Goal: Task Accomplishment & Management: Manage account settings

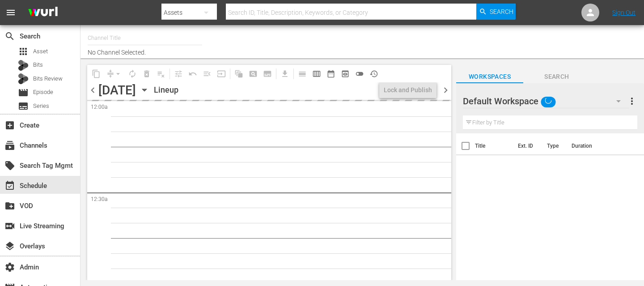
type input "Icon Film Channel Classics (1624)"
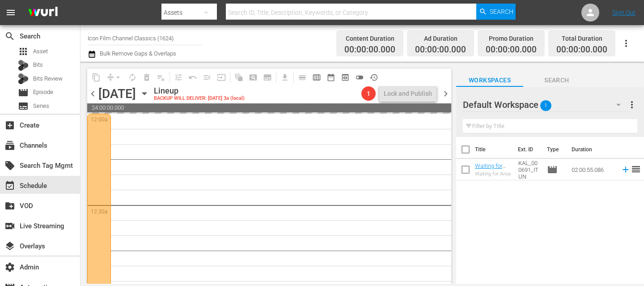
click at [93, 95] on span "chevron_left" at bounding box center [92, 93] width 11 height 11
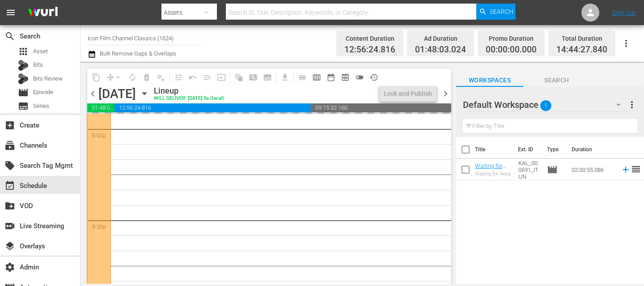
scroll to position [4209, 0]
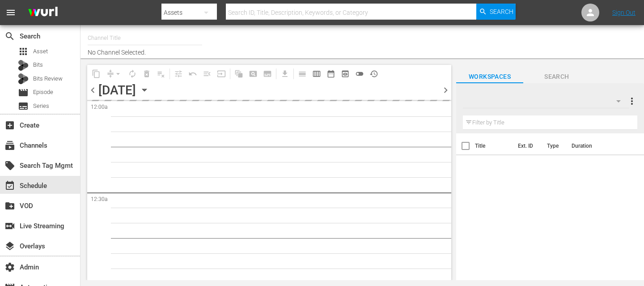
type input "Icon Film Channel Classics (1624)"
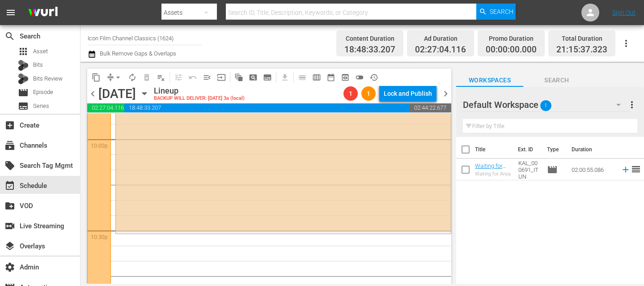
scroll to position [3990, 0]
click at [443, 92] on span "chevron_right" at bounding box center [445, 93] width 11 height 11
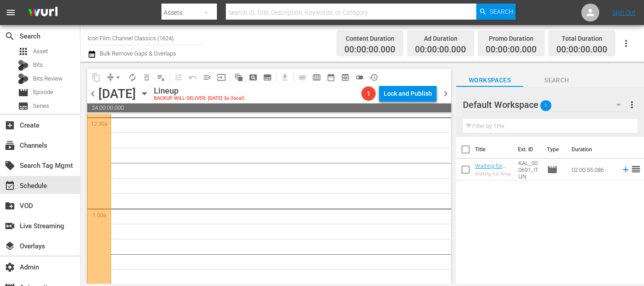
scroll to position [24, 0]
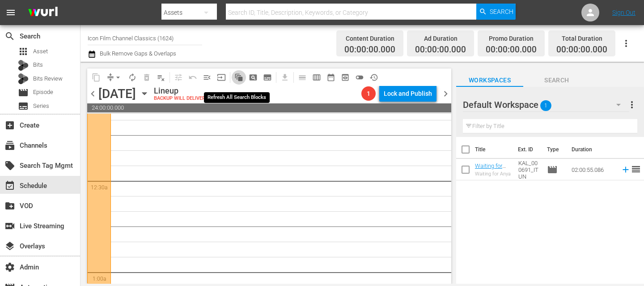
click at [241, 76] on span "auto_awesome_motion_outlined" at bounding box center [238, 77] width 9 height 9
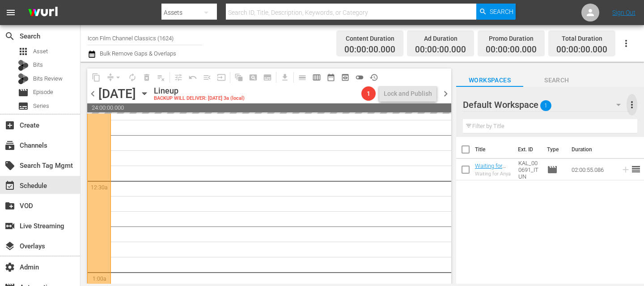
click at [635, 104] on span "more_vert" at bounding box center [632, 104] width 11 height 11
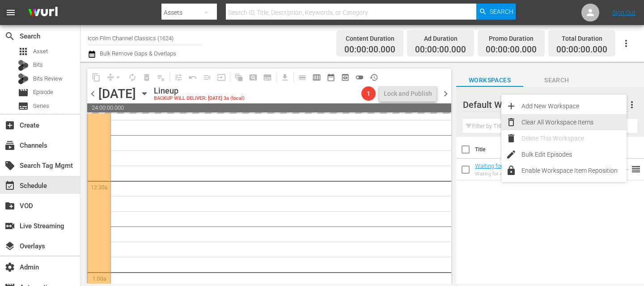
click at [598, 121] on div "Clear All Workspace Items" at bounding box center [573, 122] width 105 height 16
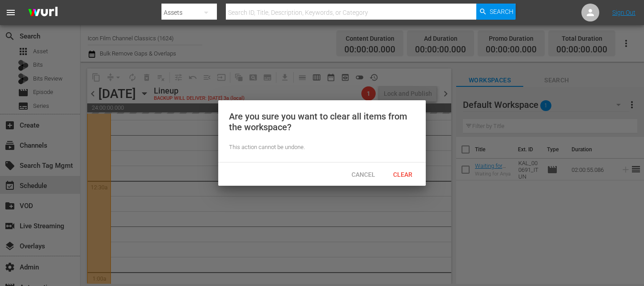
click at [408, 173] on span "Clear" at bounding box center [403, 174] width 34 height 7
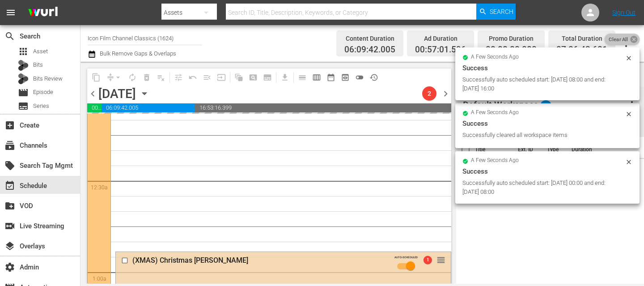
click at [634, 40] on icon at bounding box center [634, 39] width 8 height 8
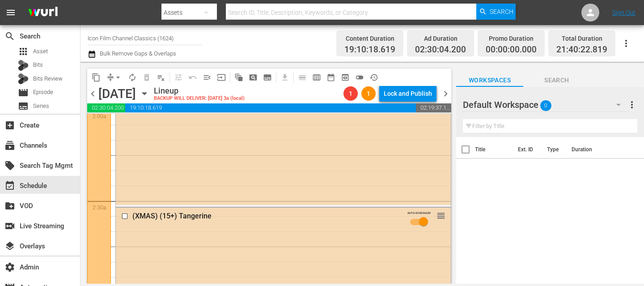
scroll to position [0, 0]
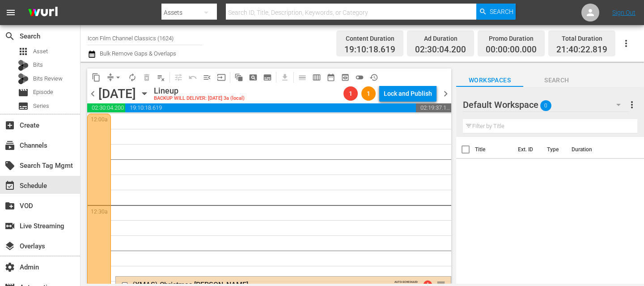
click at [447, 93] on span "chevron_right" at bounding box center [445, 93] width 11 height 11
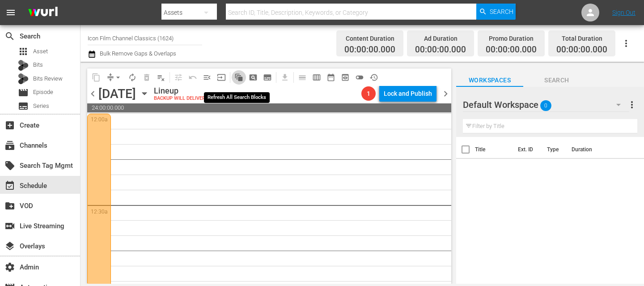
click at [240, 79] on span "auto_awesome_motion_outlined" at bounding box center [238, 77] width 9 height 9
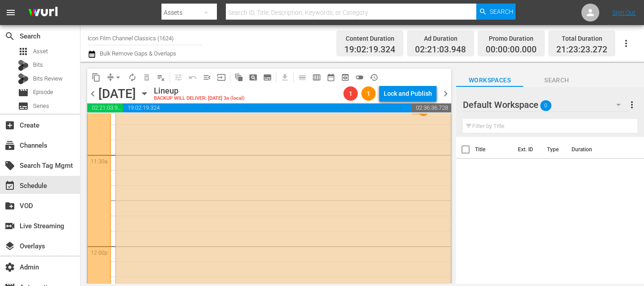
scroll to position [2794, 0]
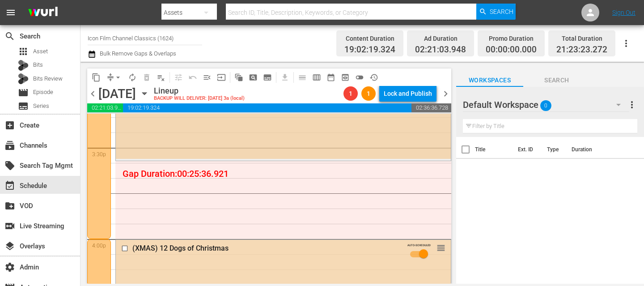
click at [331, 141] on div "(XMAS) Benji's Very Own Christmas Story AUTO-SCHEDULED 1 reorder" at bounding box center [283, 108] width 335 height 101
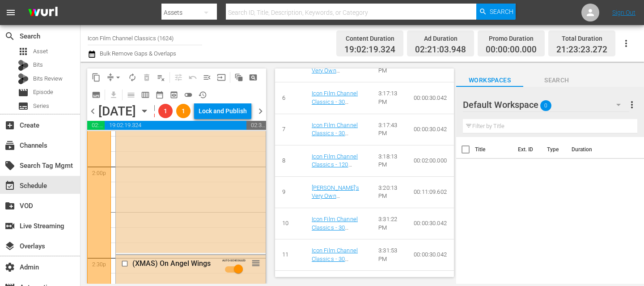
scroll to position [2426, 0]
click at [227, 198] on div "(XMAS) The Claus Family AUTO-SCHEDULED reorder" at bounding box center [191, 182] width 150 height 328
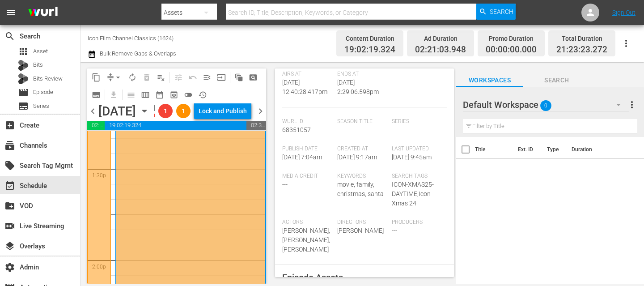
scroll to position [368, 0]
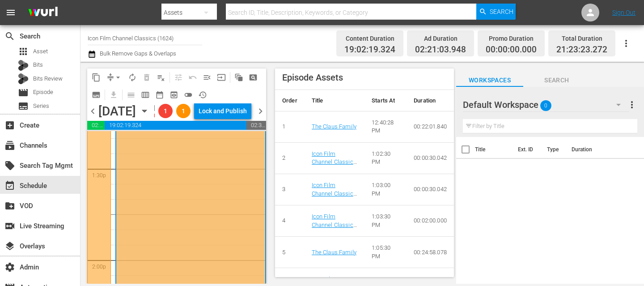
click at [261, 117] on span "chevron_right" at bounding box center [260, 111] width 11 height 11
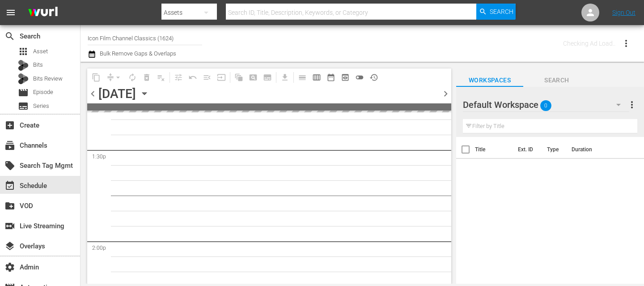
scroll to position [2441, 0]
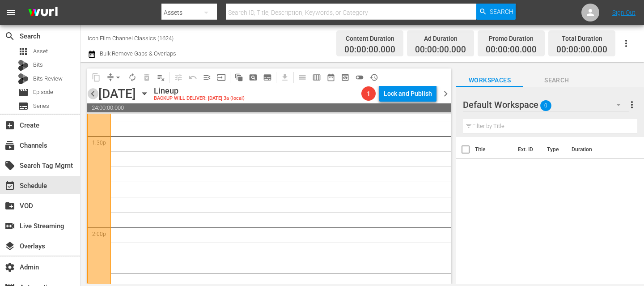
click at [93, 97] on span "chevron_left" at bounding box center [92, 93] width 11 height 11
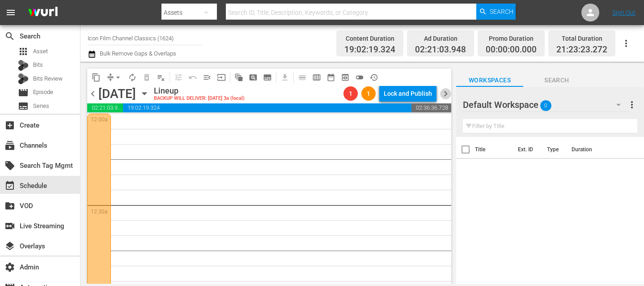
click at [446, 94] on span "chevron_right" at bounding box center [445, 93] width 11 height 11
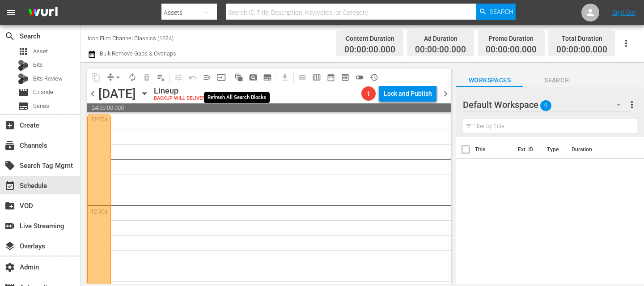
click at [242, 76] on span "auto_awesome_motion_outlined" at bounding box center [238, 77] width 9 height 9
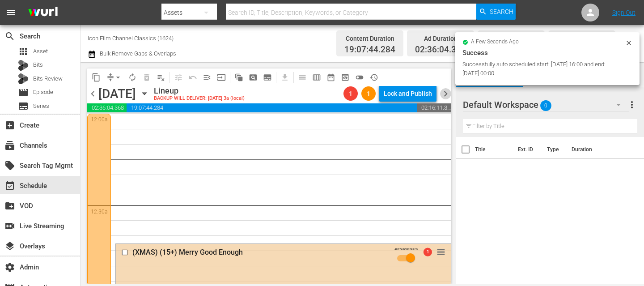
click at [445, 94] on span "chevron_right" at bounding box center [445, 93] width 11 height 11
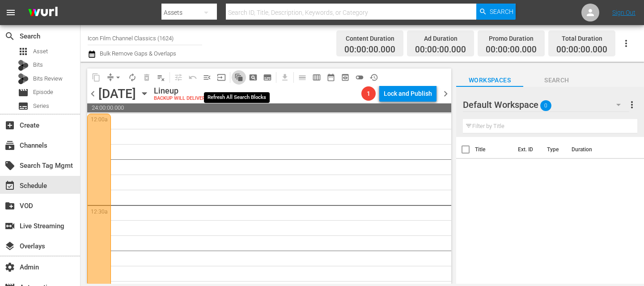
click at [239, 77] on span "auto_awesome_motion_outlined" at bounding box center [238, 77] width 9 height 9
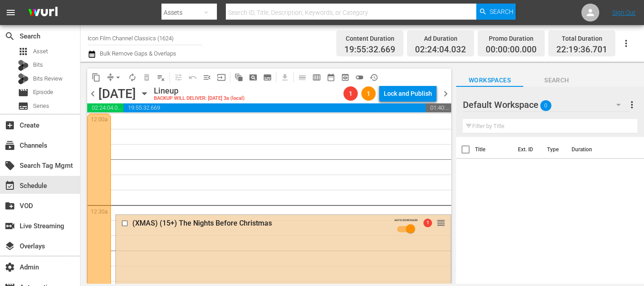
click at [446, 96] on span "chevron_right" at bounding box center [445, 93] width 11 height 11
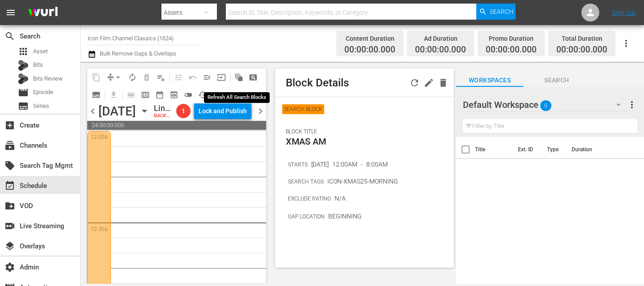
click at [233, 74] on button "auto_awesome_motion_outlined" at bounding box center [239, 77] width 14 height 14
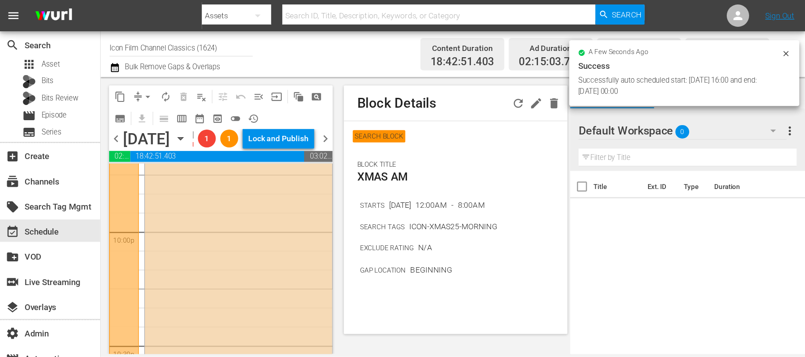
scroll to position [4255, 0]
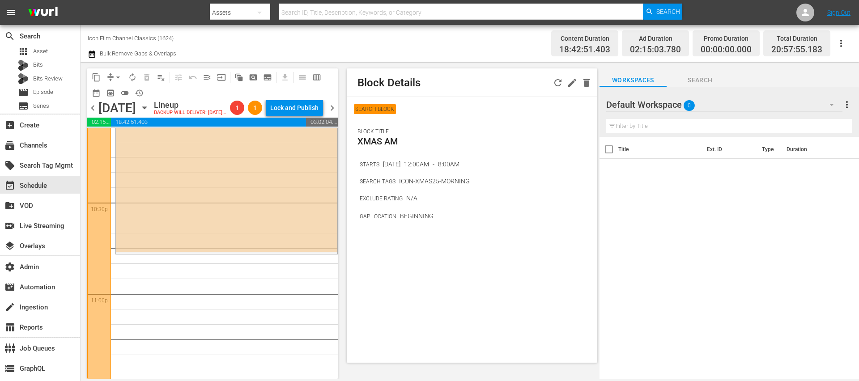
click at [334, 114] on span "chevron_right" at bounding box center [331, 107] width 11 height 11
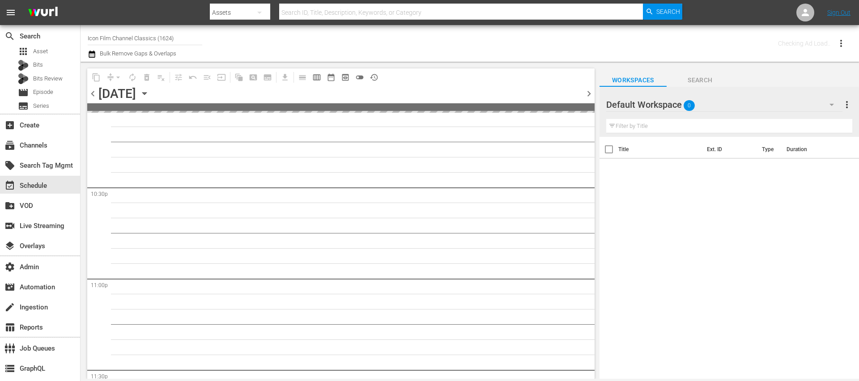
scroll to position [4107, 0]
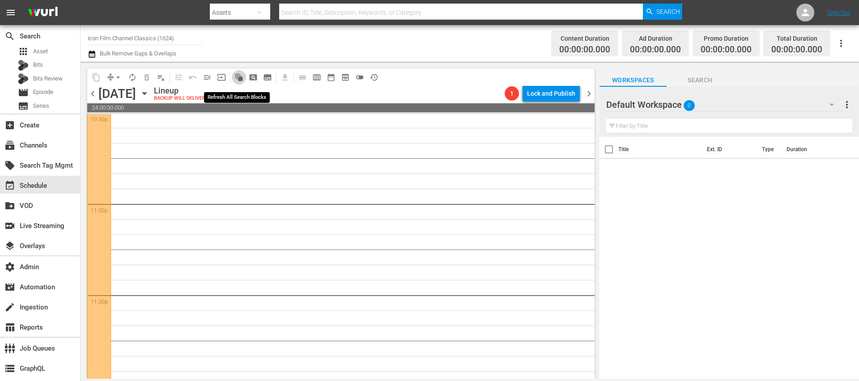
click at [240, 79] on span "auto_awesome_motion_outlined" at bounding box center [238, 77] width 9 height 9
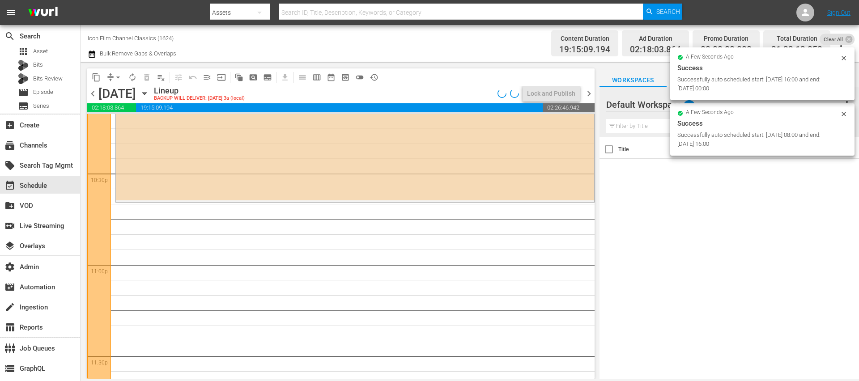
scroll to position [4031, 0]
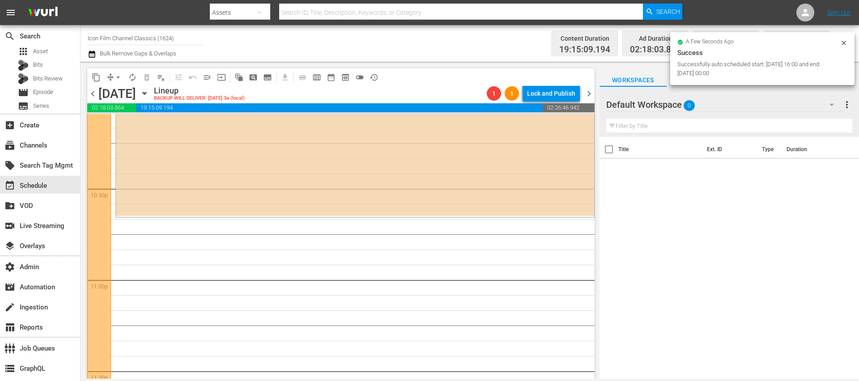
click at [590, 92] on span "chevron_right" at bounding box center [588, 93] width 11 height 11
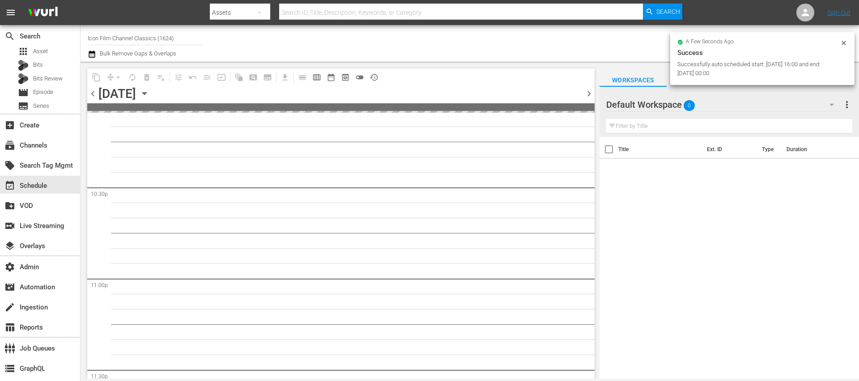
scroll to position [4107, 0]
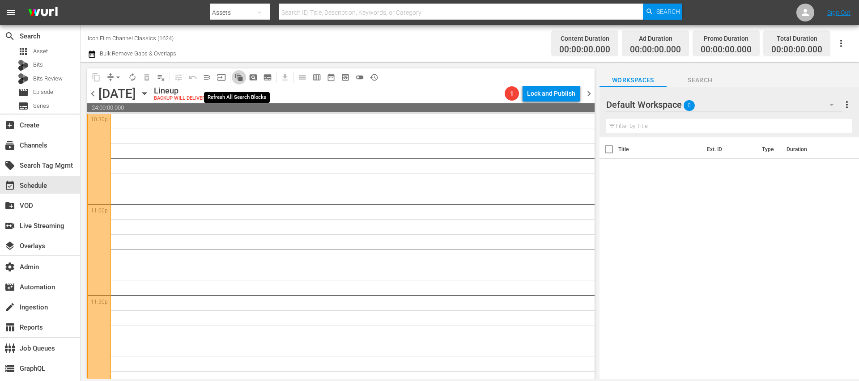
click at [243, 77] on span "auto_awesome_motion_outlined" at bounding box center [238, 77] width 9 height 9
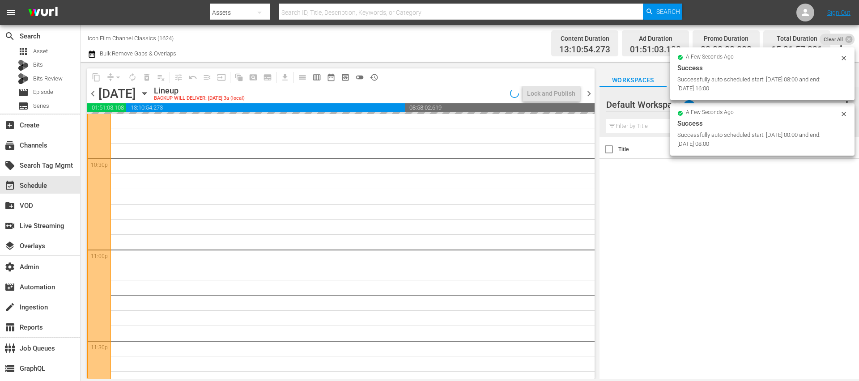
scroll to position [4000, 0]
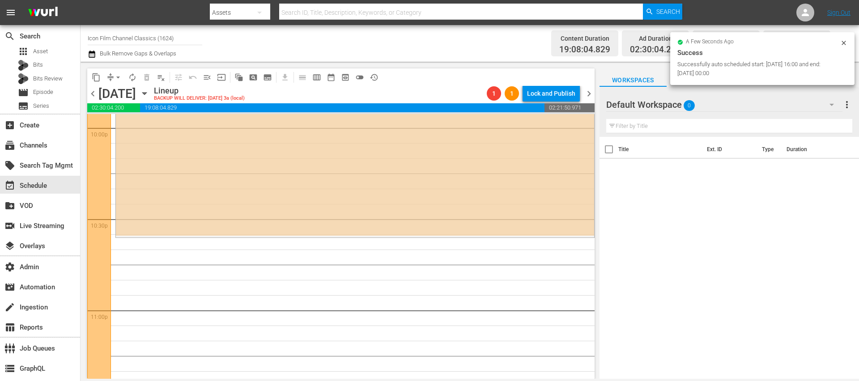
click at [589, 94] on span "chevron_right" at bounding box center [588, 93] width 11 height 11
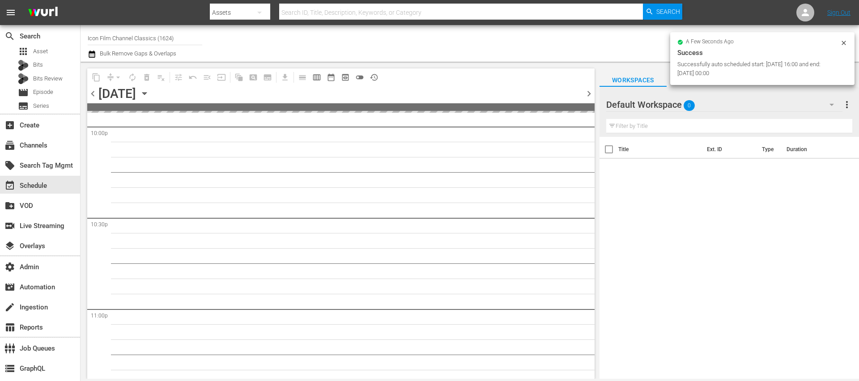
scroll to position [4107, 0]
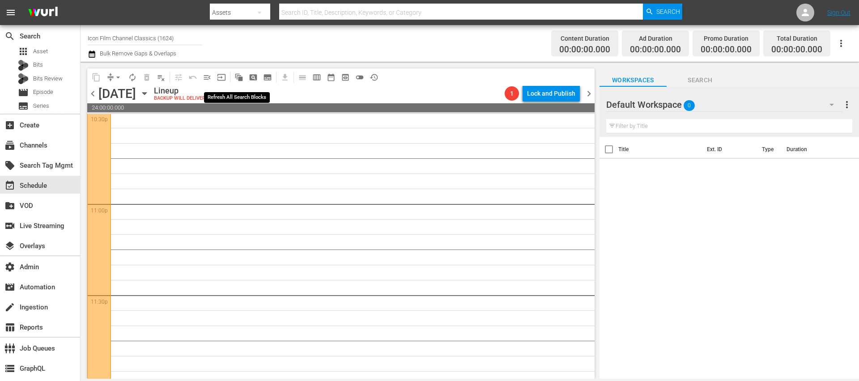
click at [239, 78] on span "auto_awesome_motion_outlined" at bounding box center [238, 77] width 9 height 9
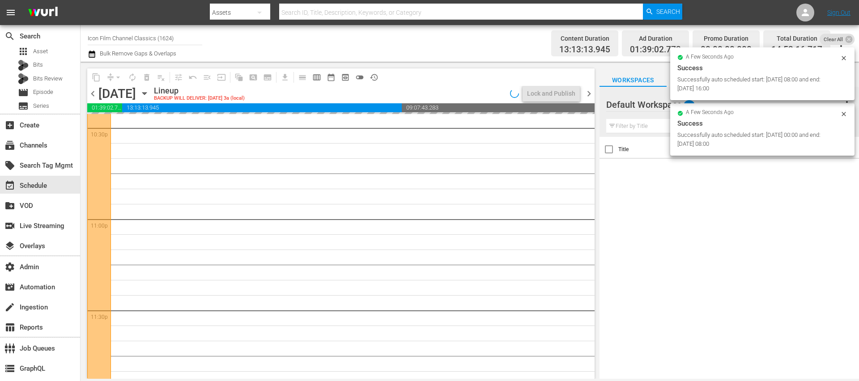
scroll to position [4031, 0]
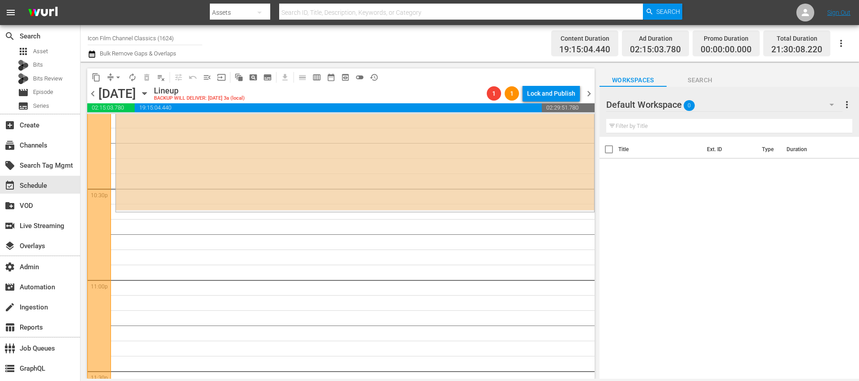
click at [590, 91] on span "chevron_right" at bounding box center [588, 93] width 11 height 11
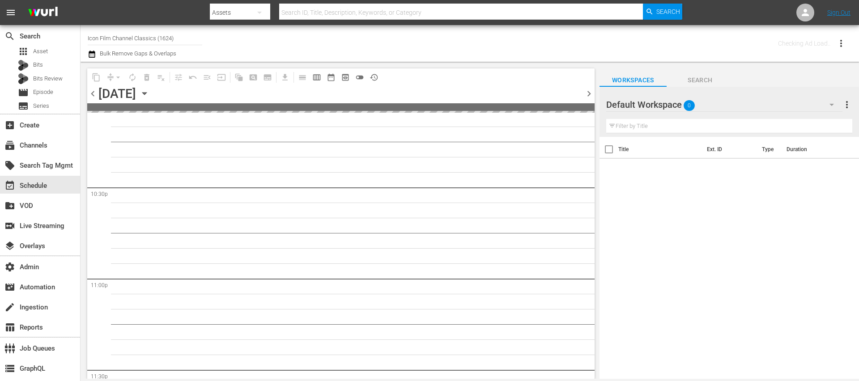
scroll to position [4107, 0]
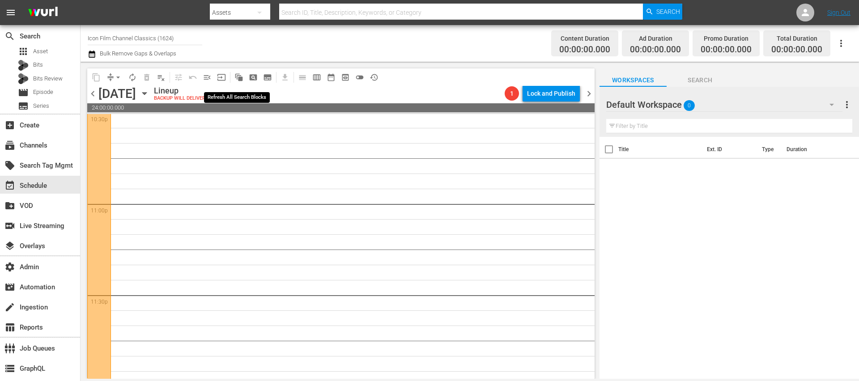
click at [237, 78] on span "auto_awesome_motion_outlined" at bounding box center [238, 77] width 9 height 9
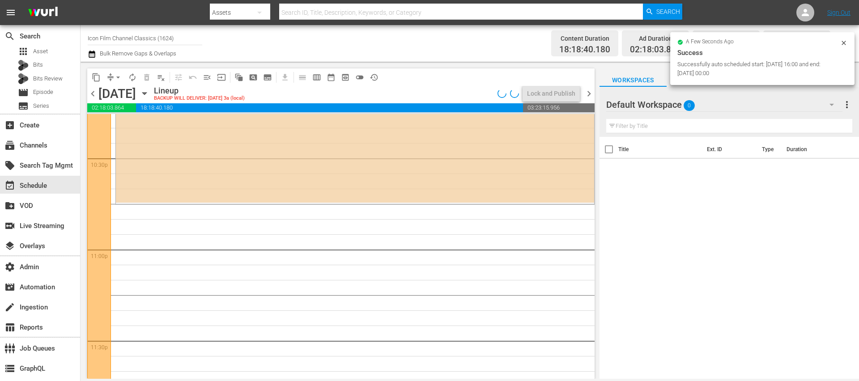
scroll to position [4031, 0]
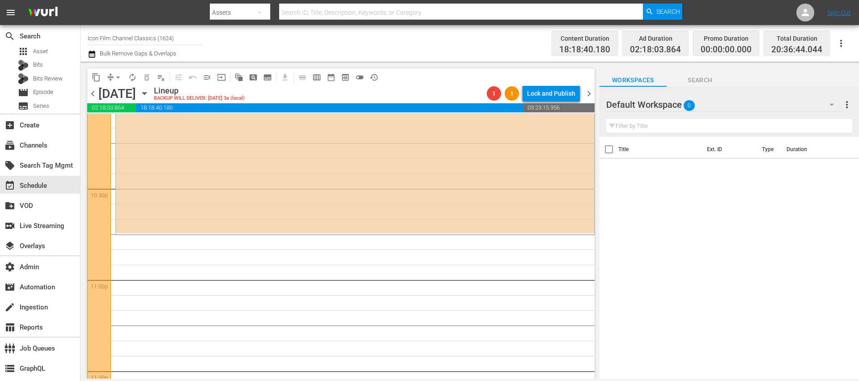
click at [587, 92] on span "chevron_right" at bounding box center [588, 93] width 11 height 11
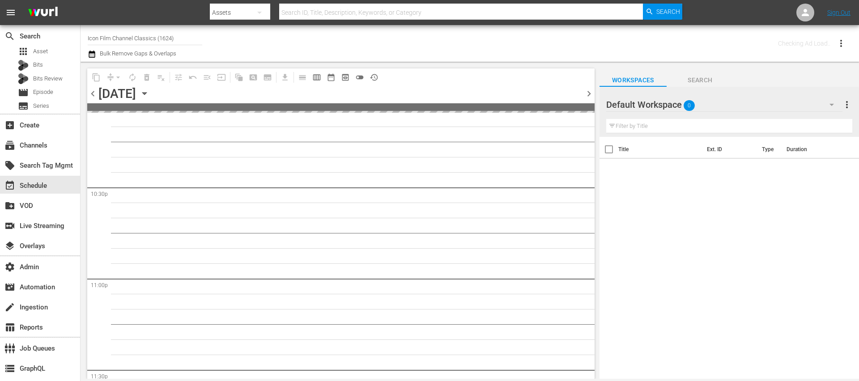
scroll to position [4107, 0]
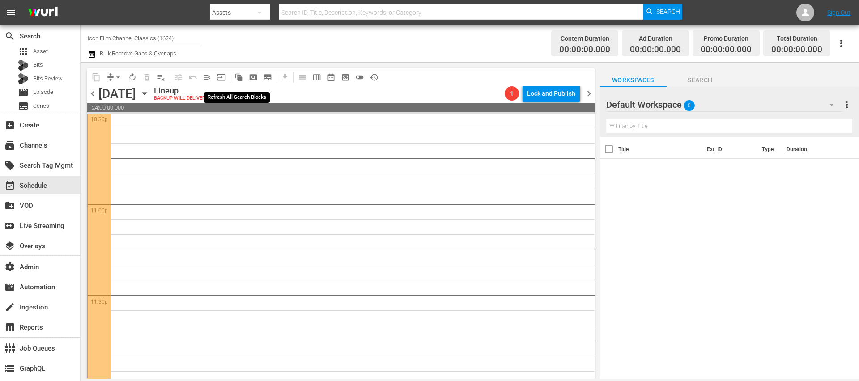
click at [242, 75] on span "auto_awesome_motion_outlined" at bounding box center [238, 77] width 9 height 9
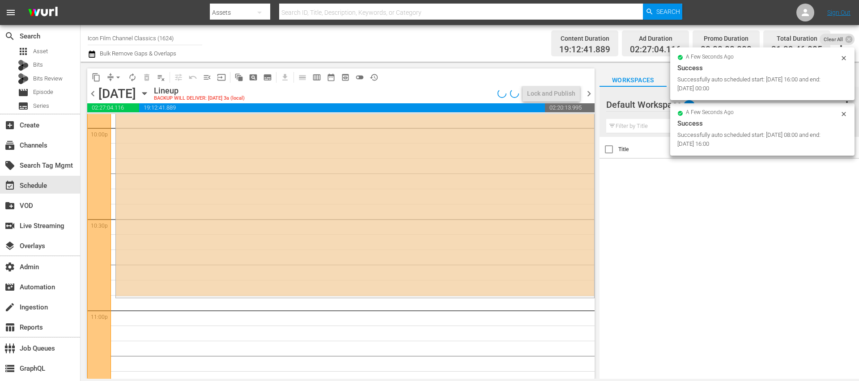
scroll to position [3985, 0]
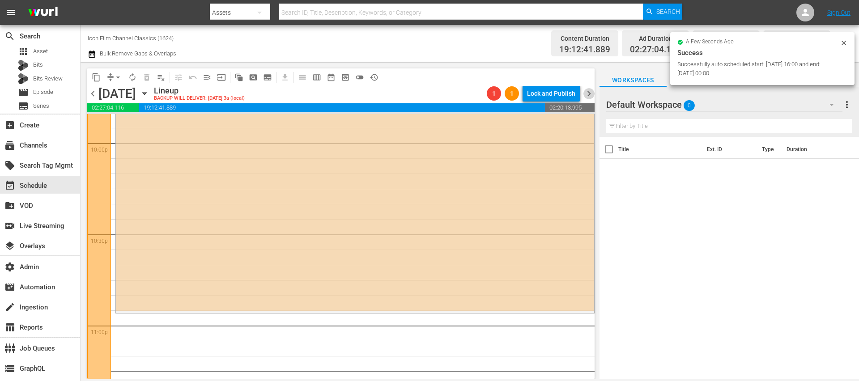
click at [592, 95] on span "chevron_right" at bounding box center [588, 93] width 11 height 11
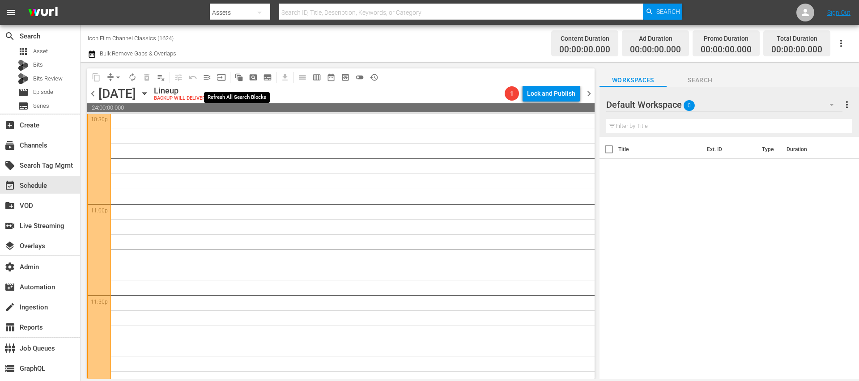
click at [241, 76] on span "auto_awesome_motion_outlined" at bounding box center [238, 77] width 9 height 9
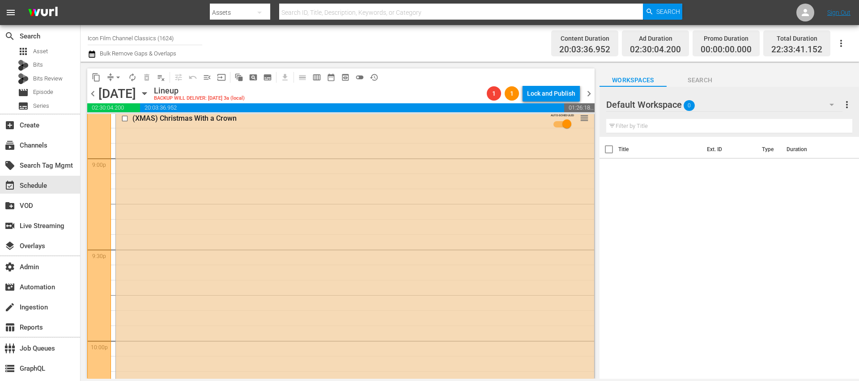
scroll to position [4114, 0]
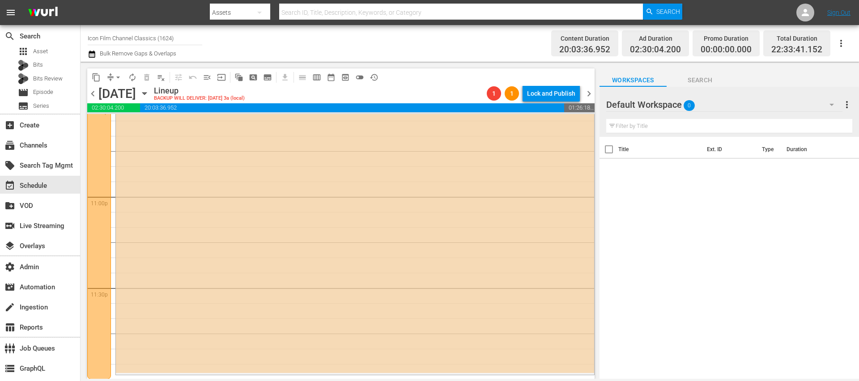
click at [587, 89] on span "chevron_right" at bounding box center [588, 93] width 11 height 11
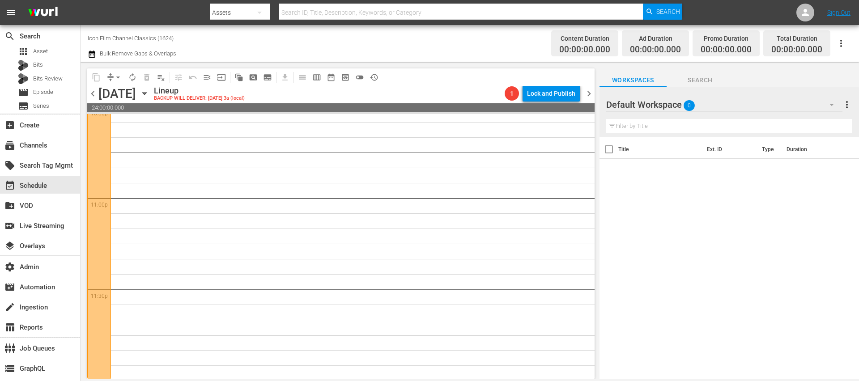
scroll to position [4114, 0]
click at [240, 75] on span "auto_awesome_motion_outlined" at bounding box center [238, 77] width 9 height 9
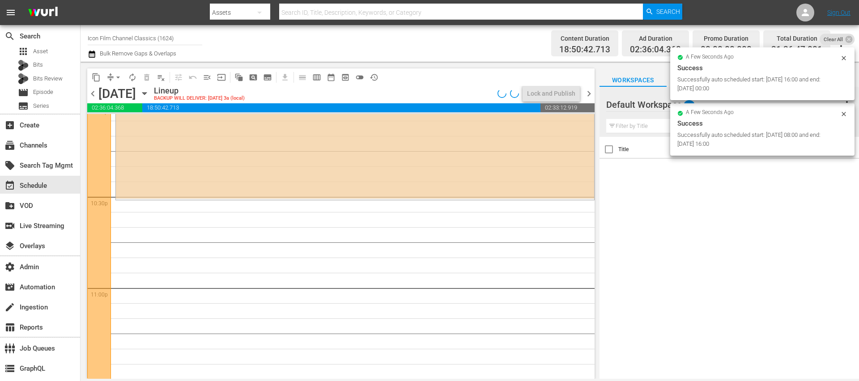
scroll to position [4008, 0]
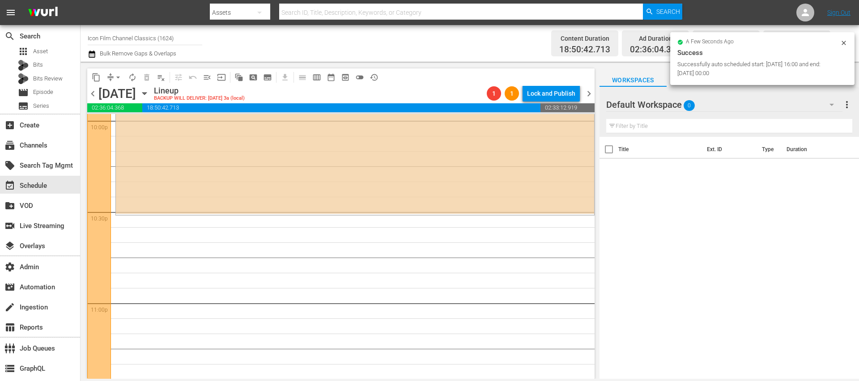
click at [589, 92] on span "chevron_right" at bounding box center [588, 93] width 11 height 11
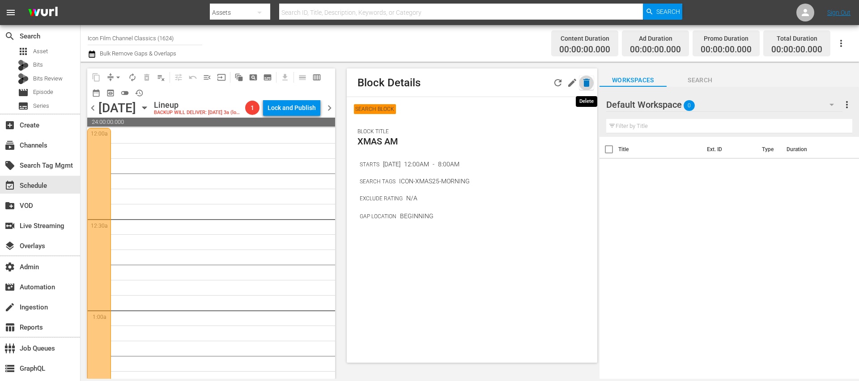
click at [590, 83] on icon "button" at bounding box center [586, 82] width 11 height 11
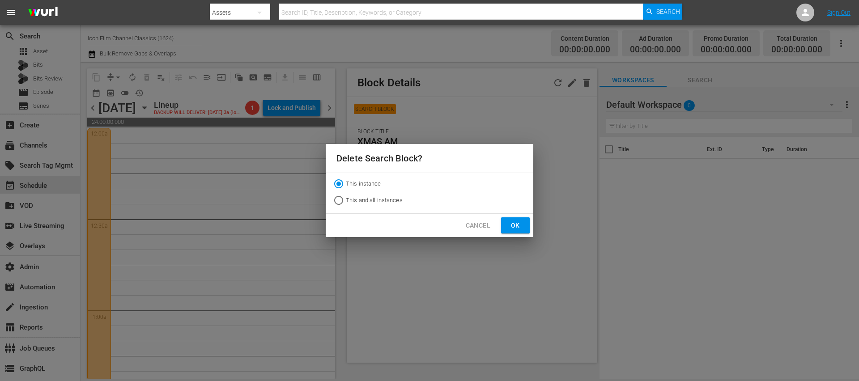
click at [390, 199] on span "This and all instances" at bounding box center [374, 200] width 57 height 9
click at [346, 199] on input "This and all instances" at bounding box center [338, 202] width 14 height 14
radio input "true"
click at [527, 223] on button "Ok" at bounding box center [515, 225] width 29 height 17
radio input "true"
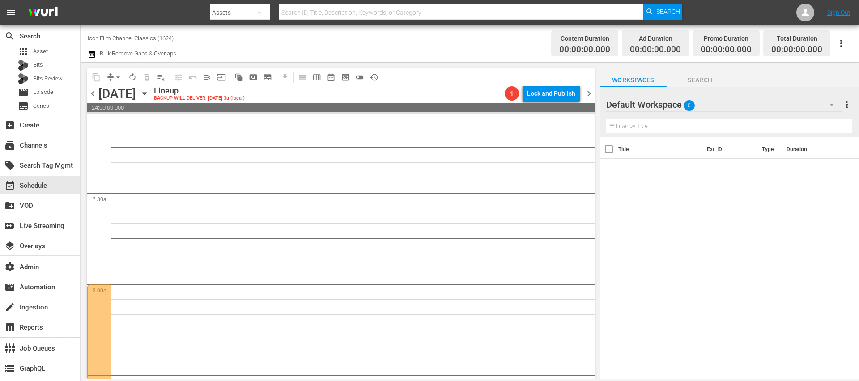
scroll to position [1439, 0]
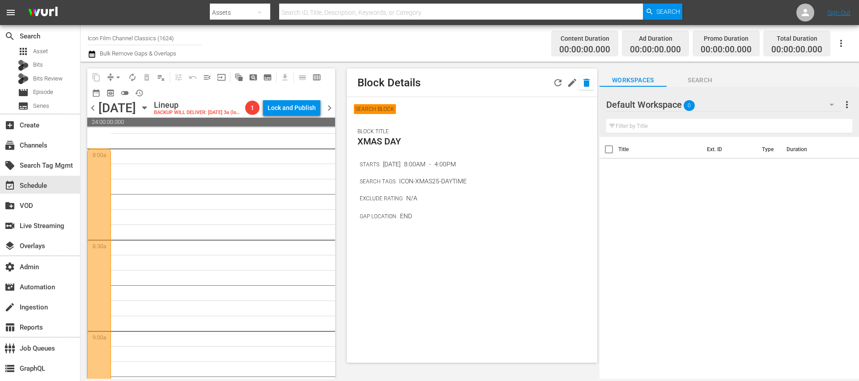
click at [585, 85] on icon "button" at bounding box center [586, 83] width 6 height 8
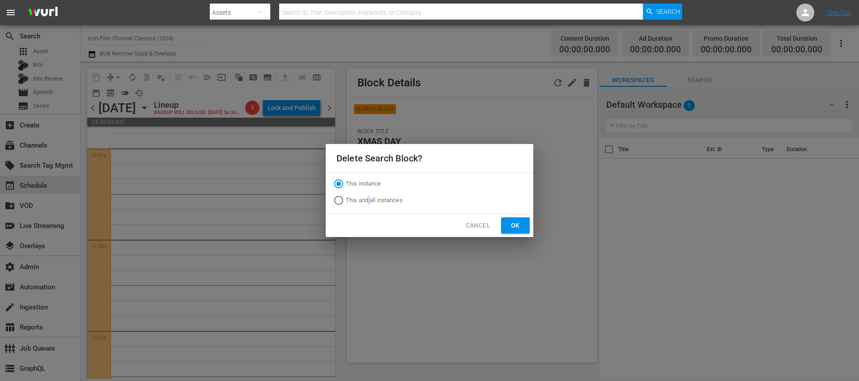
click at [369, 203] on span "This and all instances" at bounding box center [374, 200] width 57 height 9
click at [517, 226] on span "Ok" at bounding box center [515, 225] width 14 height 11
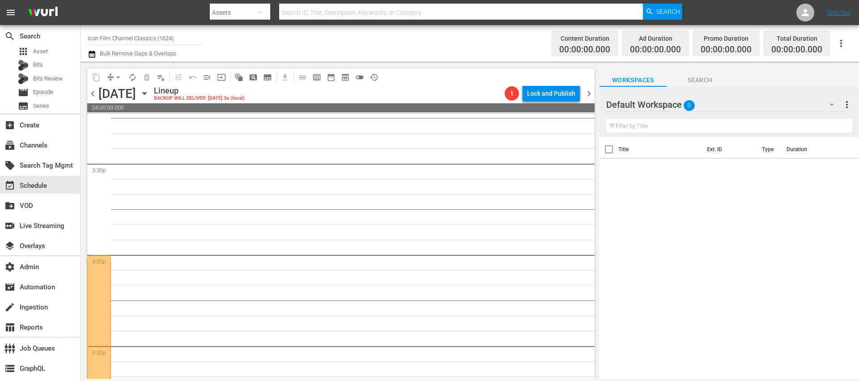
scroll to position [3296, 0]
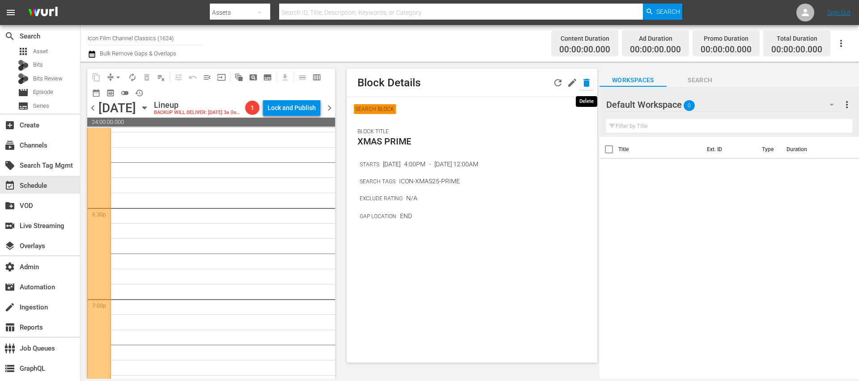
click at [584, 84] on icon "button" at bounding box center [586, 83] width 6 height 8
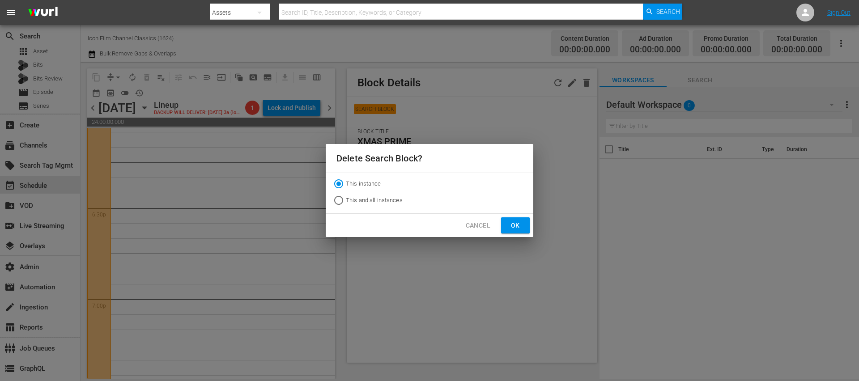
click at [379, 201] on span "This and all instances" at bounding box center [374, 200] width 57 height 9
click at [346, 201] on input "This and all instances" at bounding box center [338, 202] width 14 height 14
radio input "true"
click at [515, 229] on span "Ok" at bounding box center [515, 225] width 14 height 11
radio input "true"
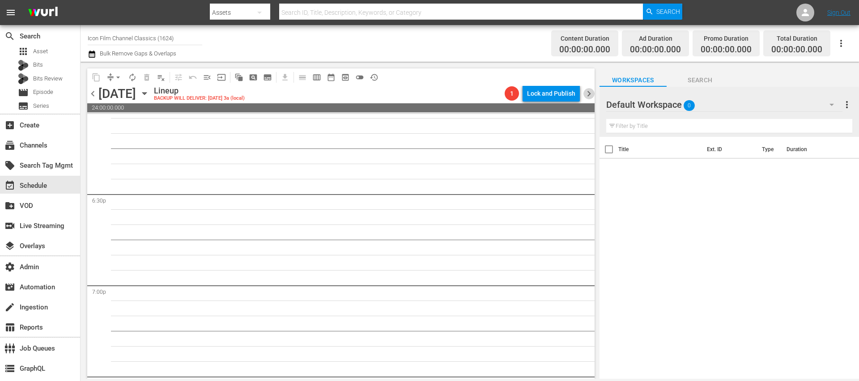
click at [592, 96] on span "chevron_right" at bounding box center [588, 93] width 11 height 11
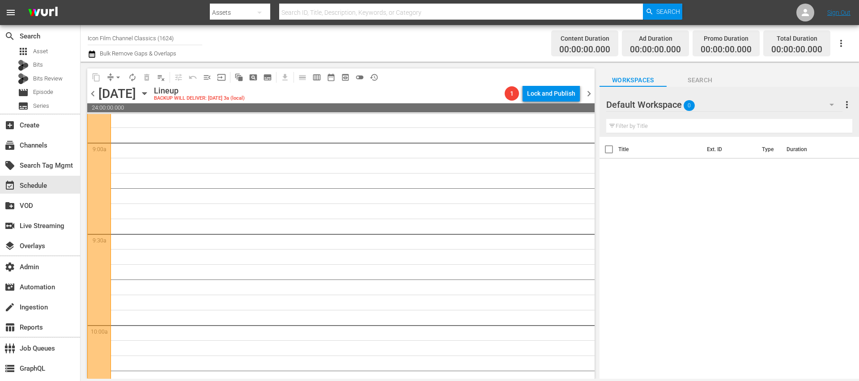
scroll to position [2610, 0]
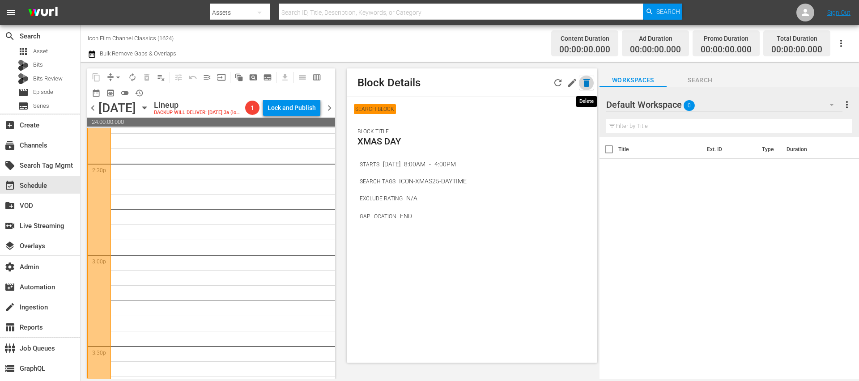
click at [590, 82] on icon "button" at bounding box center [586, 82] width 11 height 11
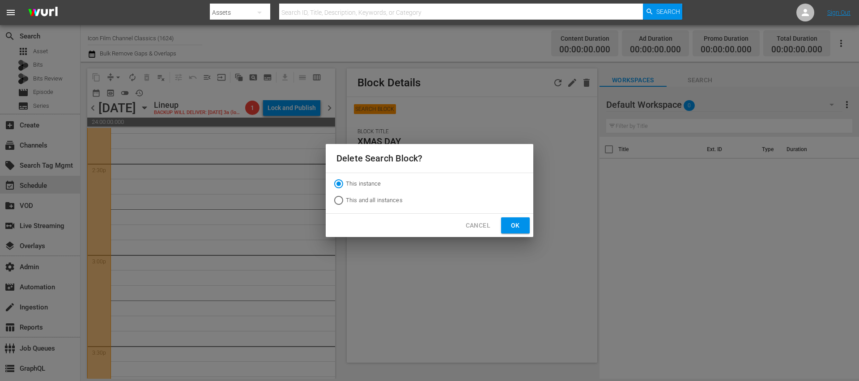
click at [382, 201] on span "This and all instances" at bounding box center [374, 200] width 57 height 9
click at [346, 201] on input "This and all instances" at bounding box center [338, 202] width 14 height 14
radio input "true"
click at [506, 225] on button "Ok" at bounding box center [515, 225] width 29 height 17
radio input "true"
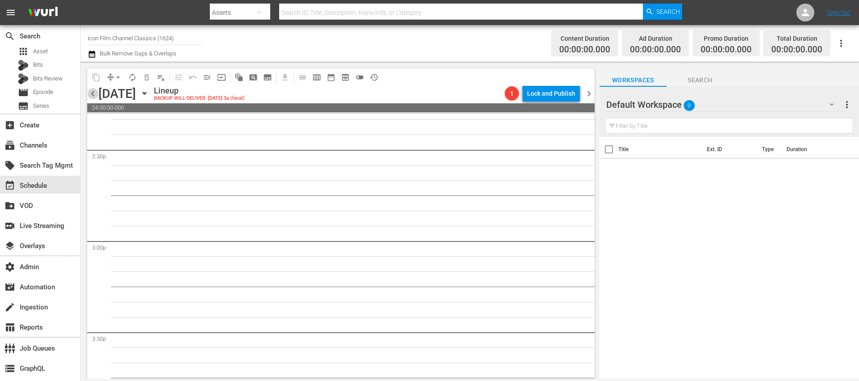
click at [93, 92] on span "chevron_left" at bounding box center [92, 93] width 11 height 11
click at [251, 78] on span "pageview_outlined" at bounding box center [253, 77] width 9 height 9
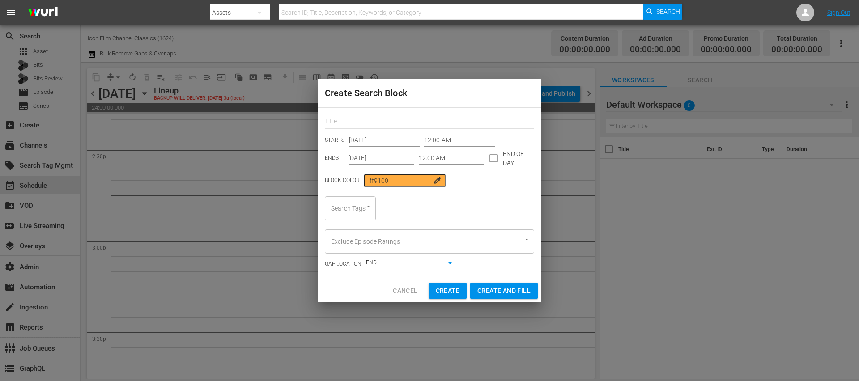
click at [446, 125] on input "text" at bounding box center [429, 122] width 209 height 14
type input "ICON AM"
click at [365, 160] on input "Dec 26th 2025" at bounding box center [381, 158] width 66 height 13
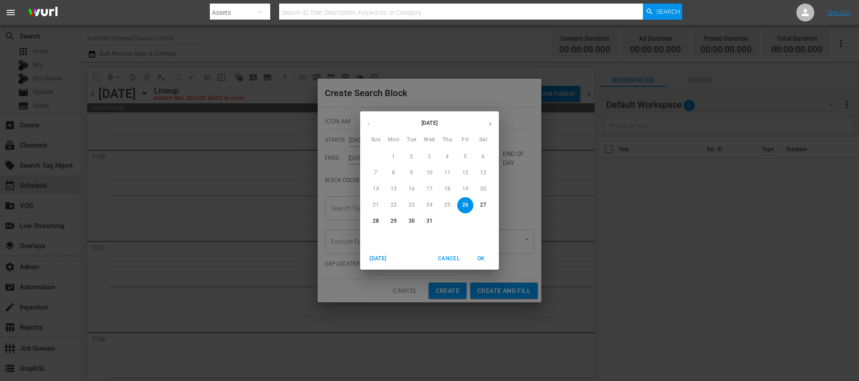
click at [493, 125] on button "button" at bounding box center [489, 123] width 17 height 17
click at [377, 222] on p "25" at bounding box center [376, 221] width 6 height 8
type input "Jan 25th 2026"
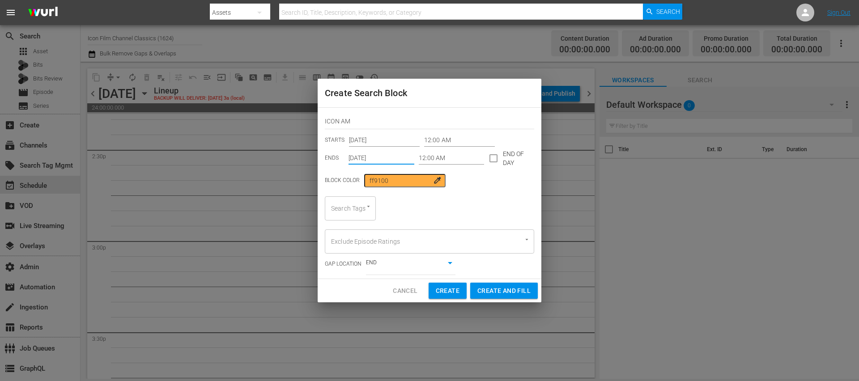
click at [441, 157] on input "12:00 AM" at bounding box center [452, 158] width 66 height 13
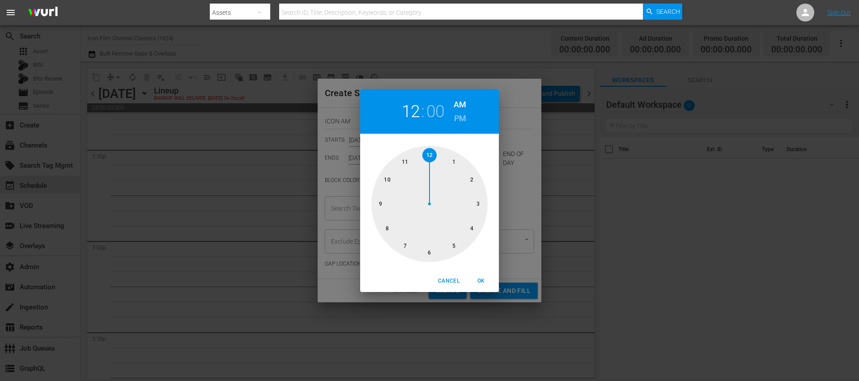
click at [378, 230] on div at bounding box center [429, 204] width 116 height 116
click at [483, 282] on span "OK" at bounding box center [480, 280] width 21 height 9
type input "08:00 AM"
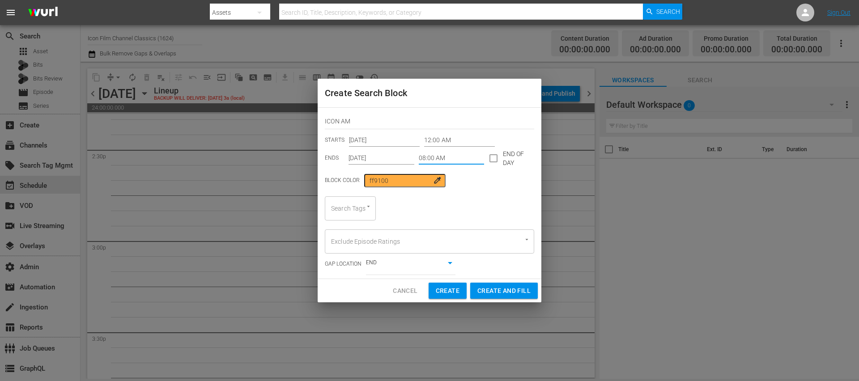
click at [351, 201] on div "Search Tags" at bounding box center [350, 208] width 51 height 24
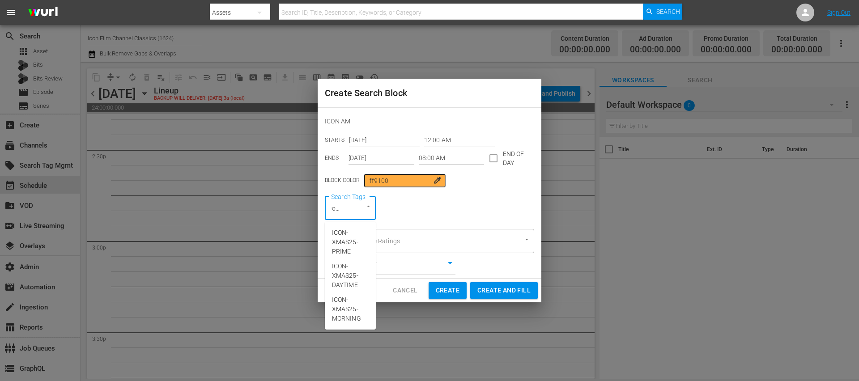
scroll to position [0, 17]
type input "icon-XMAS"
click at [351, 285] on span "ICON-XMAS25-MORNING" at bounding box center [350, 309] width 37 height 28
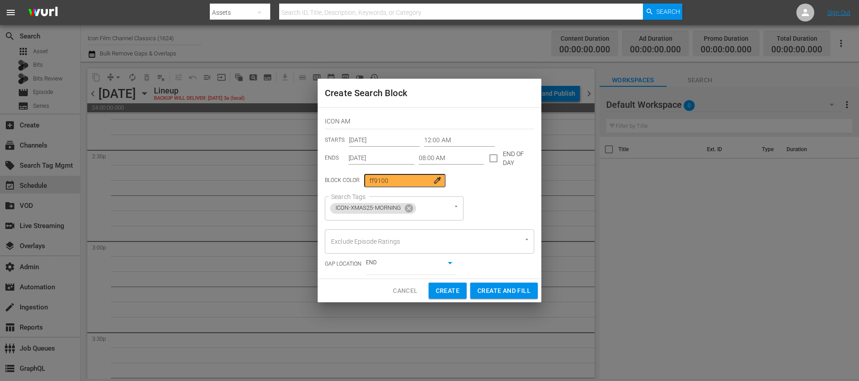
click at [389, 270] on div "END false" at bounding box center [410, 264] width 89 height 21
click at [389, 266] on body "menu Search By Assets Search ID, Title, Description, Keywords, or Category Sear…" at bounding box center [429, 190] width 859 height 381
click at [390, 277] on li "BEGINNING" at bounding box center [410, 278] width 89 height 15
type input "true"
click at [503, 285] on span "Create and Fill" at bounding box center [503, 290] width 53 height 11
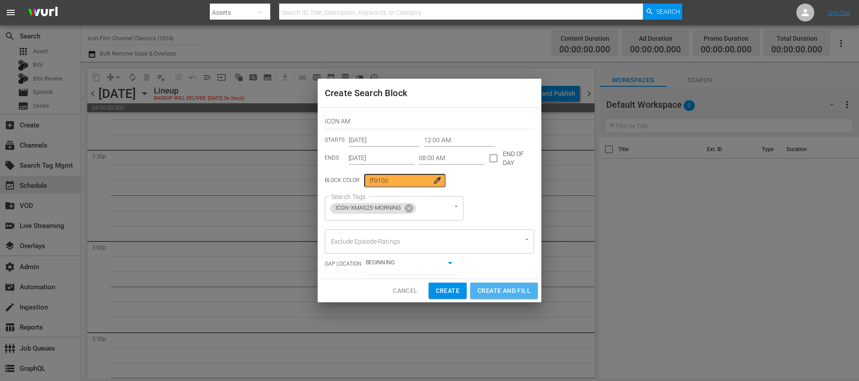
type input "Dec 26th 2025"
type input "12:00 AM"
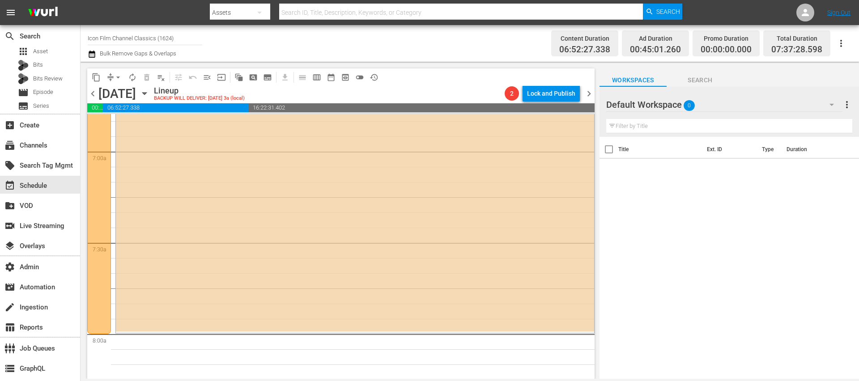
scroll to position [1380, 0]
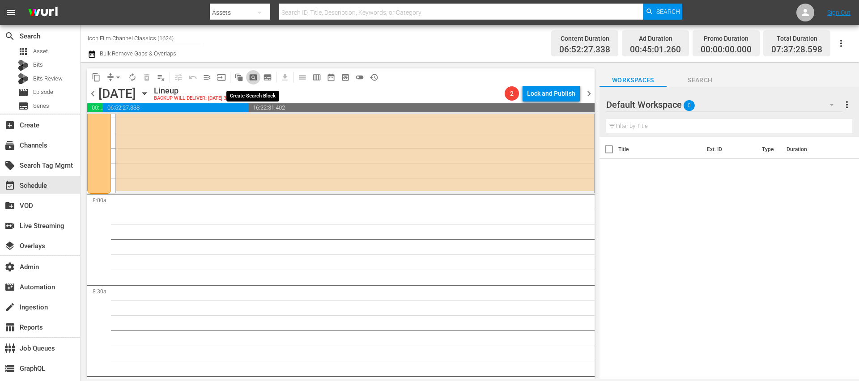
click at [252, 76] on span "pageview_outlined" at bounding box center [253, 77] width 9 height 9
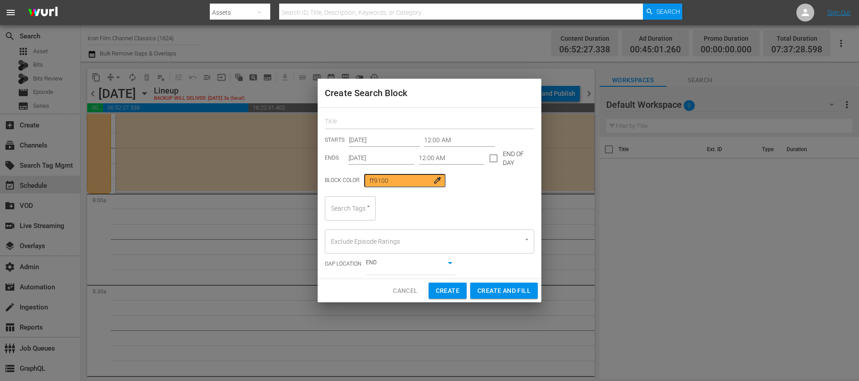
click at [417, 122] on input "text" at bounding box center [429, 122] width 209 height 14
type input "I"
type input "DAYTIME"
click at [381, 155] on input "Dec 26th 2025" at bounding box center [381, 158] width 66 height 13
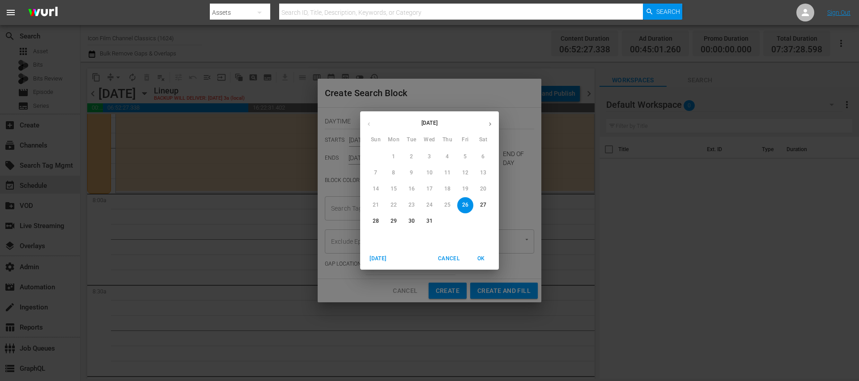
click at [490, 123] on icon "button" at bounding box center [490, 124] width 7 height 7
click at [378, 220] on p "25" at bounding box center [376, 221] width 6 height 8
type input "Jan 25th 2026"
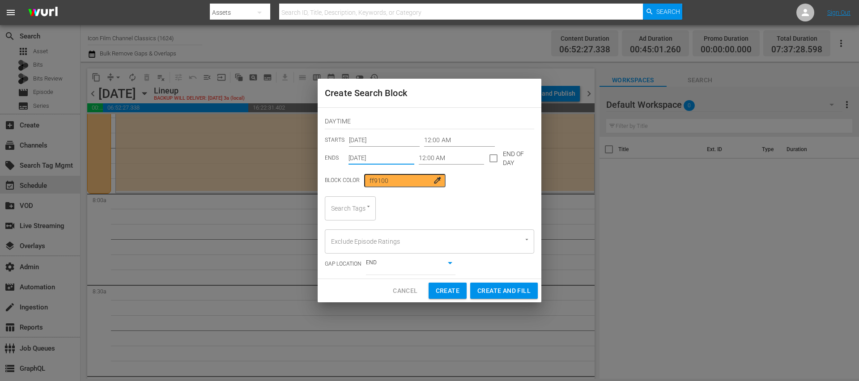
click at [444, 139] on input "12:00 AM" at bounding box center [459, 140] width 71 height 13
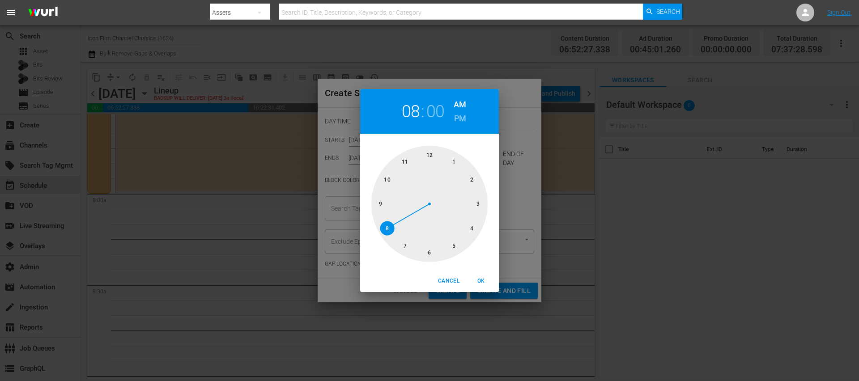
drag, startPoint x: 431, startPoint y: 251, endPoint x: 388, endPoint y: 229, distance: 48.0
click at [388, 229] on div at bounding box center [429, 204] width 116 height 116
click at [481, 275] on button "OK" at bounding box center [480, 281] width 29 height 15
type input "08:00 AM"
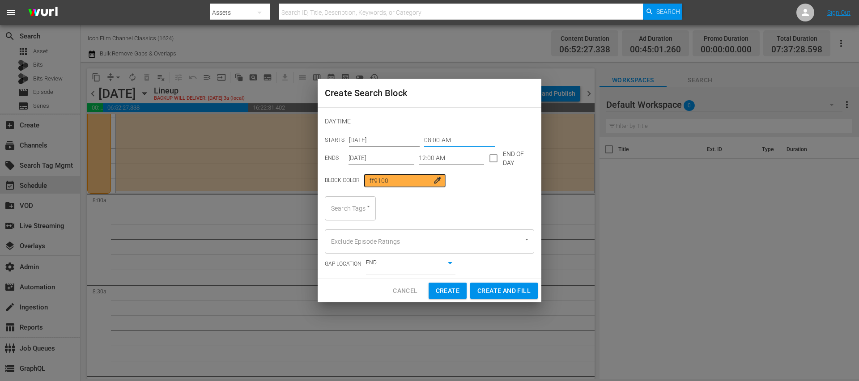
click at [427, 156] on input "12:00 AM" at bounding box center [452, 158] width 66 height 13
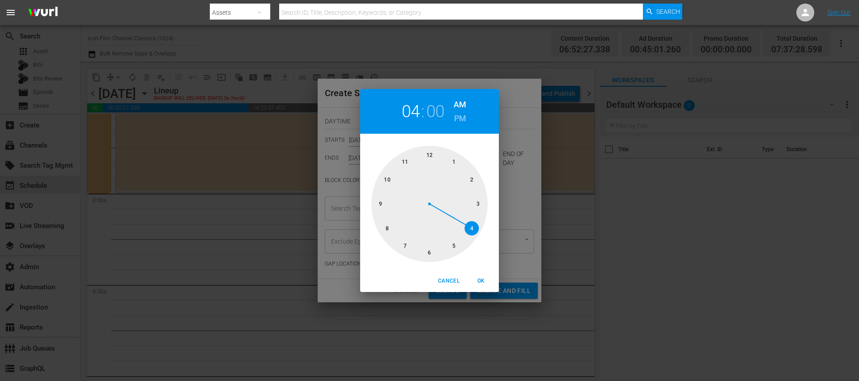
click at [468, 229] on div at bounding box center [429, 204] width 116 height 116
click at [456, 114] on h6 "PM" at bounding box center [460, 118] width 12 height 14
click at [486, 279] on span "OK" at bounding box center [480, 280] width 21 height 9
type input "04:00 PM"
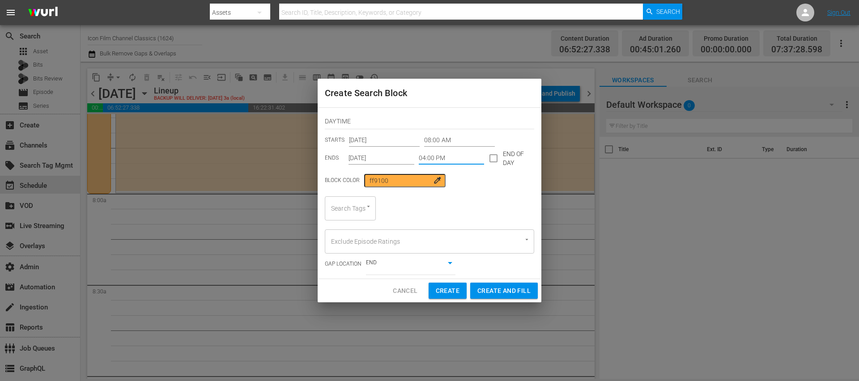
click at [355, 211] on div "Search Tags" at bounding box center [350, 208] width 51 height 24
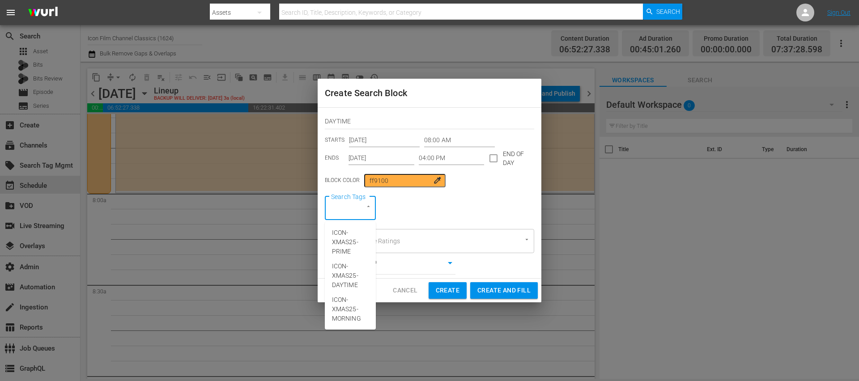
type input "ICON-XMAS"
click at [352, 276] on span "ICON-XMAS25-DAYTIME" at bounding box center [350, 276] width 37 height 28
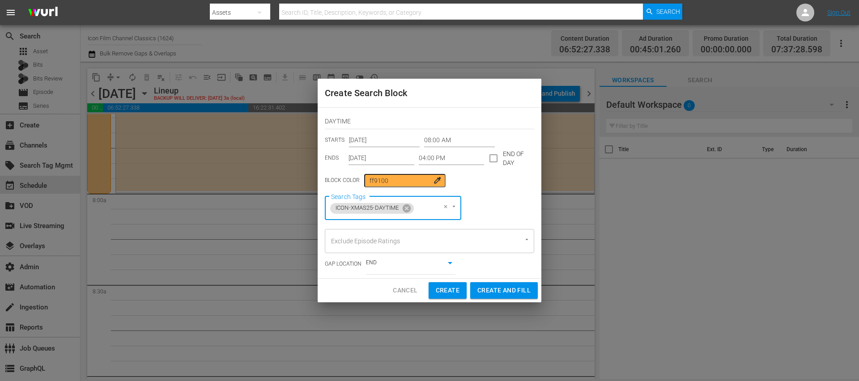
scroll to position [0, 0]
click at [406, 271] on div "END false" at bounding box center [410, 263] width 89 height 21
click at [409, 260] on body "menu Search By Assets Search ID, Title, Description, Keywords, or Category Sear…" at bounding box center [429, 190] width 859 height 381
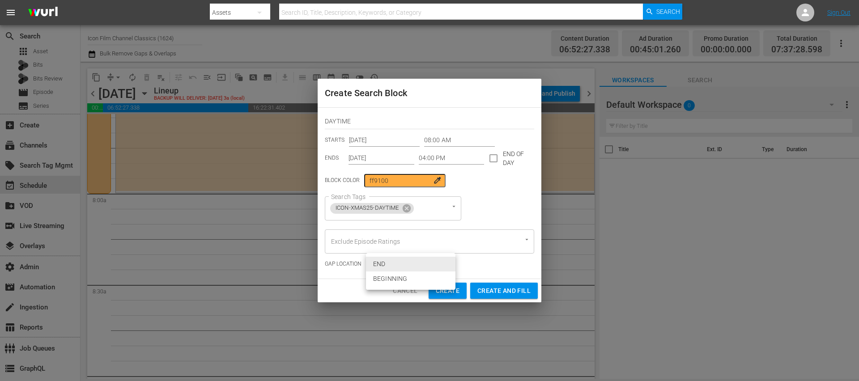
click at [347, 272] on div at bounding box center [429, 190] width 859 height 381
click at [505, 285] on span "Create and Fill" at bounding box center [503, 290] width 53 height 11
type input "12:00 AM"
type input "Dec 26th 2025"
type input "12:00 AM"
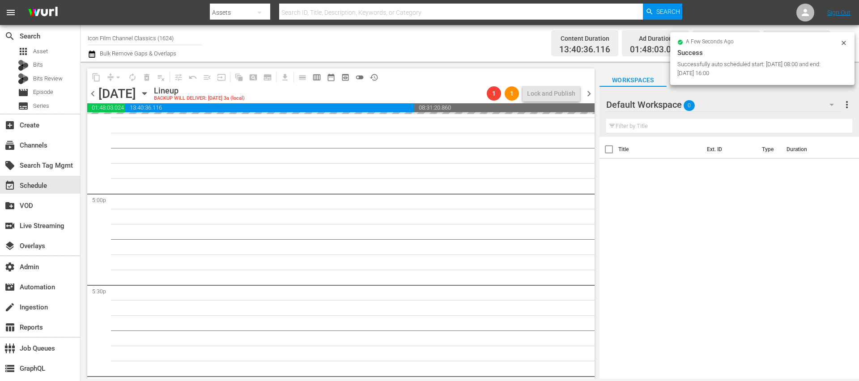
scroll to position [3211, 0]
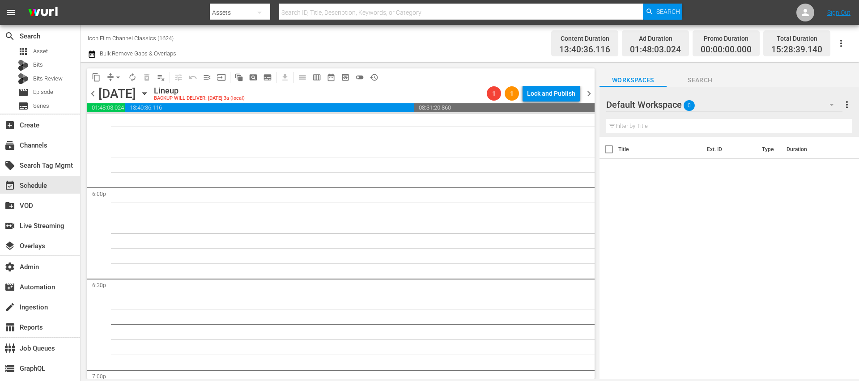
click at [588, 88] on span "chevron_right" at bounding box center [588, 93] width 11 height 11
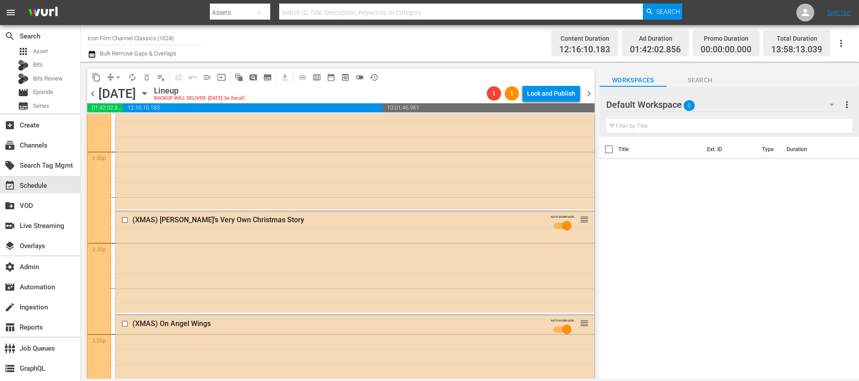
scroll to position [2651, 0]
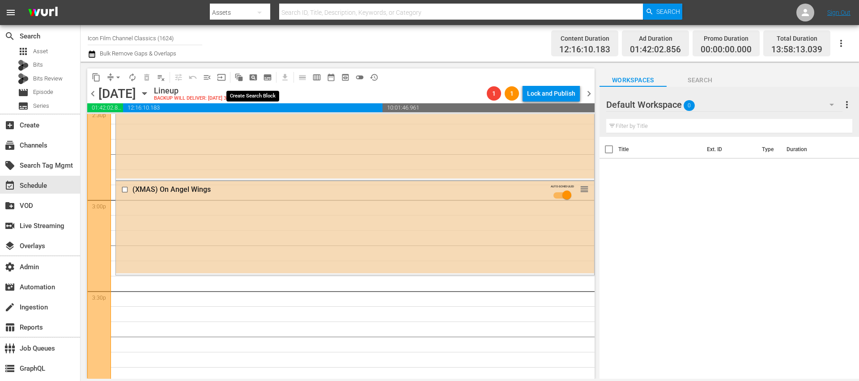
click at [251, 79] on span "pageview_outlined" at bounding box center [253, 77] width 9 height 9
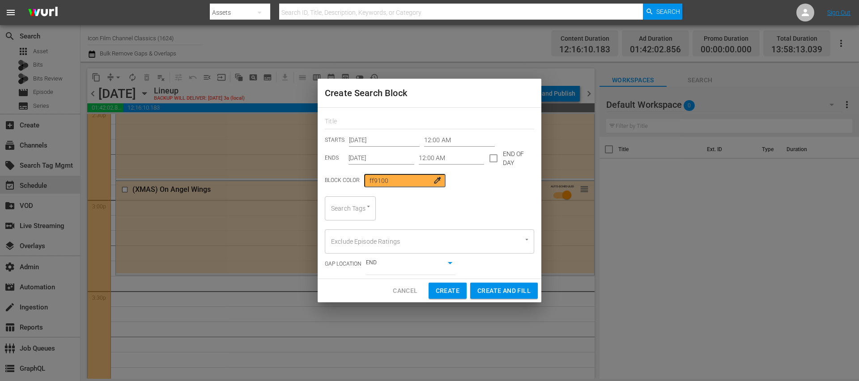
click at [442, 129] on div "STARTS Dec 27th 2025 12:00 AM ENDS Dec 27th 2025 12:00 AM END OF DAY Block Colo…" at bounding box center [430, 193] width 224 height 171
click at [442, 127] on input "text" at bounding box center [429, 122] width 209 height 14
type input "ICON PRIME"
click at [401, 285] on span "Cancel" at bounding box center [405, 290] width 25 height 11
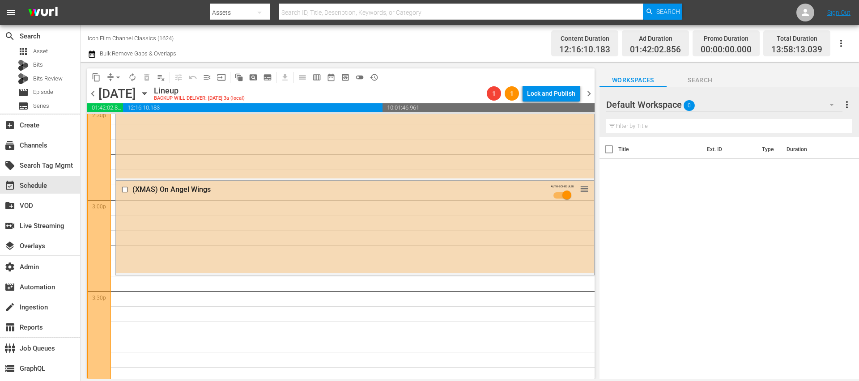
click at [95, 95] on span "chevron_left" at bounding box center [92, 93] width 11 height 11
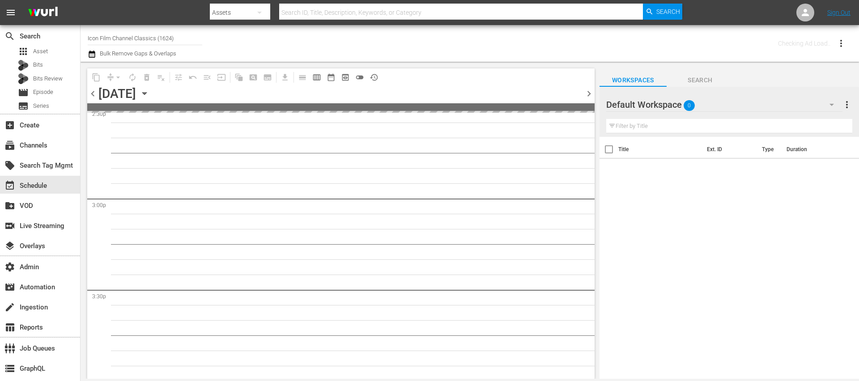
scroll to position [2697, 0]
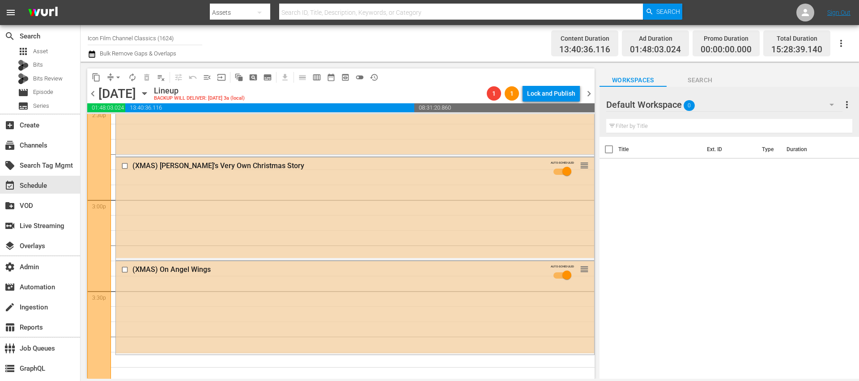
click at [94, 95] on span "chevron_left" at bounding box center [92, 93] width 11 height 11
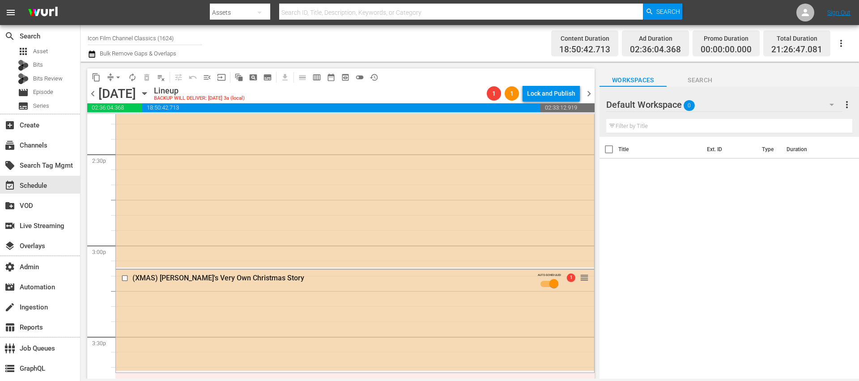
click at [591, 94] on span "chevron_right" at bounding box center [588, 93] width 11 height 11
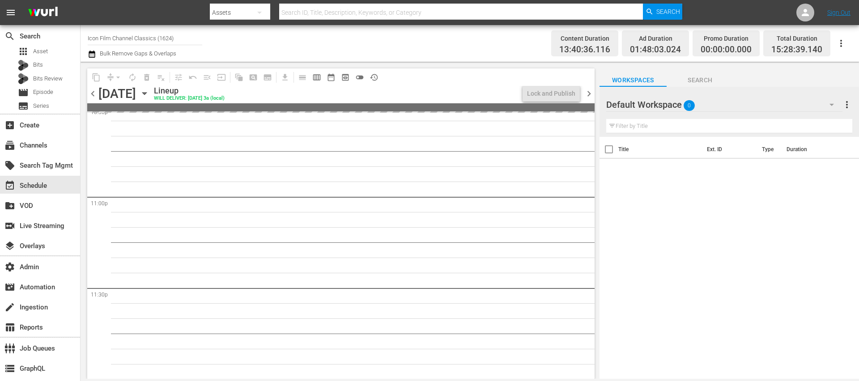
scroll to position [4114, 0]
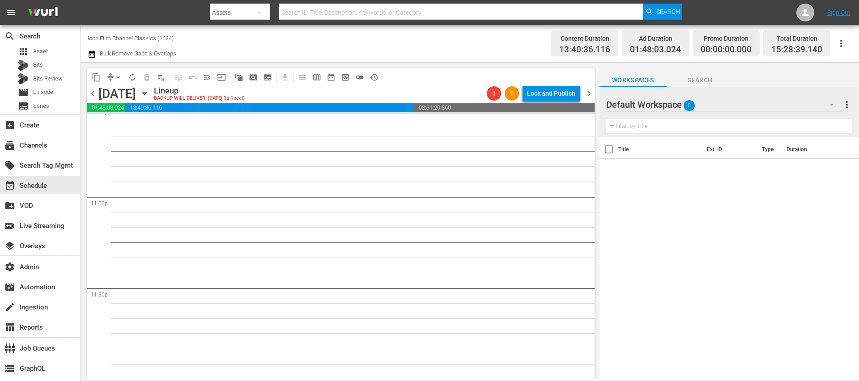
click at [89, 97] on span "chevron_left" at bounding box center [92, 93] width 11 height 11
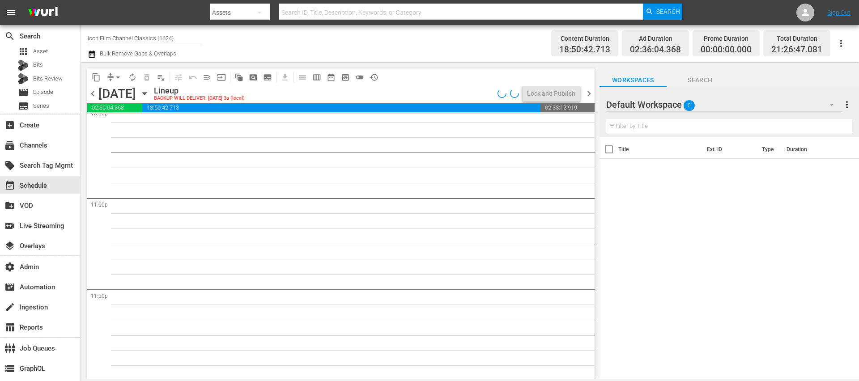
scroll to position [4038, 0]
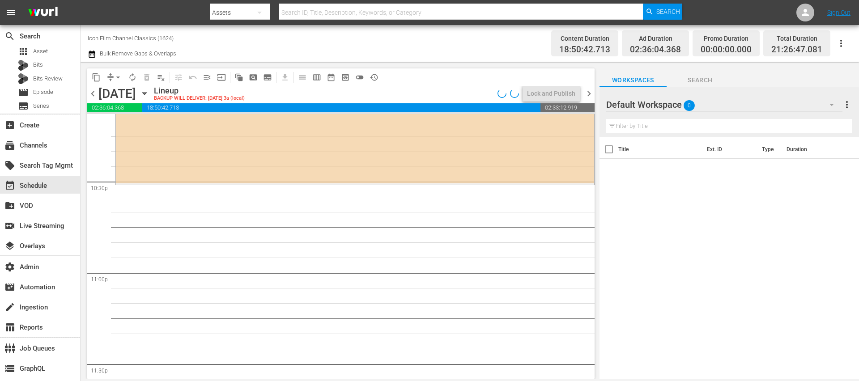
click at [590, 93] on span "chevron_right" at bounding box center [588, 93] width 11 height 11
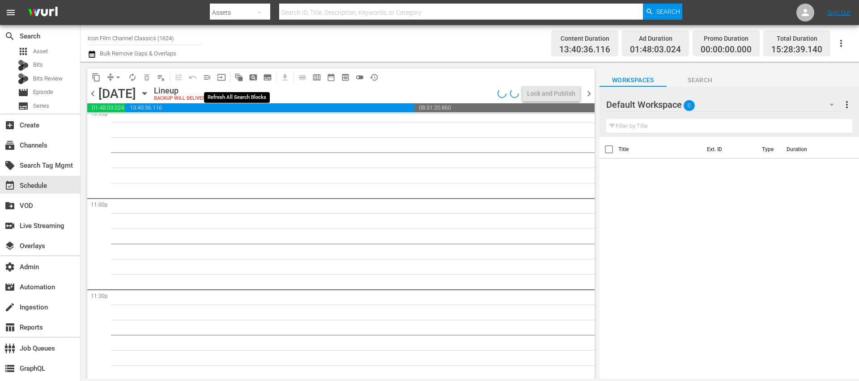
scroll to position [4114, 0]
click at [249, 75] on span "pageview_outlined" at bounding box center [253, 77] width 9 height 9
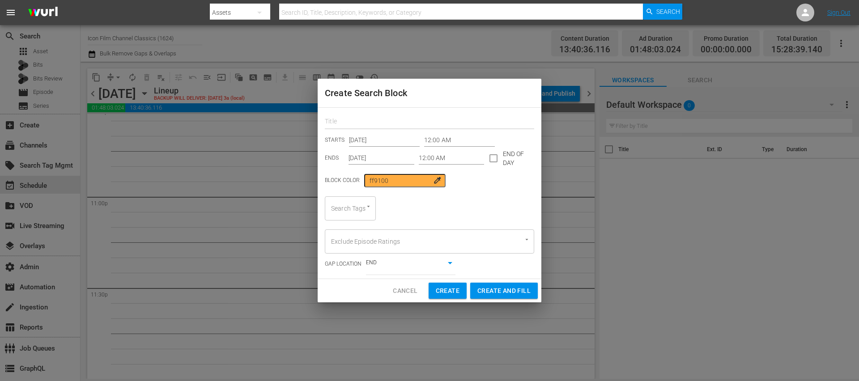
click at [395, 127] on input "text" at bounding box center [429, 122] width 209 height 14
type input "ICON PRIME"
click at [362, 157] on input "Dec 26th 2025" at bounding box center [381, 158] width 66 height 13
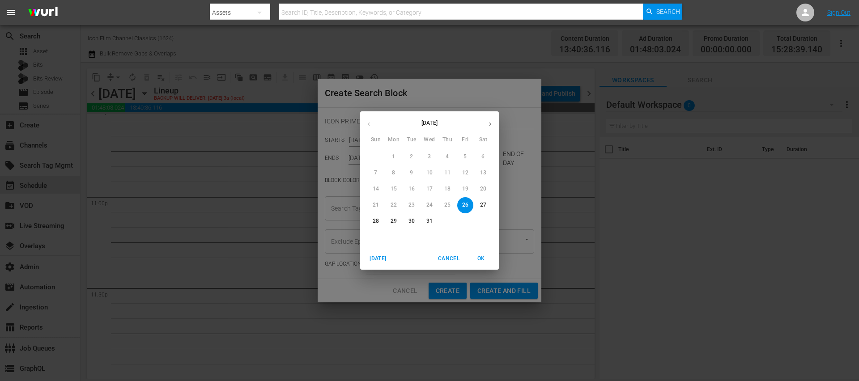
click at [486, 117] on button "button" at bounding box center [489, 123] width 17 height 17
click at [376, 223] on p "25" at bounding box center [376, 221] width 6 height 8
type input "Jan 25th 2026"
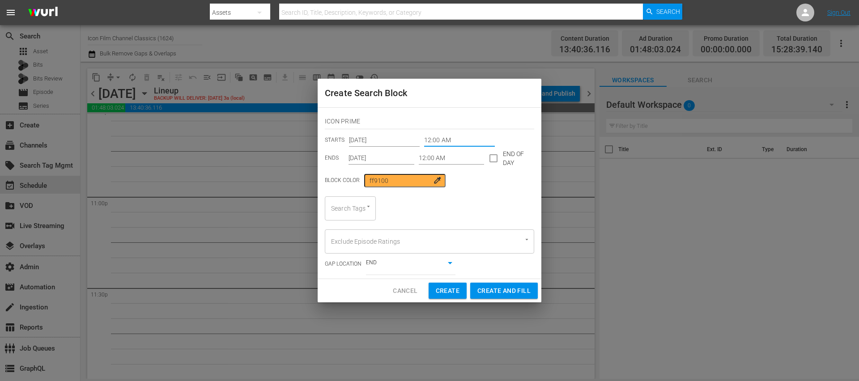
click at [442, 143] on input "12:00 AM" at bounding box center [459, 140] width 71 height 13
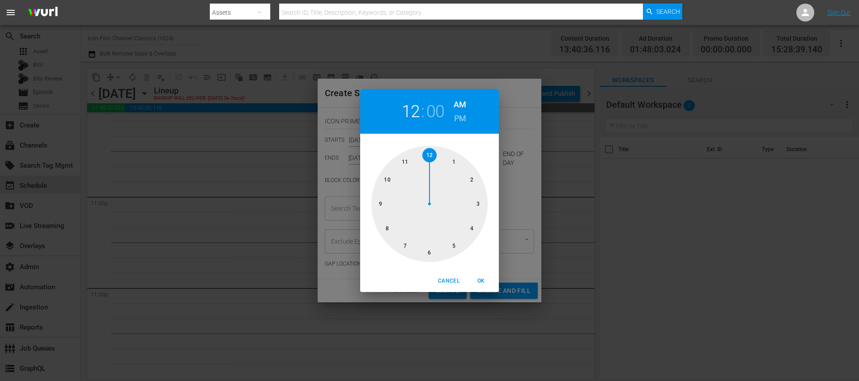
click at [419, 113] on h2 "12" at bounding box center [411, 112] width 18 height 20
click at [474, 231] on div at bounding box center [429, 204] width 116 height 116
click at [462, 126] on div "04 : 00 AM PM" at bounding box center [429, 111] width 139 height 45
click at [462, 119] on h6 "PM" at bounding box center [460, 118] width 12 height 14
drag, startPoint x: 477, startPoint y: 279, endPoint x: 479, endPoint y: 266, distance: 13.2
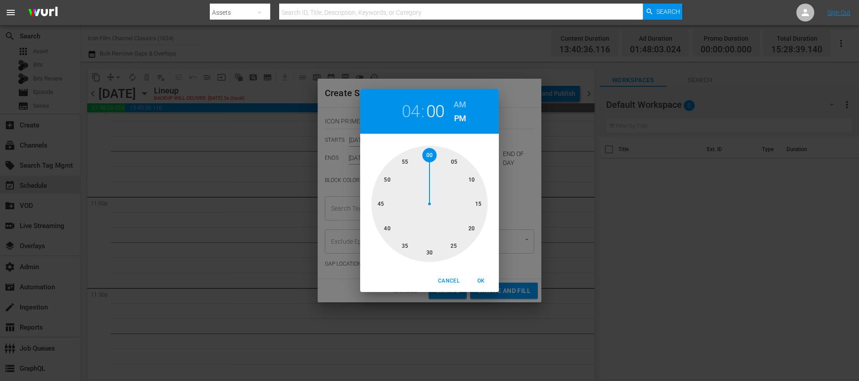
click at [477, 280] on span "OK" at bounding box center [480, 280] width 21 height 9
type input "04:00 PM"
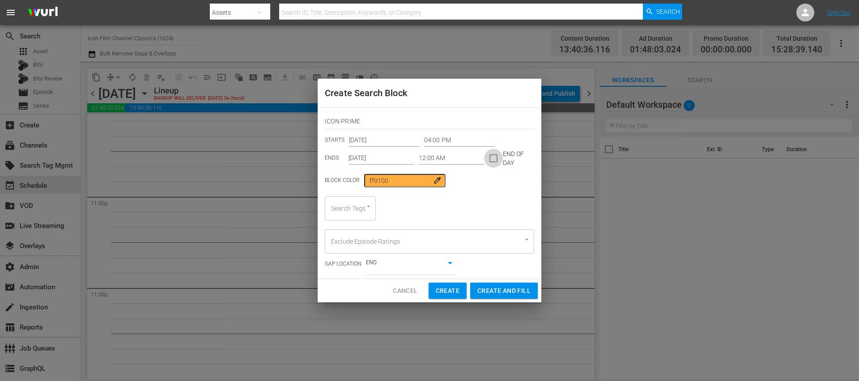
click at [492, 157] on input "checkbox" at bounding box center [493, 160] width 19 height 19
checkbox input "true"
click at [360, 208] on div at bounding box center [364, 206] width 16 height 9
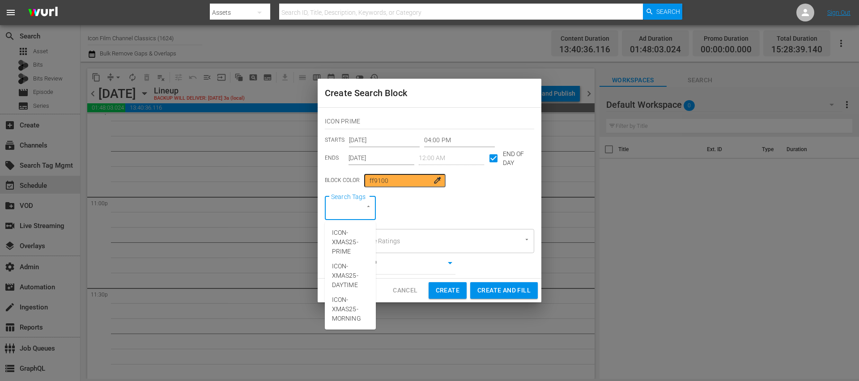
type input "ICON-XMAS"
click at [351, 249] on span "ICON-XMAS25-PRIME" at bounding box center [350, 242] width 37 height 28
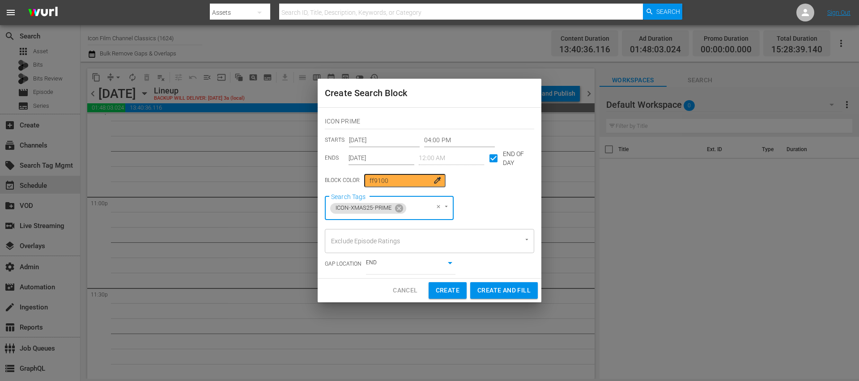
click at [503, 285] on span "Create and Fill" at bounding box center [503, 290] width 53 height 11
type input "12:00 AM"
type input "Dec 26th 2025"
checkbox input "false"
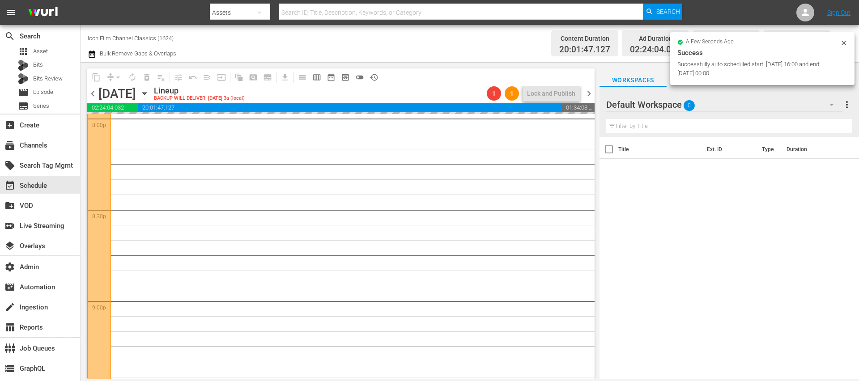
scroll to position [2359, 0]
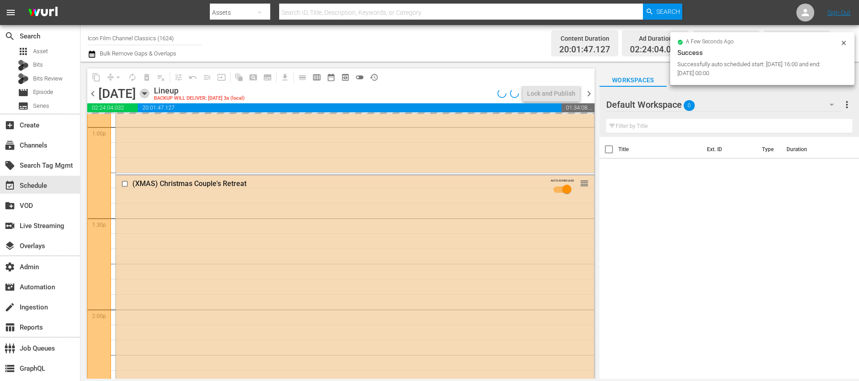
click at [149, 95] on icon "button" at bounding box center [145, 94] width 10 height 10
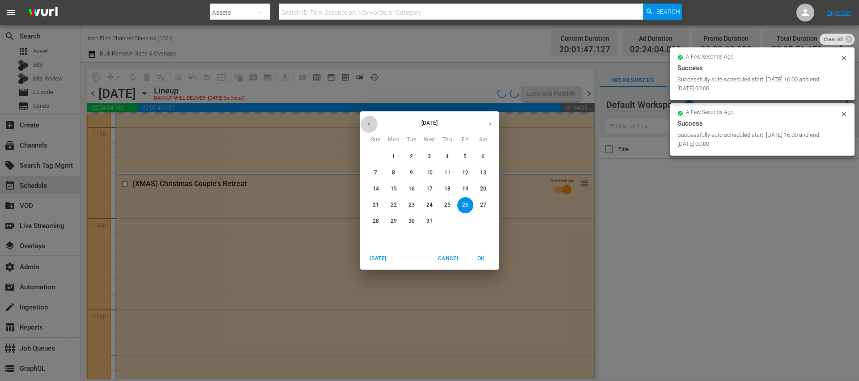
click at [372, 127] on button "button" at bounding box center [368, 123] width 17 height 17
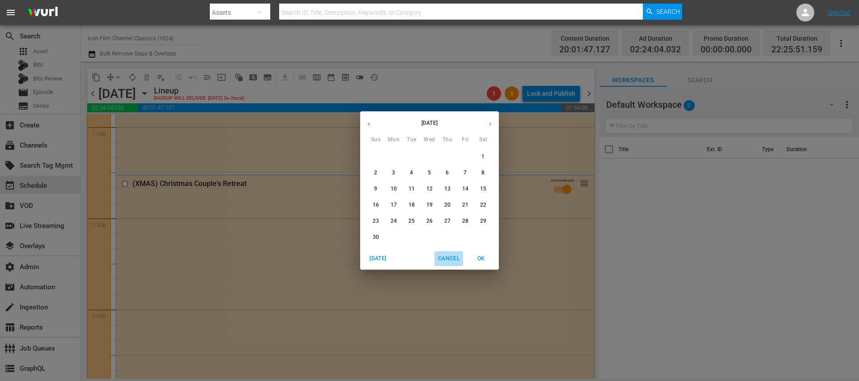
click at [446, 252] on button "Cancel" at bounding box center [448, 258] width 29 height 15
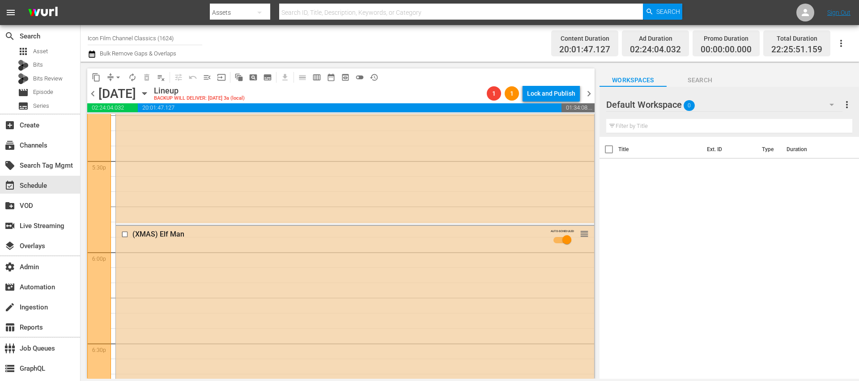
scroll to position [3146, 0]
click at [149, 91] on icon "button" at bounding box center [145, 94] width 10 height 10
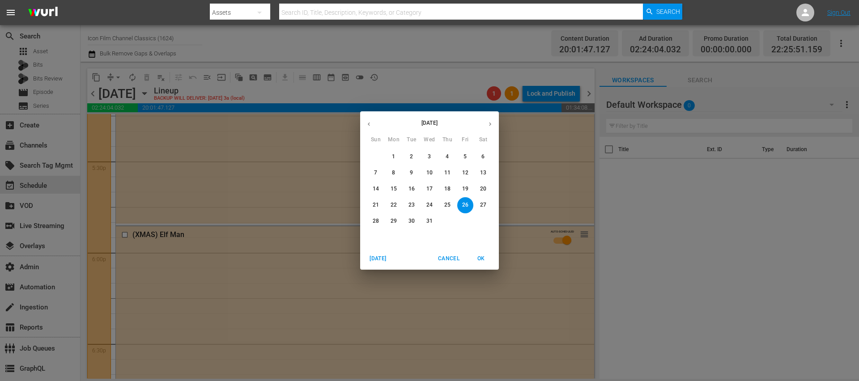
click at [371, 125] on icon "button" at bounding box center [368, 124] width 7 height 7
click at [432, 191] on p "12" at bounding box center [429, 189] width 6 height 8
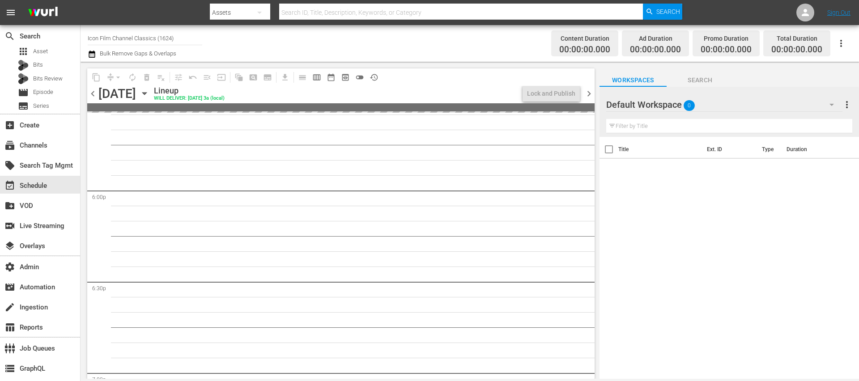
scroll to position [3191, 0]
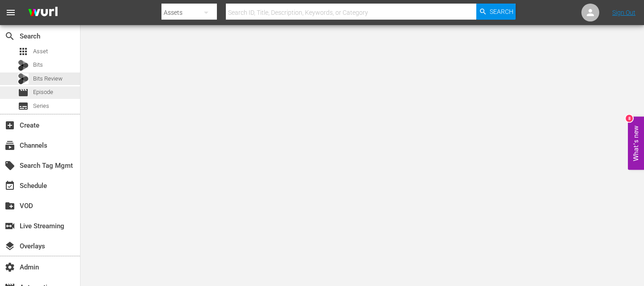
click at [47, 93] on span "Episode" at bounding box center [43, 92] width 20 height 9
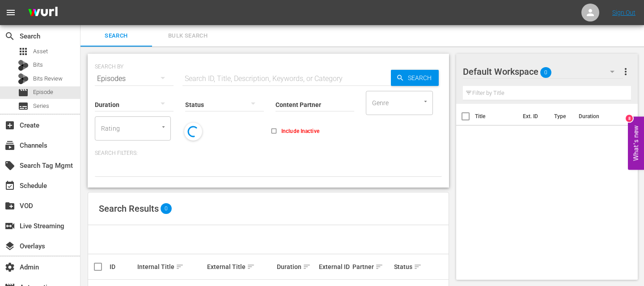
scroll to position [32, 0]
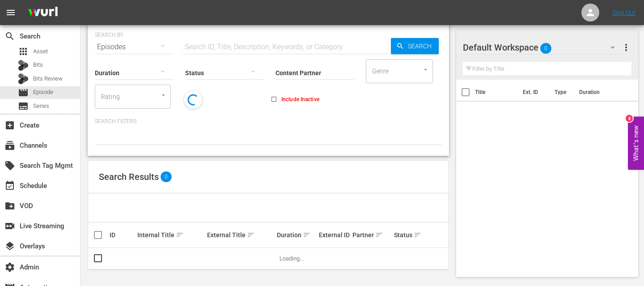
click at [627, 46] on span "more_vert" at bounding box center [626, 47] width 11 height 11
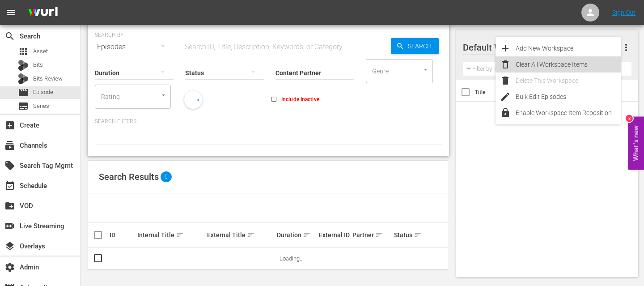
click at [575, 64] on div "Clear All Workspace Items" at bounding box center [568, 64] width 105 height 16
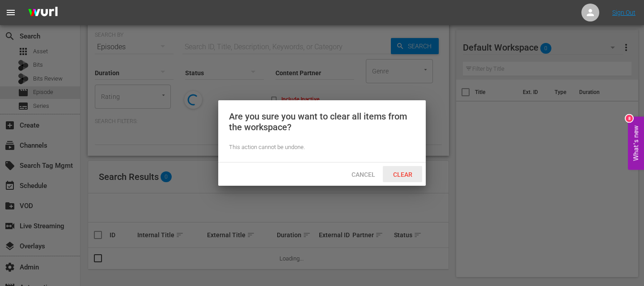
click at [407, 173] on span "Clear" at bounding box center [403, 174] width 34 height 7
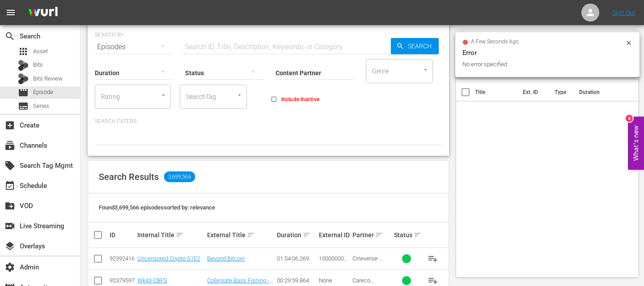
drag, startPoint x: 200, startPoint y: 97, endPoint x: 212, endPoint y: 97, distance: 12.1
click at [200, 97] on input "SearchTag" at bounding box center [201, 97] width 34 height 16
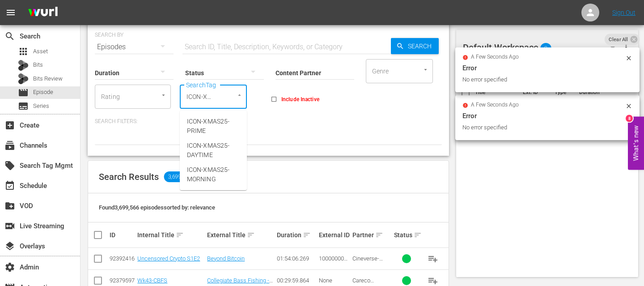
type input "ICON-XMAS"
click at [215, 124] on span "ICON-XMAS25-PRIME" at bounding box center [213, 126] width 53 height 19
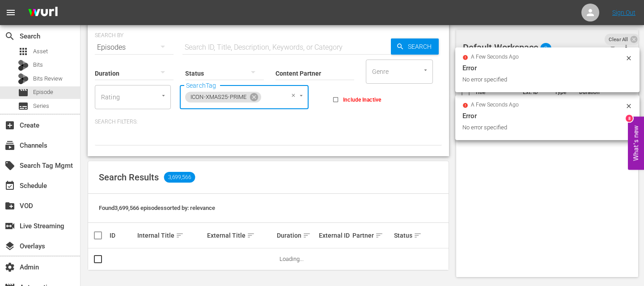
scroll to position [32, 0]
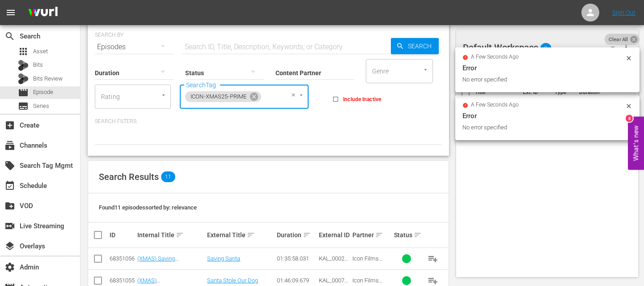
click at [634, 42] on icon at bounding box center [633, 39] width 7 height 7
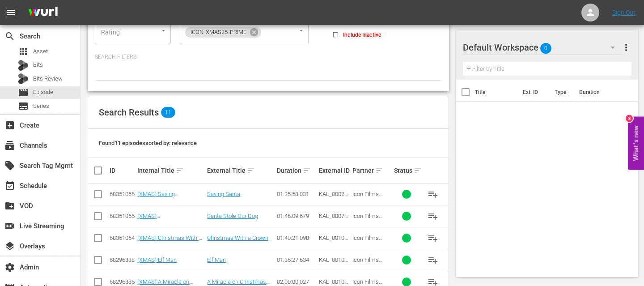
scroll to position [173, 0]
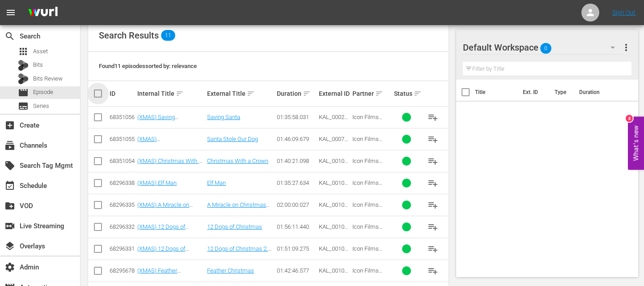
click at [102, 93] on input "checkbox" at bounding box center [102, 93] width 18 height 11
checkbox input "true"
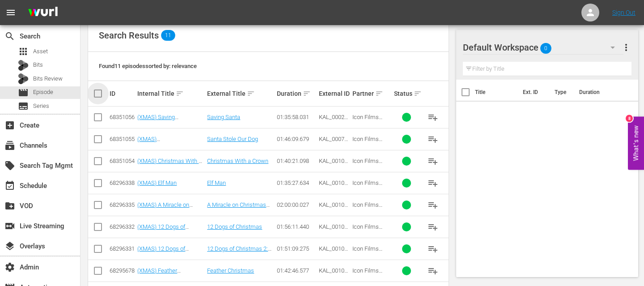
checkbox input "true"
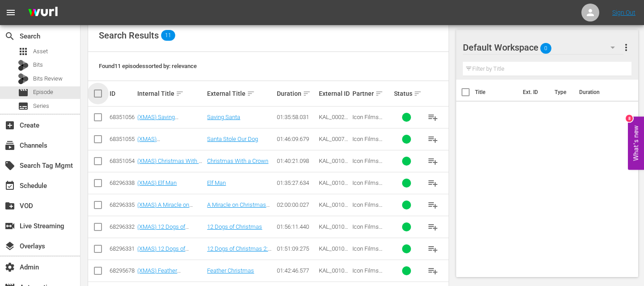
checkbox input "true"
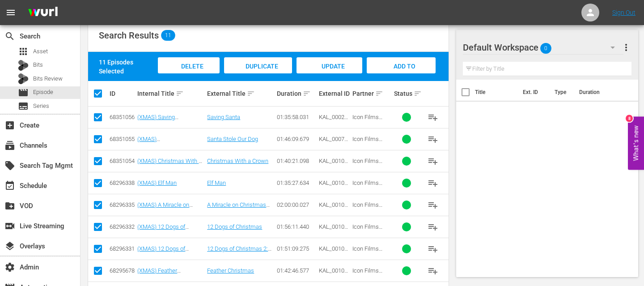
scroll to position [0, 0]
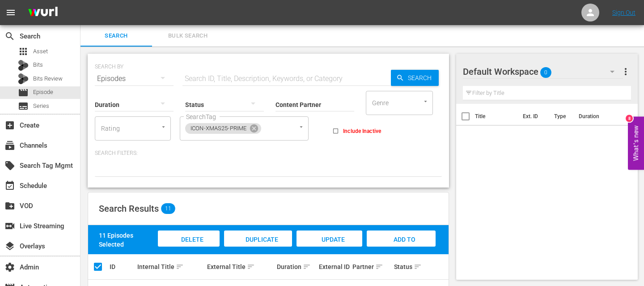
click at [388, 241] on span "Add to Workspace" at bounding box center [401, 248] width 44 height 24
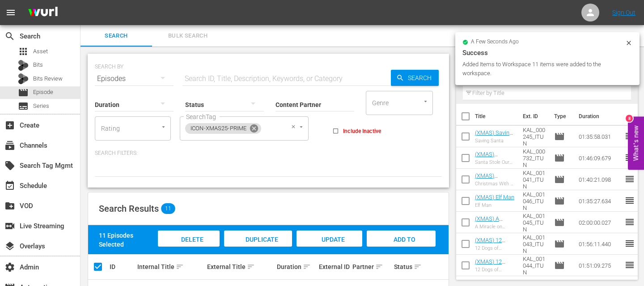
click at [257, 128] on icon at bounding box center [254, 128] width 8 height 8
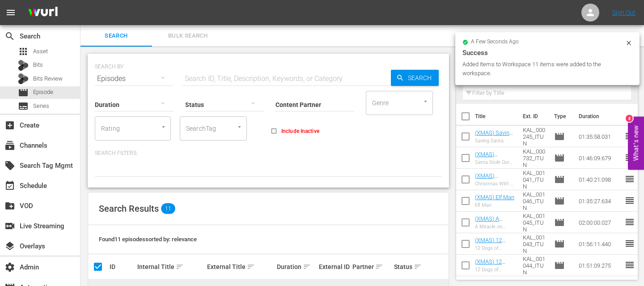
click at [204, 124] on input "SearchTag" at bounding box center [201, 128] width 34 height 16
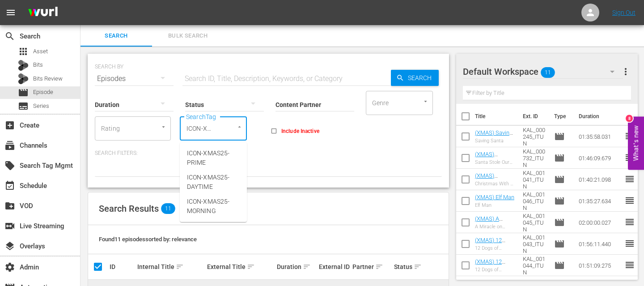
type input "ICON-XMAS"
click at [212, 186] on span "ICON-XMAS25-DAYTIME" at bounding box center [213, 182] width 53 height 19
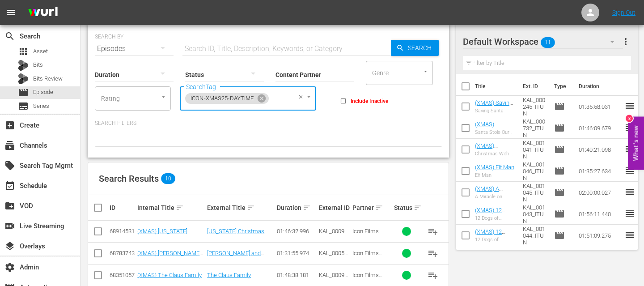
scroll to position [0, 0]
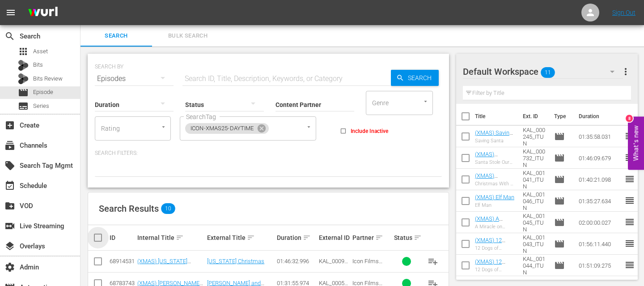
click at [98, 235] on input "checkbox" at bounding box center [102, 237] width 18 height 11
checkbox input "true"
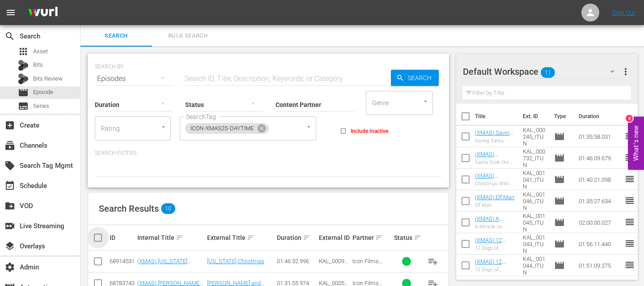
checkbox input "true"
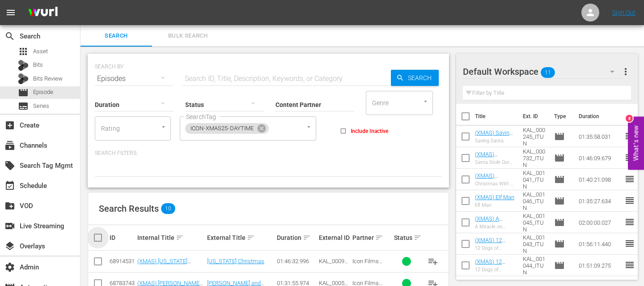
checkbox input "true"
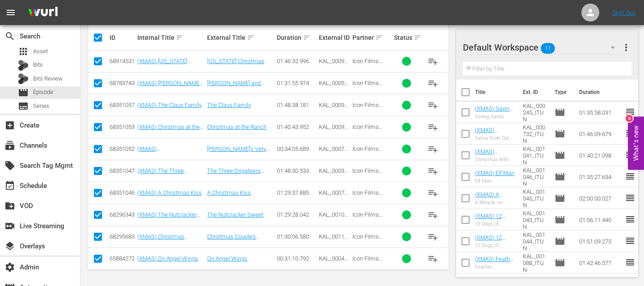
scroll to position [184, 0]
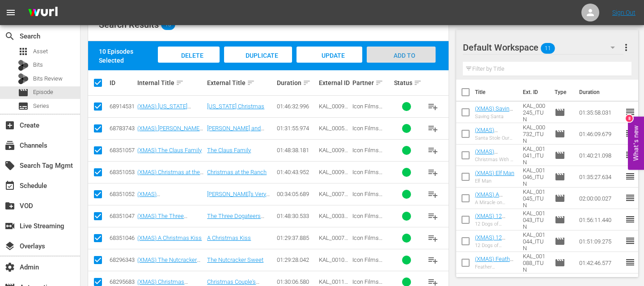
click at [398, 57] on span "Add to Workspace" at bounding box center [401, 64] width 44 height 24
click at [32, 89] on div "movie Episode" at bounding box center [35, 92] width 35 height 13
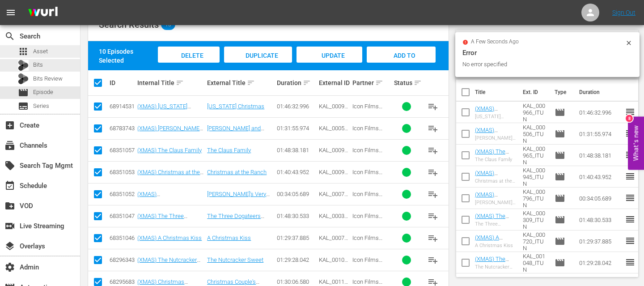
click at [46, 56] on div "apps Asset" at bounding box center [33, 51] width 30 height 13
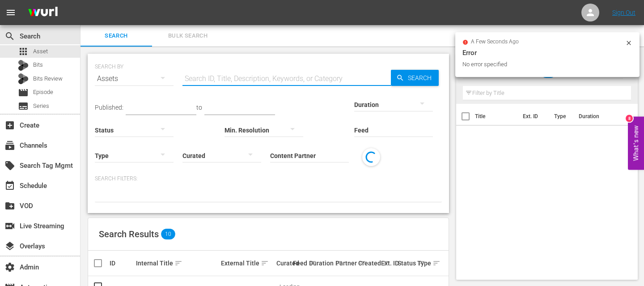
click at [196, 71] on input "text" at bounding box center [286, 78] width 208 height 21
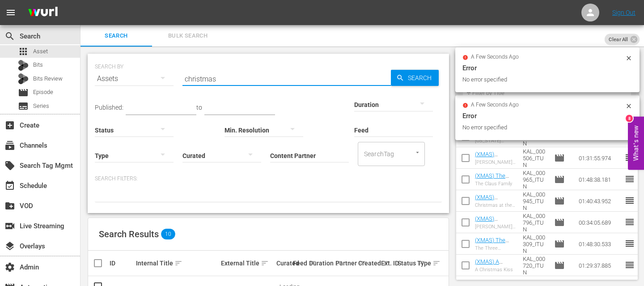
type input "christmas"
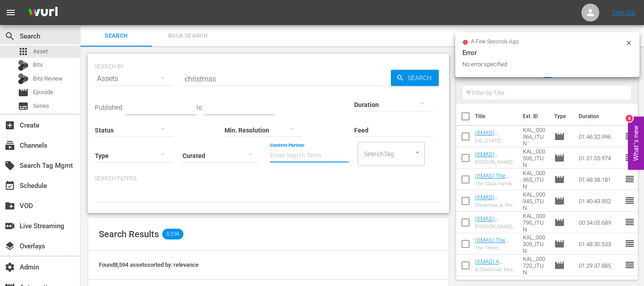
click at [272, 153] on input "Content Partner" at bounding box center [309, 156] width 79 height 32
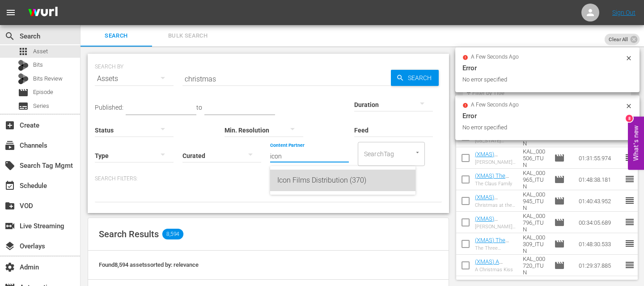
click at [293, 178] on div "Icon Films Distribution (370)" at bounding box center [342, 179] width 131 height 21
type input "Icon Films Distribution (370)"
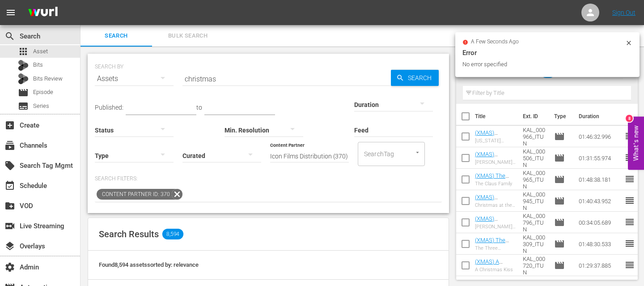
click at [149, 161] on div at bounding box center [134, 155] width 79 height 25
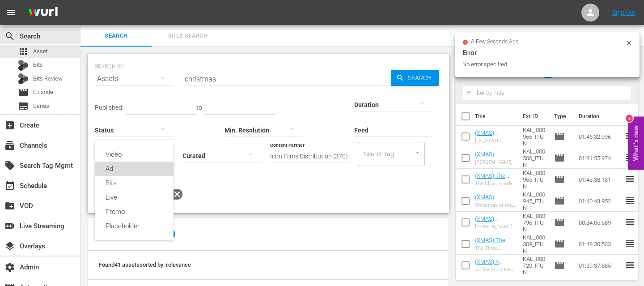
click at [140, 166] on div "Ad" at bounding box center [134, 168] width 79 height 14
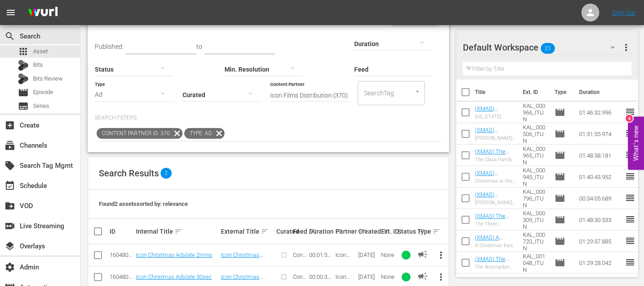
scroll to position [79, 0]
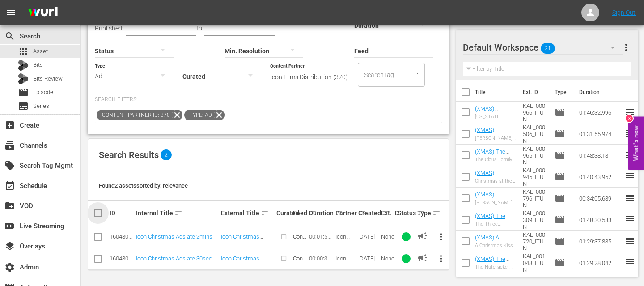
click at [98, 210] on input "checkbox" at bounding box center [102, 213] width 18 height 11
checkbox input "true"
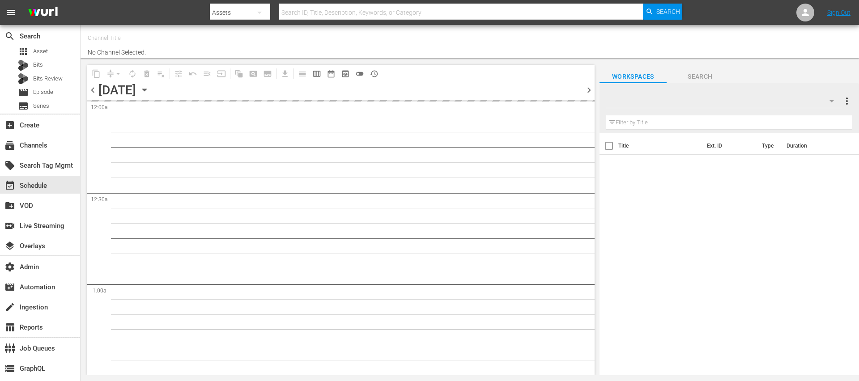
type input "Icon Film Channel Classics (1624)"
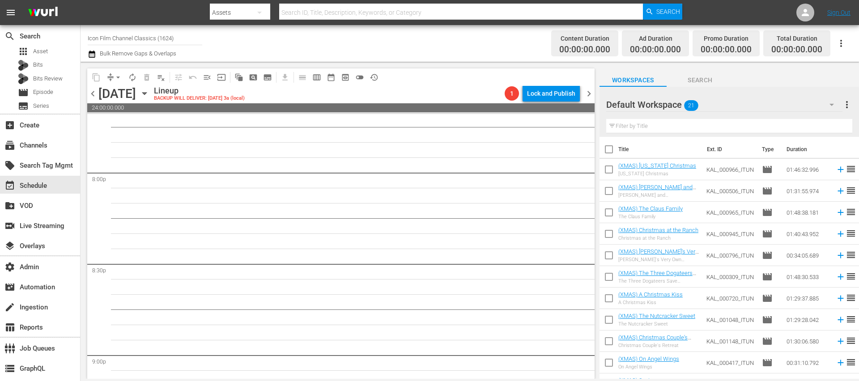
scroll to position [4114, 0]
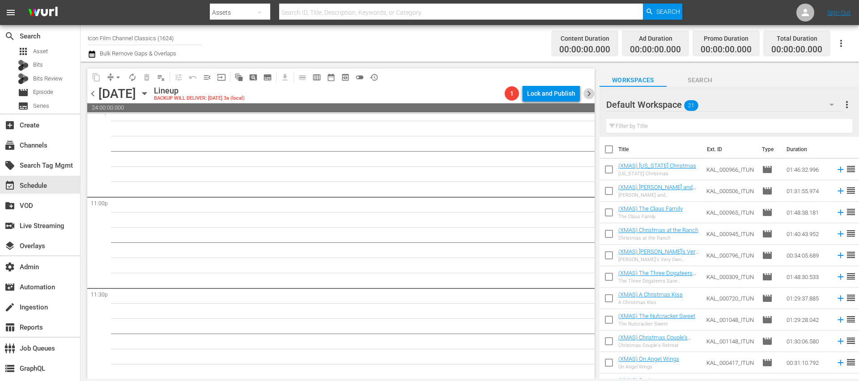
click at [588, 96] on span "chevron_right" at bounding box center [588, 93] width 11 height 11
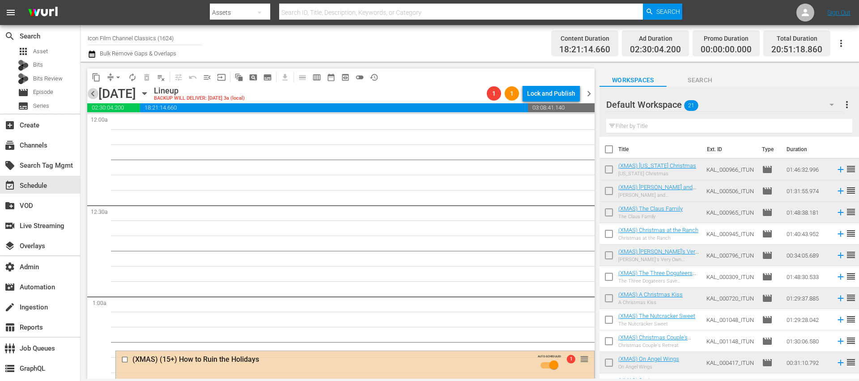
click at [93, 97] on span "chevron_left" at bounding box center [92, 93] width 11 height 11
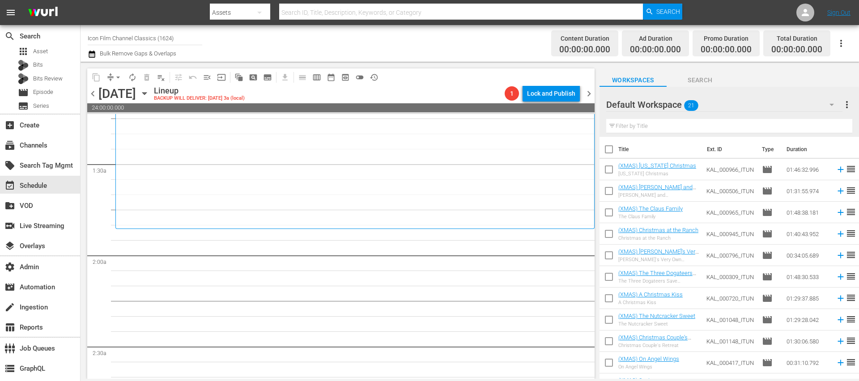
scroll to position [233, 0]
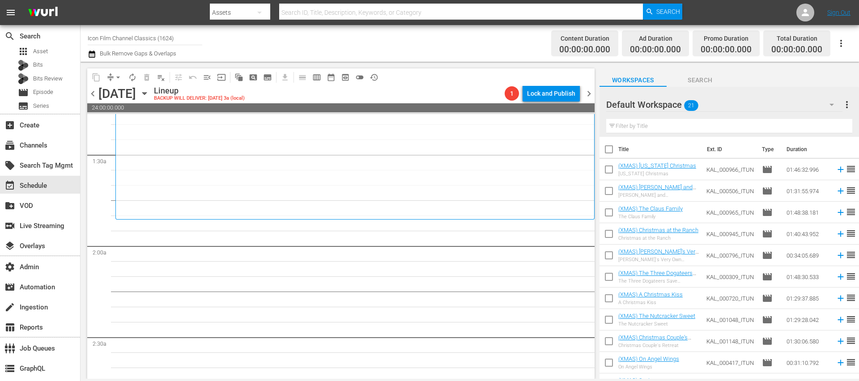
click at [590, 97] on span "chevron_right" at bounding box center [588, 93] width 11 height 11
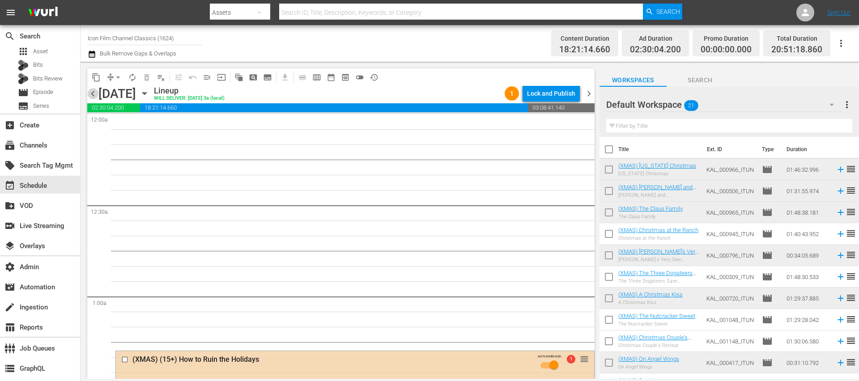
click at [95, 94] on span "chevron_left" at bounding box center [92, 93] width 11 height 11
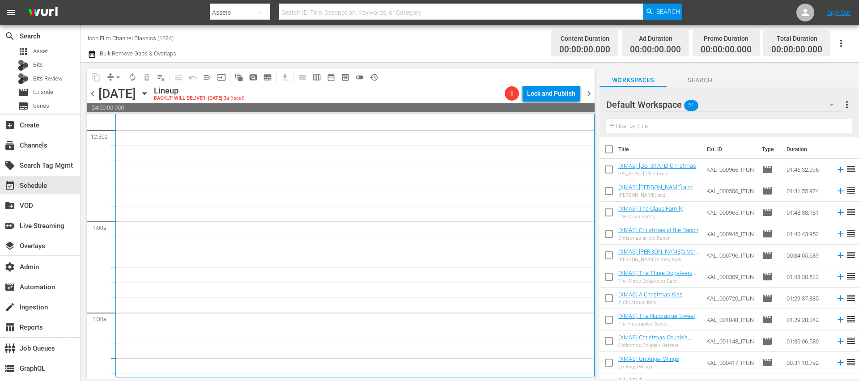
scroll to position [85, 0]
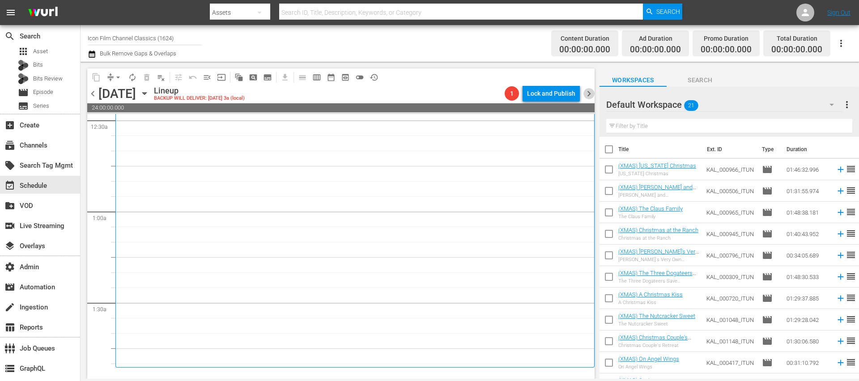
click at [586, 92] on span "chevron_right" at bounding box center [588, 93] width 11 height 11
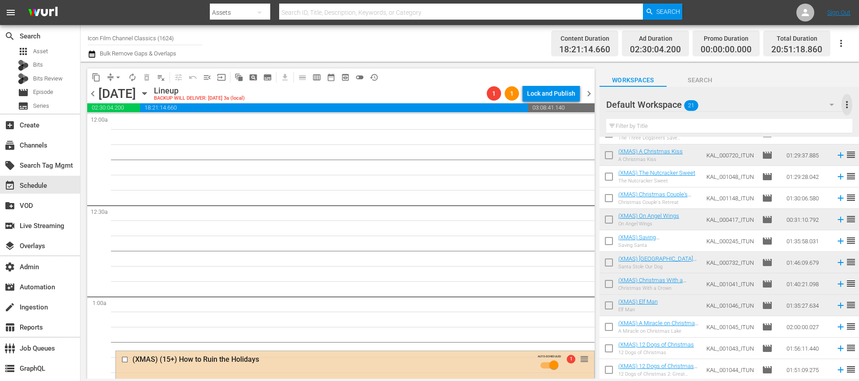
click at [848, 105] on span "more_vert" at bounding box center [846, 104] width 11 height 11
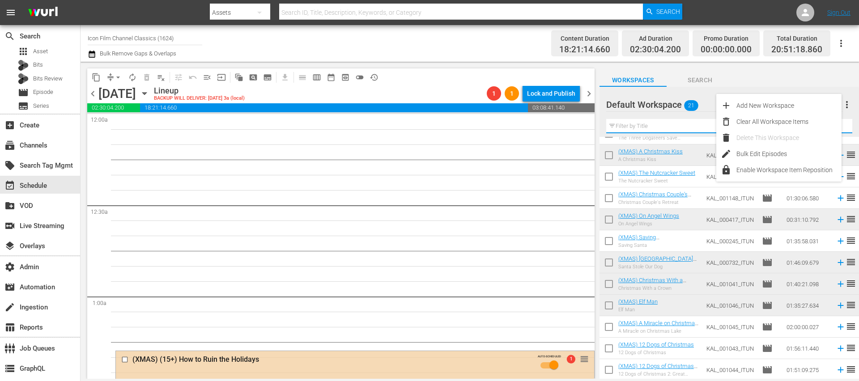
click at [639, 129] on input "text" at bounding box center [729, 126] width 246 height 14
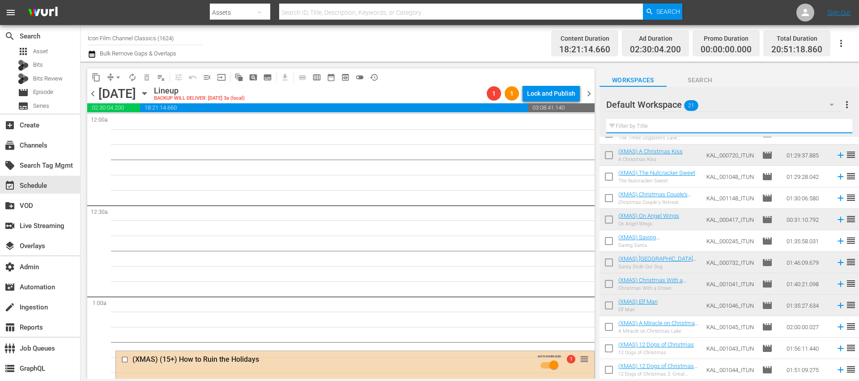
click at [639, 127] on input "text" at bounding box center [729, 126] width 246 height 14
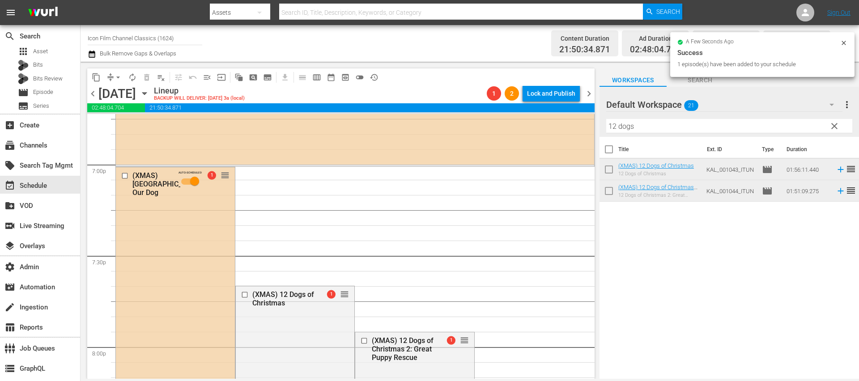
scroll to position [3339, 0]
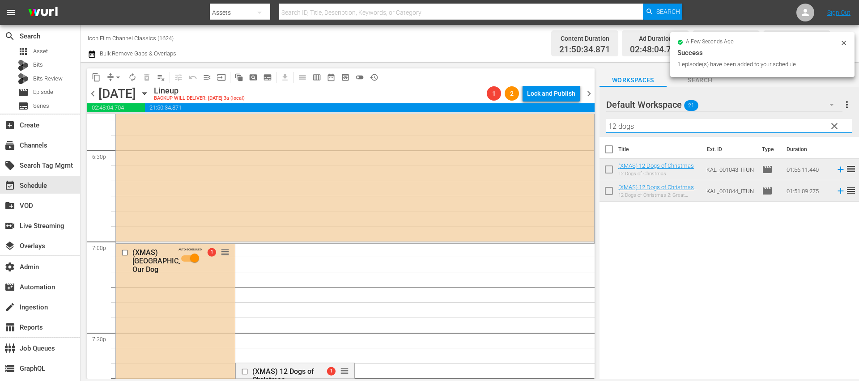
click at [645, 129] on input "12 dogs" at bounding box center [729, 126] width 246 height 14
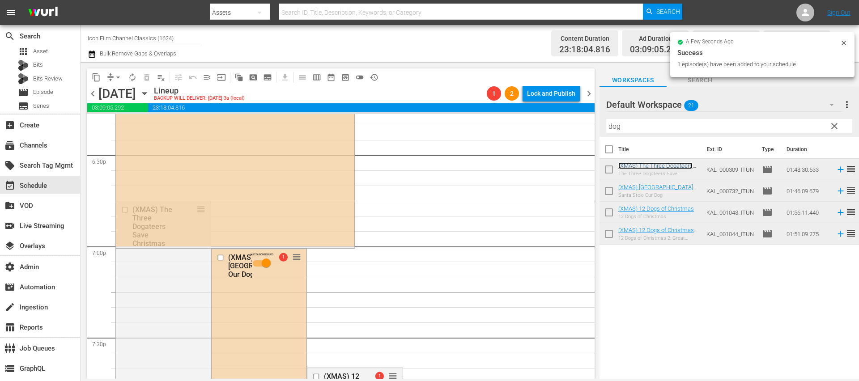
scroll to position [3321, 0]
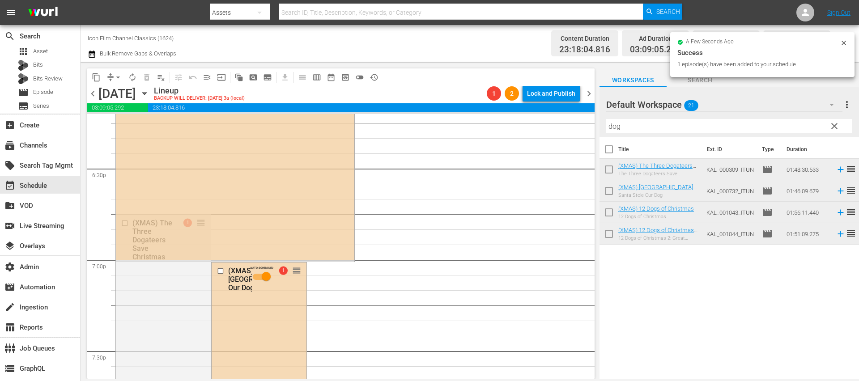
drag, startPoint x: 656, startPoint y: 164, endPoint x: 411, endPoint y: 35, distance: 277.5
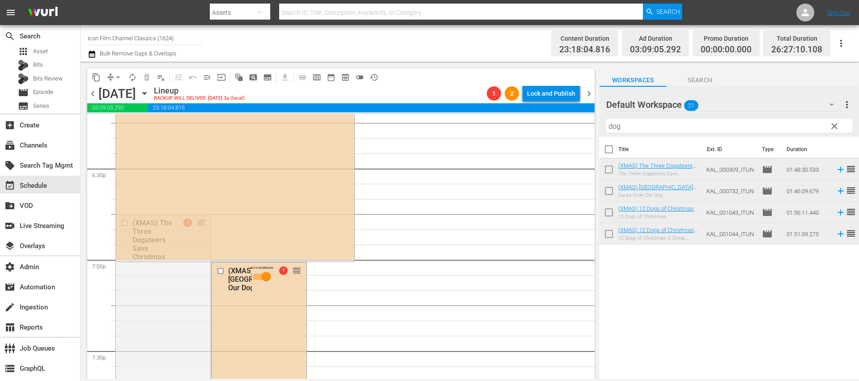
click at [669, 126] on input "dog" at bounding box center [729, 126] width 246 height 14
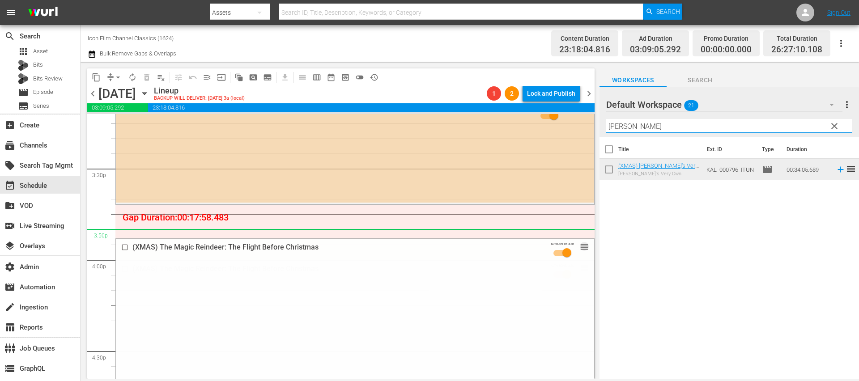
scroll to position [2543, 0]
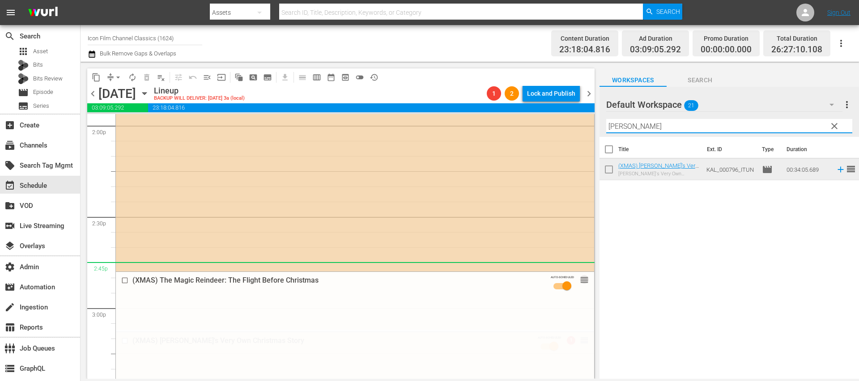
drag, startPoint x: 580, startPoint y: 268, endPoint x: 549, endPoint y: 210, distance: 66.2
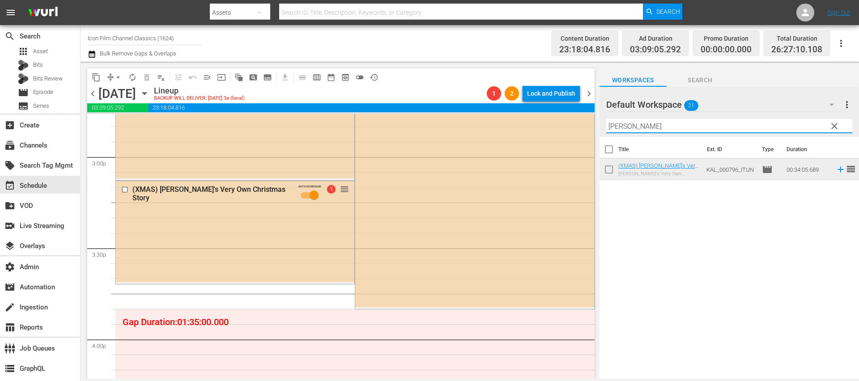
scroll to position [2695, 0]
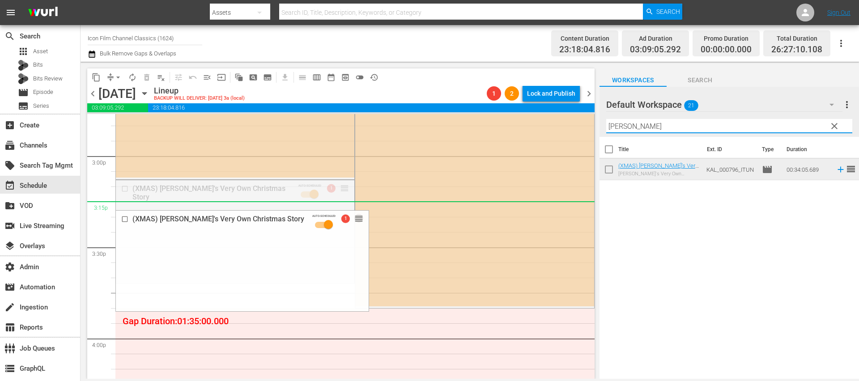
drag, startPoint x: 343, startPoint y: 209, endPoint x: 343, endPoint y: 299, distance: 89.4
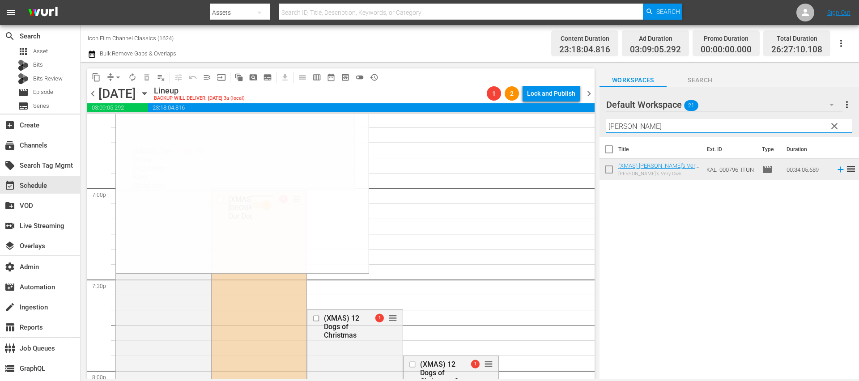
scroll to position [3417, 0]
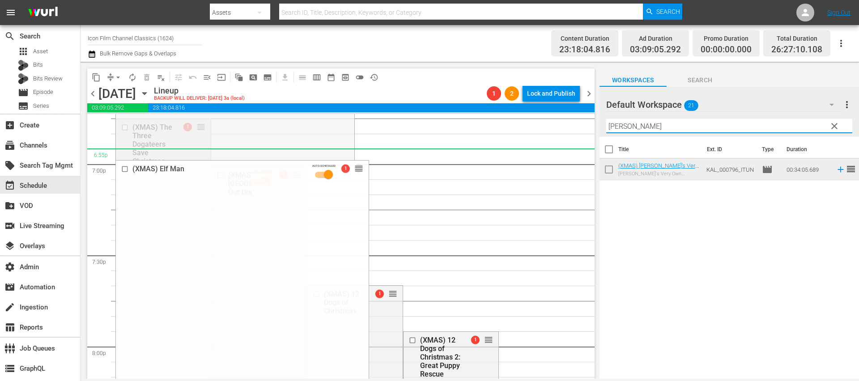
drag, startPoint x: 346, startPoint y: 182, endPoint x: 344, endPoint y: 152, distance: 30.5
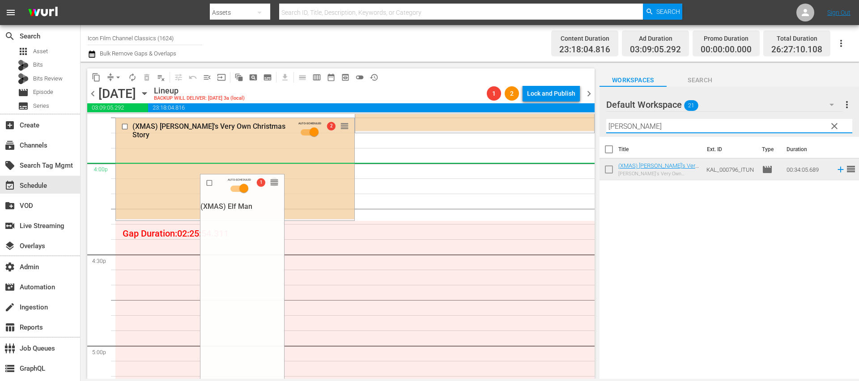
scroll to position [2814, 0]
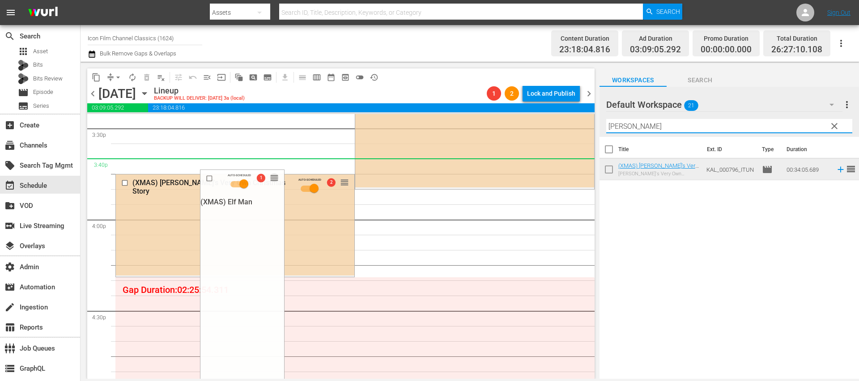
drag, startPoint x: 267, startPoint y: 179, endPoint x: 300, endPoint y: 158, distance: 39.1
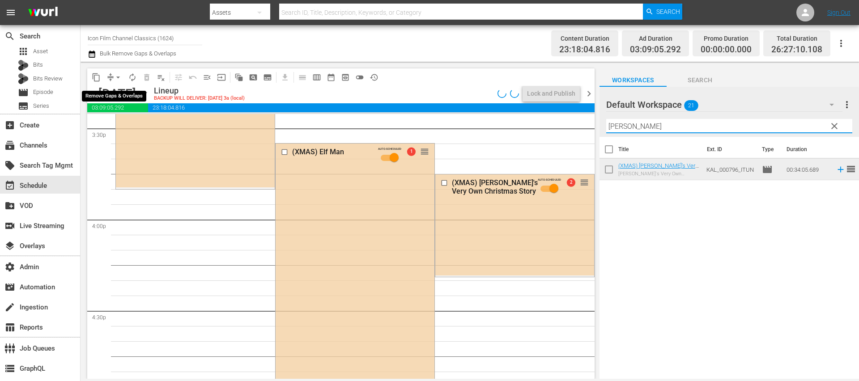
type input "benj"
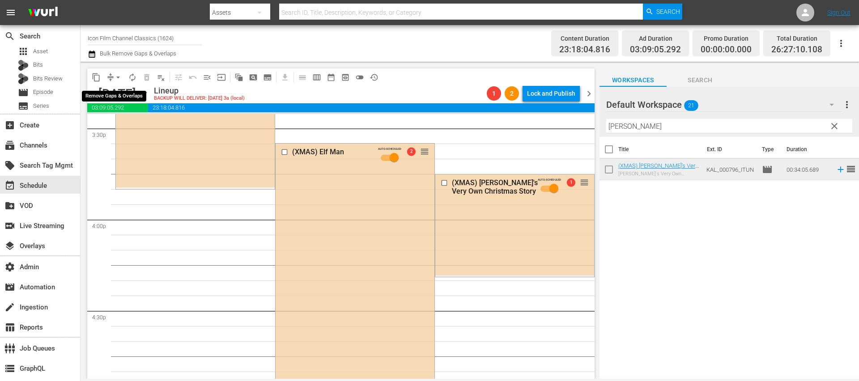
click at [118, 78] on span "arrow_drop_down" at bounding box center [118, 77] width 9 height 9
click at [267, 54] on div "Channel Title Icon Film Channel Classics (1624) Bulk Remove Gaps & Overlaps" at bounding box center [296, 43] width 417 height 32
click at [92, 55] on icon "button" at bounding box center [92, 54] width 8 height 11
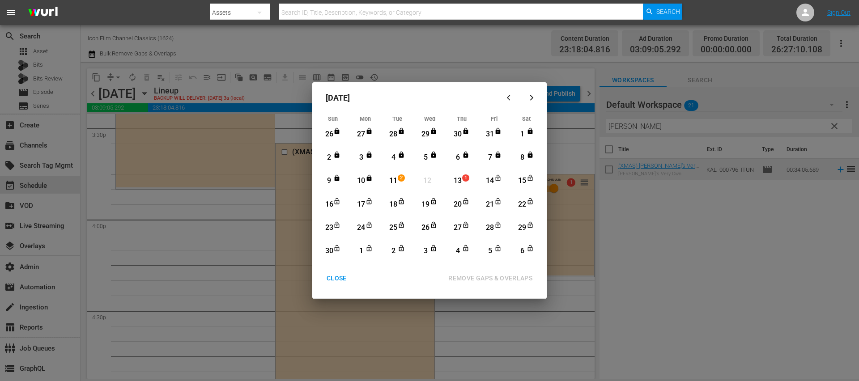
click at [398, 181] on div "11" at bounding box center [393, 181] width 11 height 10
click at [341, 282] on div "CLOSE" at bounding box center [336, 278] width 34 height 11
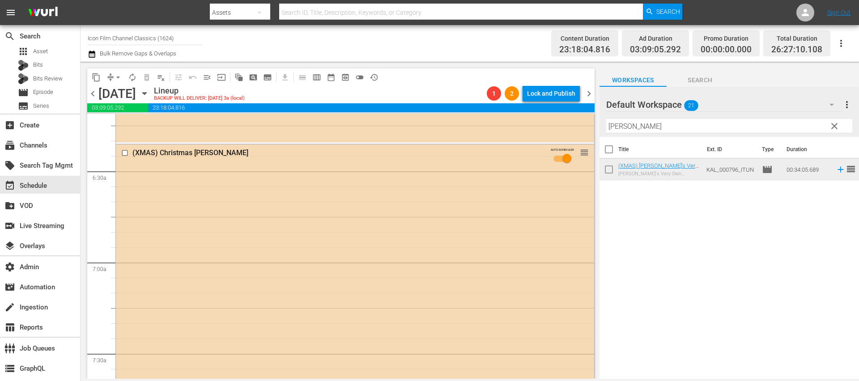
scroll to position [0, 0]
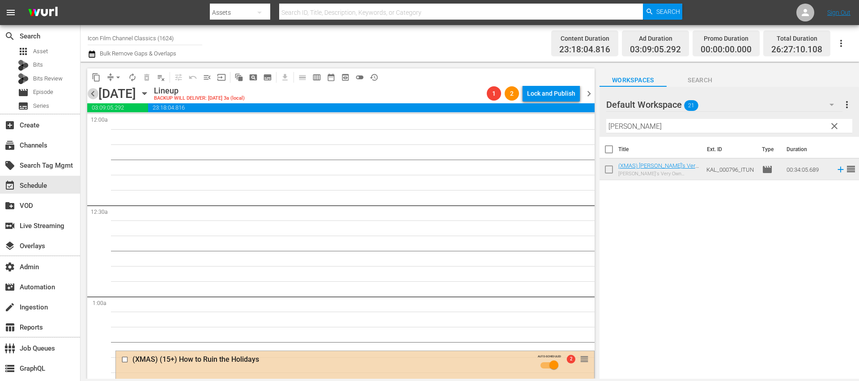
click at [95, 88] on span "chevron_left" at bounding box center [92, 93] width 11 height 11
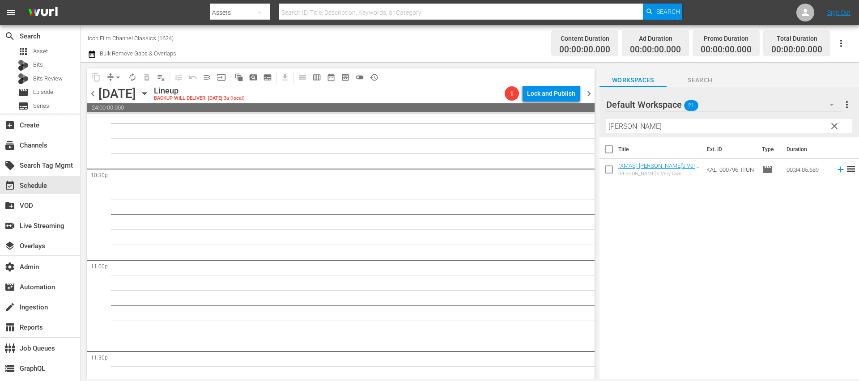
scroll to position [4114, 0]
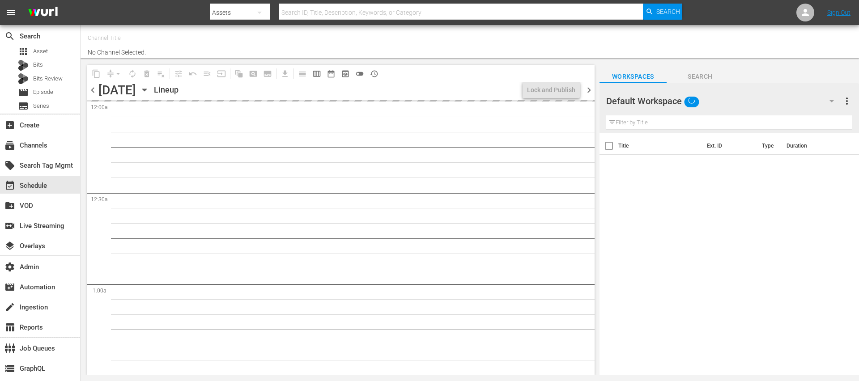
type input "Icon Film Channel Classics (1624)"
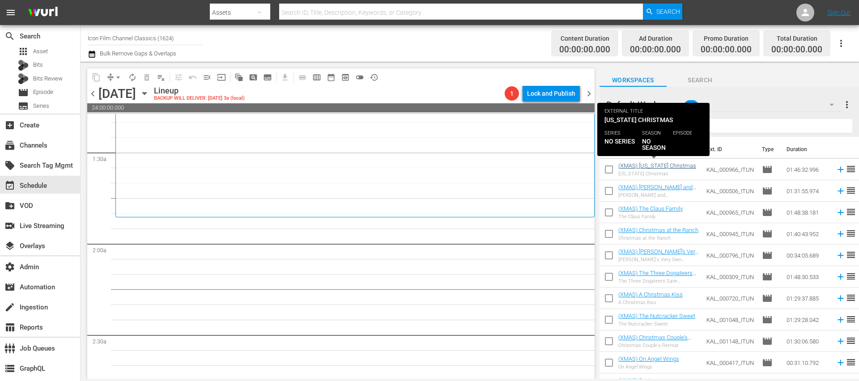
scroll to position [229, 0]
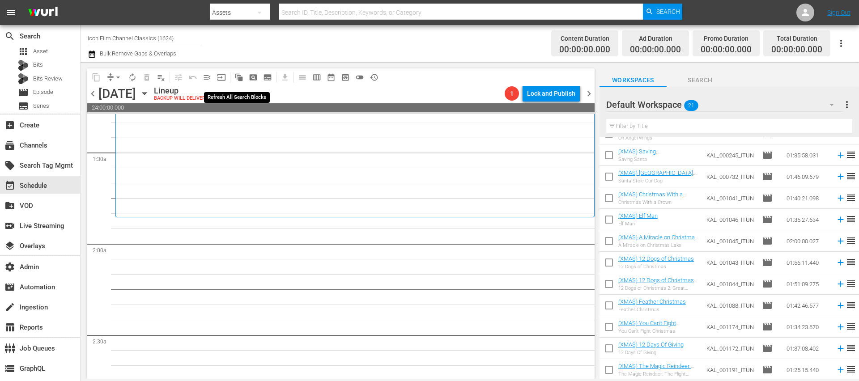
click at [239, 78] on span "auto_awesome_motion_outlined" at bounding box center [238, 77] width 9 height 9
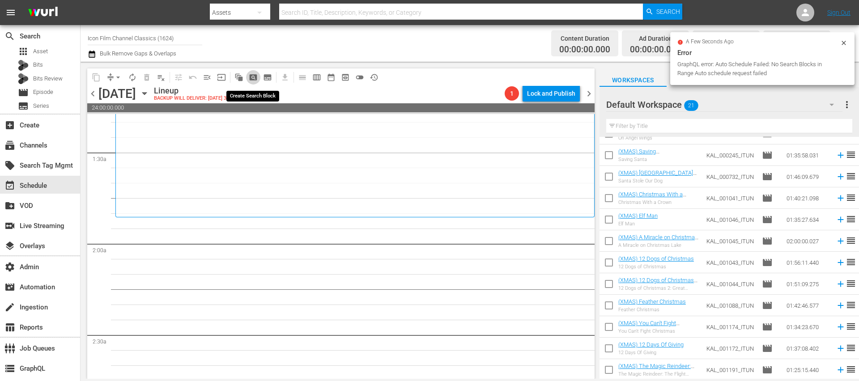
click at [252, 75] on span "pageview_outlined" at bounding box center [253, 77] width 9 height 9
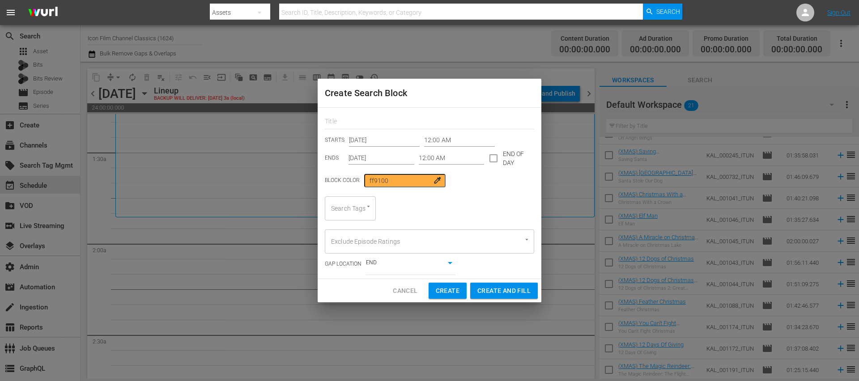
click at [434, 140] on input "12:00 AM" at bounding box center [459, 140] width 71 height 13
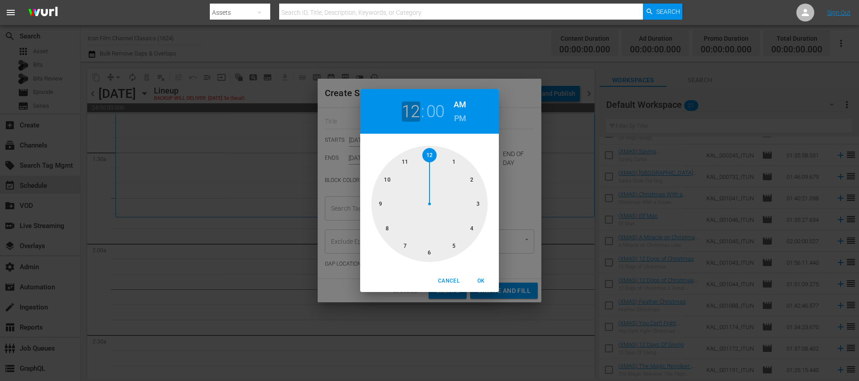
click at [415, 113] on h2 "12" at bounding box center [411, 112] width 18 height 20
click at [469, 176] on div at bounding box center [429, 204] width 116 height 116
click at [483, 285] on span "OK" at bounding box center [480, 280] width 21 height 9
type input "02:00 AM"
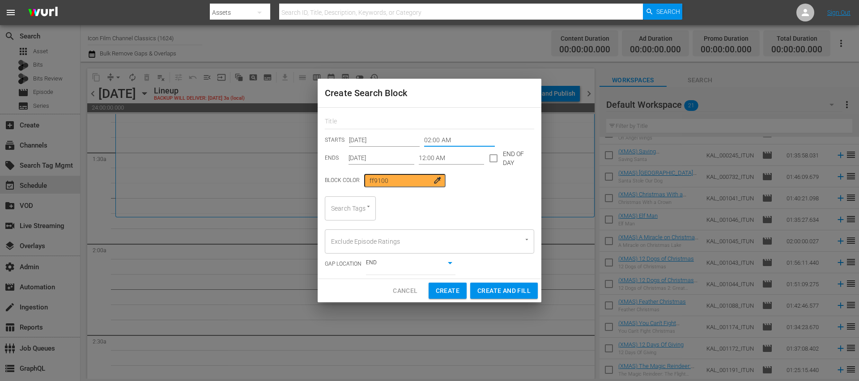
click at [432, 162] on input "12:00 AM" at bounding box center [452, 158] width 66 height 13
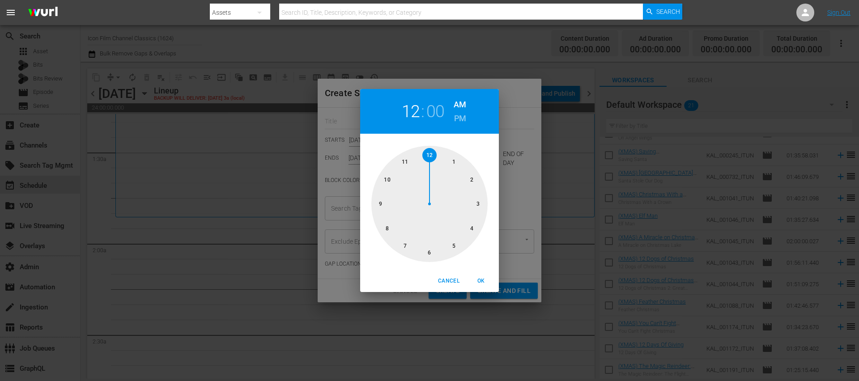
click at [405, 111] on h2 "12" at bounding box center [411, 112] width 18 height 20
click at [387, 230] on div at bounding box center [429, 204] width 116 height 116
click at [487, 280] on span "OK" at bounding box center [480, 280] width 21 height 9
type input "08:00 AM"
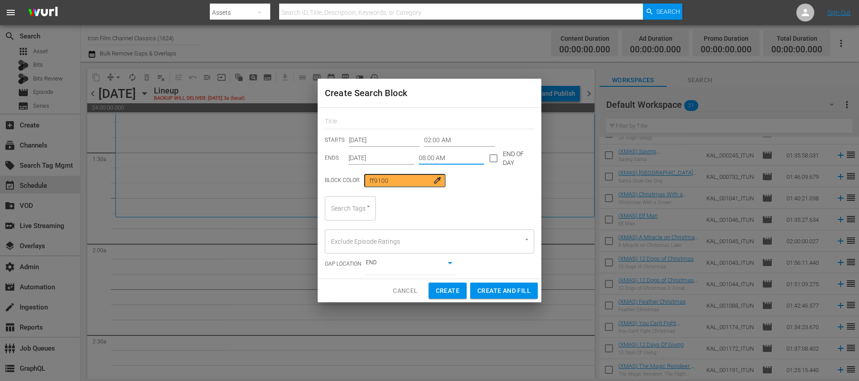
click at [344, 208] on input "Search Tags" at bounding box center [338, 208] width 18 height 16
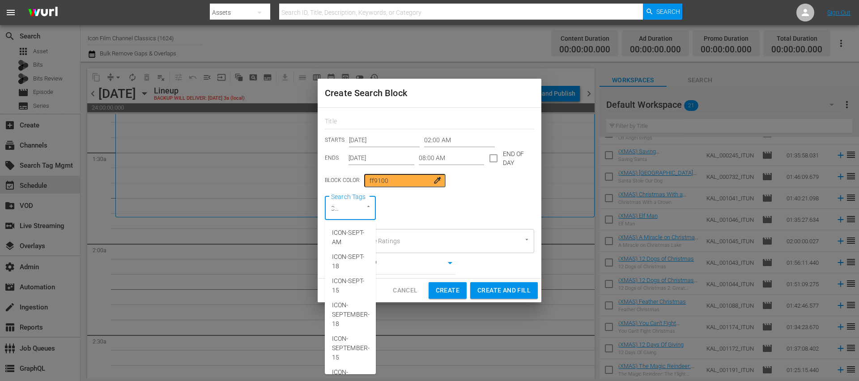
type input "ICON-x"
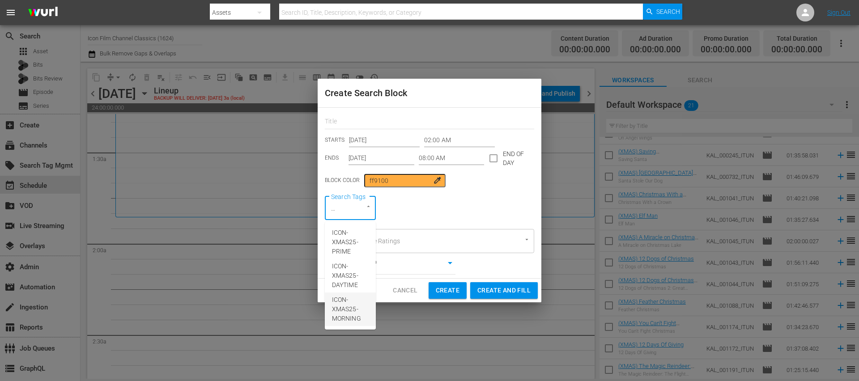
click at [348, 308] on span "ICON-XMAS25-MORNING" at bounding box center [350, 309] width 37 height 28
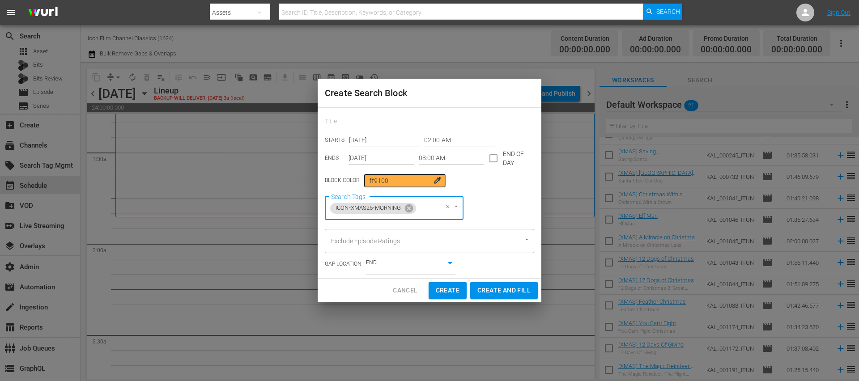
scroll to position [0, 0]
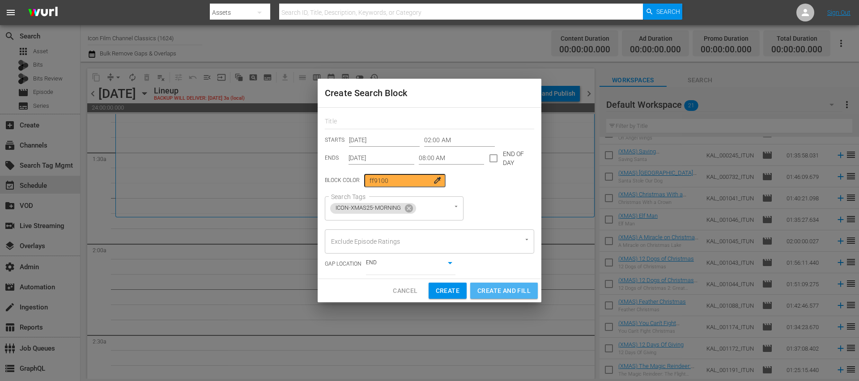
click at [504, 290] on span "Create and Fill" at bounding box center [503, 290] width 53 height 11
type input "12:00 AM"
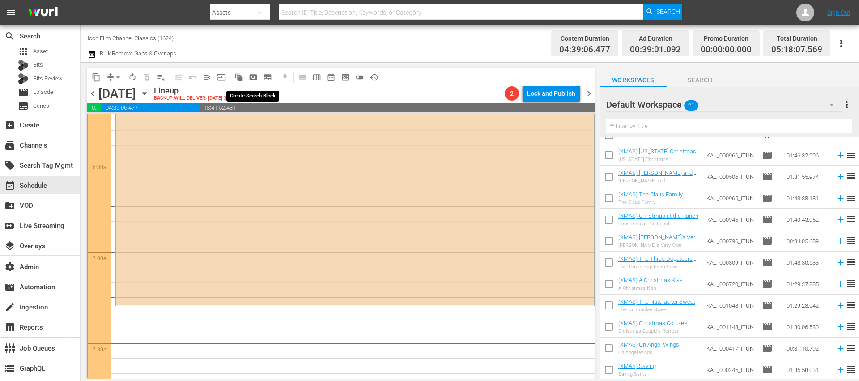
scroll to position [143, 0]
click at [648, 123] on input "text" at bounding box center [729, 126] width 246 height 14
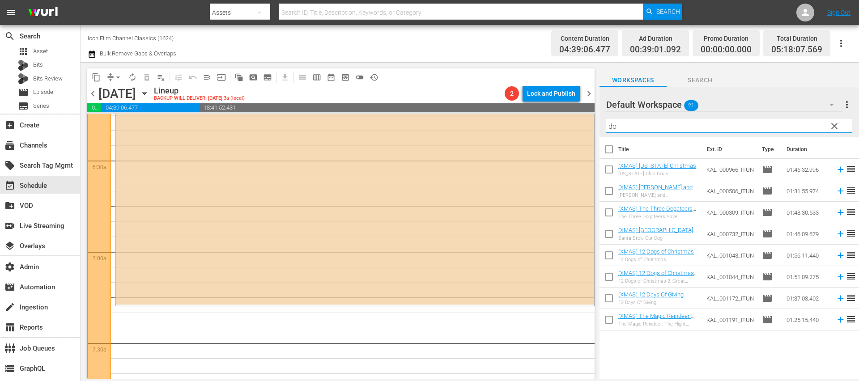
scroll to position [0, 0]
type input "dog"
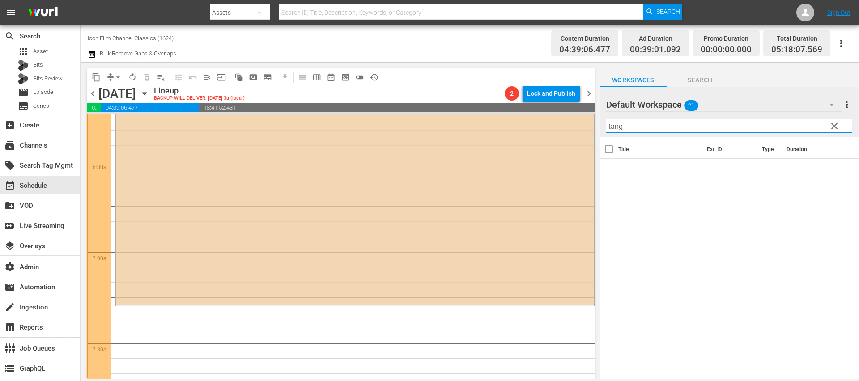
type input "tange"
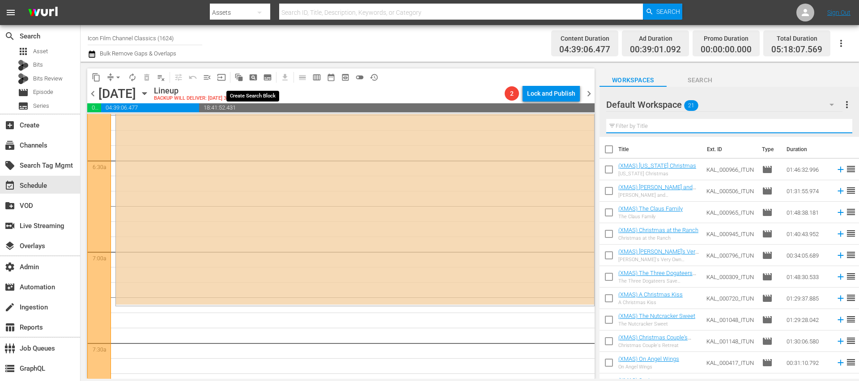
click at [256, 77] on span "pageview_outlined" at bounding box center [253, 77] width 9 height 9
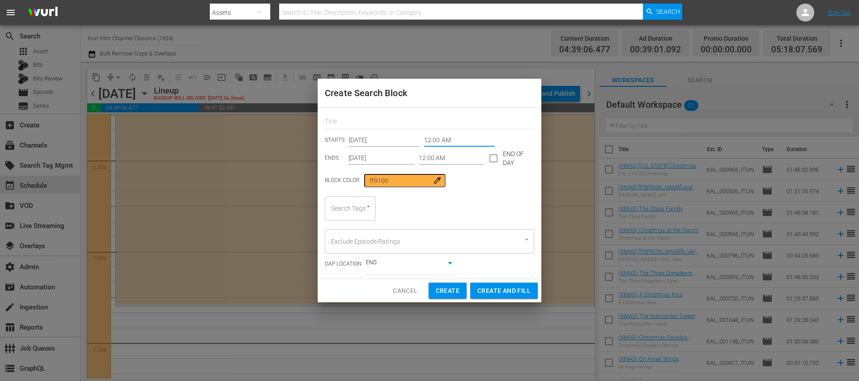
click at [439, 142] on input "12:00 AM" at bounding box center [459, 140] width 71 height 13
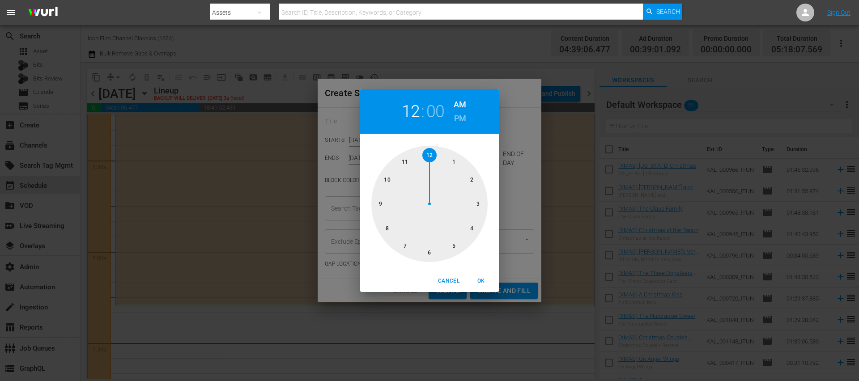
click at [402, 247] on div at bounding box center [429, 204] width 116 height 116
click at [415, 119] on h2 "07" at bounding box center [411, 112] width 18 height 20
click at [390, 232] on div at bounding box center [429, 204] width 116 height 116
click at [485, 281] on span "OK" at bounding box center [480, 280] width 21 height 9
type input "08:00 AM"
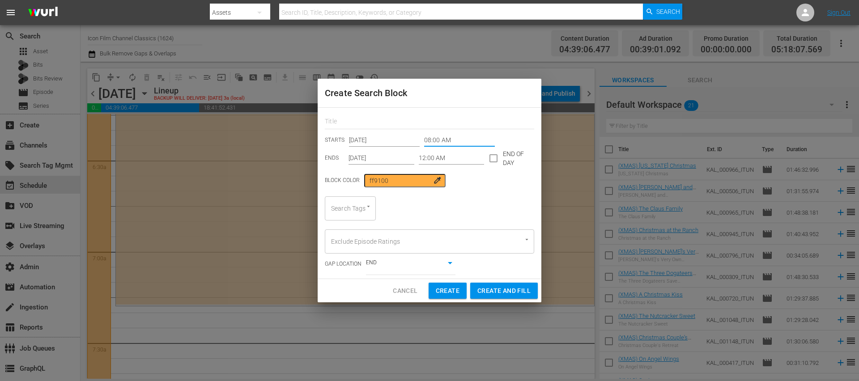
click at [435, 163] on input "12:00 AM" at bounding box center [452, 158] width 66 height 13
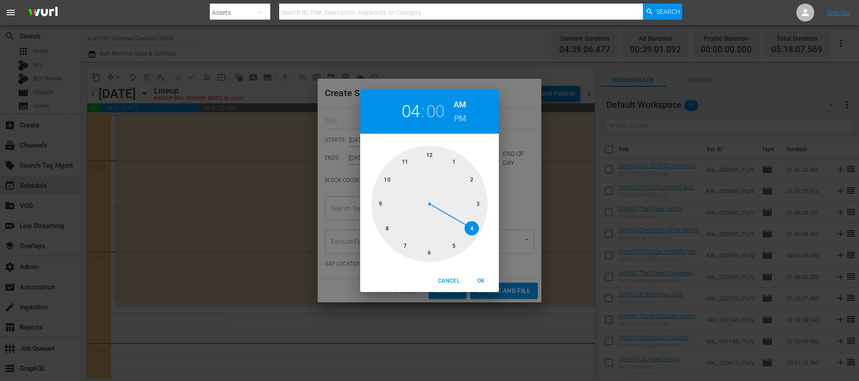
click at [466, 223] on div at bounding box center [429, 204] width 116 height 116
click at [454, 114] on h6 "PM" at bounding box center [460, 118] width 12 height 14
click at [479, 283] on span "OK" at bounding box center [480, 280] width 21 height 9
type input "04:00 PM"
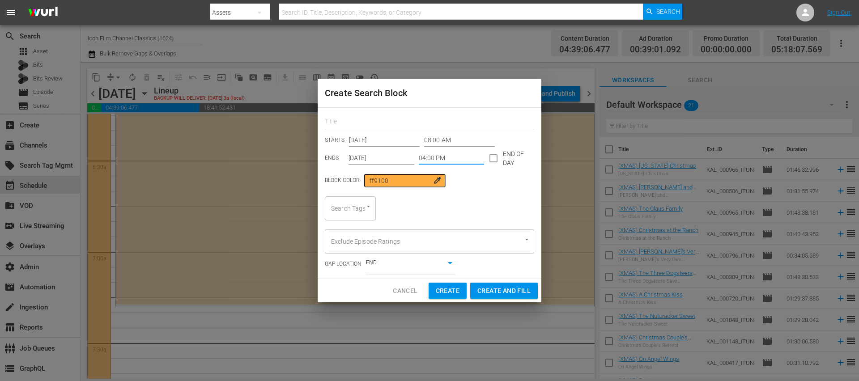
click at [360, 213] on div "Search Tags" at bounding box center [350, 208] width 51 height 24
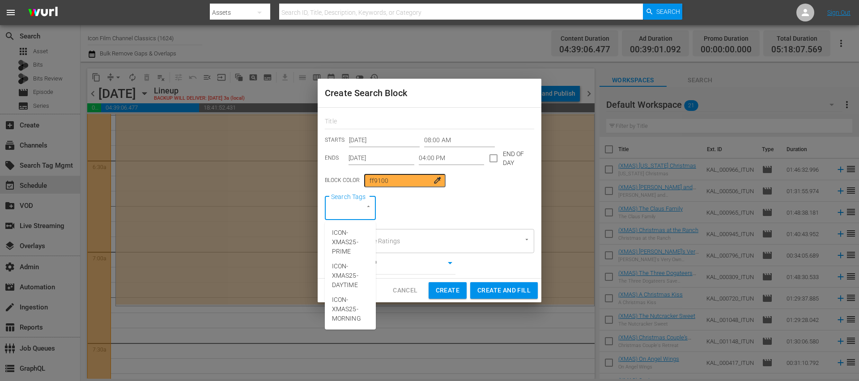
type input "ICON-XMAS"
click at [354, 273] on span "ICON-XMAS25-DAYTIME" at bounding box center [350, 276] width 37 height 28
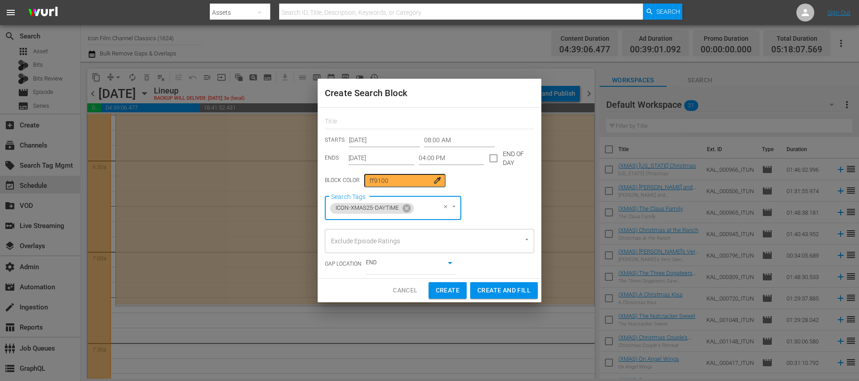
click at [487, 285] on span "Create and Fill" at bounding box center [503, 290] width 53 height 11
type input "12:00 AM"
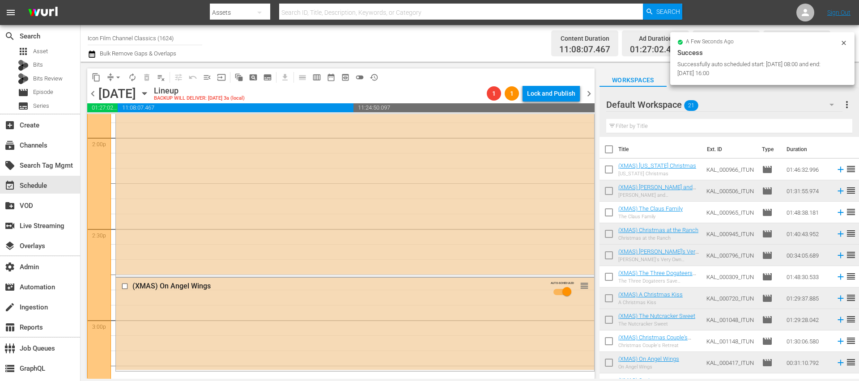
scroll to position [2775, 0]
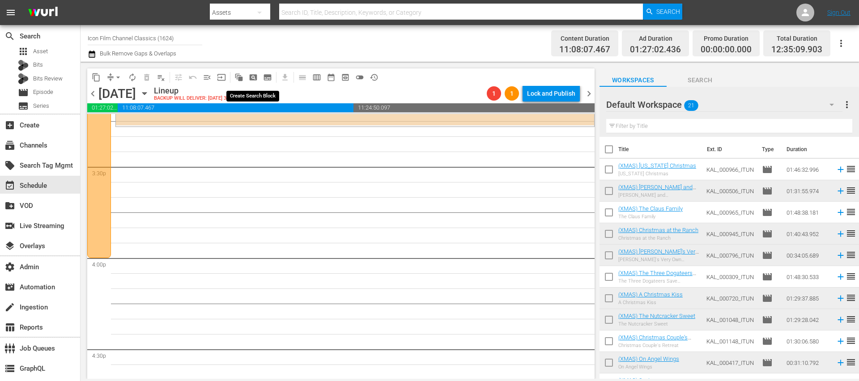
click at [254, 77] on span "pageview_outlined" at bounding box center [253, 77] width 9 height 9
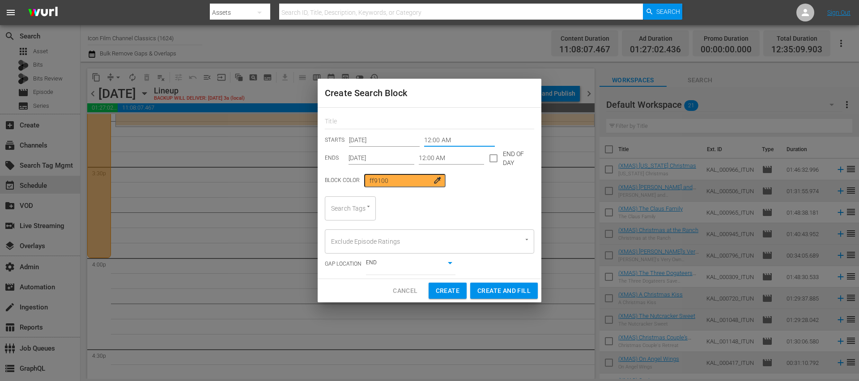
click at [424, 140] on input "12:00 AM" at bounding box center [459, 140] width 71 height 13
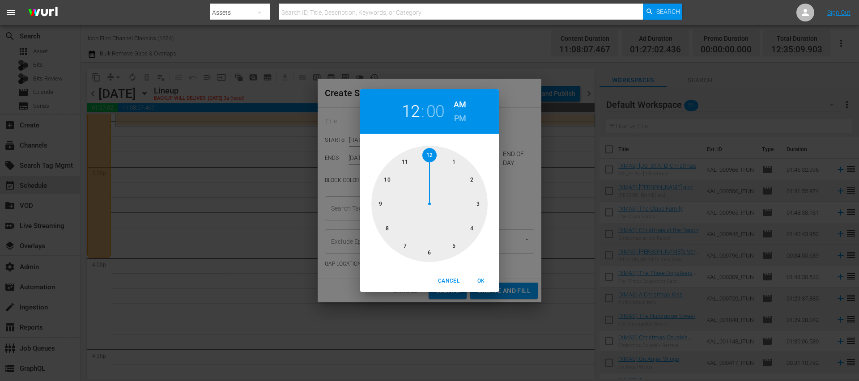
click at [470, 230] on div at bounding box center [429, 204] width 116 height 116
click at [457, 115] on h6 "PM" at bounding box center [460, 118] width 12 height 14
click at [480, 279] on span "OK" at bounding box center [480, 280] width 21 height 9
type input "04:00 PM"
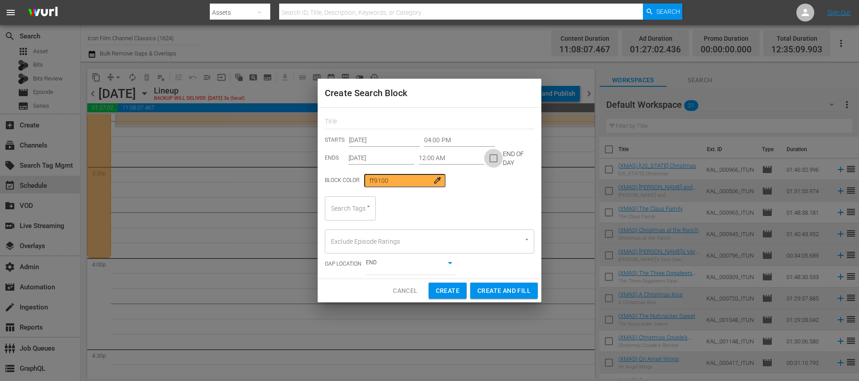
click at [496, 161] on input "checkbox" at bounding box center [493, 160] width 19 height 19
checkbox input "true"
click at [365, 220] on div "STARTS Nov 12th 2025 04:00 PM ENDS Nov 12th 2025 12:00 AM END OF DAY Block Colo…" at bounding box center [430, 193] width 224 height 171
click at [361, 216] on div "Search Tags" at bounding box center [350, 208] width 51 height 24
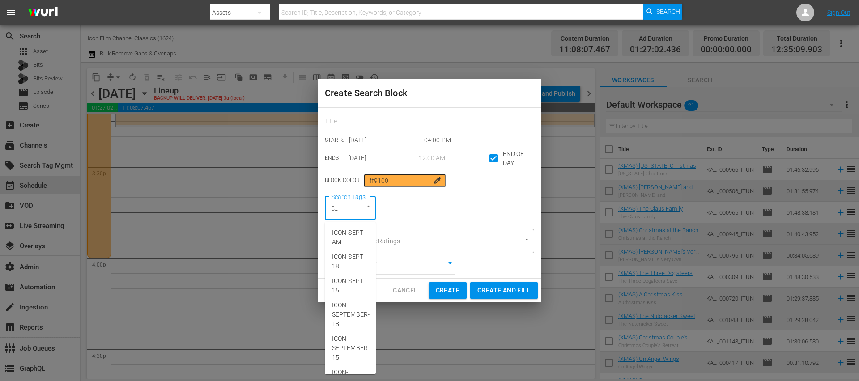
type input "ICON-X"
click at [359, 246] on span "ICON-XMAS25-PRIME" at bounding box center [350, 242] width 37 height 28
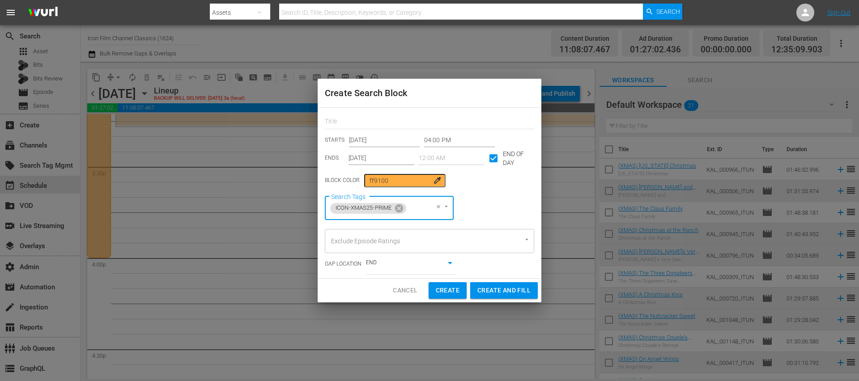
scroll to position [0, 0]
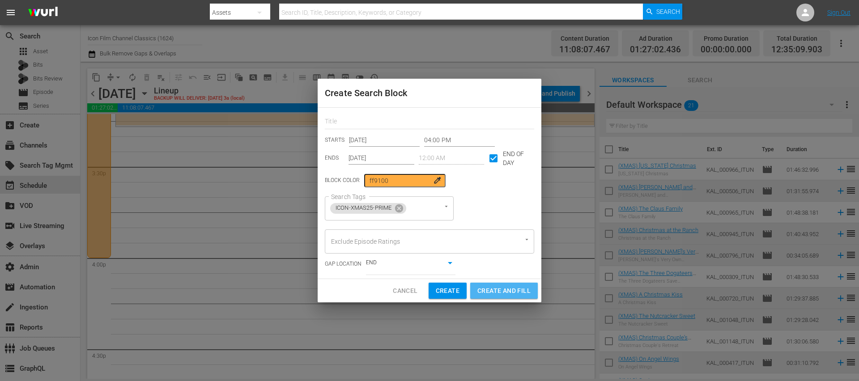
click at [488, 291] on span "Create and Fill" at bounding box center [503, 290] width 53 height 11
type input "12:00 AM"
checkbox input "false"
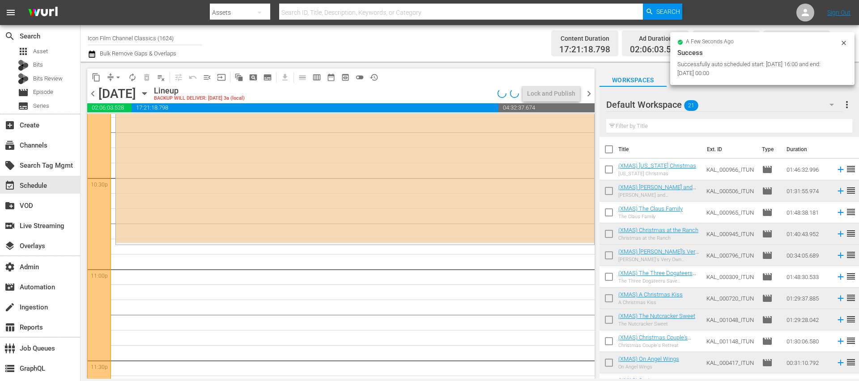
scroll to position [4114, 0]
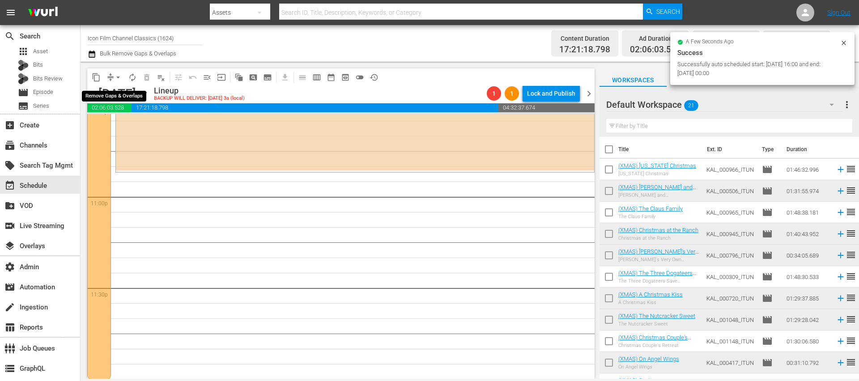
click at [118, 76] on span "arrow_drop_down" at bounding box center [118, 77] width 9 height 9
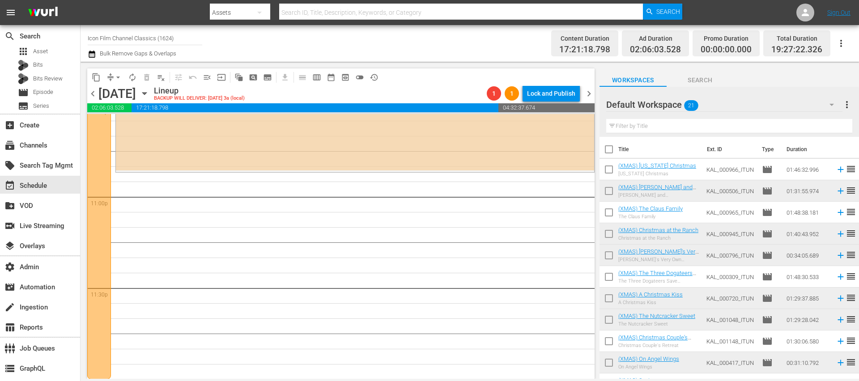
click at [649, 123] on input "text" at bounding box center [729, 126] width 246 height 14
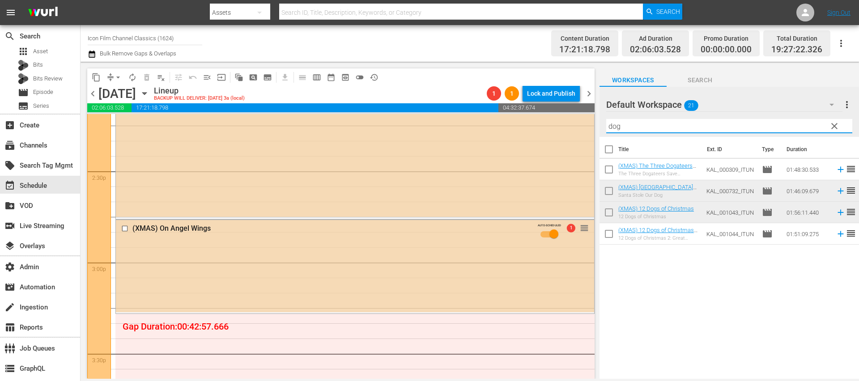
scroll to position [2053, 0]
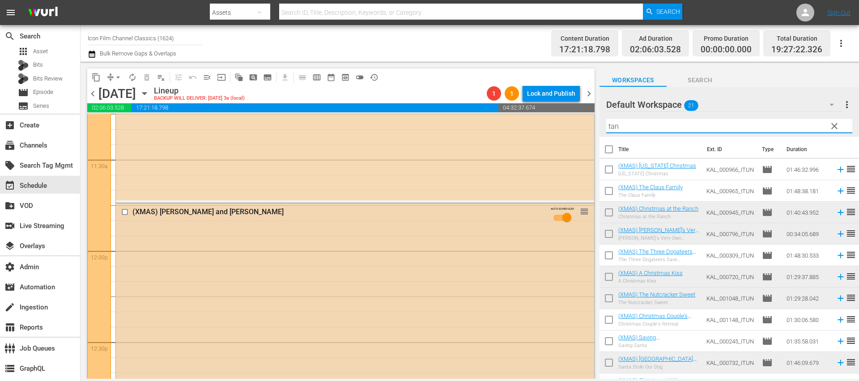
type input "tang"
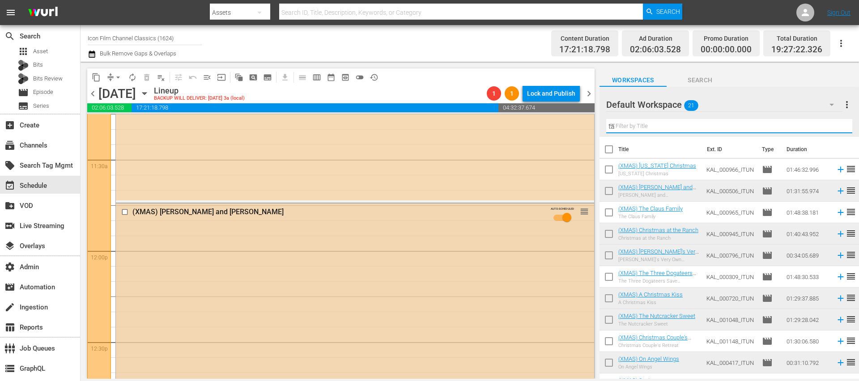
type input "tan"
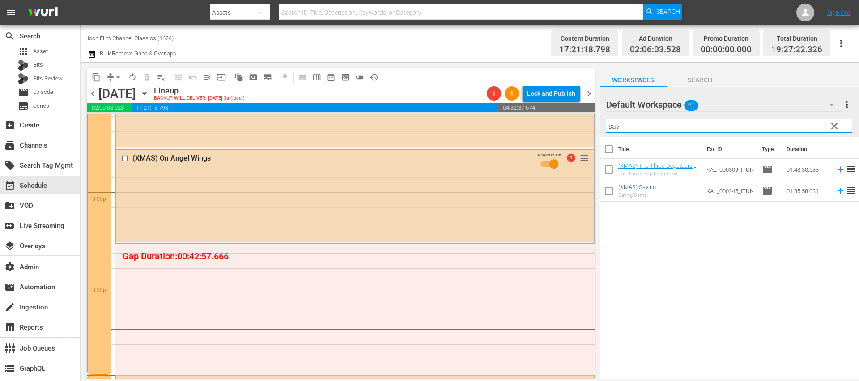
scroll to position [2669, 0]
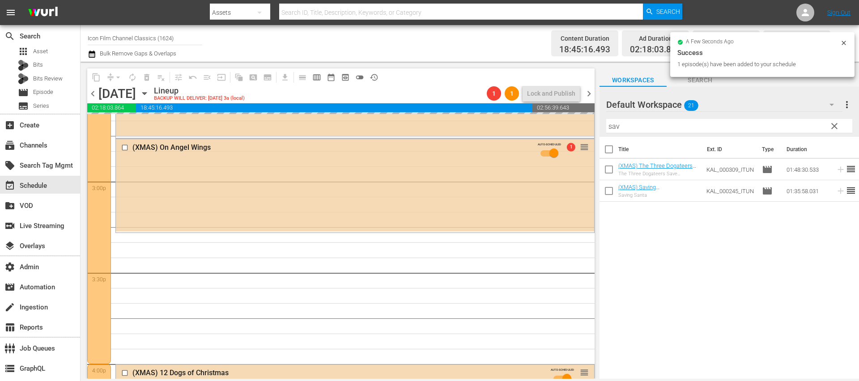
click at [636, 127] on input "sav" at bounding box center [729, 126] width 246 height 14
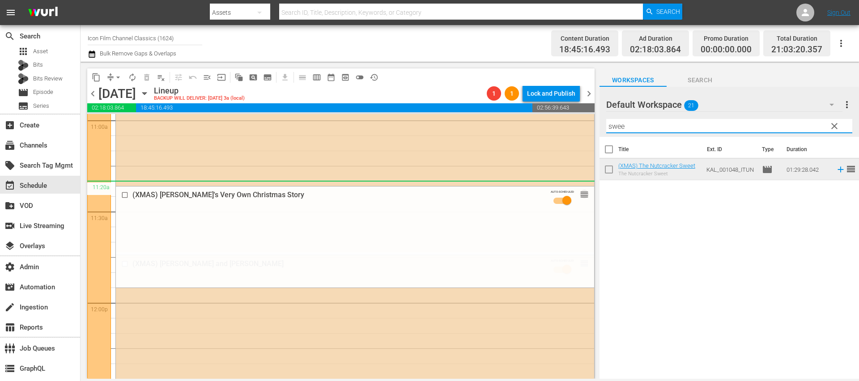
scroll to position [2008, 0]
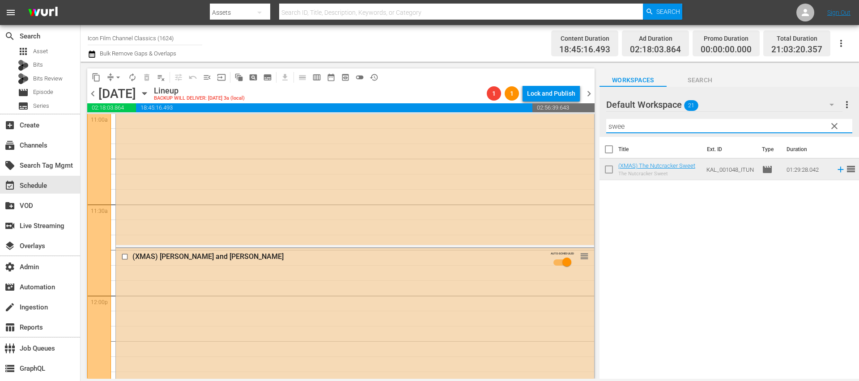
drag, startPoint x: 580, startPoint y: 257, endPoint x: 532, endPoint y: 279, distance: 52.6
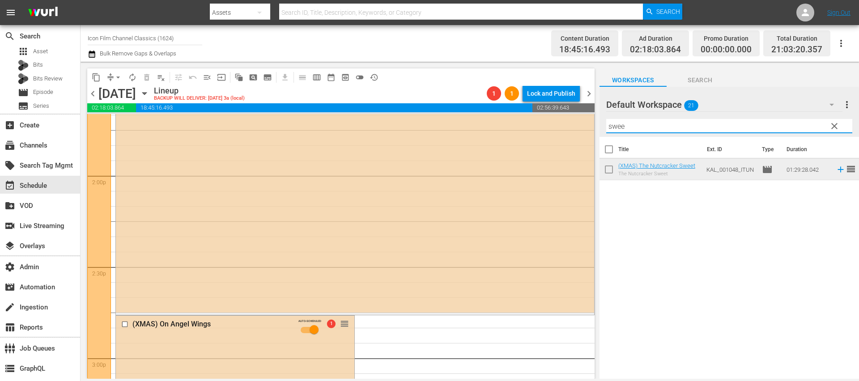
scroll to position [2376, 0]
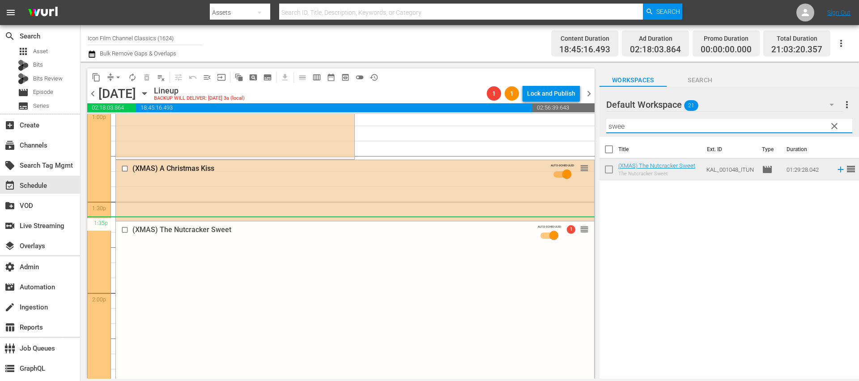
drag, startPoint x: 582, startPoint y: 178, endPoint x: 481, endPoint y: 231, distance: 113.6
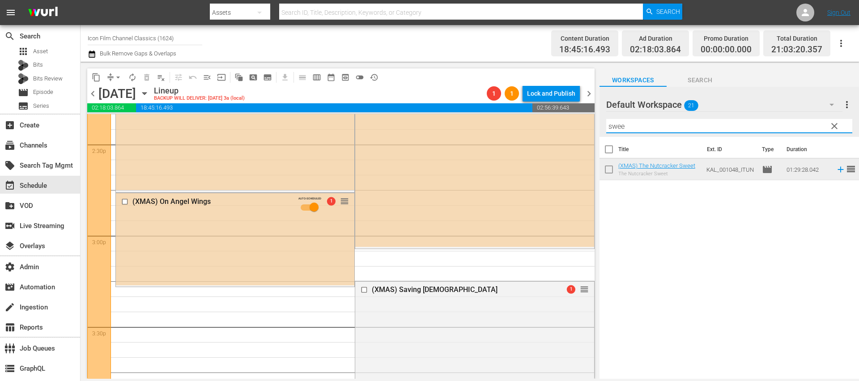
scroll to position [2656, 0]
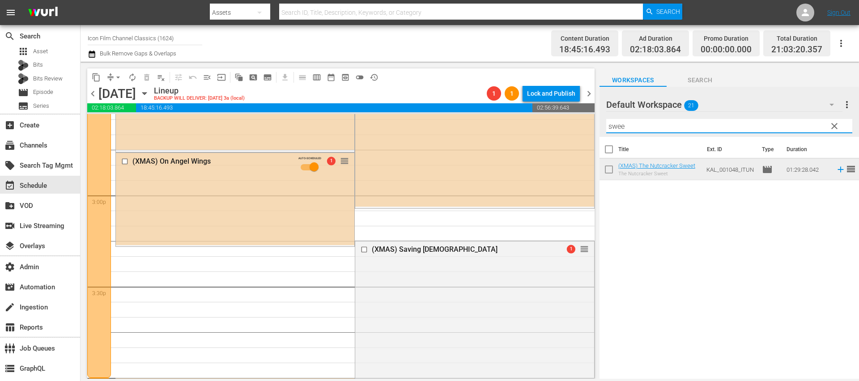
drag, startPoint x: 580, startPoint y: 165, endPoint x: 495, endPoint y: 217, distance: 100.6
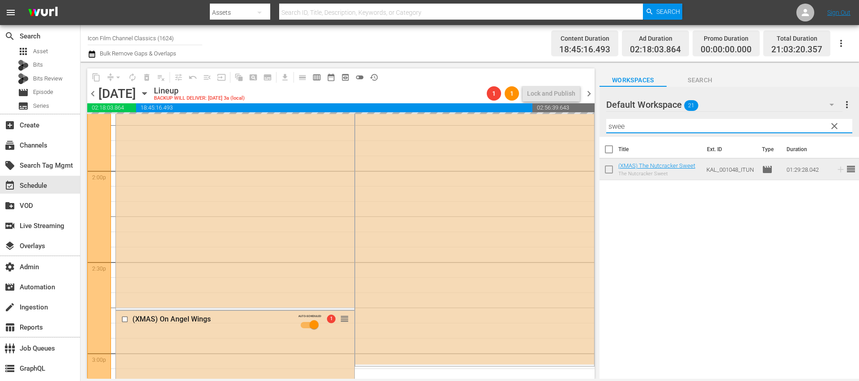
scroll to position [2496, 0]
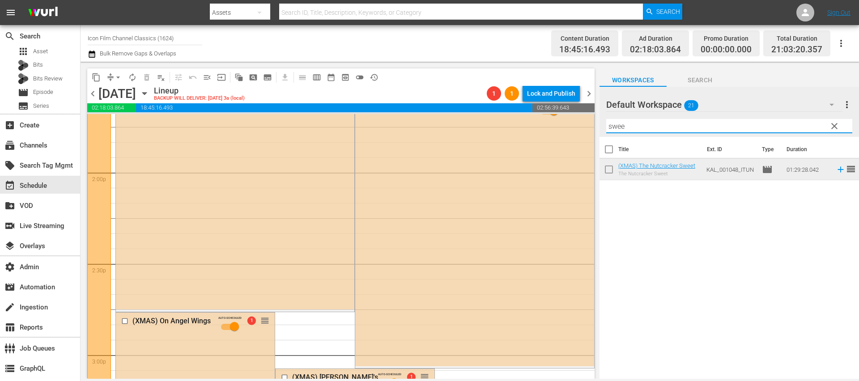
click at [662, 123] on input "swee" at bounding box center [729, 126] width 246 height 14
paste input "Saving Santa"
paste input "On Angel Wings"
click at [644, 125] on input "On Angel Wings" at bounding box center [729, 126] width 246 height 14
paste input "The Nutcracker Sweet"
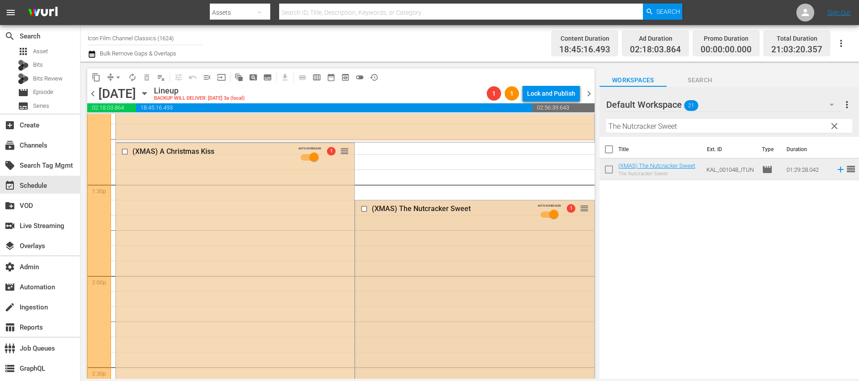
scroll to position [2392, 0]
click at [652, 134] on div "Filter by Title The Nutcracker Sweet" at bounding box center [729, 125] width 246 height 21
click at [653, 126] on input "The Nutcracker Sweet" at bounding box center [729, 126] width 246 height 14
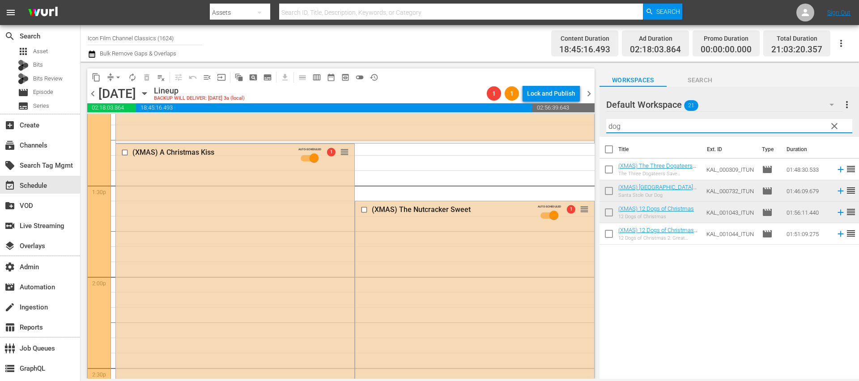
type input "dog"
click at [774, 314] on div "Title Ext. ID Type Duration (XMAS) The Three Dogateers Save Christmas The Three…" at bounding box center [728, 258] width 259 height 243
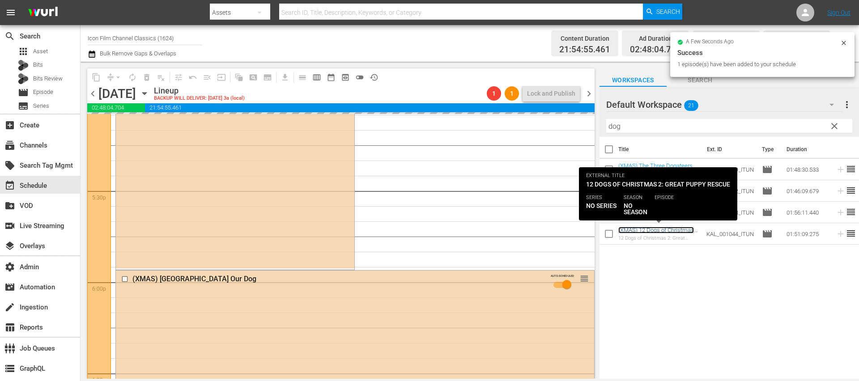
scroll to position [3120, 0]
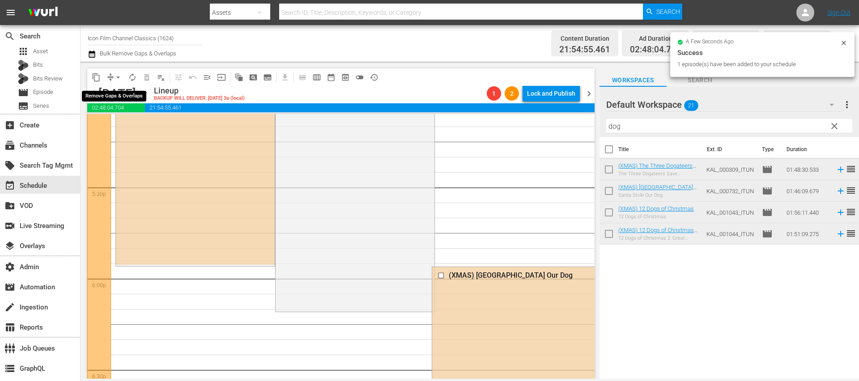
click at [117, 75] on span "arrow_drop_down" at bounding box center [118, 77] width 9 height 9
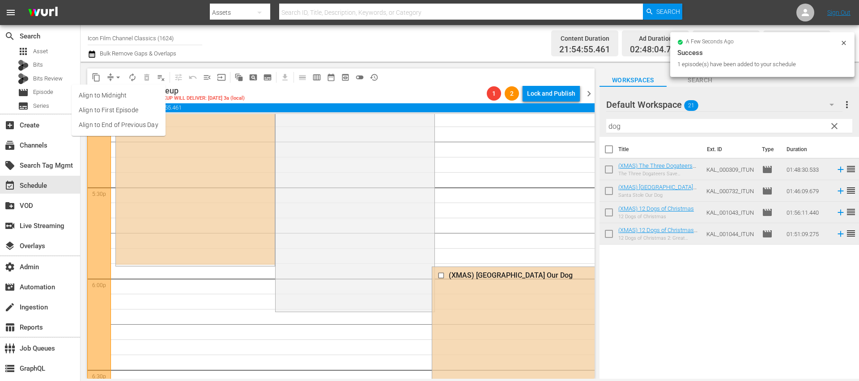
click at [119, 126] on li "Align to End of Previous Day" at bounding box center [119, 125] width 94 height 15
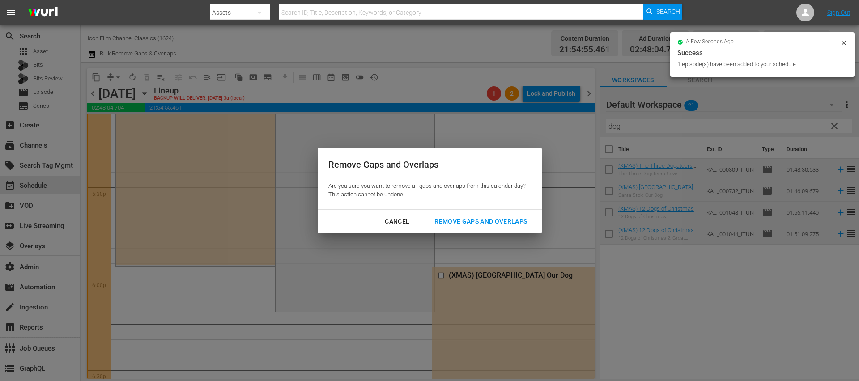
click at [461, 220] on div "Remove Gaps and Overlaps" at bounding box center [480, 221] width 107 height 11
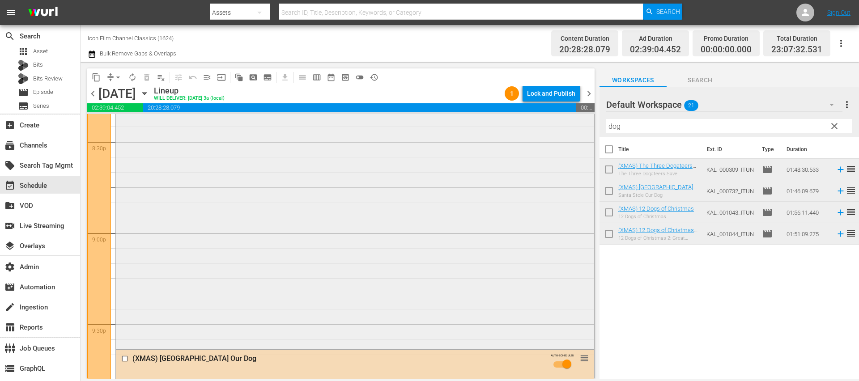
scroll to position [4293, 0]
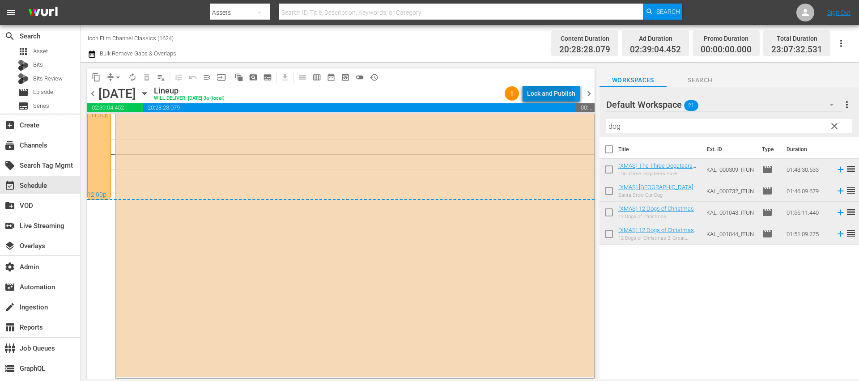
click at [542, 101] on div "Lock and Publish" at bounding box center [551, 93] width 48 height 16
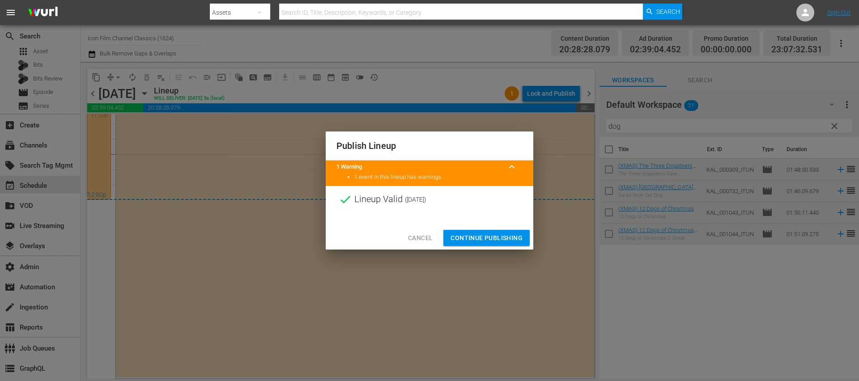
click at [516, 234] on span "Continue Publishing" at bounding box center [486, 238] width 72 height 11
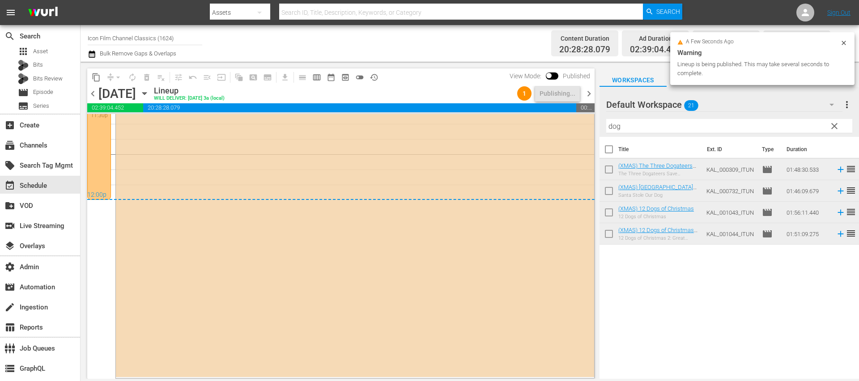
click at [589, 100] on div "chevron_left Wednesday, November 12th November 12th Lineup WILL DELIVER: 11/11 …" at bounding box center [340, 94] width 507 height 17
click at [589, 95] on span "chevron_right" at bounding box center [588, 93] width 11 height 11
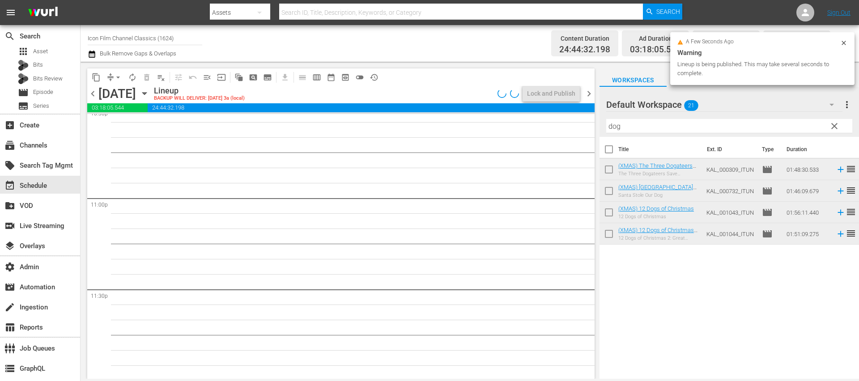
scroll to position [4114, 0]
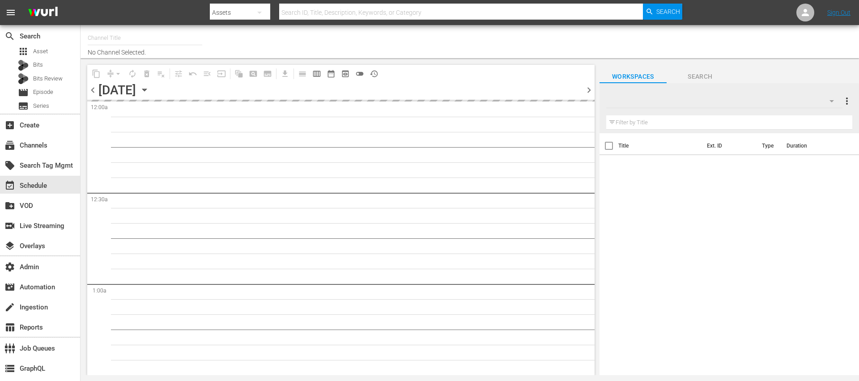
type input "Icon Film Channel Classics (1624)"
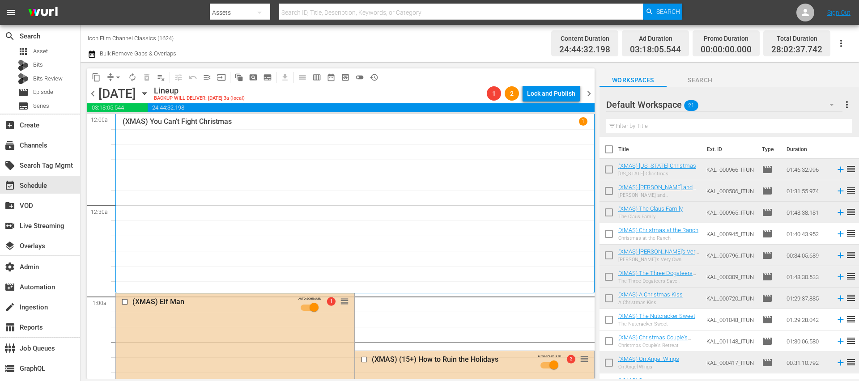
drag, startPoint x: 125, startPoint y: 302, endPoint x: 138, endPoint y: 140, distance: 162.9
click at [125, 302] on input "checkbox" at bounding box center [125, 302] width 9 height 8
click at [145, 79] on span "delete_forever_outlined" at bounding box center [146, 77] width 9 height 9
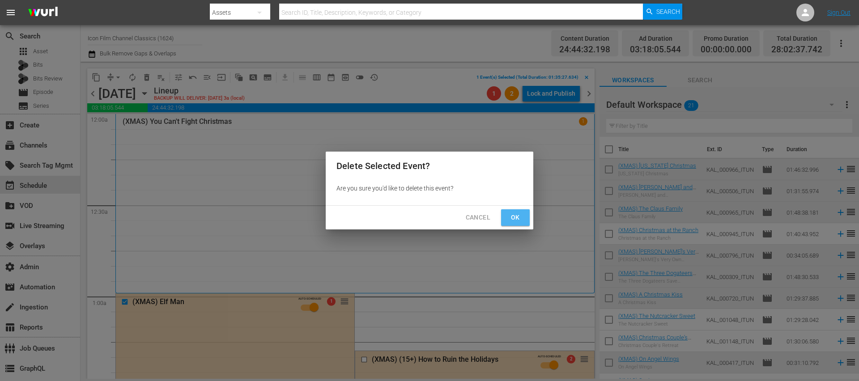
click at [517, 212] on span "Ok" at bounding box center [515, 217] width 14 height 11
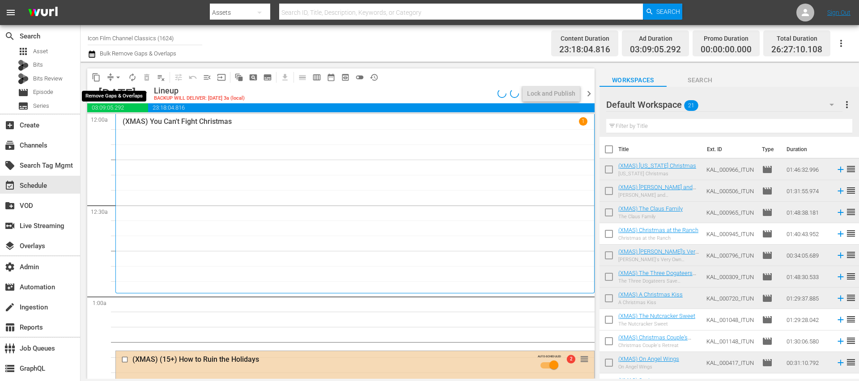
click at [123, 74] on button "arrow_drop_down" at bounding box center [118, 77] width 14 height 14
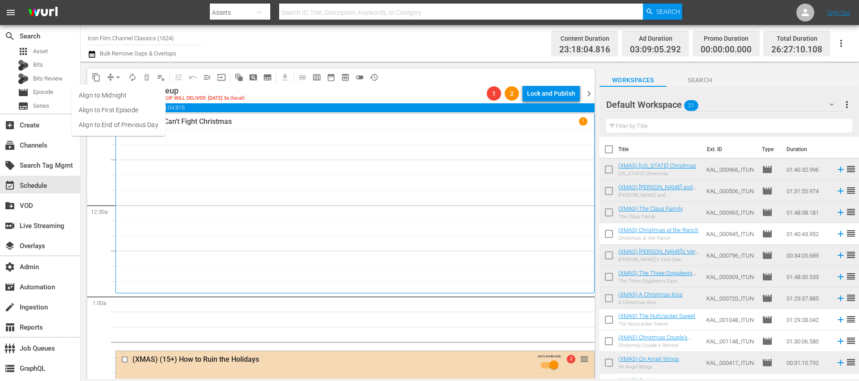
click at [111, 125] on li "Align to End of Previous Day" at bounding box center [119, 125] width 94 height 15
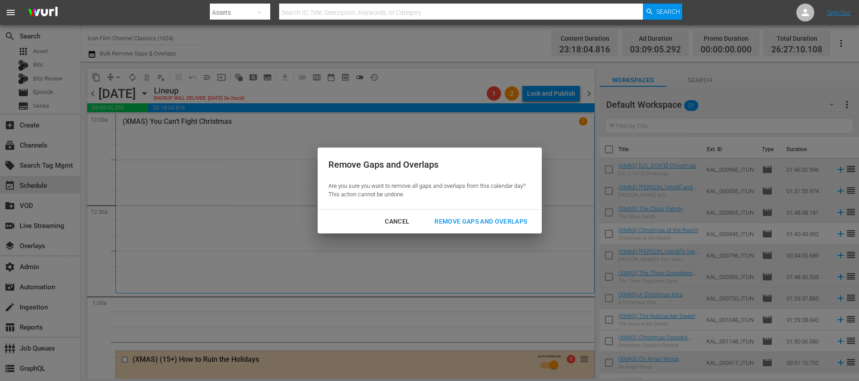
click at [445, 224] on div "Remove Gaps and Overlaps" at bounding box center [480, 221] width 107 height 11
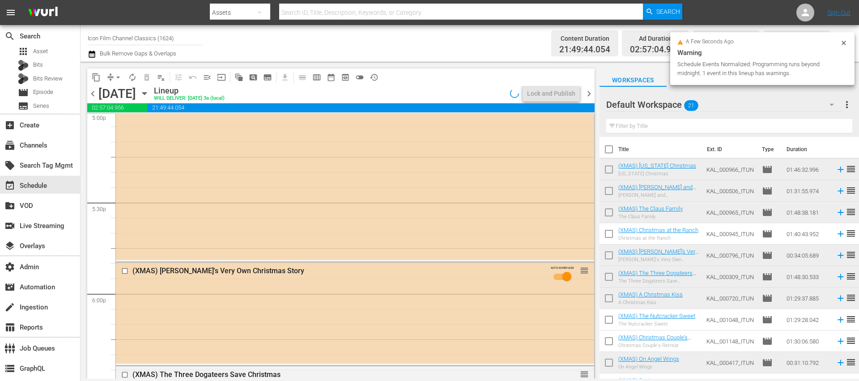
click at [586, 93] on span "chevron_right" at bounding box center [588, 93] width 11 height 11
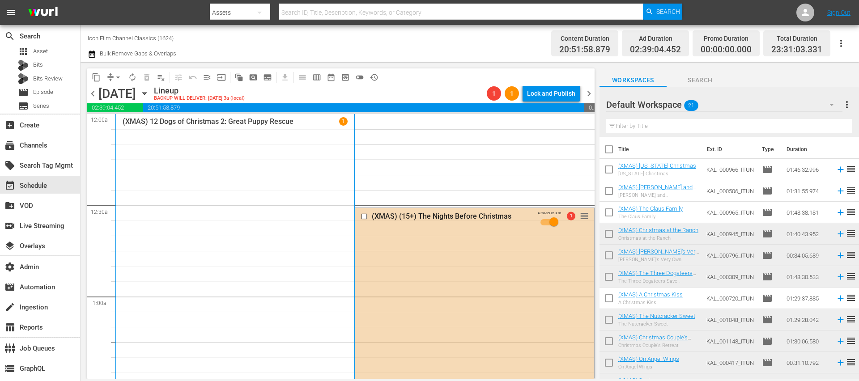
click at [91, 93] on span "chevron_left" at bounding box center [92, 93] width 11 height 11
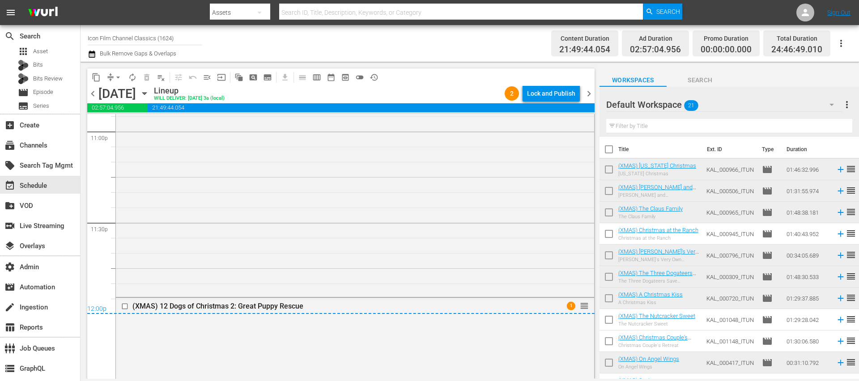
scroll to position [4436, 0]
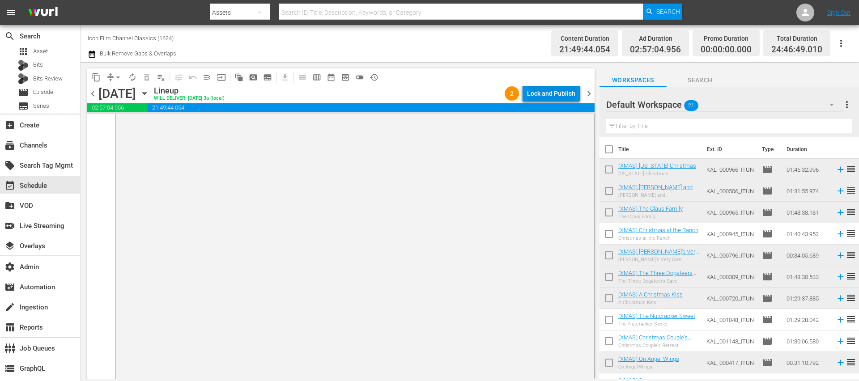
click at [536, 91] on div "Lock and Publish" at bounding box center [551, 93] width 48 height 16
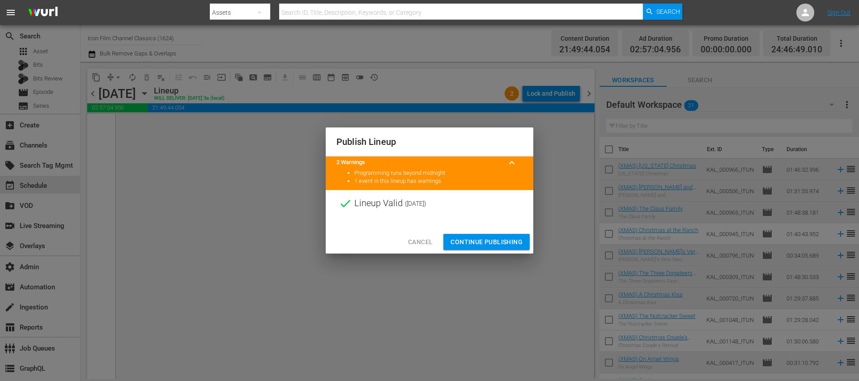
click at [484, 239] on span "Continue Publishing" at bounding box center [486, 242] width 72 height 11
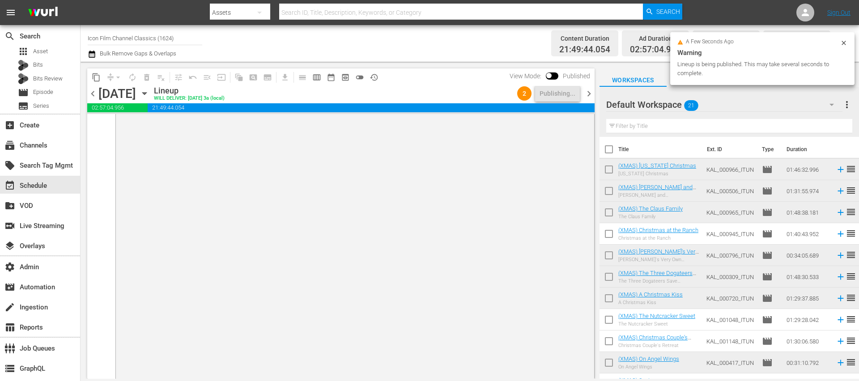
click at [588, 94] on span "chevron_right" at bounding box center [588, 93] width 11 height 11
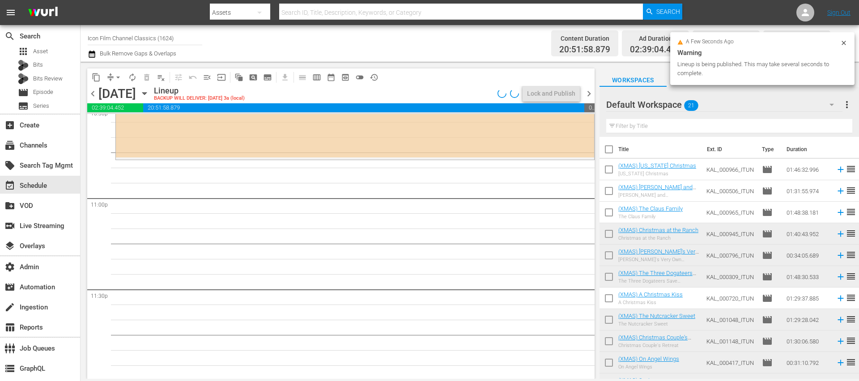
scroll to position [4114, 0]
click at [116, 78] on span "arrow_drop_down" at bounding box center [118, 77] width 9 height 9
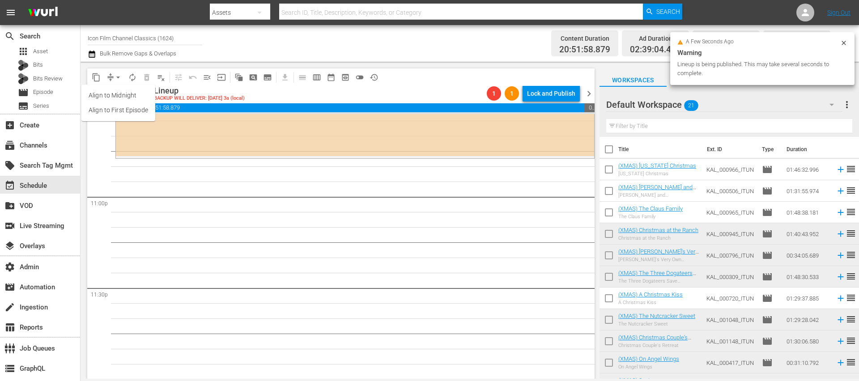
click at [113, 111] on span "02:39:04.452" at bounding box center [115, 107] width 56 height 9
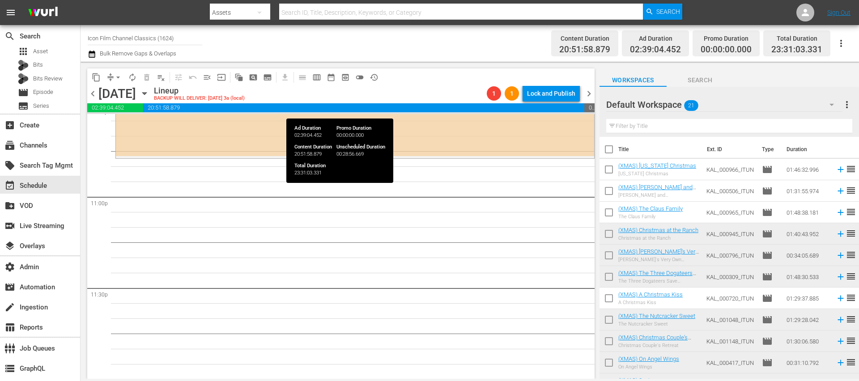
click at [95, 95] on span "chevron_left" at bounding box center [92, 93] width 11 height 11
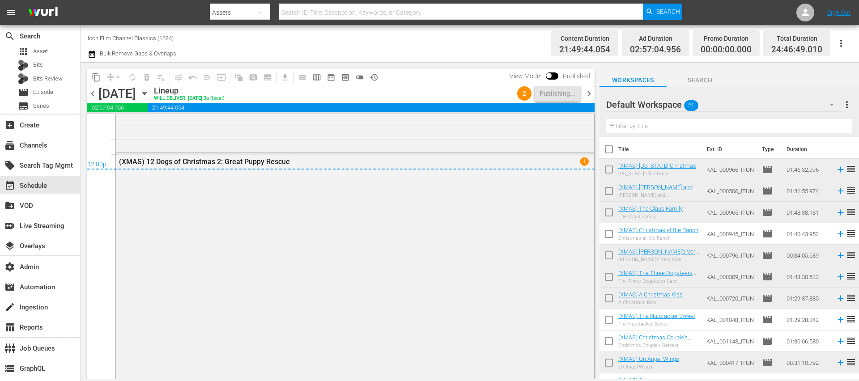
scroll to position [4229, 0]
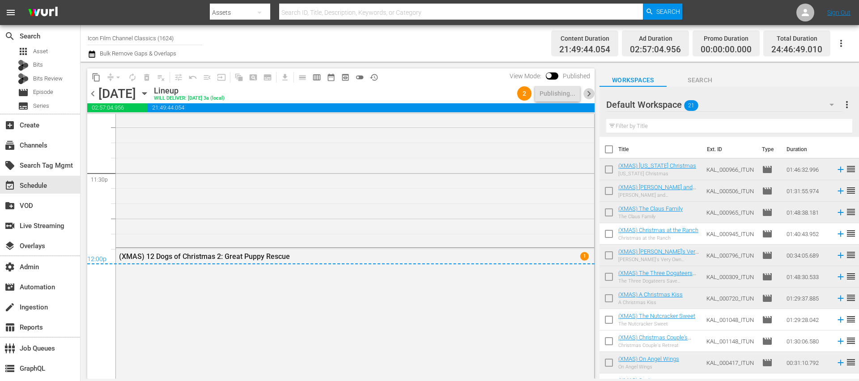
click at [590, 94] on span "chevron_right" at bounding box center [588, 93] width 11 height 11
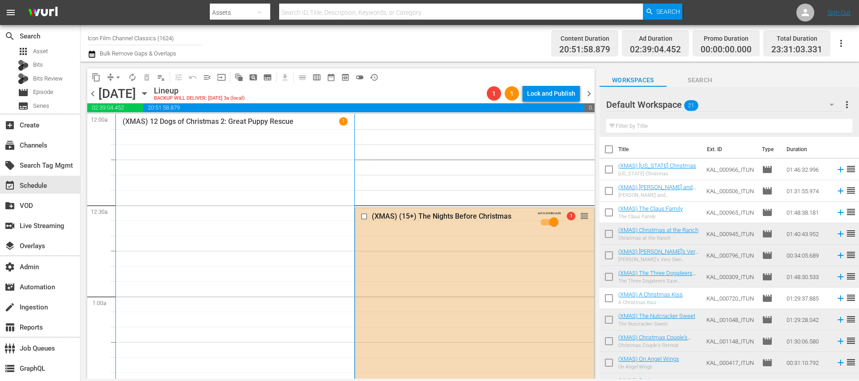
click at [116, 73] on span "arrow_drop_down" at bounding box center [118, 77] width 9 height 9
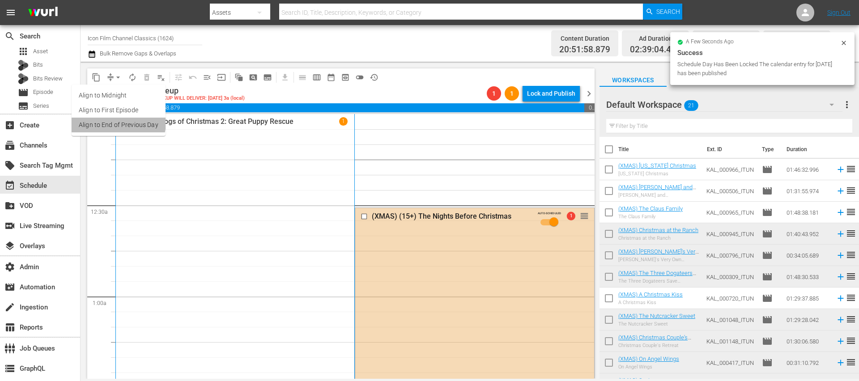
click at [117, 122] on li "Align to End of Previous Day" at bounding box center [119, 125] width 94 height 15
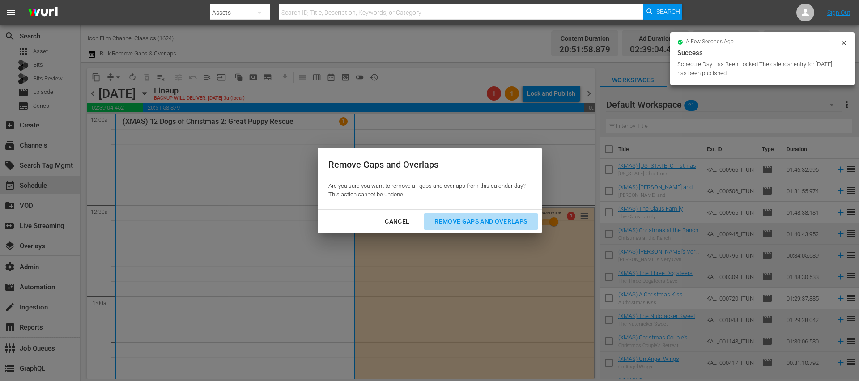
click at [477, 218] on div "Remove Gaps and Overlaps" at bounding box center [480, 221] width 107 height 11
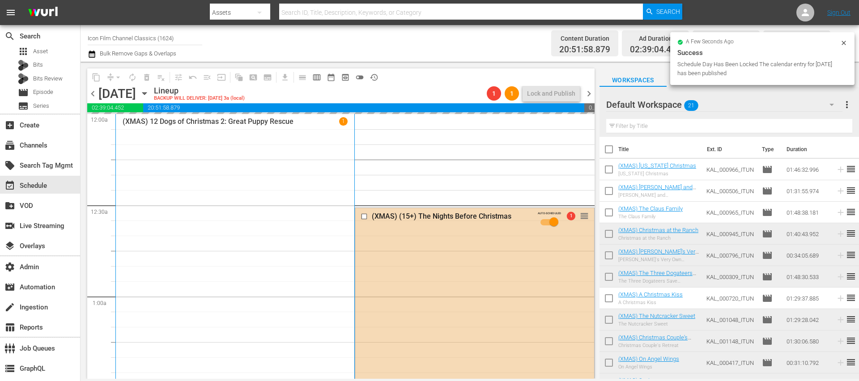
click at [843, 42] on icon at bounding box center [843, 42] width 7 height 7
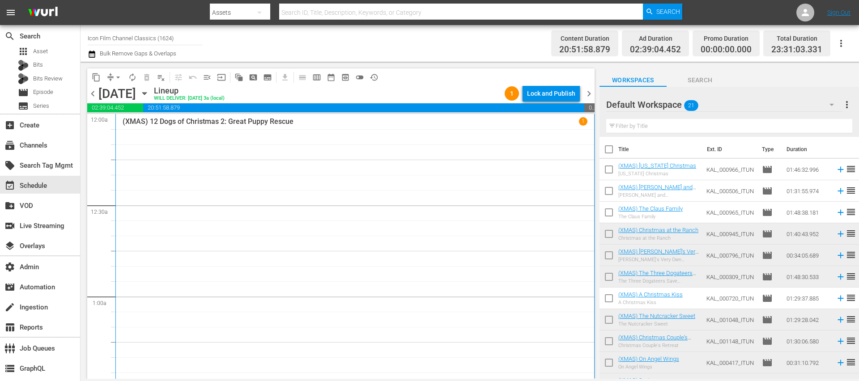
click at [634, 130] on input "text" at bounding box center [729, 126] width 246 height 14
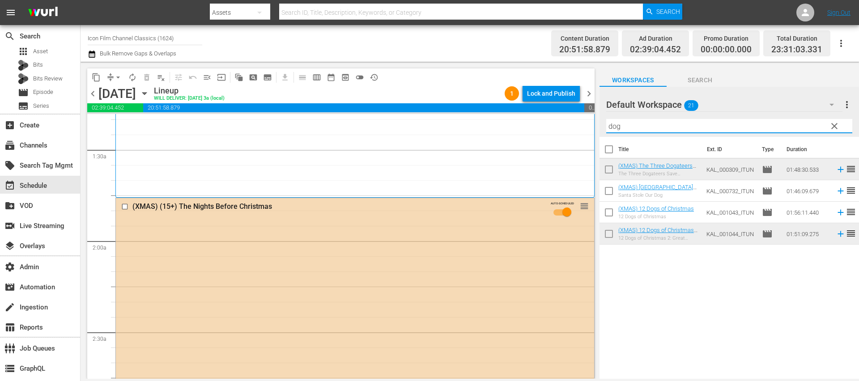
scroll to position [235, 0]
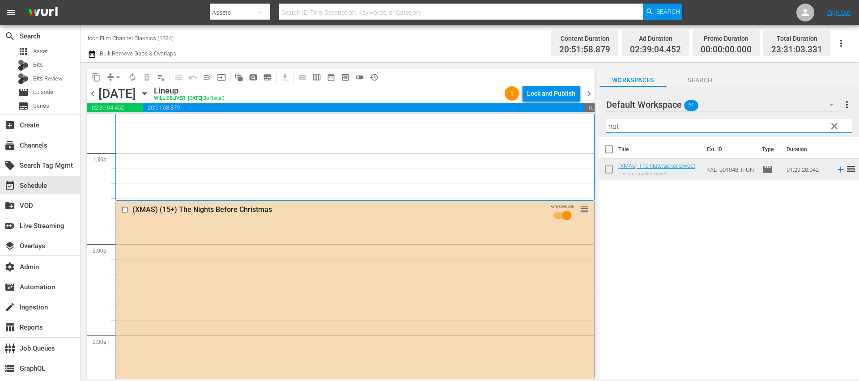
type input "nut"
click at [660, 265] on div "Title Ext. ID Type Duration (XMAS) The Nutcracker Sweet The Nutcracker Sweet KA…" at bounding box center [728, 258] width 259 height 243
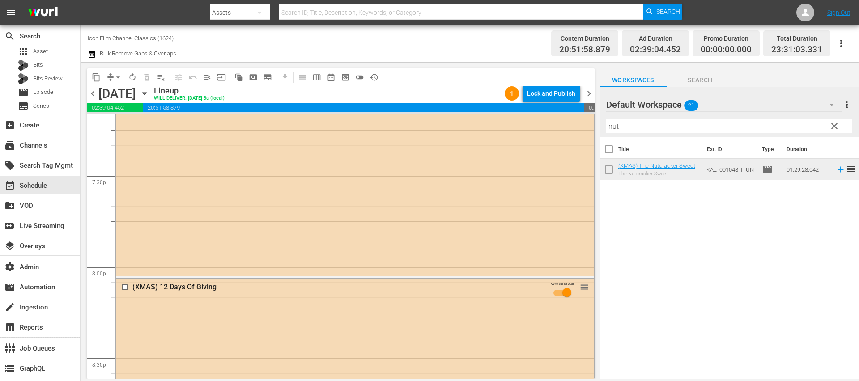
scroll to position [4348, 0]
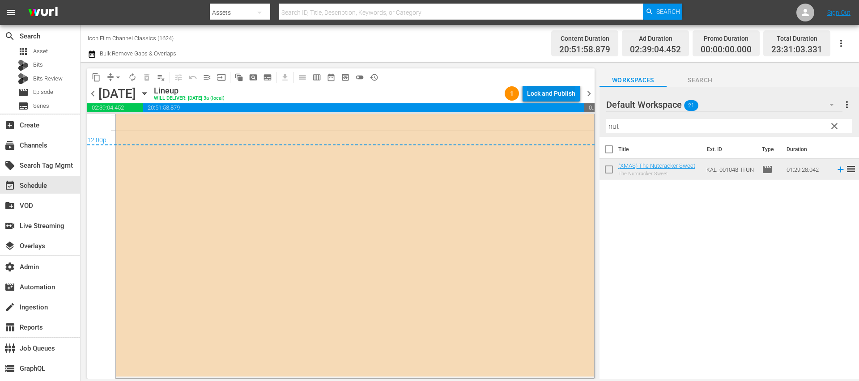
click at [534, 96] on div "Lock and Publish" at bounding box center [551, 93] width 48 height 16
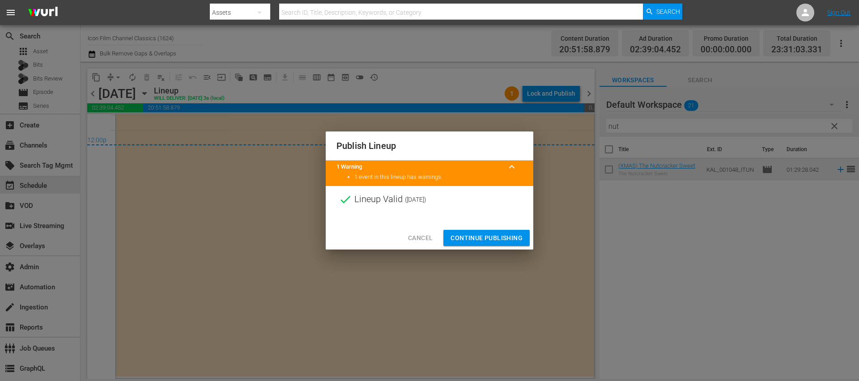
click at [499, 237] on span "Continue Publishing" at bounding box center [486, 238] width 72 height 11
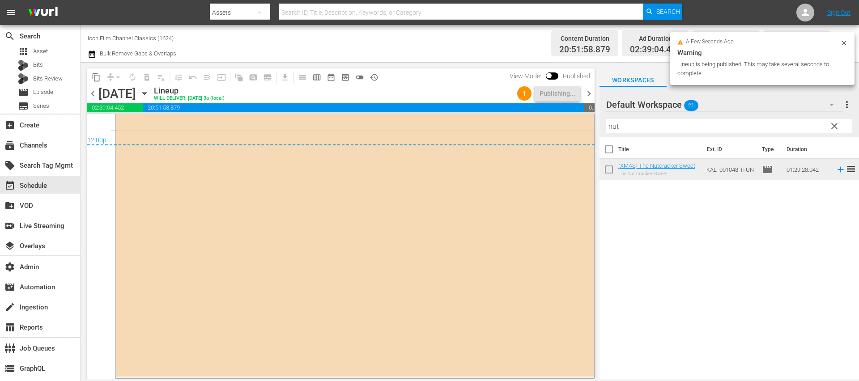
click at [588, 96] on span "chevron_right" at bounding box center [588, 93] width 11 height 11
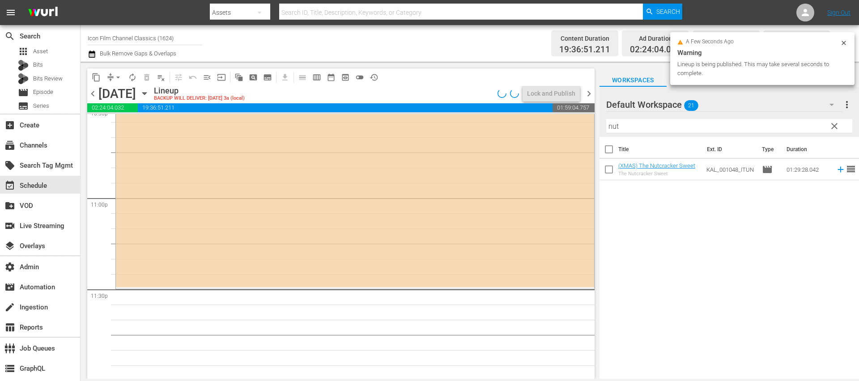
click at [846, 45] on icon at bounding box center [843, 42] width 7 height 7
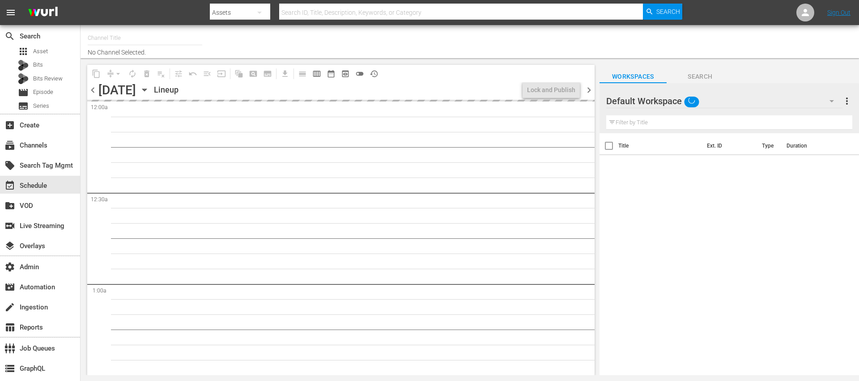
type input "Icon Film Channel Classics (1624)"
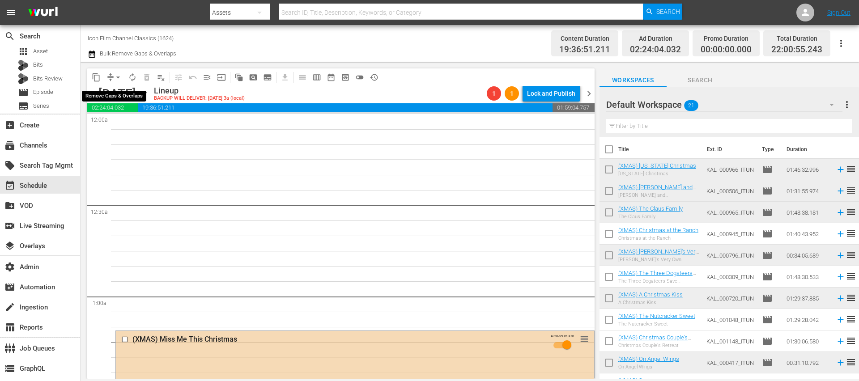
click at [117, 77] on span "arrow_drop_down" at bounding box center [118, 77] width 9 height 9
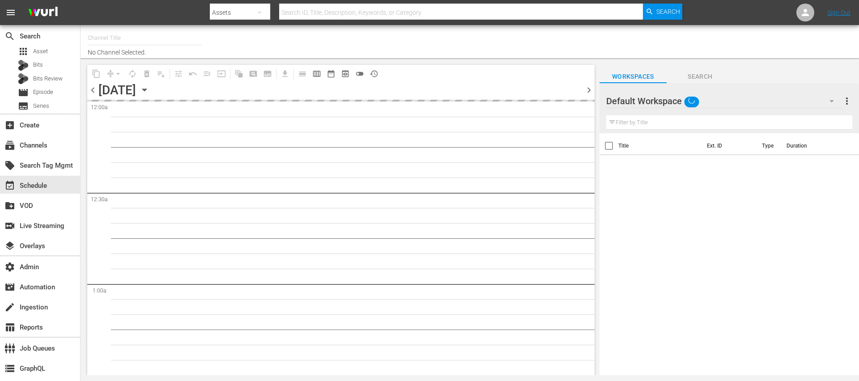
type input "Icon Film Channel Classics (1624)"
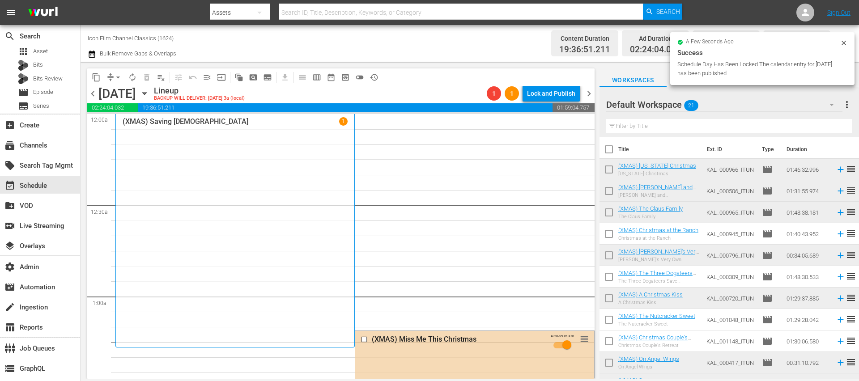
click at [118, 79] on span "arrow_drop_down" at bounding box center [118, 77] width 9 height 9
click at [125, 126] on li "Align to End of Previous Day" at bounding box center [119, 125] width 94 height 15
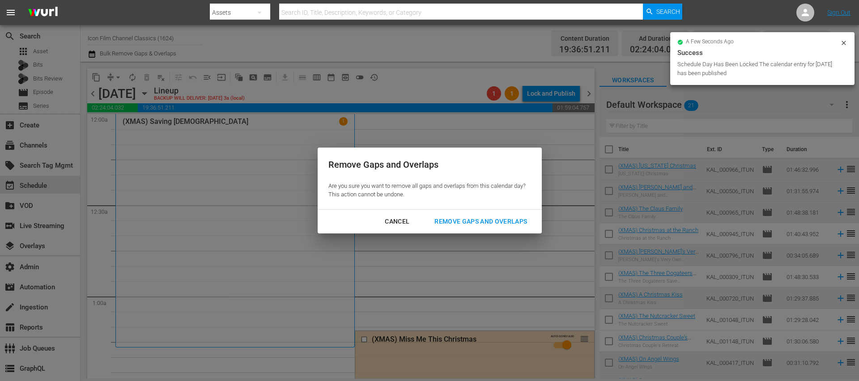
click at [431, 219] on div "Remove Gaps and Overlaps" at bounding box center [480, 221] width 107 height 11
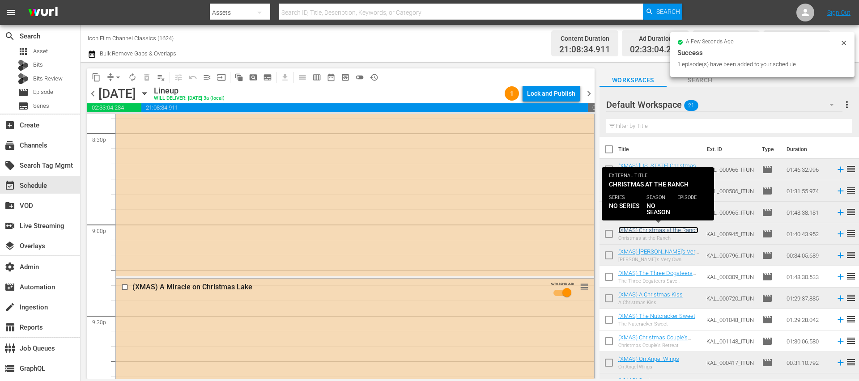
scroll to position [4292, 0]
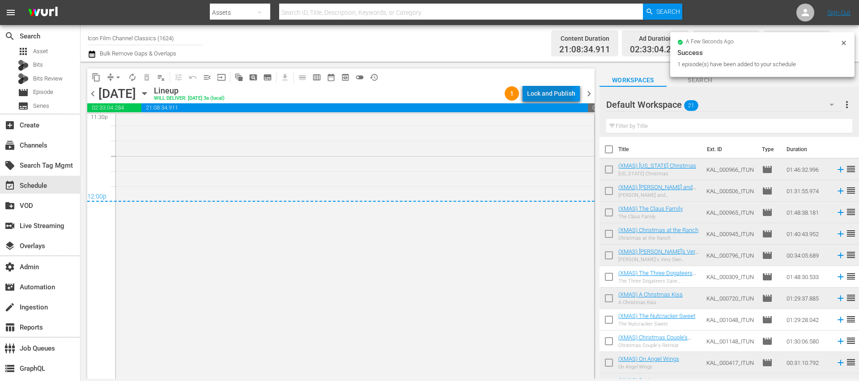
click at [551, 95] on div "Lock and Publish" at bounding box center [551, 93] width 48 height 16
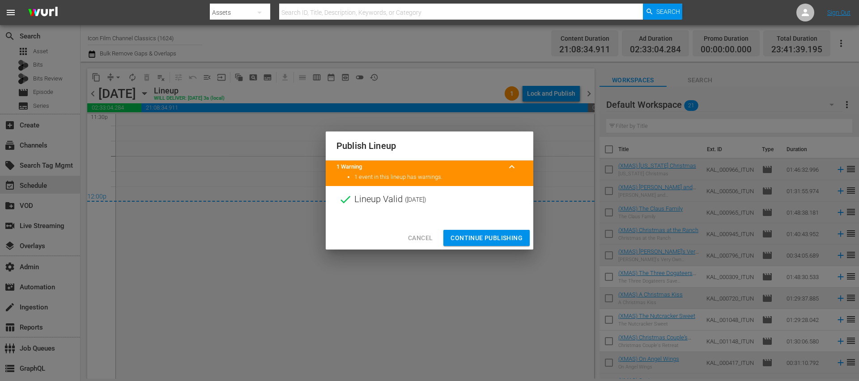
click at [505, 237] on span "Continue Publishing" at bounding box center [486, 238] width 72 height 11
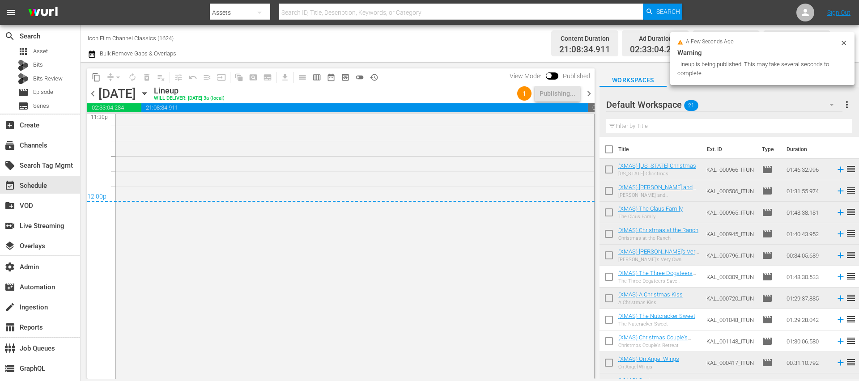
click at [591, 94] on span "chevron_right" at bounding box center [588, 93] width 11 height 11
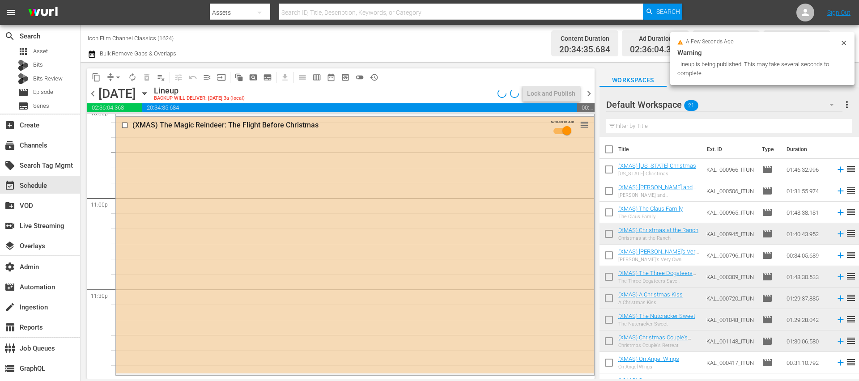
scroll to position [4114, 0]
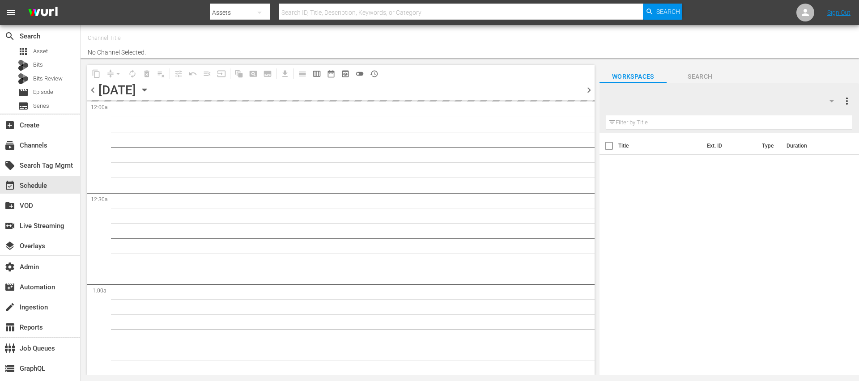
type input "Icon Film Channel Classics (1624)"
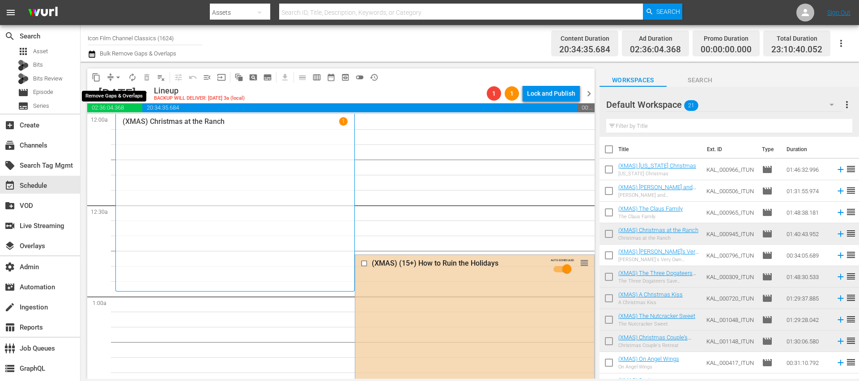
click at [118, 80] on span "arrow_drop_down" at bounding box center [118, 77] width 9 height 9
click at [145, 124] on li "Align to End of Previous Day" at bounding box center [119, 125] width 94 height 15
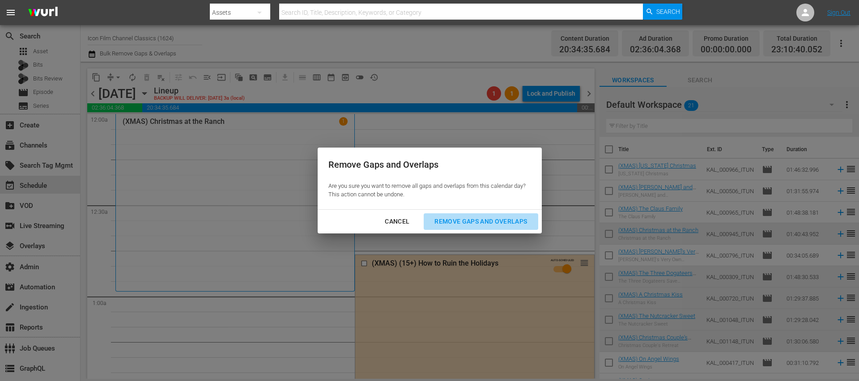
click at [489, 221] on div "Remove Gaps and Overlaps" at bounding box center [480, 221] width 107 height 11
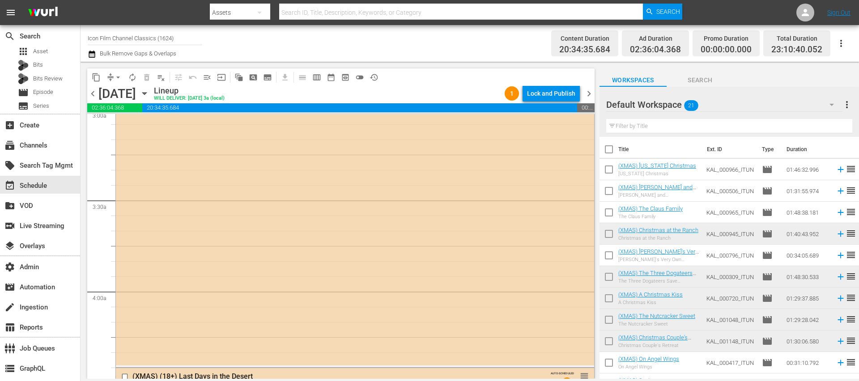
scroll to position [498, 0]
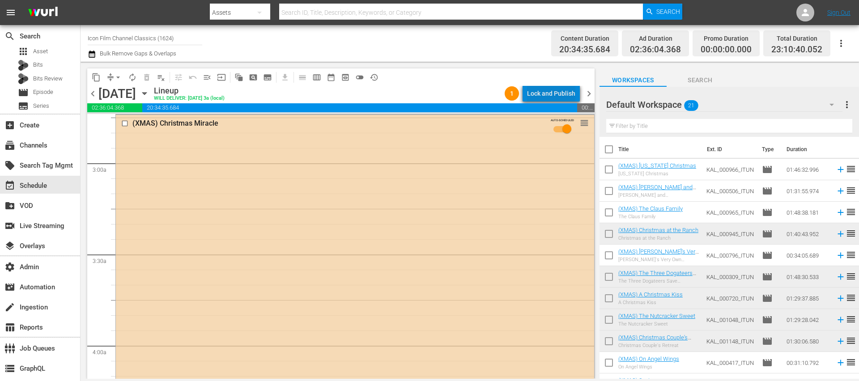
click at [558, 95] on div "Lock and Publish" at bounding box center [551, 93] width 48 height 16
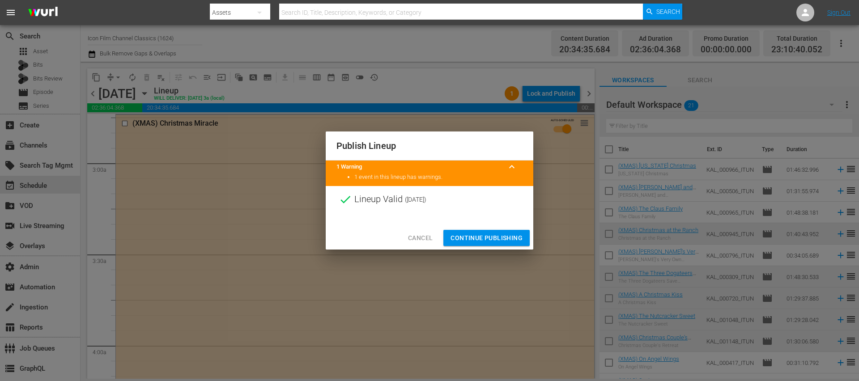
click at [466, 234] on span "Continue Publishing" at bounding box center [486, 238] width 72 height 11
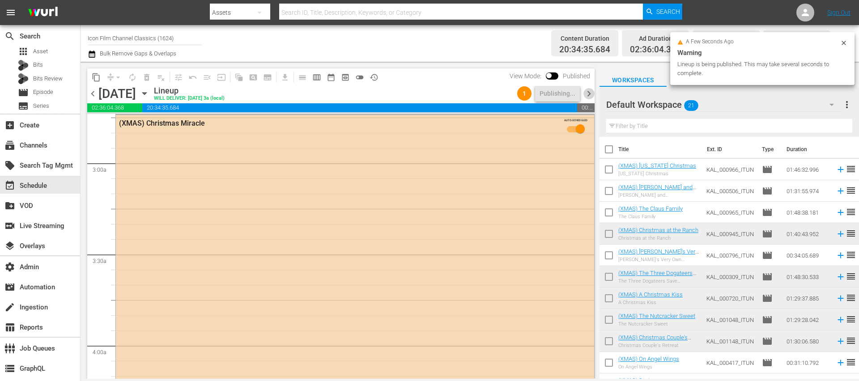
click at [587, 93] on span "chevron_right" at bounding box center [588, 93] width 11 height 11
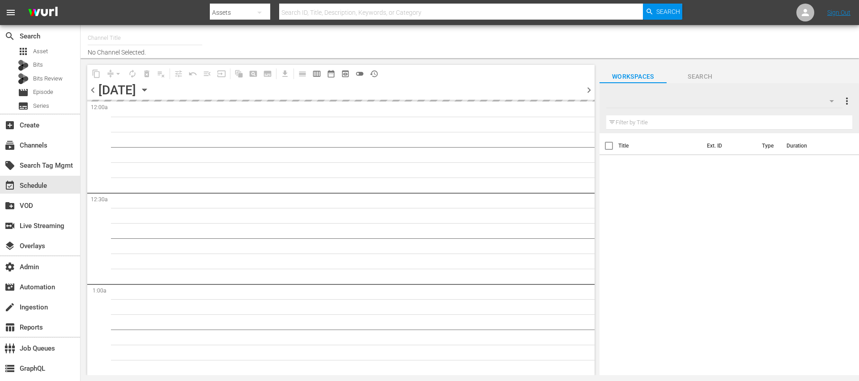
type input "Icon Film Channel Classics (1624)"
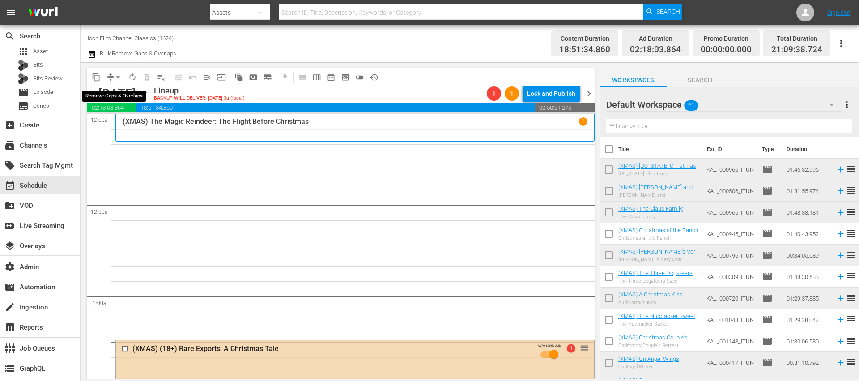
click at [117, 76] on span "arrow_drop_down" at bounding box center [118, 77] width 9 height 9
click at [139, 124] on li "Align to End of Previous Day" at bounding box center [119, 125] width 94 height 15
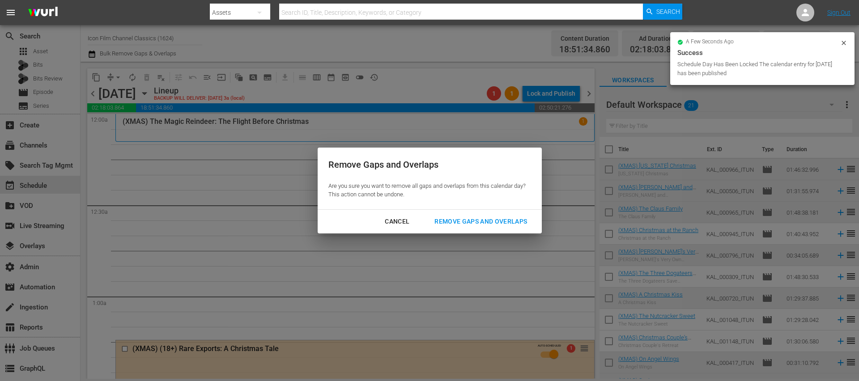
click at [492, 225] on div "Remove Gaps and Overlaps" at bounding box center [480, 221] width 107 height 11
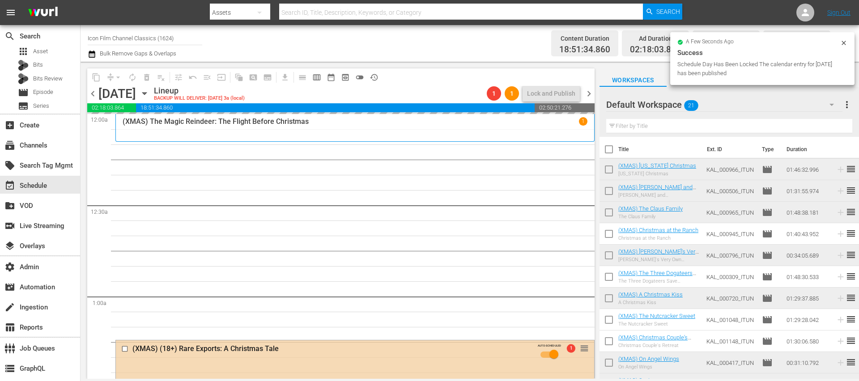
click at [847, 38] on div "a few seconds ago Success Schedule Day Has Been Locked The calendar entry for […" at bounding box center [762, 58] width 184 height 53
click at [844, 40] on icon at bounding box center [843, 42] width 7 height 7
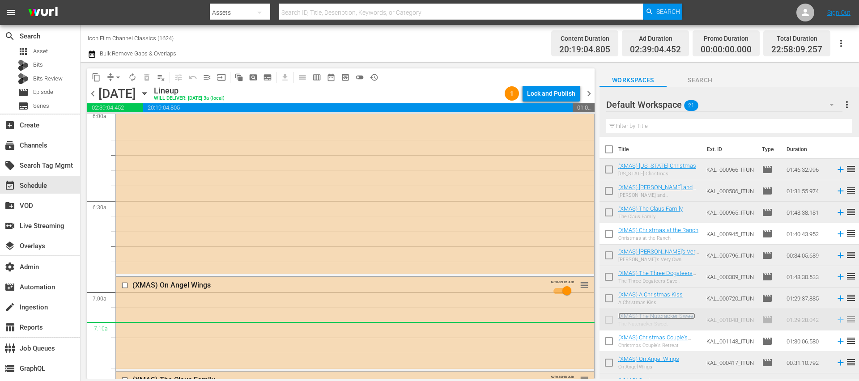
scroll to position [955, 0]
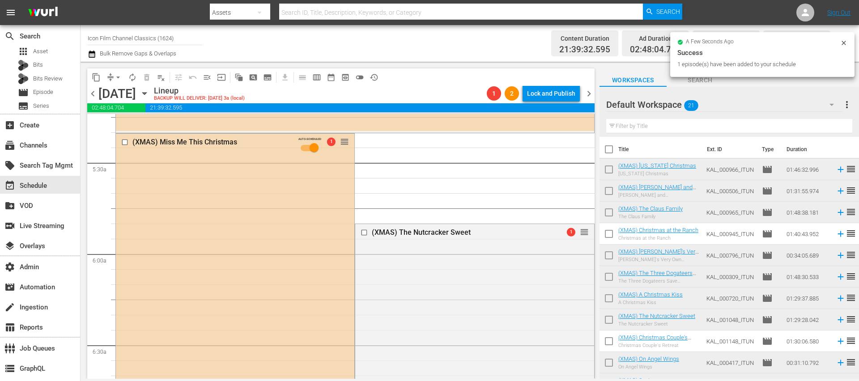
click at [846, 44] on icon at bounding box center [843, 42] width 7 height 7
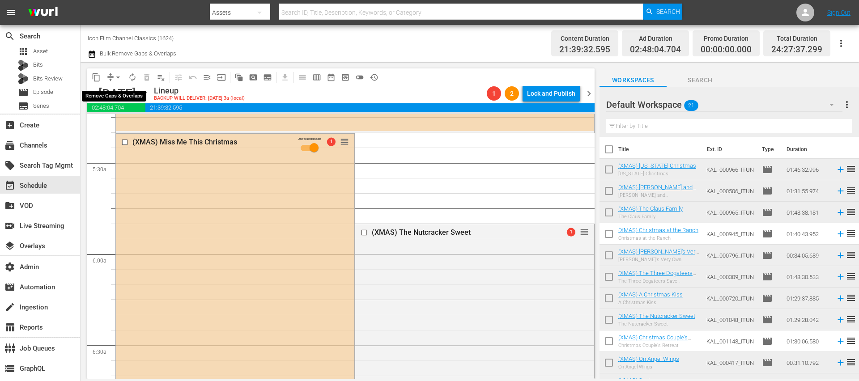
click at [117, 76] on span "arrow_drop_down" at bounding box center [118, 77] width 9 height 9
click at [113, 122] on li "Align to End of Previous Day" at bounding box center [119, 125] width 94 height 15
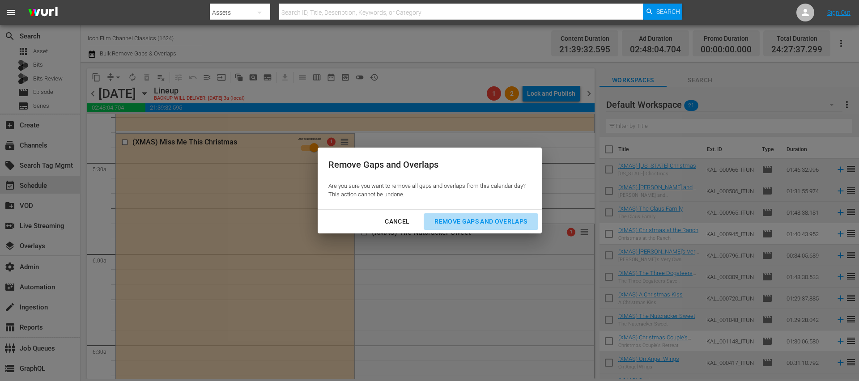
click at [468, 228] on button "Remove Gaps and Overlaps" at bounding box center [481, 221] width 114 height 17
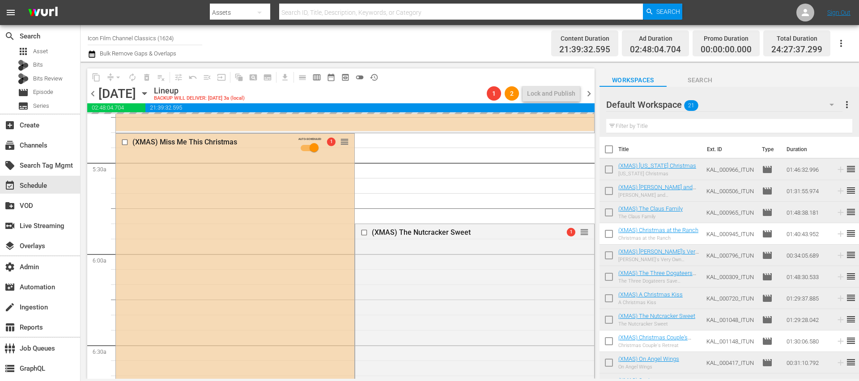
click at [468, 228] on div "(XMAS) The Nutcracker Sweet" at bounding box center [460, 232] width 177 height 8
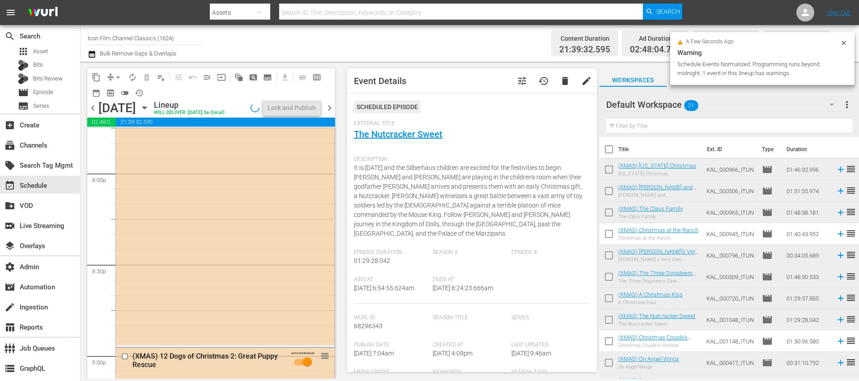
scroll to position [4254, 0]
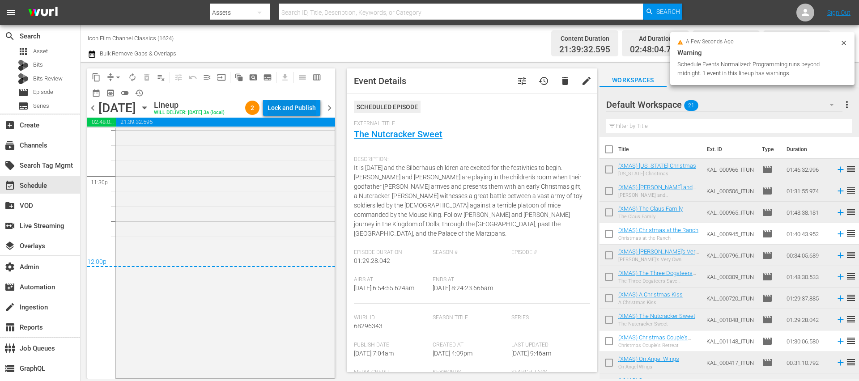
click at [314, 108] on div "Lock and Publish" at bounding box center [291, 108] width 48 height 16
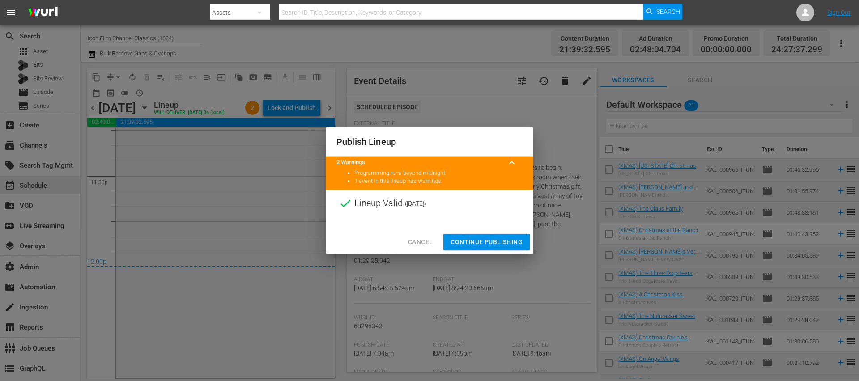
drag, startPoint x: 501, startPoint y: 242, endPoint x: 510, endPoint y: 220, distance: 23.1
click at [501, 242] on span "Continue Publishing" at bounding box center [486, 242] width 72 height 11
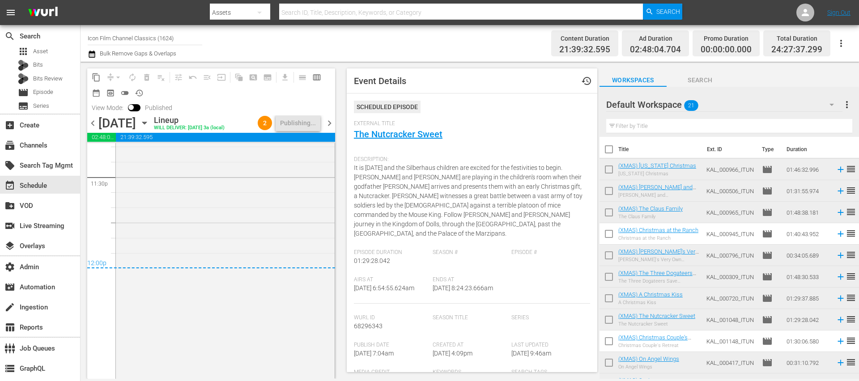
click at [332, 118] on span "chevron_right" at bounding box center [329, 123] width 11 height 11
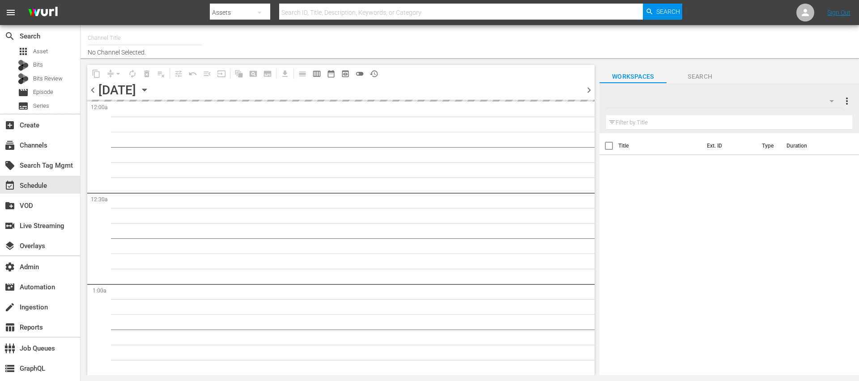
type input "Icon Film Channel Classics (1624)"
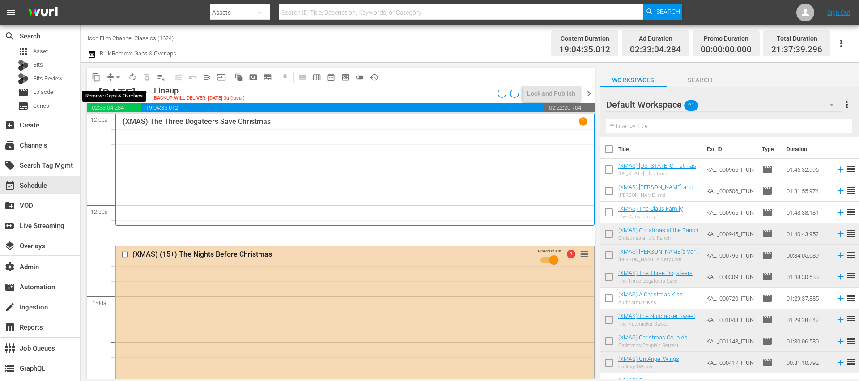
click at [117, 77] on span "arrow_drop_down" at bounding box center [118, 77] width 9 height 9
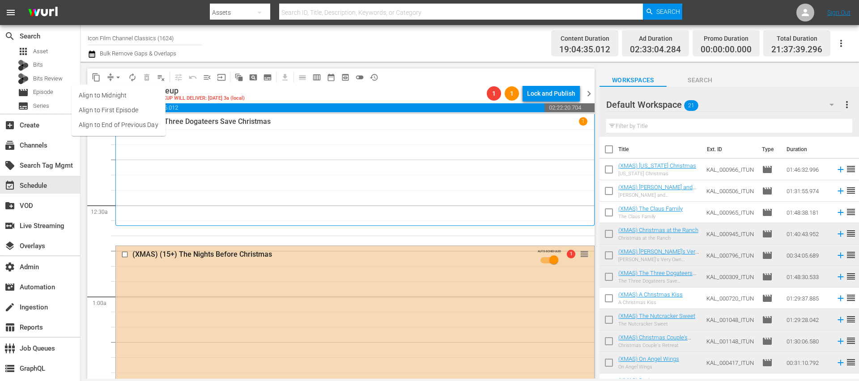
click at [127, 123] on li "Align to End of Previous Day" at bounding box center [119, 125] width 94 height 15
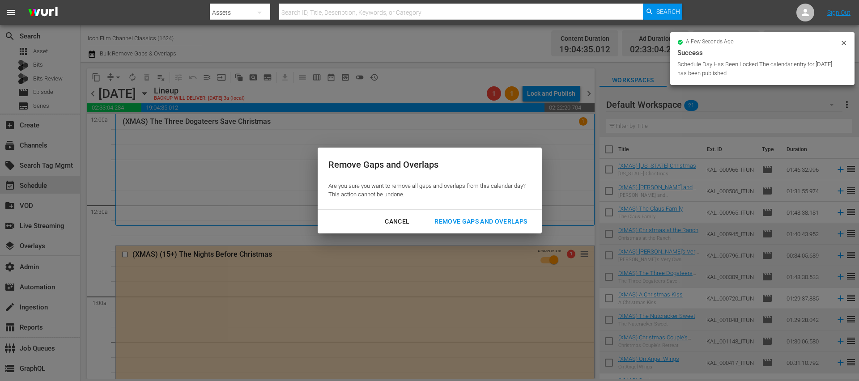
click at [474, 209] on div "Remove Gaps and Overlaps Are you sure you want to remove all gaps and overlaps …" at bounding box center [430, 179] width 224 height 62
click at [470, 225] on div "Remove Gaps and Overlaps" at bounding box center [480, 221] width 107 height 11
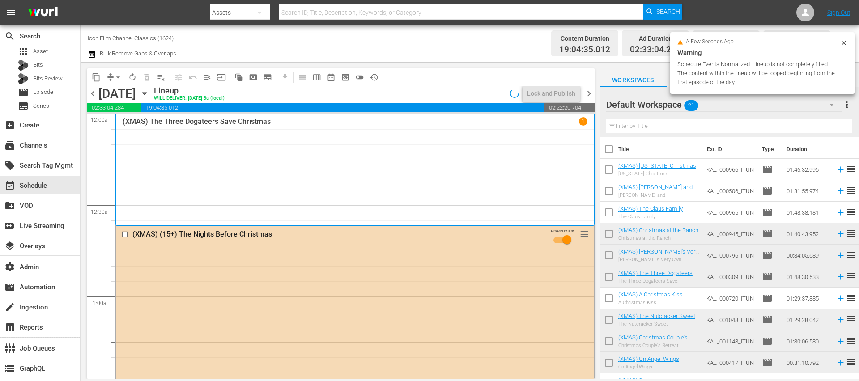
drag, startPoint x: 844, startPoint y: 43, endPoint x: 447, endPoint y: 67, distance: 397.8
click at [446, 0] on div "search Search apps Asset Bits Bits Review movie Episode subtitles Series add_bo…" at bounding box center [469, 0] width 778 height 0
click at [455, 51] on div "Channel Title Icon Film Channel Classics (1624) Bulk Remove Gaps & Overlaps" at bounding box center [296, 43] width 417 height 32
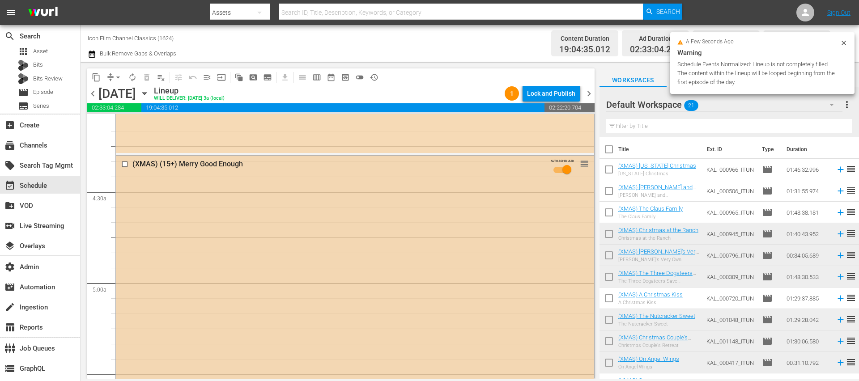
scroll to position [847, 0]
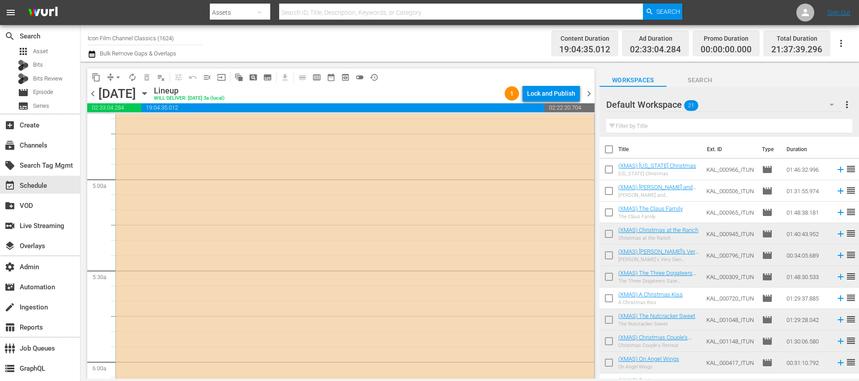
click at [845, 43] on icon "button" at bounding box center [840, 43] width 11 height 11
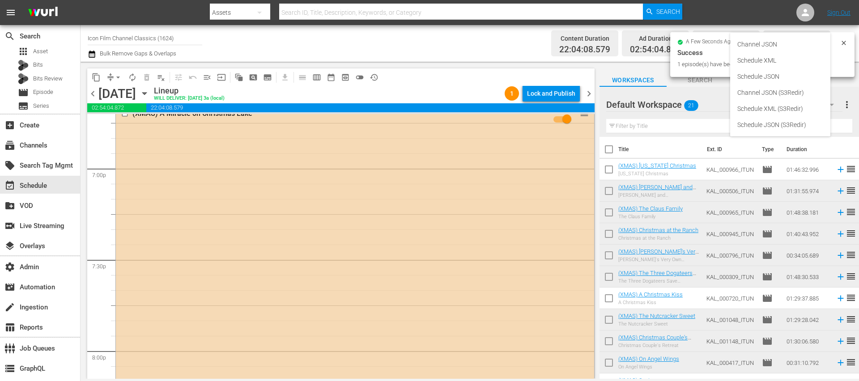
scroll to position [4403, 0]
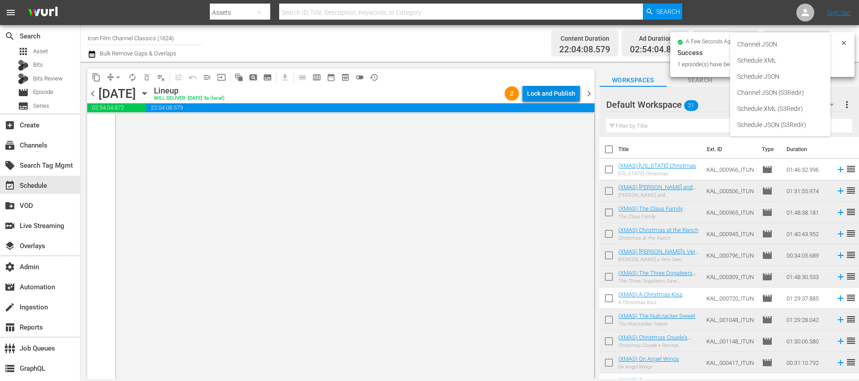
click at [540, 93] on div "Lock and Publish" at bounding box center [551, 93] width 48 height 16
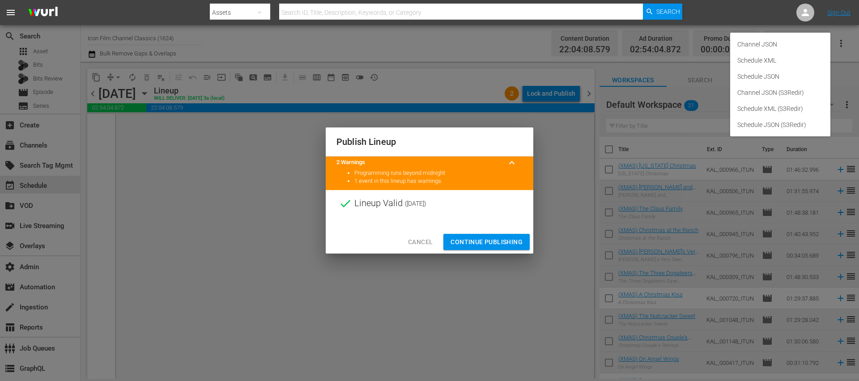
click at [504, 235] on button "Continue Publishing" at bounding box center [486, 242] width 86 height 17
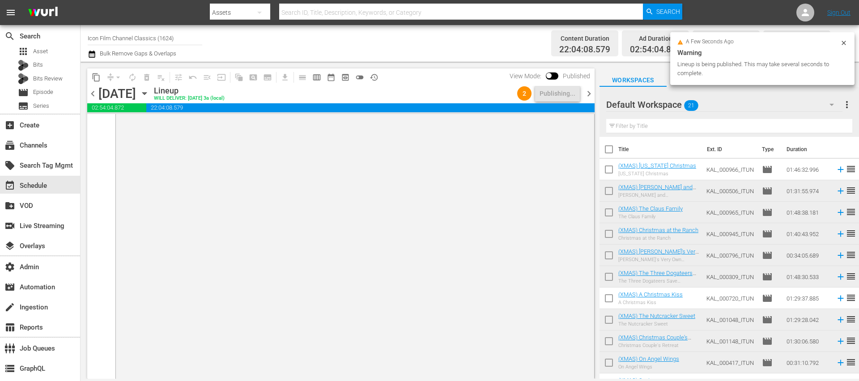
click at [589, 102] on div "chevron_left Tuesday, November 18th November 18th Lineup WILL DELIVER: 11/17 @ …" at bounding box center [340, 94] width 507 height 17
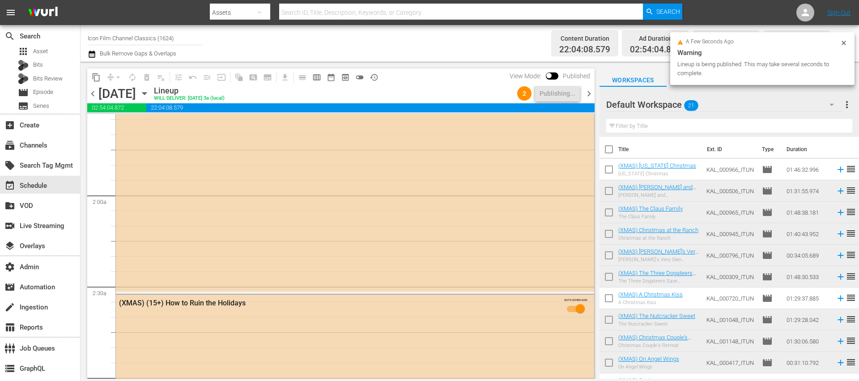
scroll to position [0, 0]
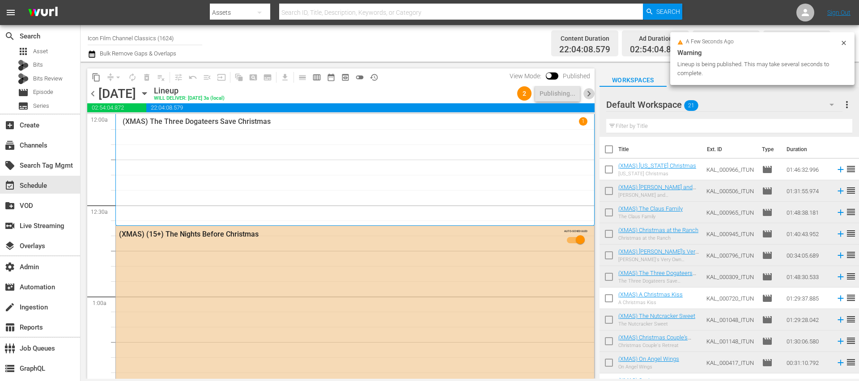
click at [591, 96] on span "chevron_right" at bounding box center [588, 93] width 11 height 11
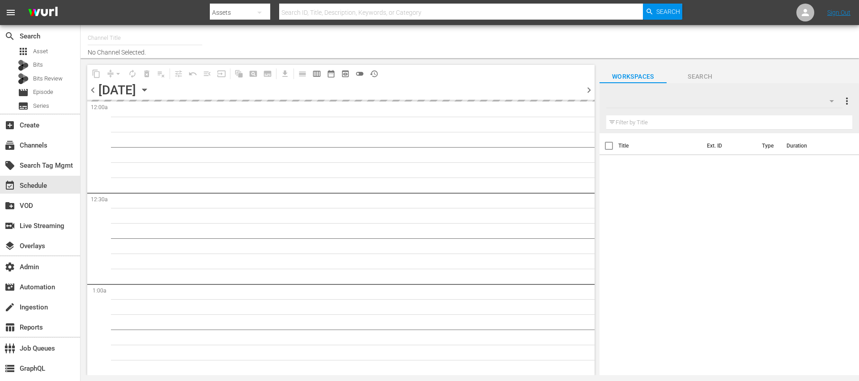
type input "Icon Film Channel Classics (1624)"
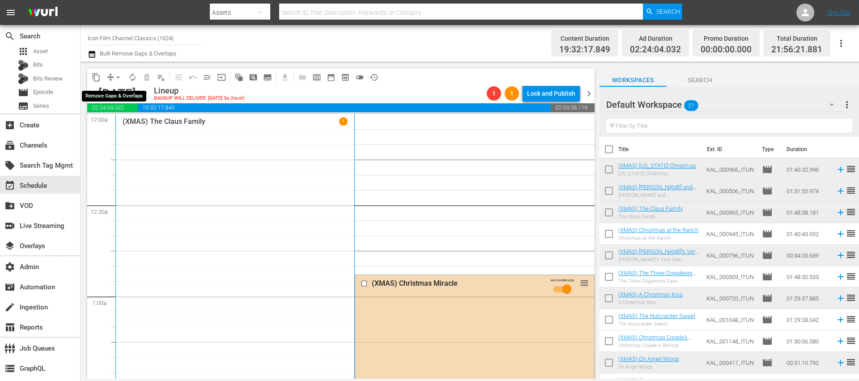
click at [113, 76] on button "arrow_drop_down" at bounding box center [118, 77] width 14 height 14
click at [126, 123] on li "Align to End of Previous Day" at bounding box center [119, 125] width 94 height 15
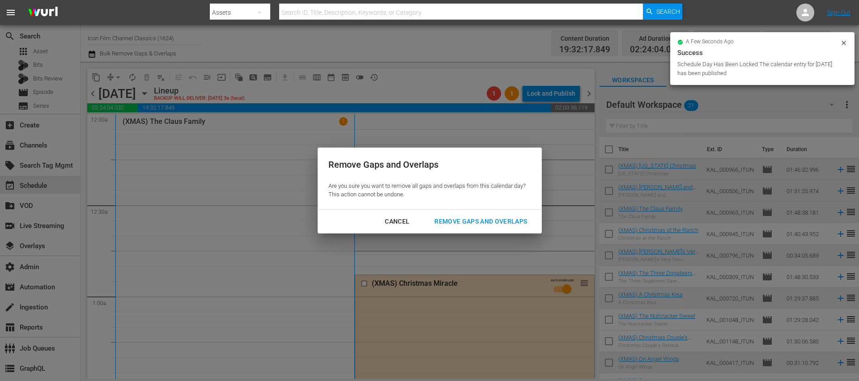
click at [508, 219] on div "Remove Gaps and Overlaps" at bounding box center [480, 221] width 107 height 11
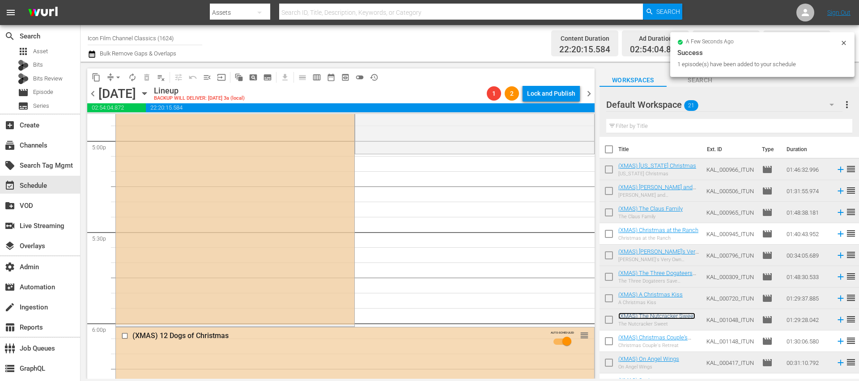
scroll to position [3074, 0]
click at [116, 79] on span "arrow_drop_down" at bounding box center [118, 77] width 9 height 9
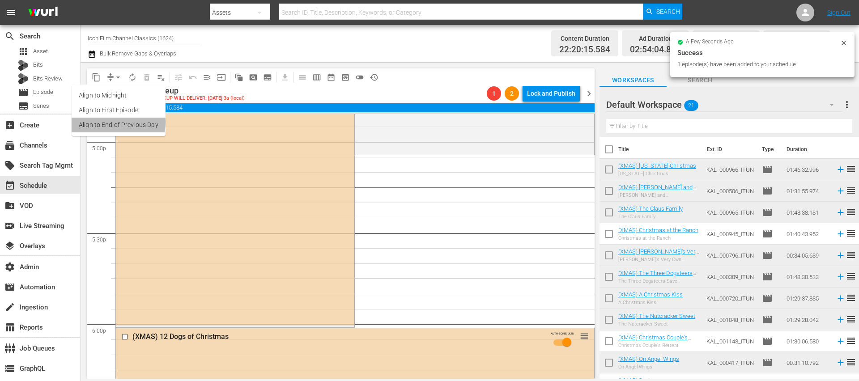
click at [117, 123] on li "Align to End of Previous Day" at bounding box center [119, 125] width 94 height 15
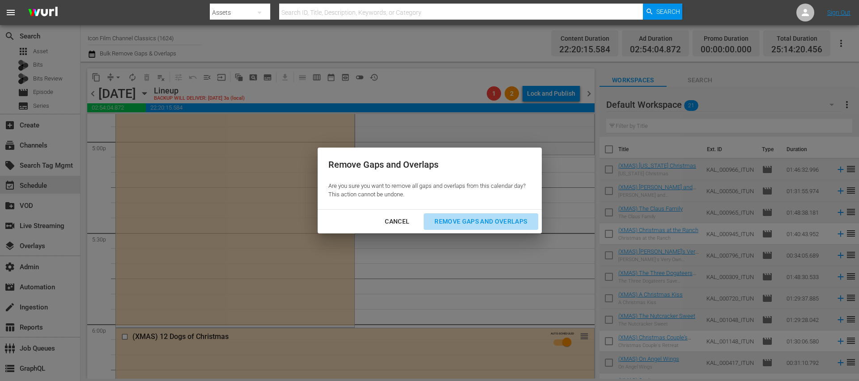
click at [456, 225] on div "Remove Gaps and Overlaps" at bounding box center [480, 221] width 107 height 11
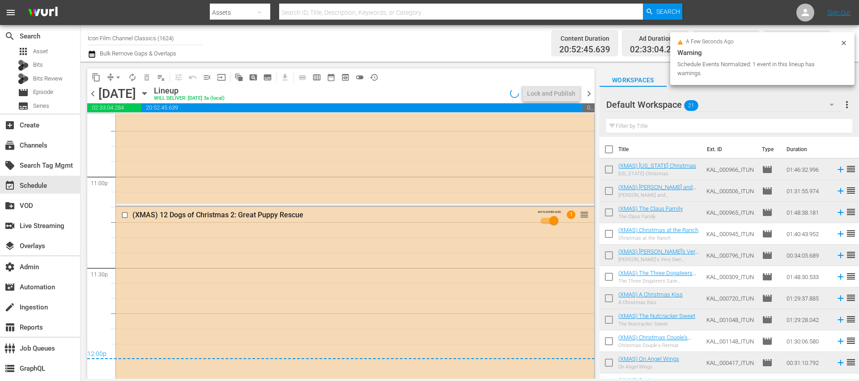
scroll to position [4131, 0]
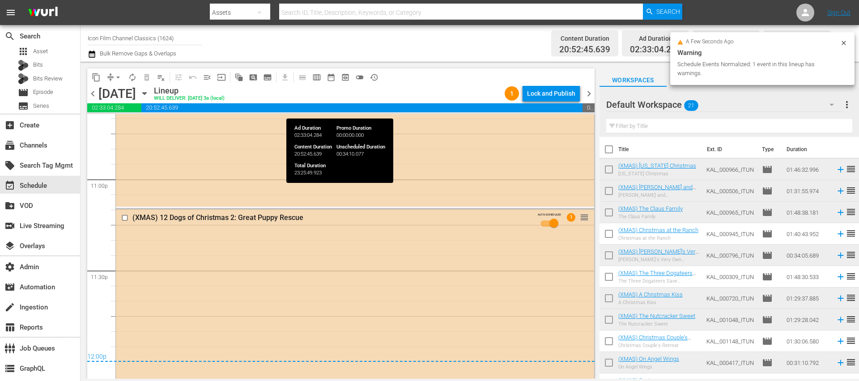
click at [551, 96] on div "Lock and Publish" at bounding box center [551, 93] width 48 height 16
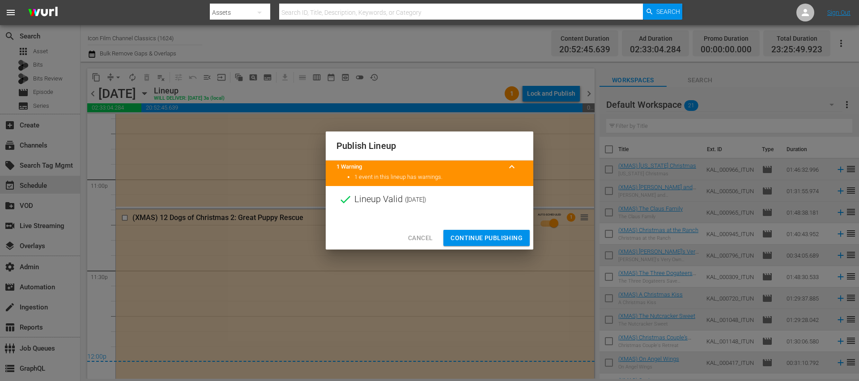
click at [506, 238] on span "Continue Publishing" at bounding box center [486, 238] width 72 height 11
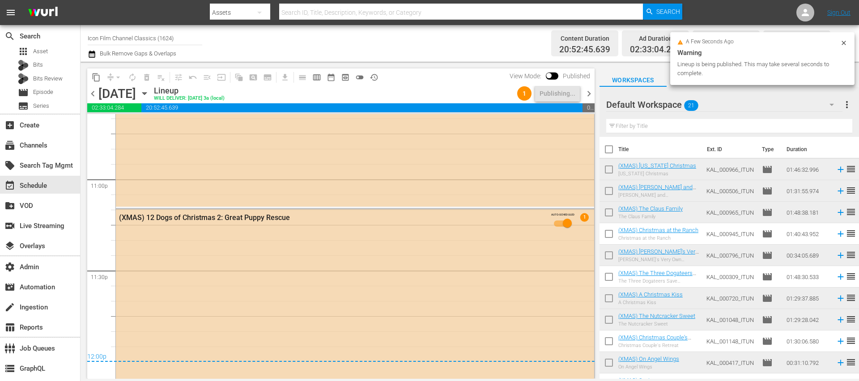
click at [593, 93] on span "chevron_right" at bounding box center [588, 93] width 11 height 11
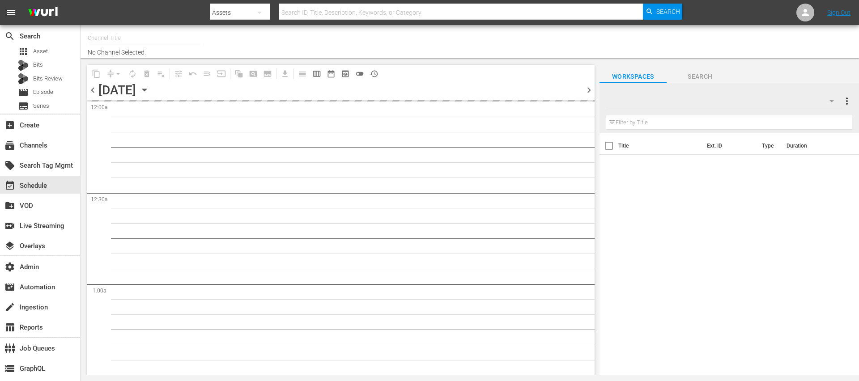
type input "Icon Film Channel Classics (1624)"
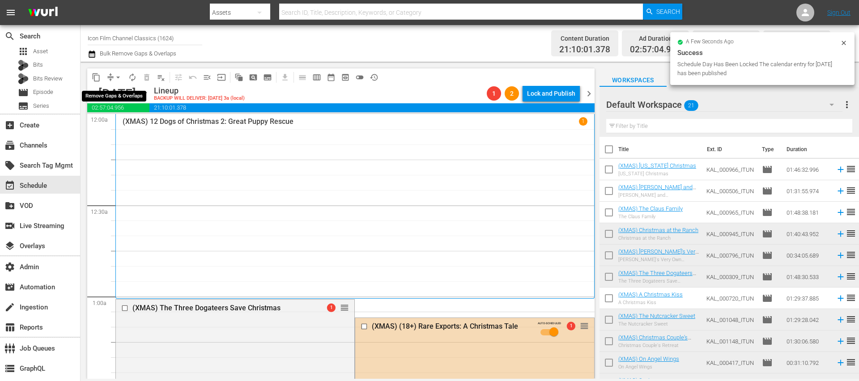
click at [118, 79] on span "arrow_drop_down" at bounding box center [118, 77] width 9 height 9
click at [131, 124] on li "Align to End of Previous Day" at bounding box center [119, 125] width 94 height 15
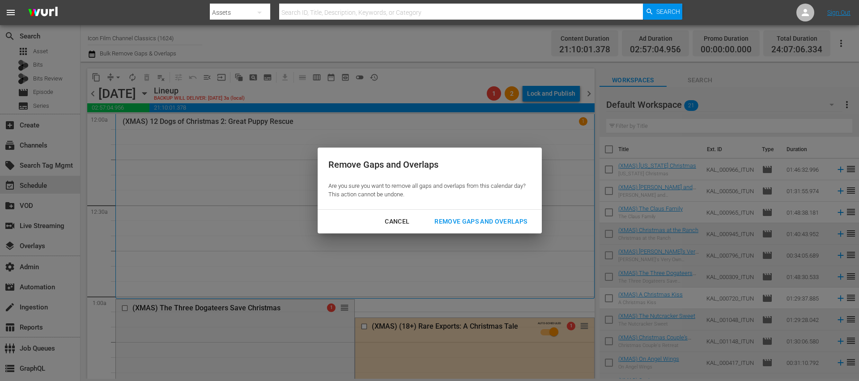
click at [518, 226] on div "Remove Gaps and Overlaps" at bounding box center [480, 221] width 107 height 11
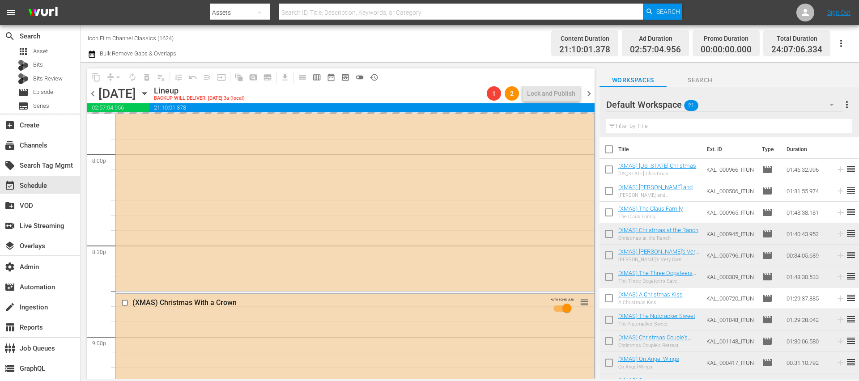
scroll to position [4114, 0]
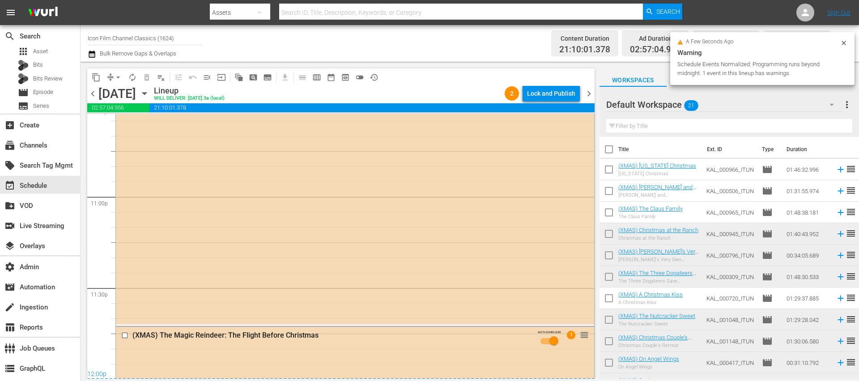
click at [555, 97] on div "Lock and Publish" at bounding box center [551, 93] width 48 height 16
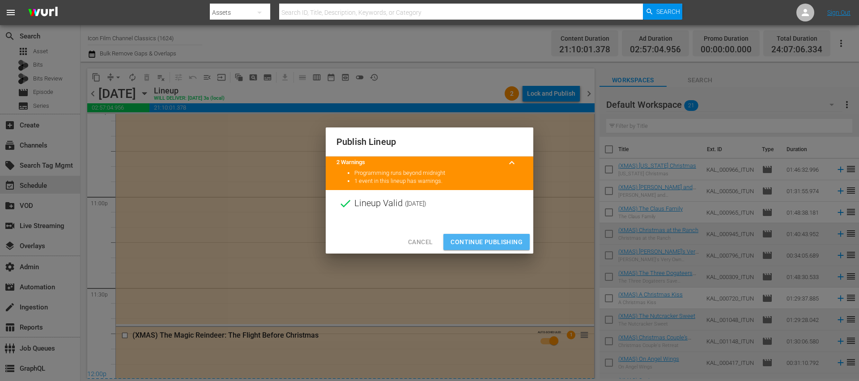
click at [494, 240] on span "Continue Publishing" at bounding box center [486, 242] width 72 height 11
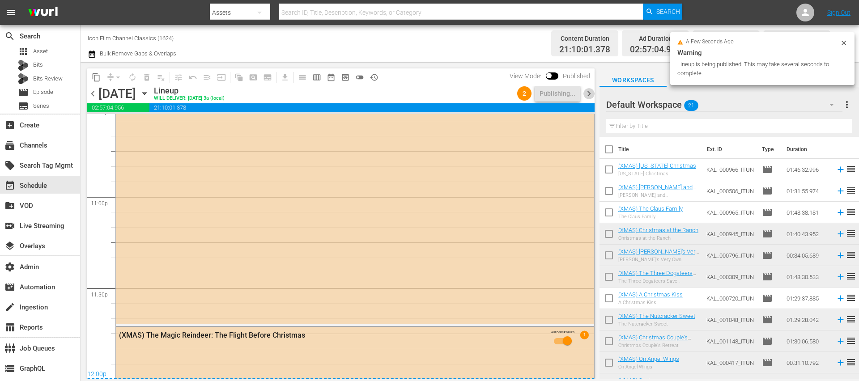
click at [587, 91] on span "chevron_right" at bounding box center [588, 93] width 11 height 11
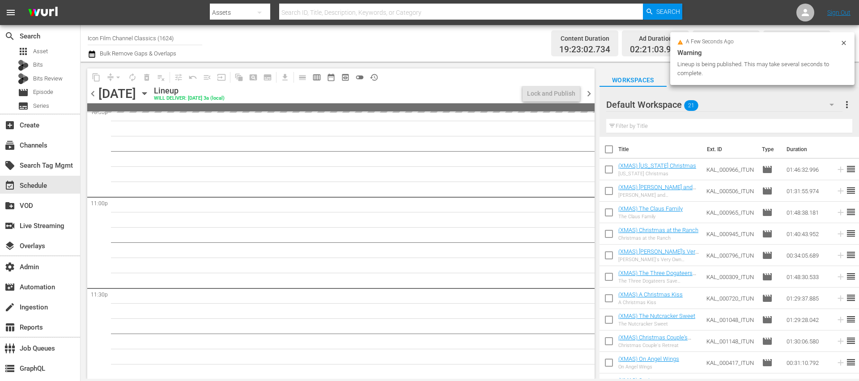
click at [843, 42] on icon at bounding box center [843, 43] width 4 height 4
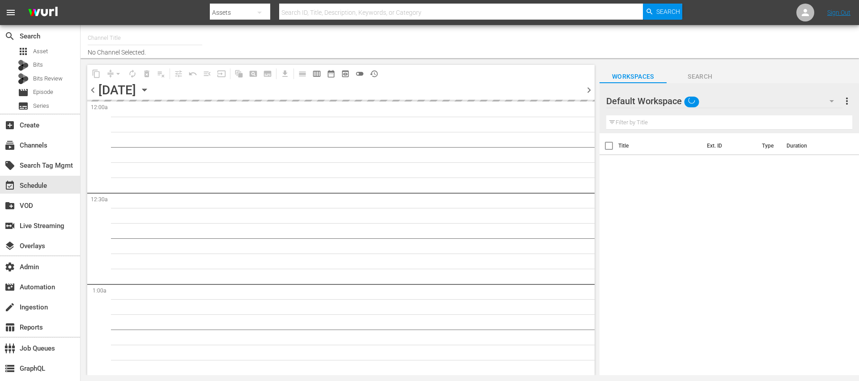
type input "Icon Film Channel Classics (1624)"
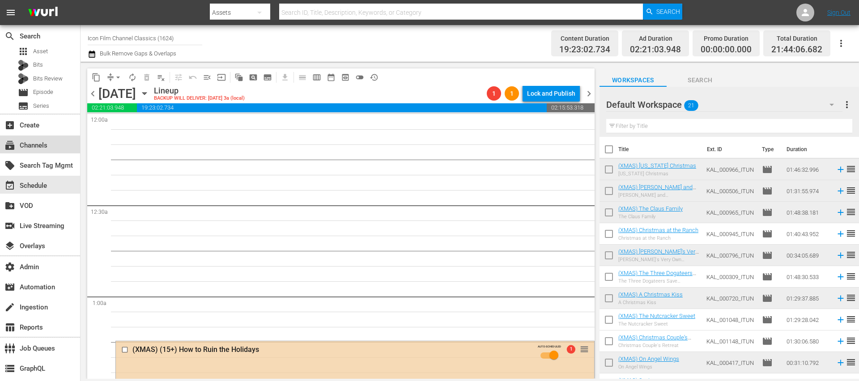
click at [55, 145] on div "subscriptions Channels" at bounding box center [40, 145] width 80 height 18
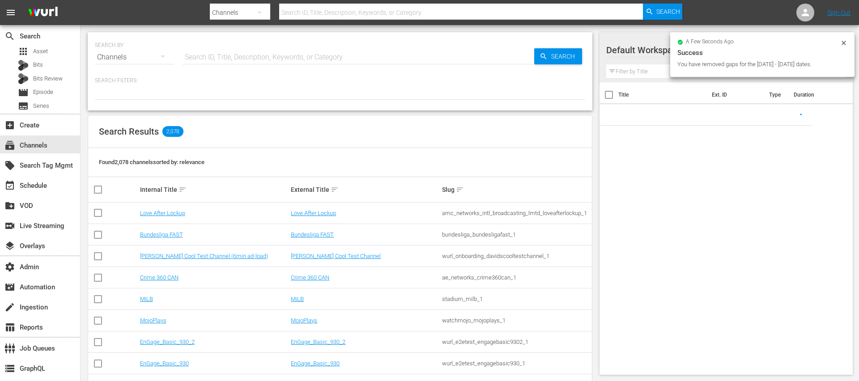
click at [236, 57] on input "text" at bounding box center [358, 57] width 352 height 21
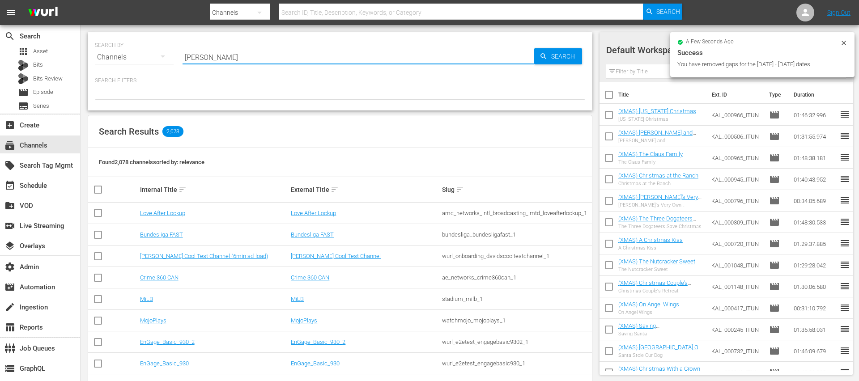
type input "[PERSON_NAME]"
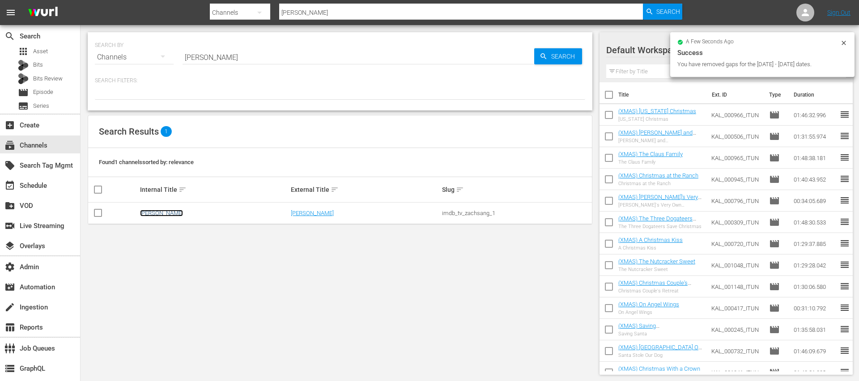
click at [161, 211] on link "[PERSON_NAME]" at bounding box center [161, 213] width 43 height 7
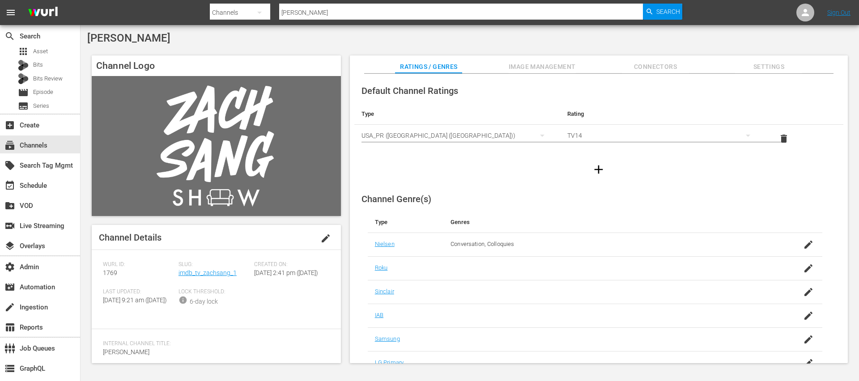
click at [195, 278] on div "Slug: imdb_tv_zachsang_1" at bounding box center [216, 274] width 76 height 27
click at [195, 275] on link "imdb_tv_zachsang_1" at bounding box center [207, 272] width 58 height 7
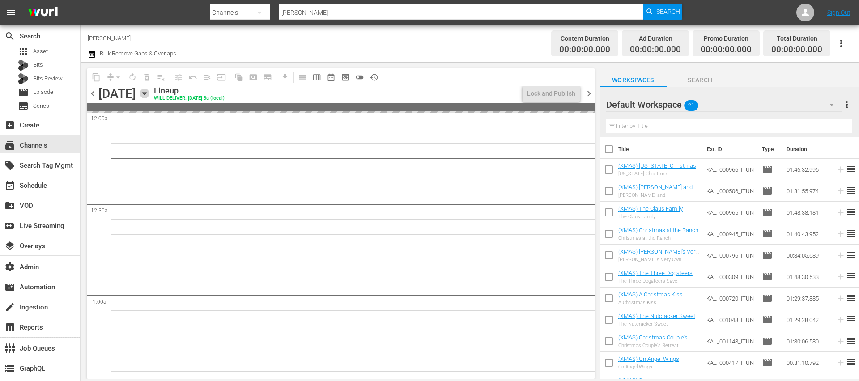
click at [149, 95] on icon "button" at bounding box center [145, 94] width 10 height 10
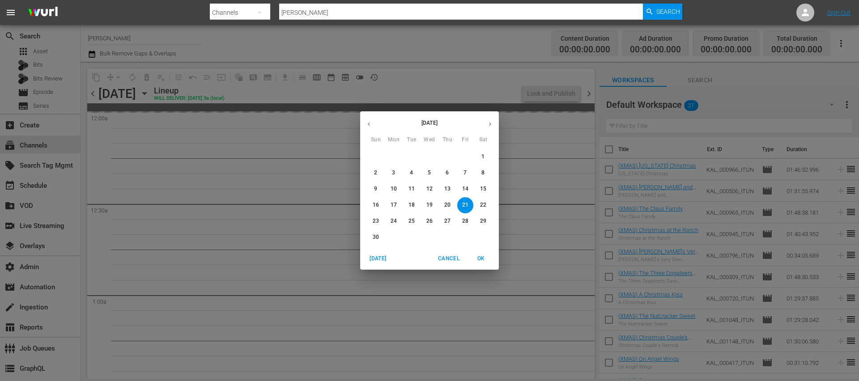
click at [364, 123] on button "button" at bounding box center [368, 123] width 17 height 17
click at [432, 206] on span "22" at bounding box center [429, 205] width 16 height 8
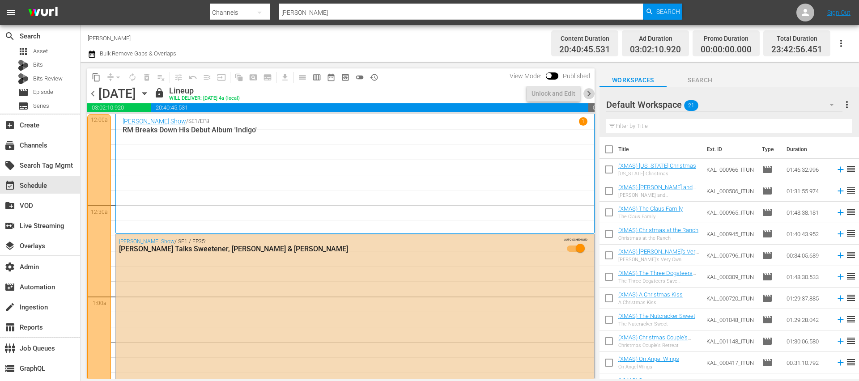
click at [592, 96] on span "chevron_right" at bounding box center [588, 93] width 11 height 11
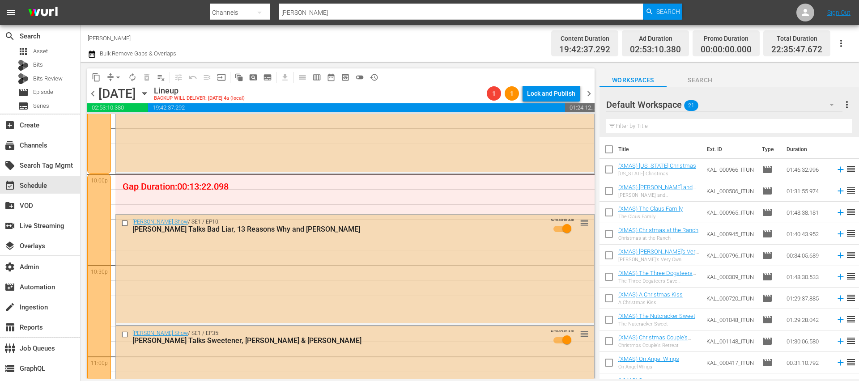
scroll to position [4114, 0]
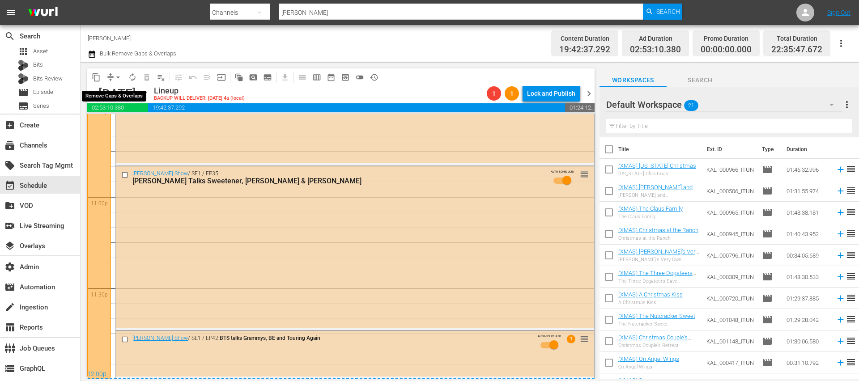
click at [116, 79] on span "arrow_drop_down" at bounding box center [118, 77] width 9 height 9
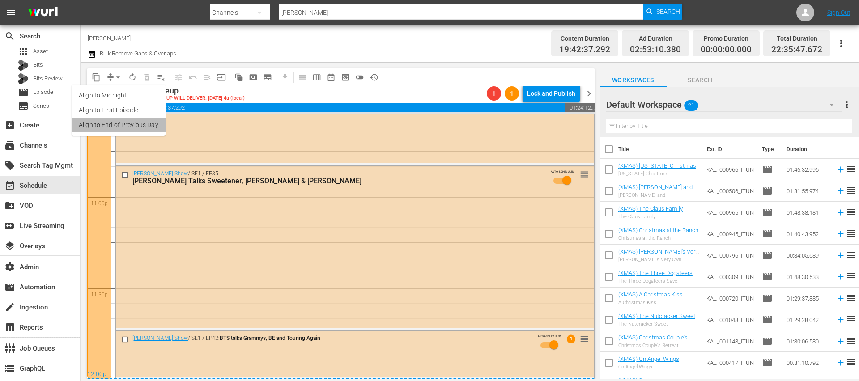
click at [119, 124] on li "Align to End of Previous Day" at bounding box center [119, 125] width 94 height 15
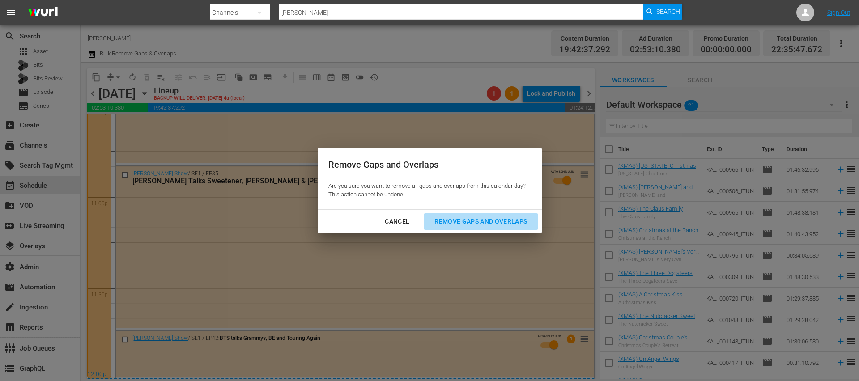
click at [487, 218] on div "Remove Gaps and Overlaps" at bounding box center [480, 221] width 107 height 11
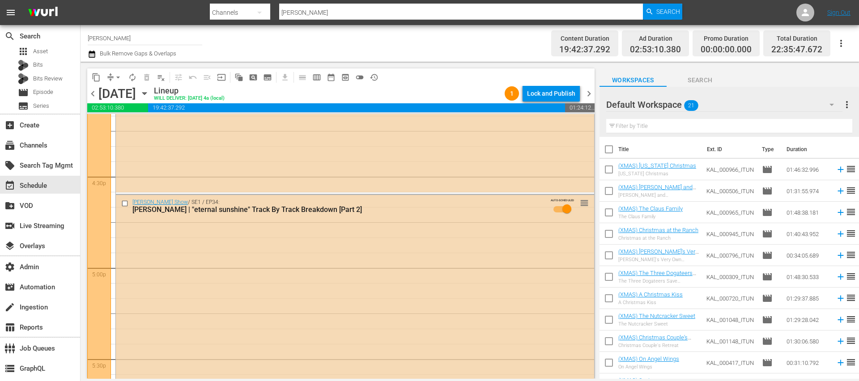
scroll to position [2411, 0]
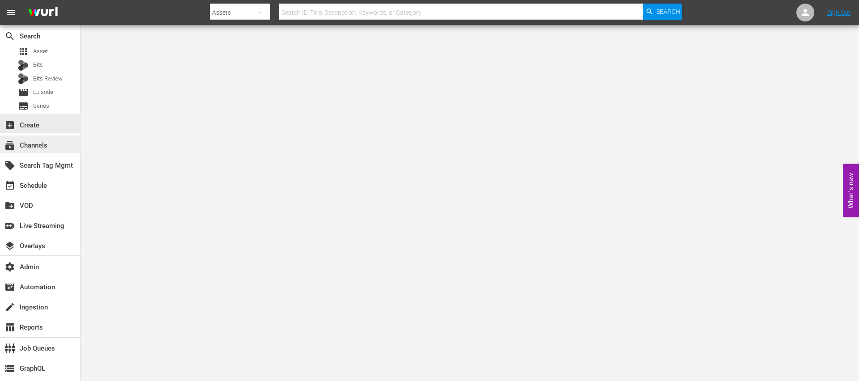
click at [44, 139] on div "subscriptions Channels" at bounding box center [40, 145] width 80 height 18
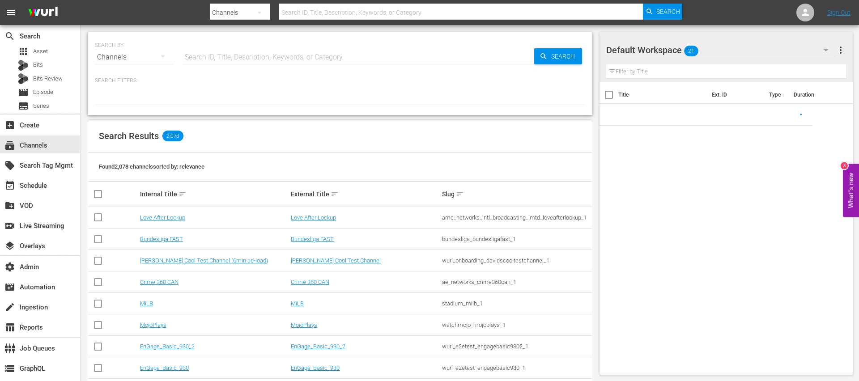
click at [212, 49] on input "text" at bounding box center [358, 57] width 352 height 21
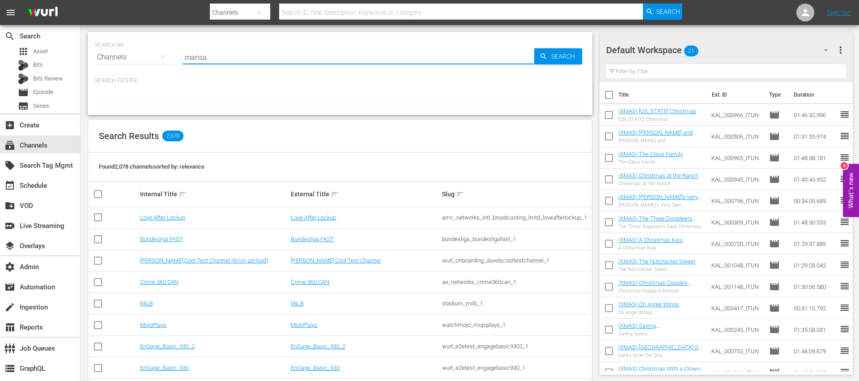
type input "mansa"
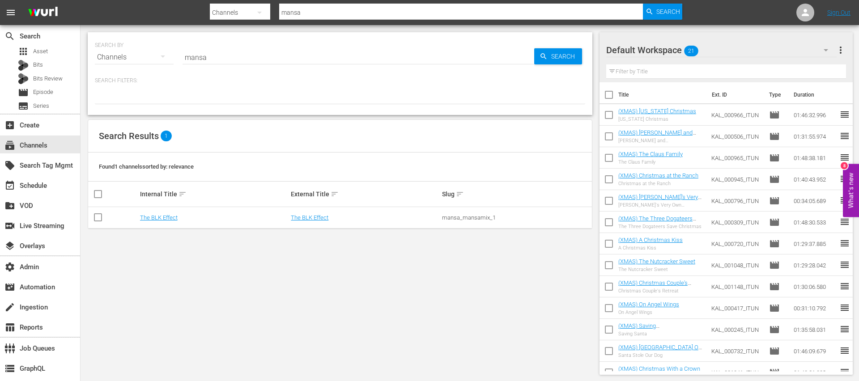
click at [168, 209] on td "The BLK Effect" at bounding box center [214, 217] width 151 height 21
click at [164, 217] on link "The BLK Effect" at bounding box center [159, 217] width 38 height 7
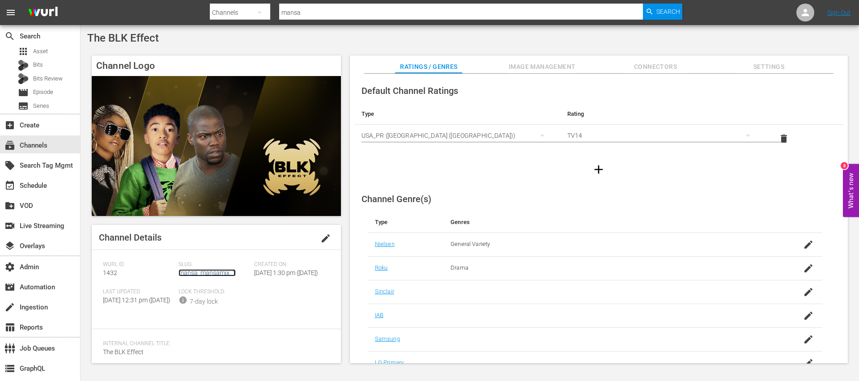
click at [195, 272] on link "mansa_mansamix_1" at bounding box center [206, 272] width 57 height 7
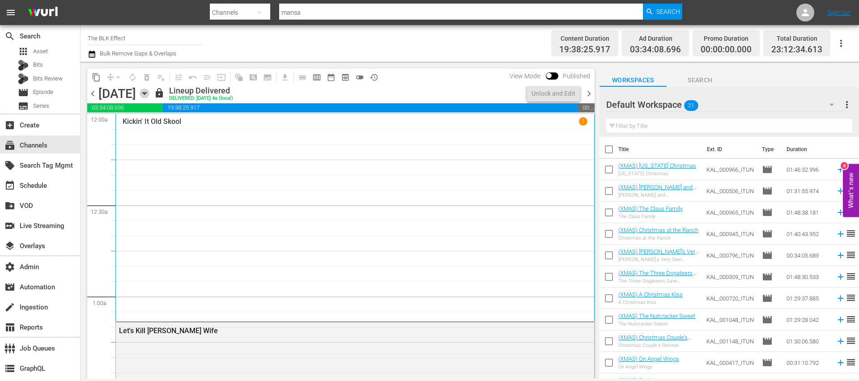
click at [149, 90] on icon "button" at bounding box center [145, 94] width 10 height 10
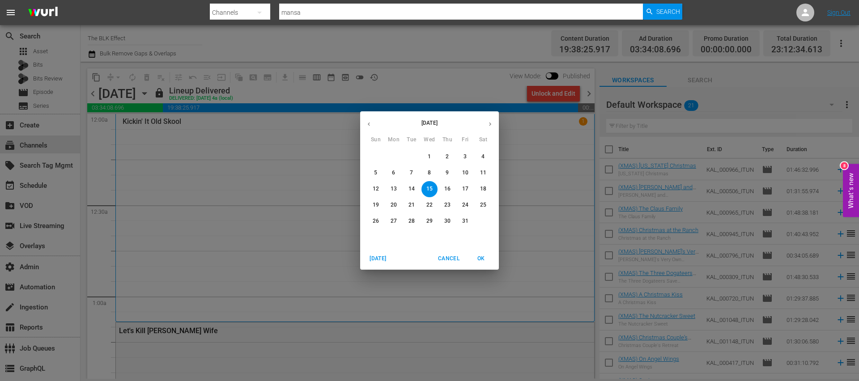
click at [431, 206] on p "22" at bounding box center [429, 205] width 6 height 8
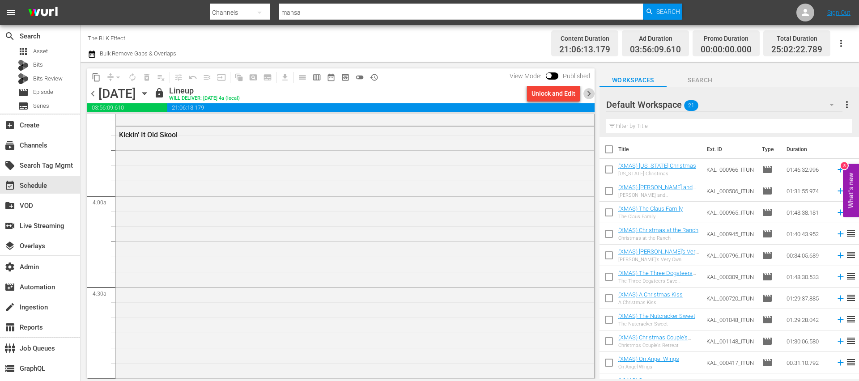
click at [587, 94] on span "chevron_right" at bounding box center [588, 93] width 11 height 11
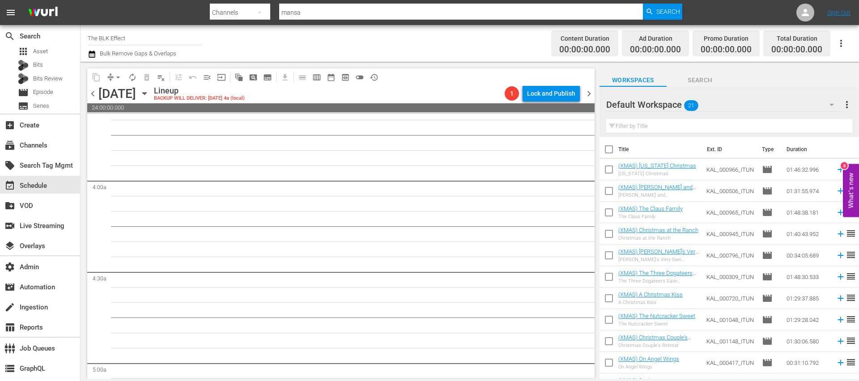
scroll to position [648, 0]
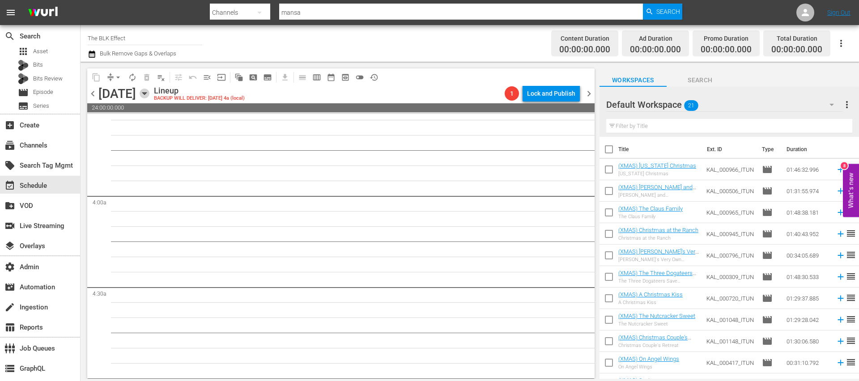
click at [149, 93] on icon "button" at bounding box center [145, 94] width 10 height 10
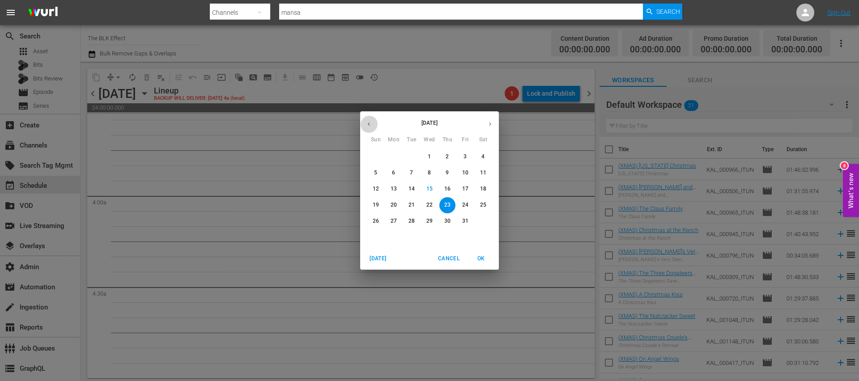
click at [371, 126] on icon "button" at bounding box center [368, 124] width 7 height 7
click at [497, 126] on button "button" at bounding box center [489, 123] width 17 height 17
click at [449, 159] on span "2" at bounding box center [447, 157] width 16 height 8
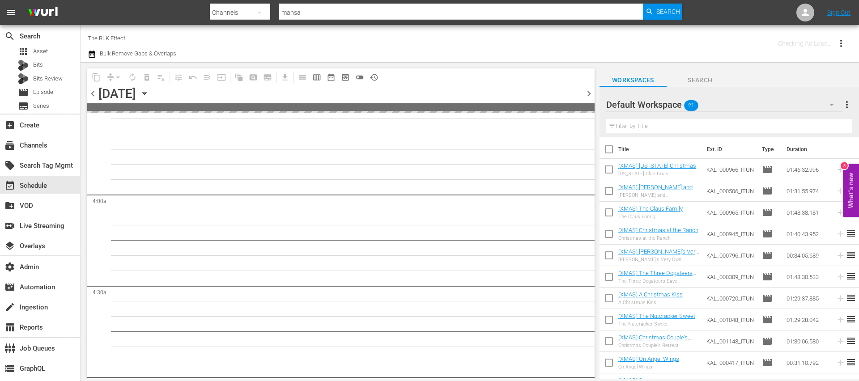
scroll to position [663, 0]
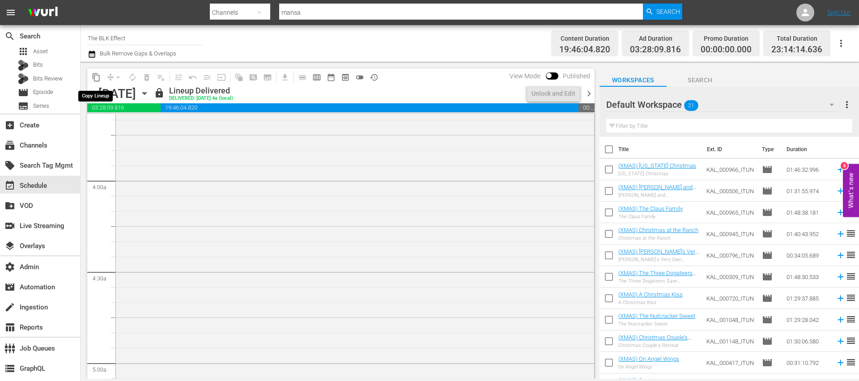
click at [97, 78] on span "content_copy" at bounding box center [96, 77] width 9 height 9
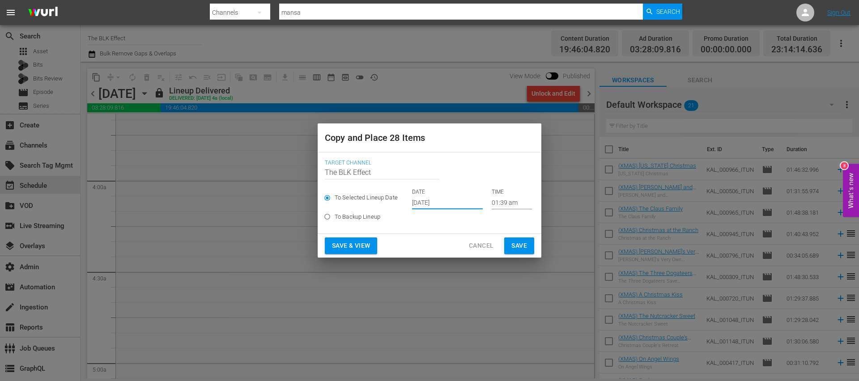
click at [422, 199] on input "Oct 17th 2025" at bounding box center [447, 202] width 71 height 13
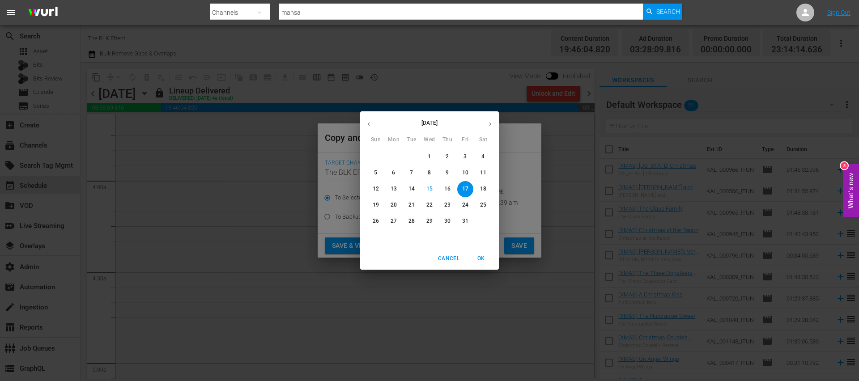
click at [451, 205] on span "23" at bounding box center [447, 205] width 16 height 8
type input "Oct 23rd 2025"
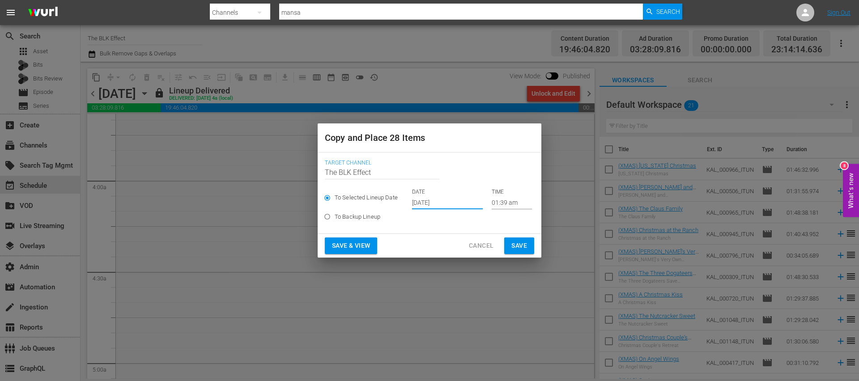
click at [517, 246] on span "Save" at bounding box center [519, 245] width 16 height 11
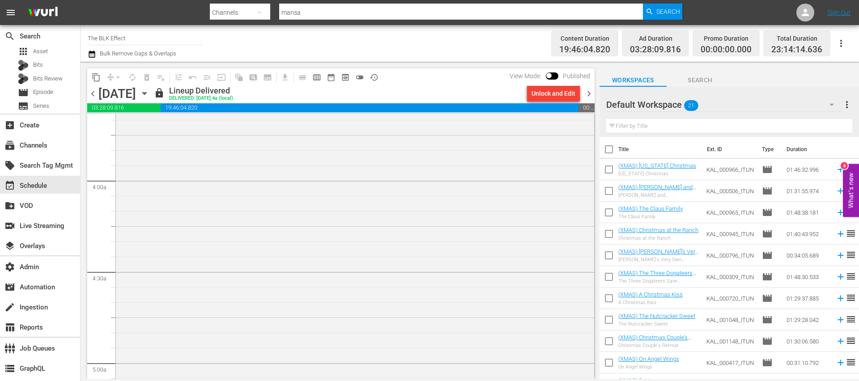
click at [587, 96] on span "chevron_right" at bounding box center [588, 93] width 11 height 11
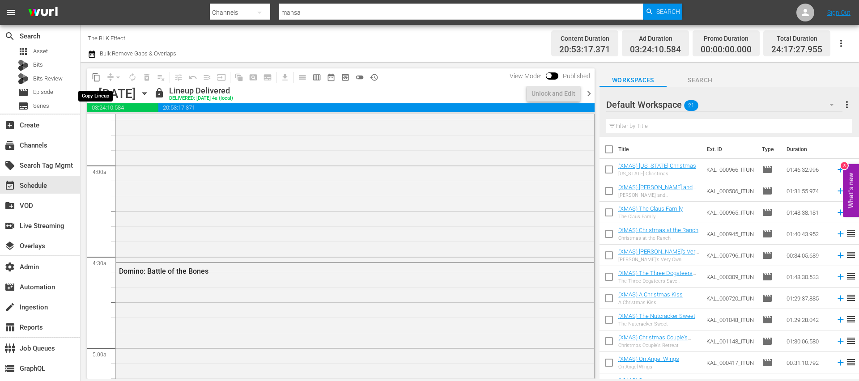
scroll to position [648, 0]
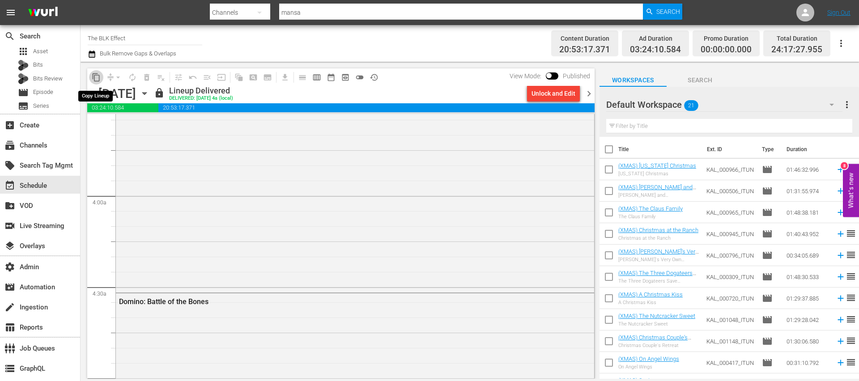
click at [96, 79] on span "content_copy" at bounding box center [96, 77] width 9 height 9
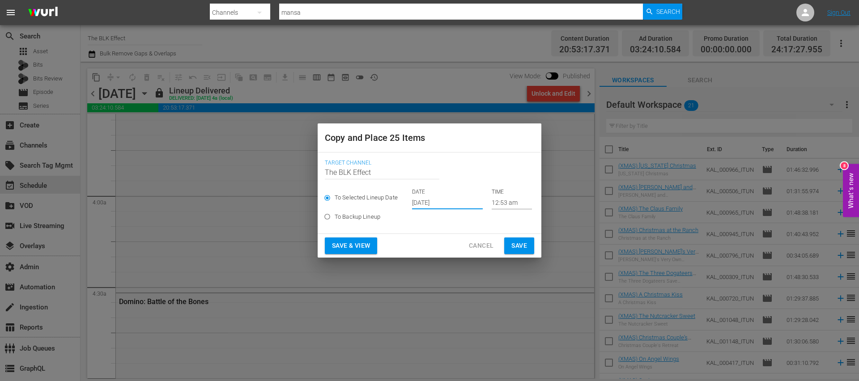
click at [422, 201] on input "Oct 17th 2025" at bounding box center [447, 202] width 71 height 13
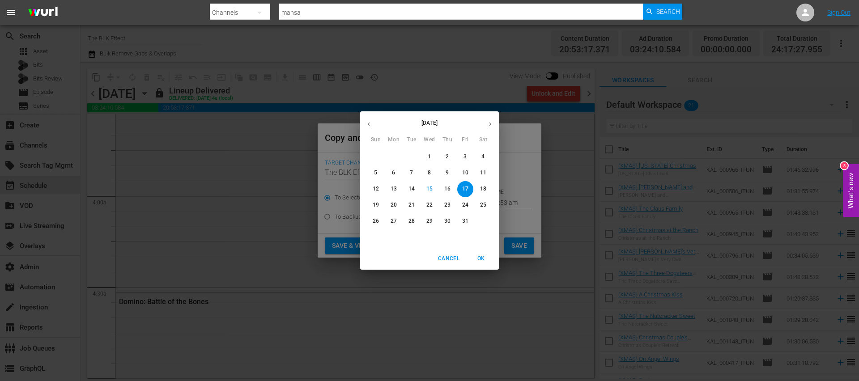
click at [466, 205] on p "24" at bounding box center [465, 205] width 6 height 8
type input "Oct 24th 2025"
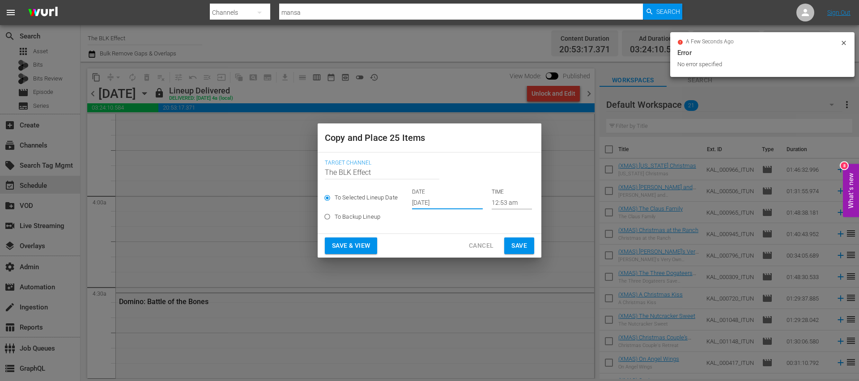
click at [513, 241] on span "Save" at bounding box center [519, 245] width 16 height 11
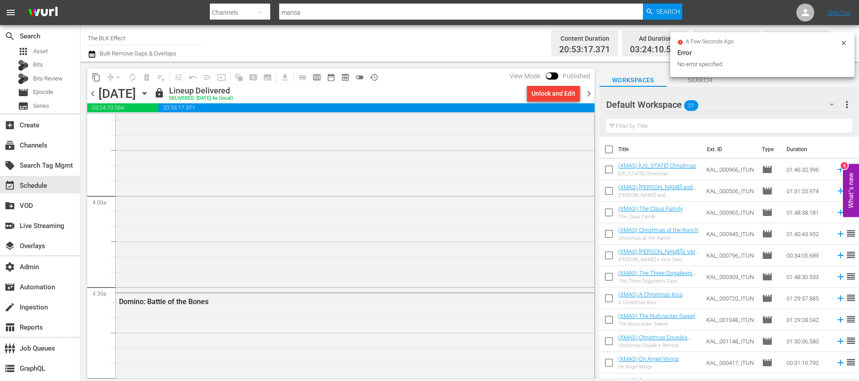
click at [591, 93] on span "chevron_right" at bounding box center [588, 93] width 11 height 11
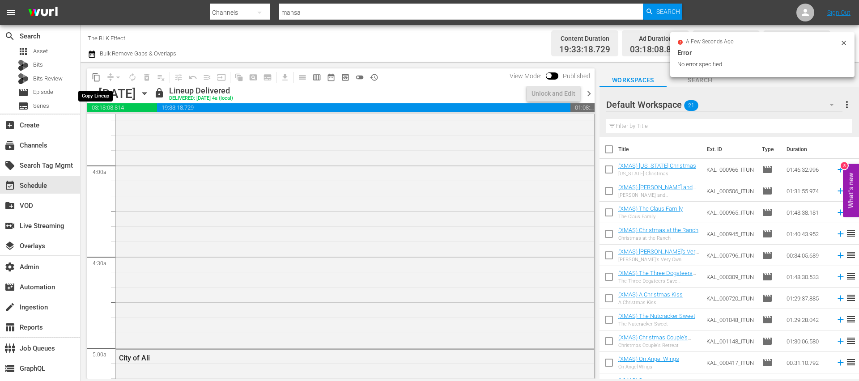
scroll to position [663, 0]
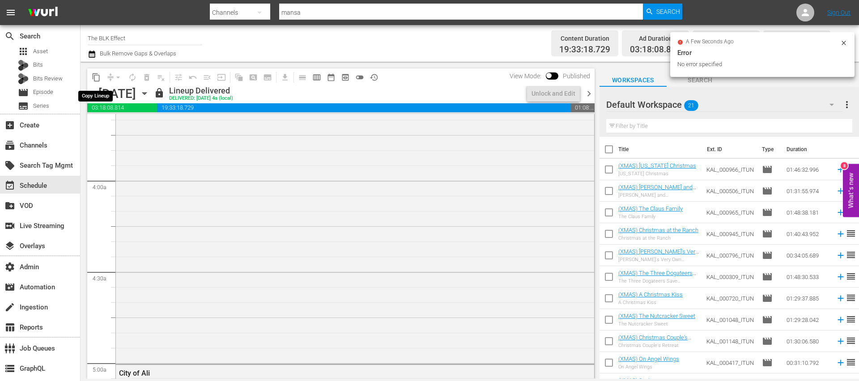
click at [97, 80] on span "content_copy" at bounding box center [96, 77] width 9 height 9
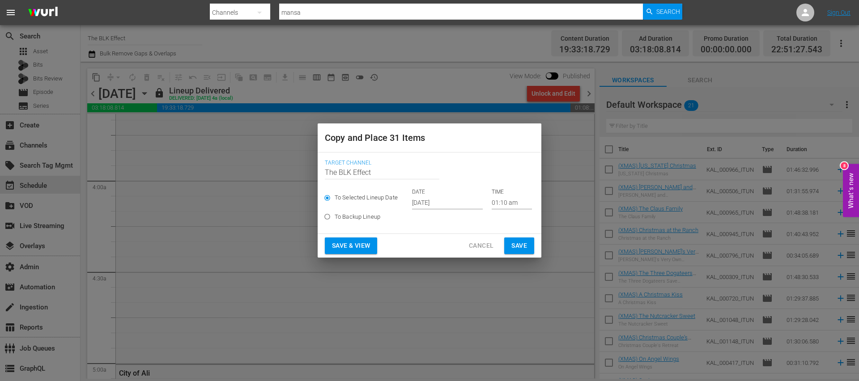
click at [436, 197] on input "Oct 17th 2025" at bounding box center [447, 202] width 71 height 13
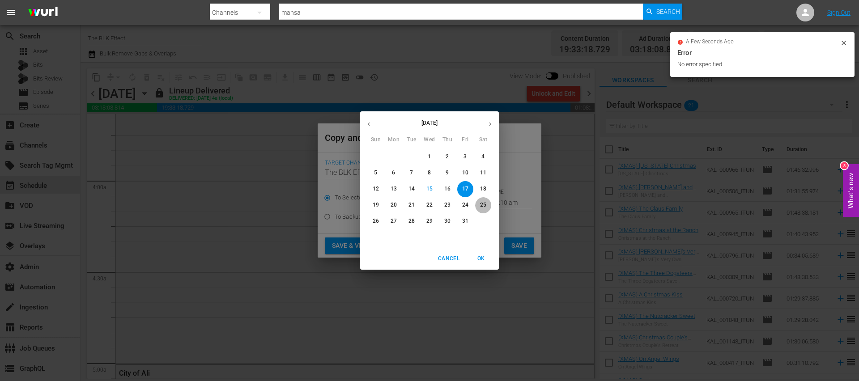
click at [480, 206] on p "25" at bounding box center [483, 205] width 6 height 8
type input "Oct 25th 2025"
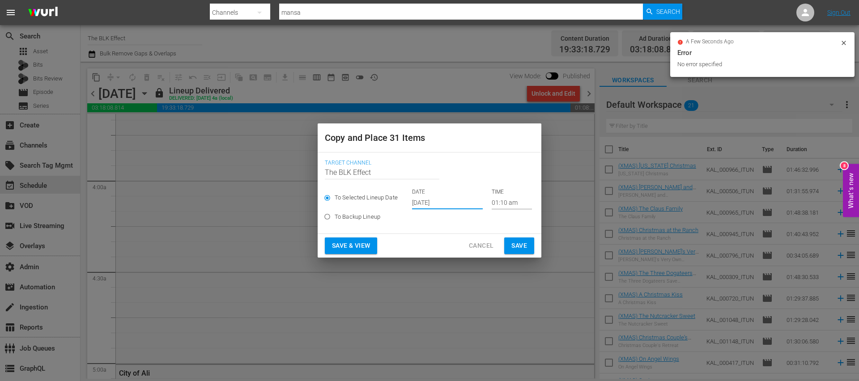
click at [524, 250] on span "Save" at bounding box center [519, 245] width 16 height 11
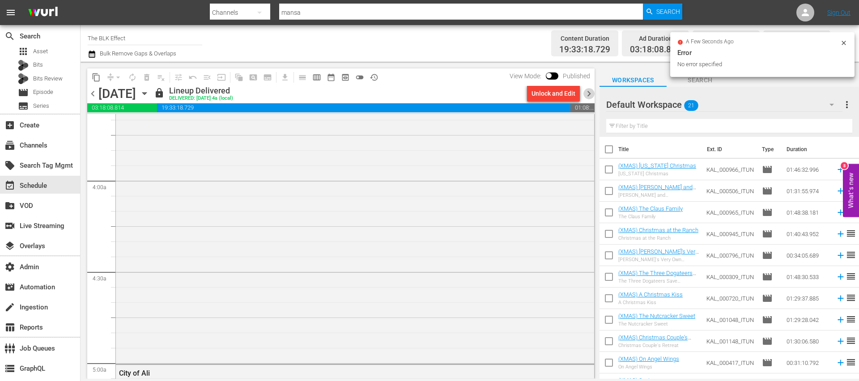
click at [589, 93] on span "chevron_right" at bounding box center [588, 93] width 11 height 11
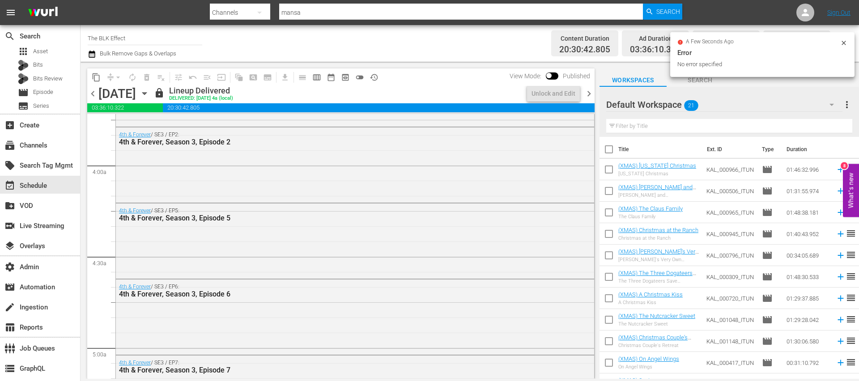
scroll to position [602, 0]
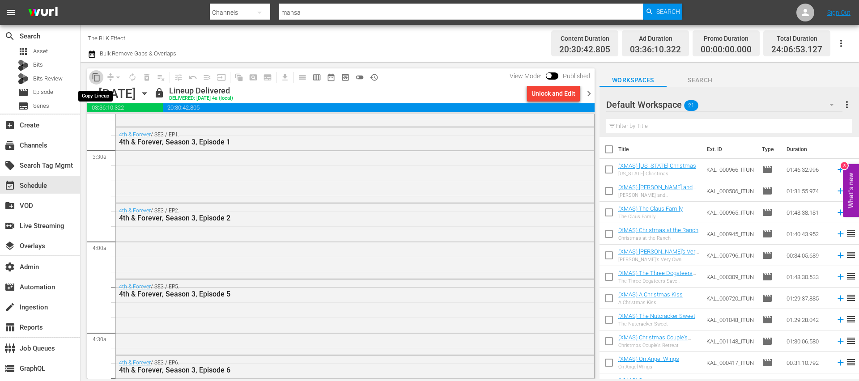
click at [93, 75] on span "content_copy" at bounding box center [96, 77] width 9 height 9
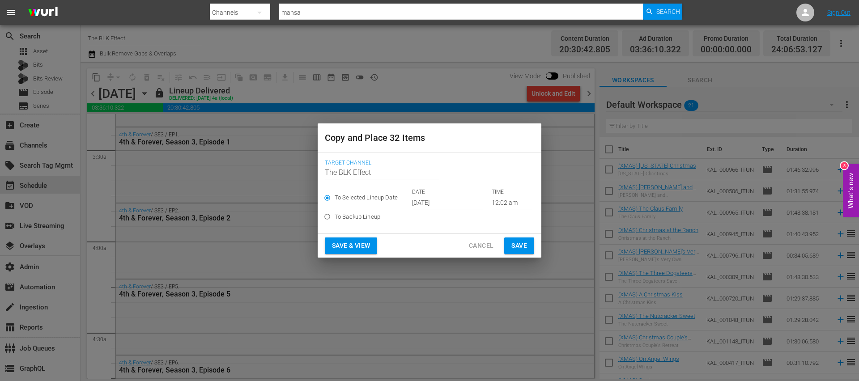
click at [405, 199] on div "To Selected Lineup Date DATE Oct 17th 2025 TIME 12:02 am" at bounding box center [429, 198] width 209 height 21
click at [416, 199] on input "Oct 17th 2025" at bounding box center [447, 202] width 71 height 13
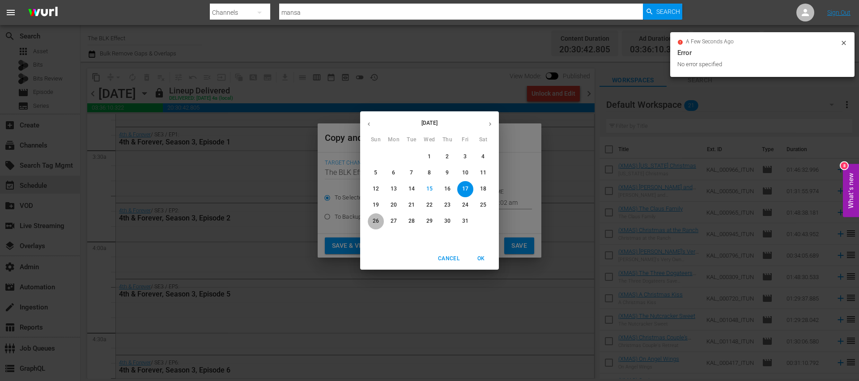
click at [379, 224] on span "26" at bounding box center [376, 221] width 16 height 8
type input "Oct 26th 2025"
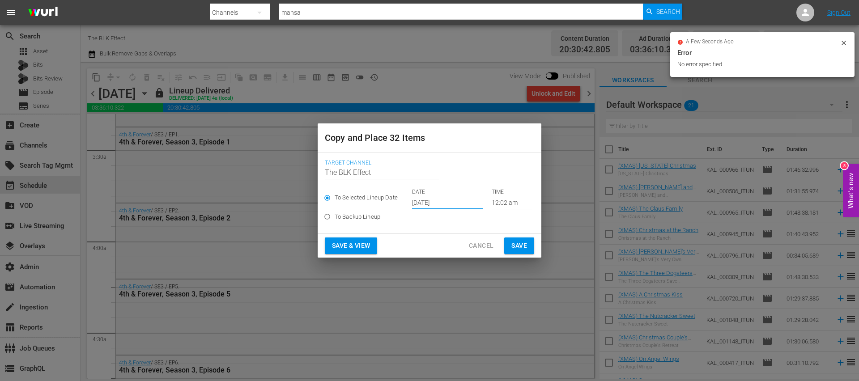
click at [513, 242] on span "Save" at bounding box center [519, 245] width 16 height 11
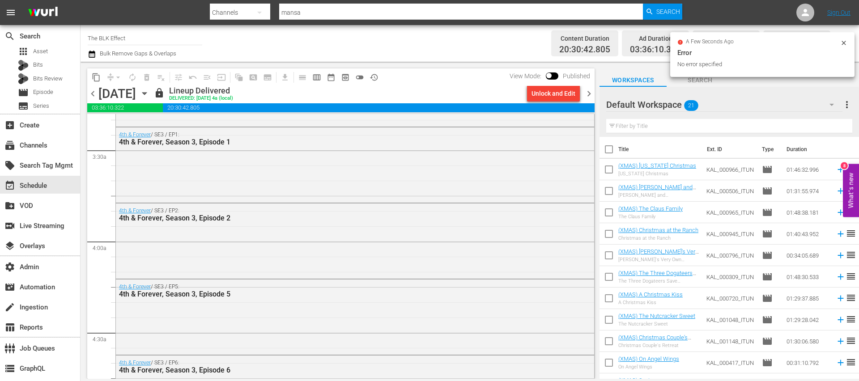
click at [590, 96] on span "chevron_right" at bounding box center [588, 93] width 11 height 11
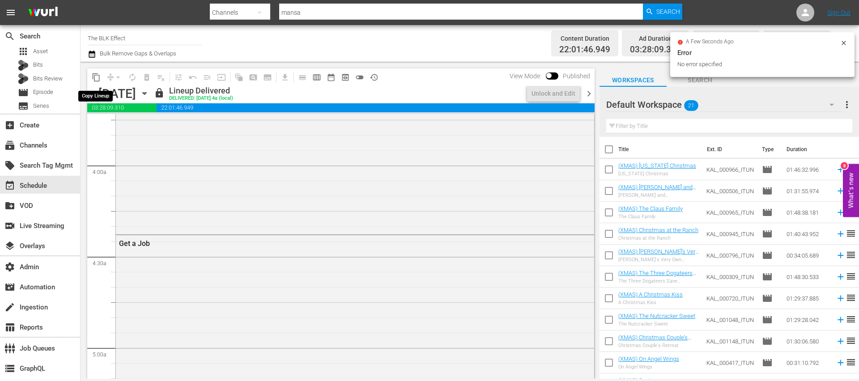
scroll to position [663, 0]
click at [98, 78] on span "content_copy" at bounding box center [96, 77] width 9 height 9
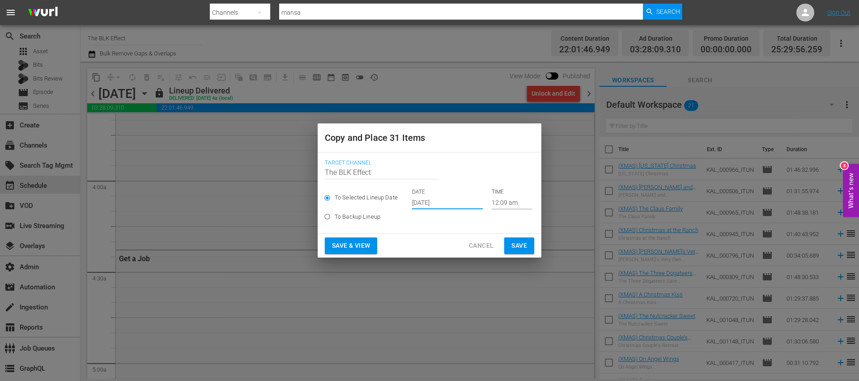
click at [432, 207] on input "Oct 17th 2025" at bounding box center [447, 202] width 71 height 13
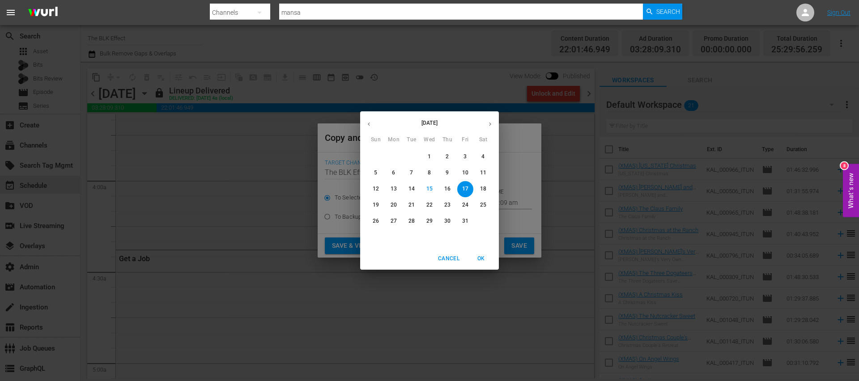
click at [394, 227] on button "27" at bounding box center [394, 221] width 16 height 16
type input "Oct 27th 2025"
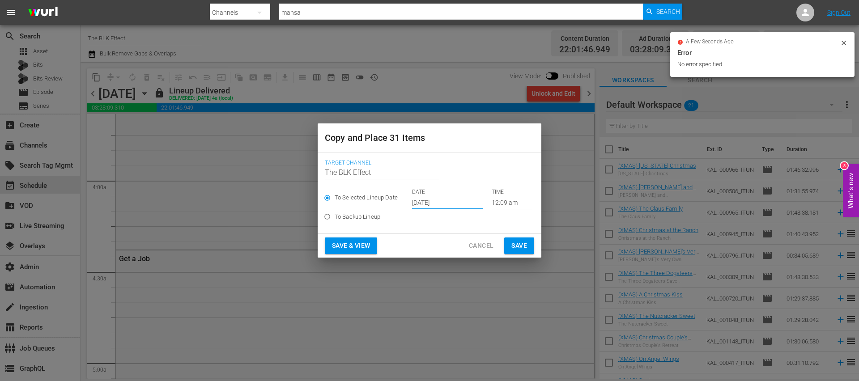
click at [519, 246] on span "Save" at bounding box center [519, 245] width 16 height 11
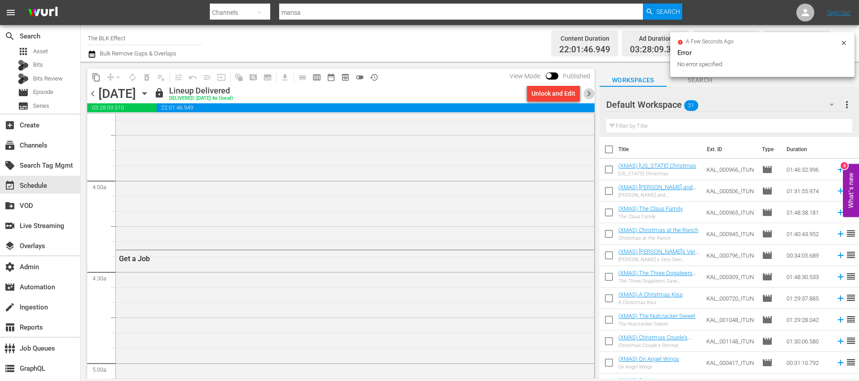
click at [589, 97] on span "chevron_right" at bounding box center [588, 93] width 11 height 11
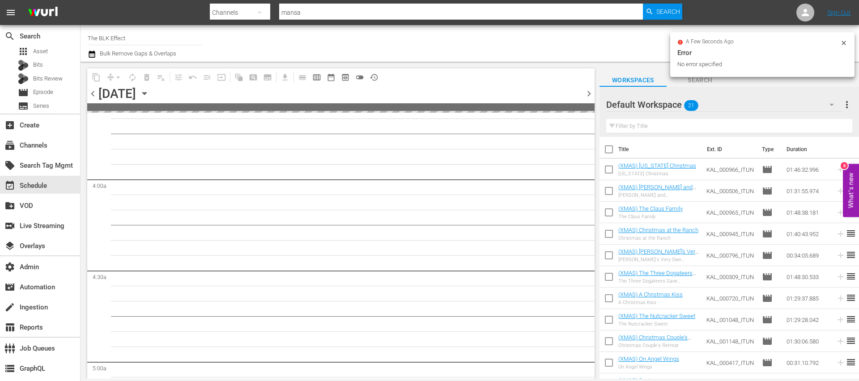
scroll to position [678, 0]
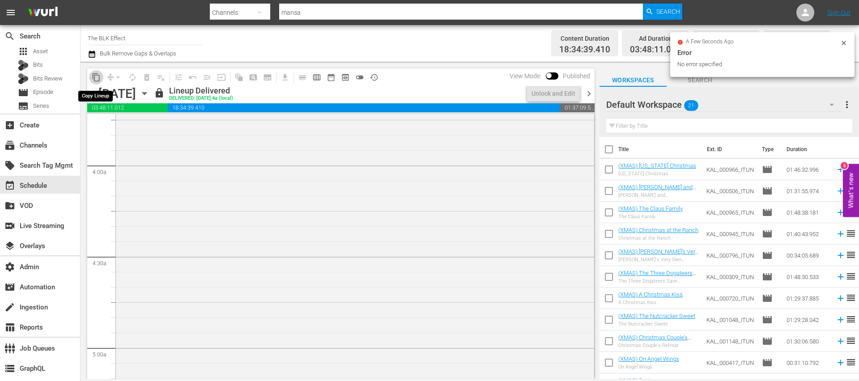
click at [97, 79] on span "content_copy" at bounding box center [96, 77] width 9 height 9
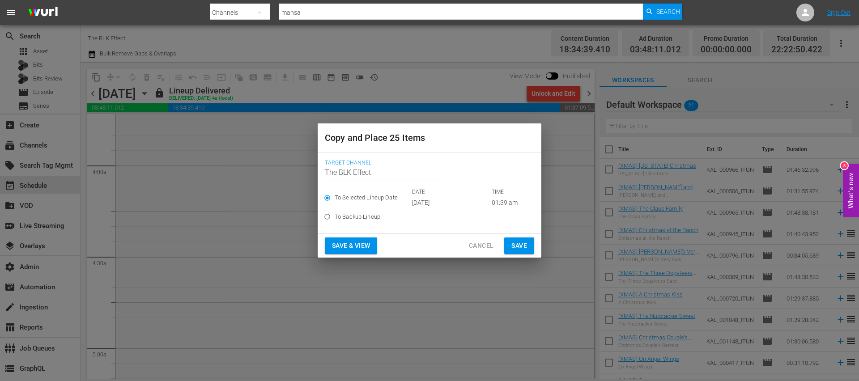
click at [419, 197] on input "Oct 17th 2025" at bounding box center [447, 202] width 71 height 13
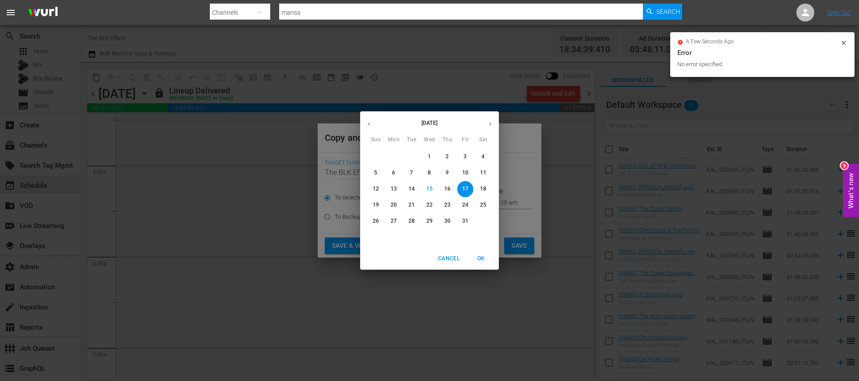
click at [412, 222] on p "28" at bounding box center [411, 221] width 6 height 8
type input "Oct 28th 2025"
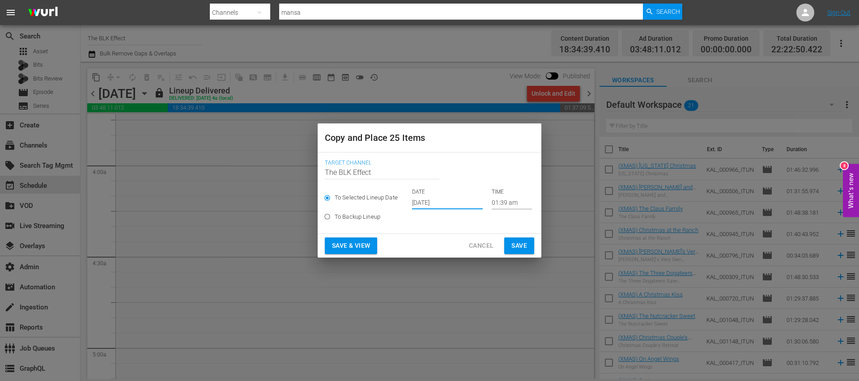
click at [457, 208] on input "Oct 28th 2025" at bounding box center [447, 202] width 71 height 13
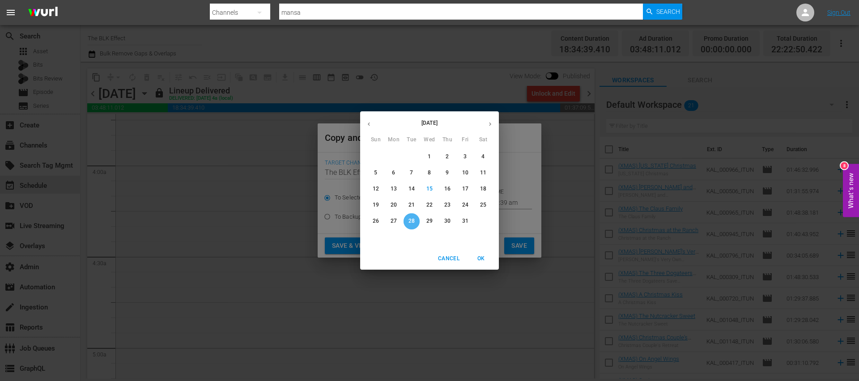
click at [411, 226] on button "28" at bounding box center [411, 221] width 16 height 16
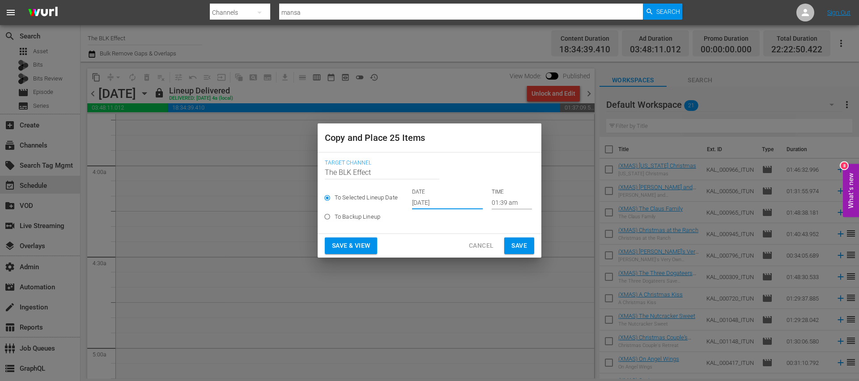
click at [510, 244] on button "Save" at bounding box center [519, 245] width 30 height 17
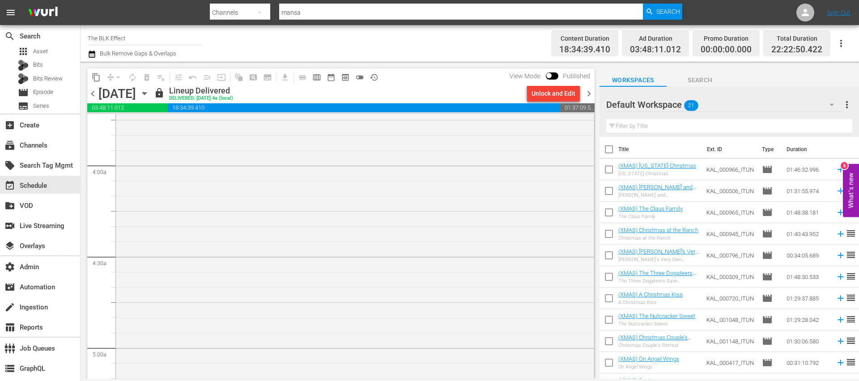
click at [590, 87] on div "chevron_left Tuesday, October 7th October 7th lock Lineup Delivered DELIVERED: …" at bounding box center [340, 94] width 507 height 17
click at [589, 89] on span "chevron_right" at bounding box center [588, 93] width 11 height 11
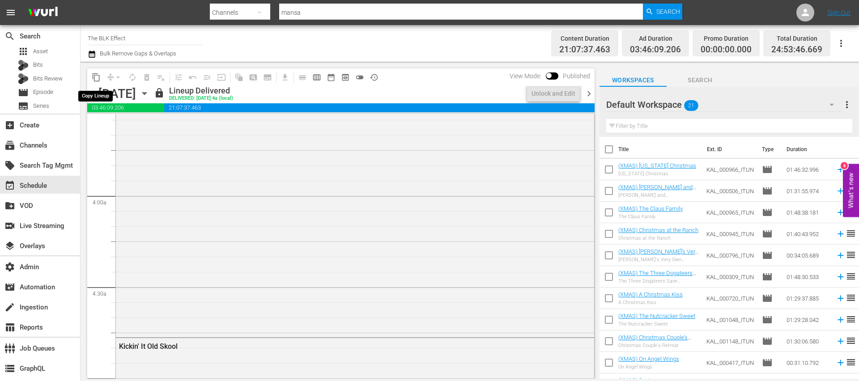
click at [92, 76] on span "content_copy" at bounding box center [96, 77] width 9 height 9
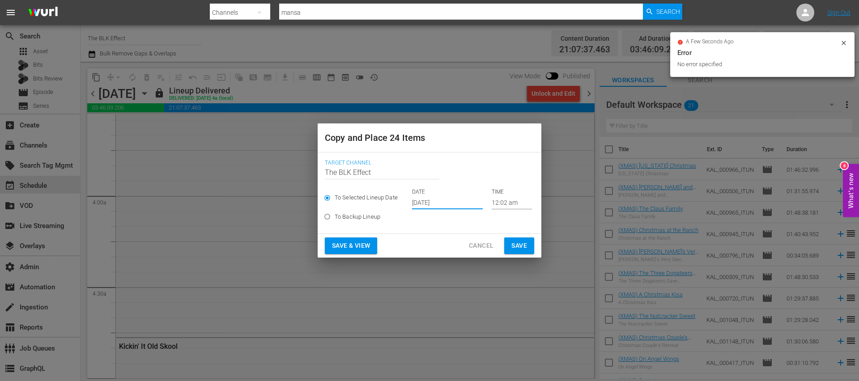
click at [422, 199] on input "Oct 17th 2025" at bounding box center [447, 202] width 71 height 13
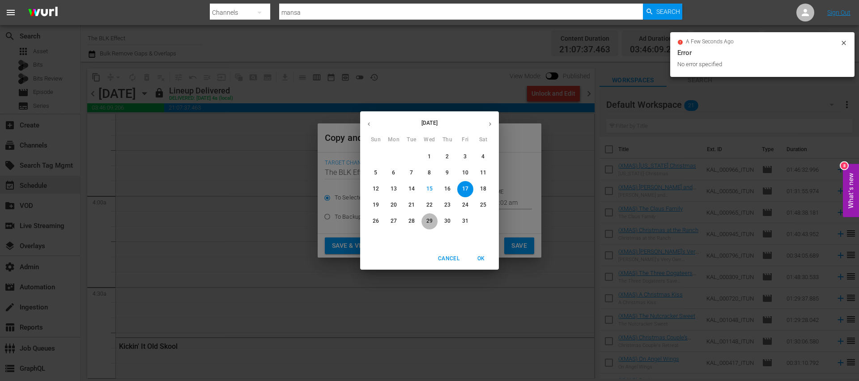
click at [432, 223] on p "29" at bounding box center [429, 221] width 6 height 8
type input "Oct 29th 2025"
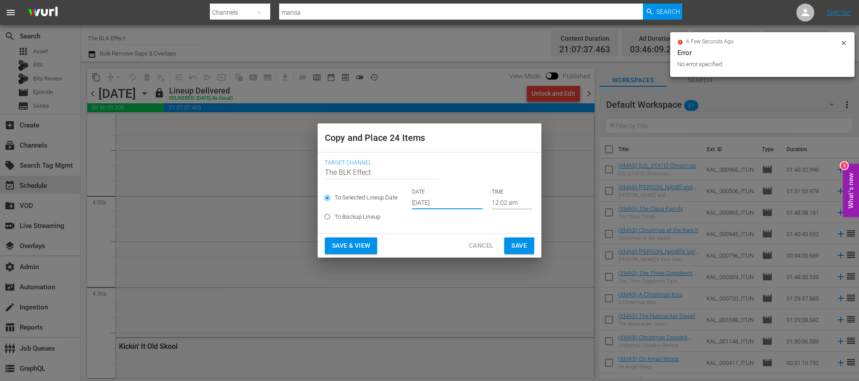
click at [532, 250] on button "Save" at bounding box center [519, 245] width 30 height 17
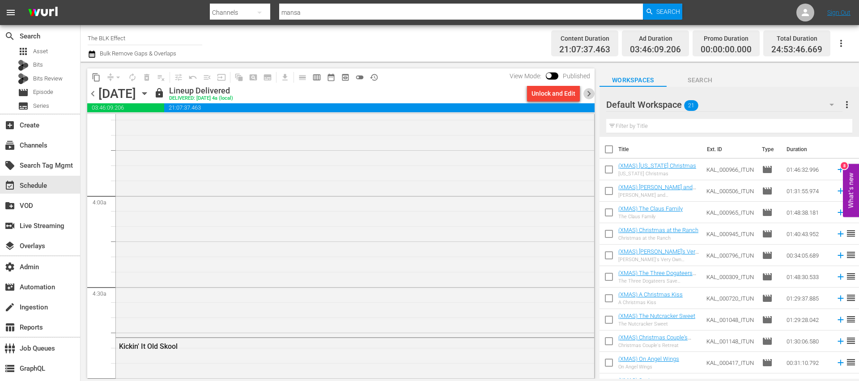
click at [591, 97] on span "chevron_right" at bounding box center [588, 93] width 11 height 11
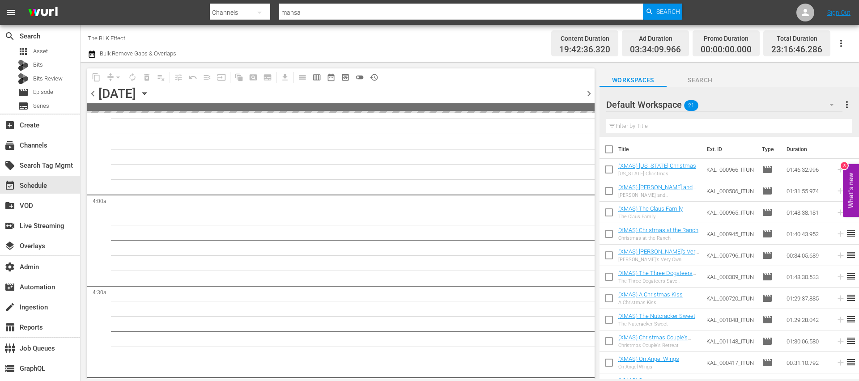
scroll to position [678, 0]
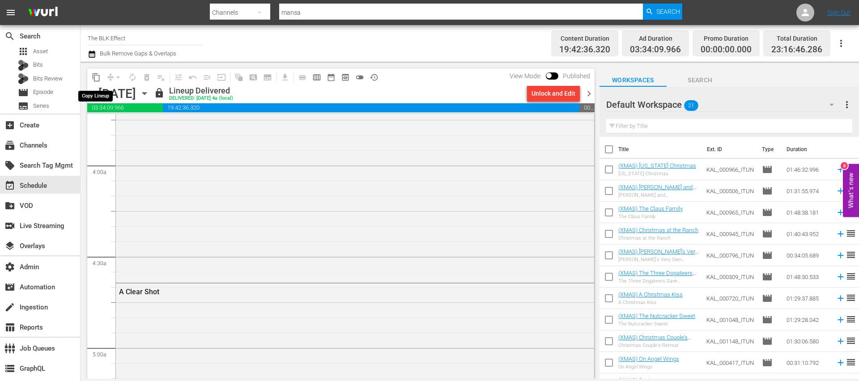
click at [97, 77] on span "content_copy" at bounding box center [96, 77] width 9 height 9
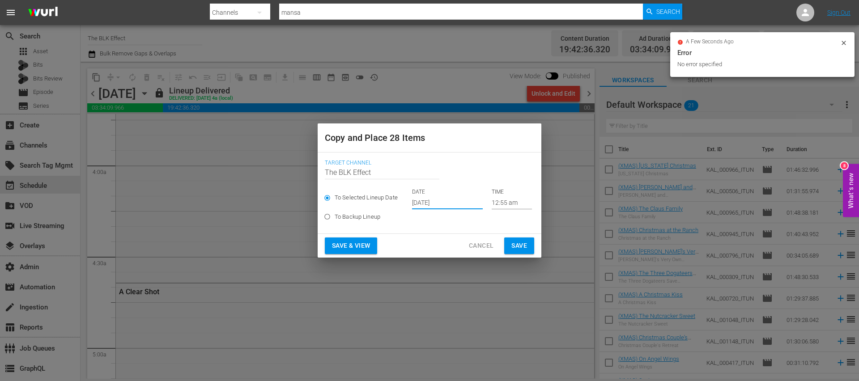
click at [438, 199] on input "Oct 17th 2025" at bounding box center [447, 202] width 71 height 13
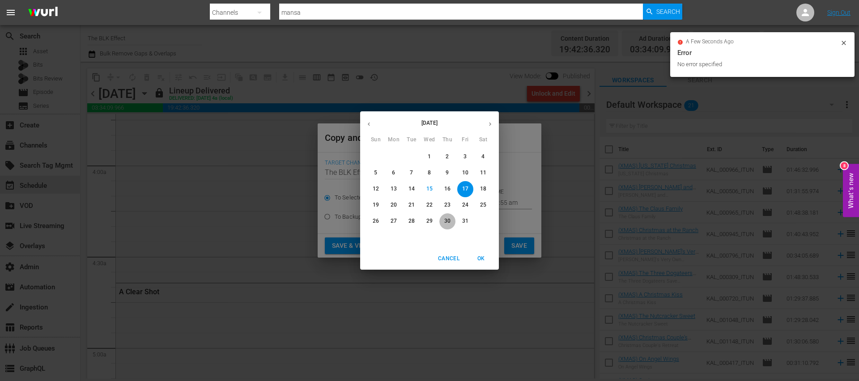
click at [445, 223] on p "30" at bounding box center [447, 221] width 6 height 8
type input "Oct 30th 2025"
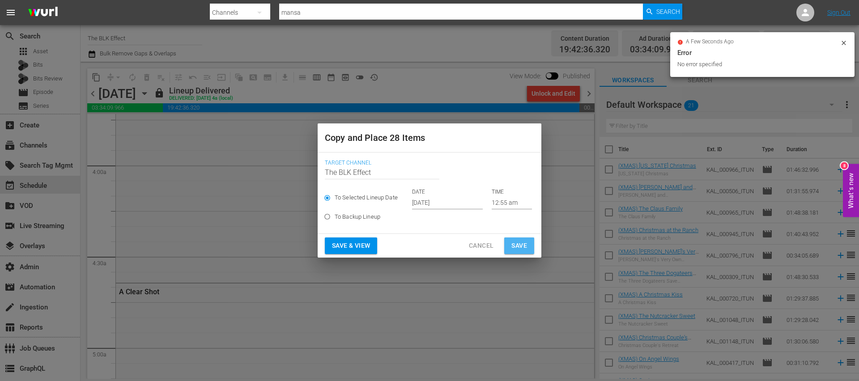
click at [529, 249] on button "Save" at bounding box center [519, 245] width 30 height 17
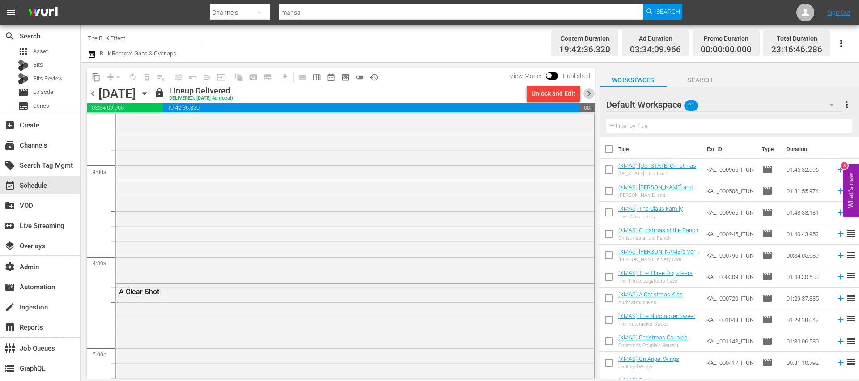
click at [589, 93] on span "chevron_right" at bounding box center [588, 93] width 11 height 11
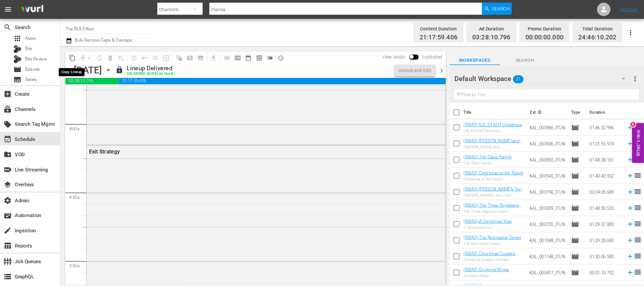
scroll to position [663, 0]
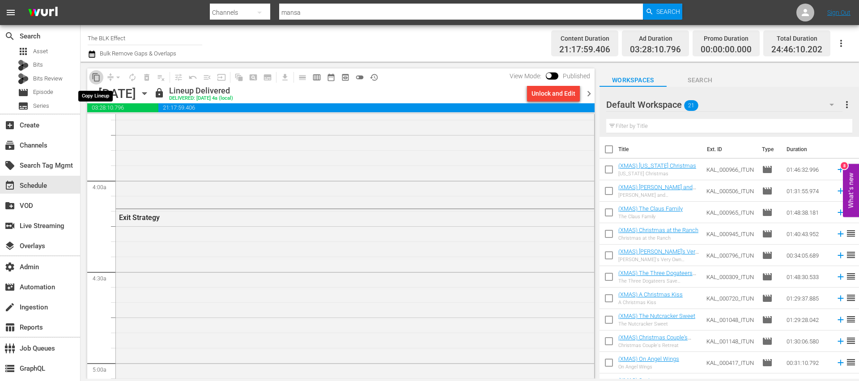
click at [96, 76] on span "content_copy" at bounding box center [96, 77] width 9 height 9
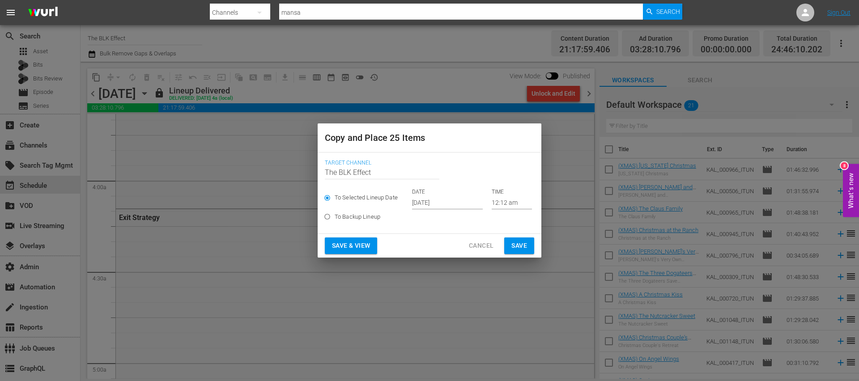
click at [416, 198] on input "Oct 17th 2025" at bounding box center [447, 202] width 71 height 13
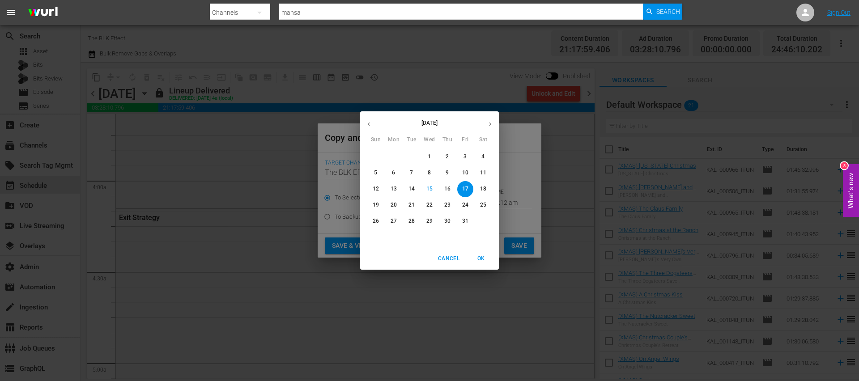
click at [466, 219] on p "31" at bounding box center [465, 221] width 6 height 8
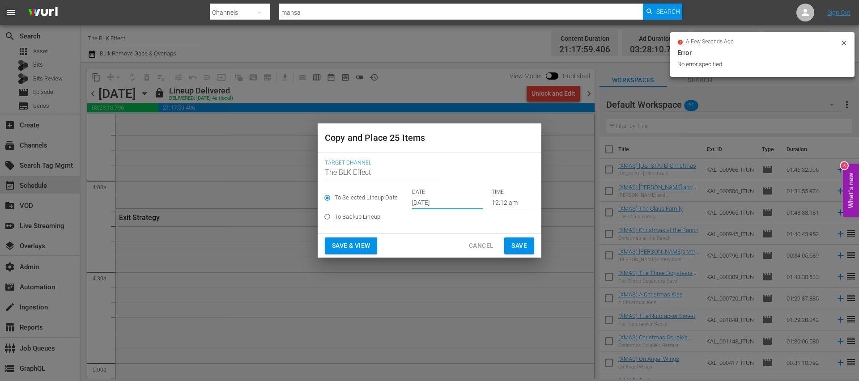
type input "Oct 31st 2025"
click at [513, 243] on span "Save" at bounding box center [519, 245] width 16 height 11
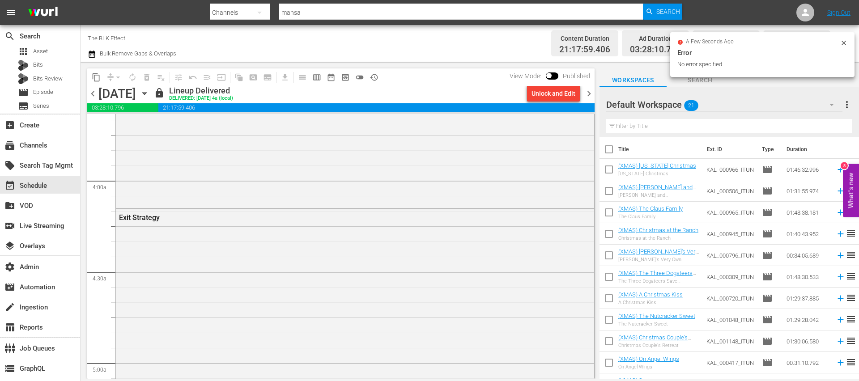
click at [93, 55] on icon "button" at bounding box center [92, 54] width 8 height 11
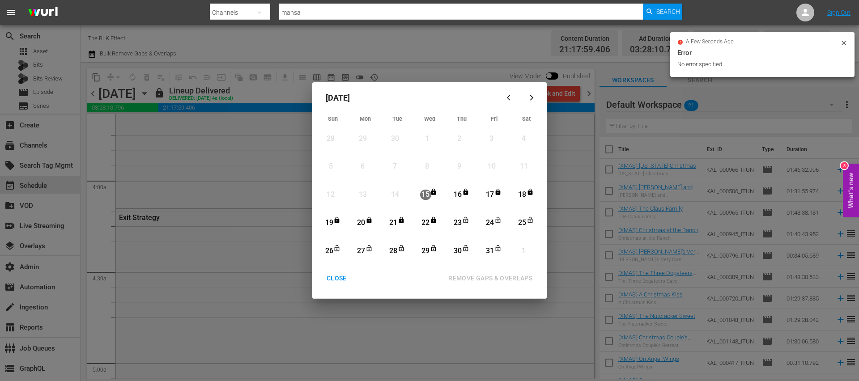
click at [458, 226] on div "23" at bounding box center [457, 223] width 11 height 10
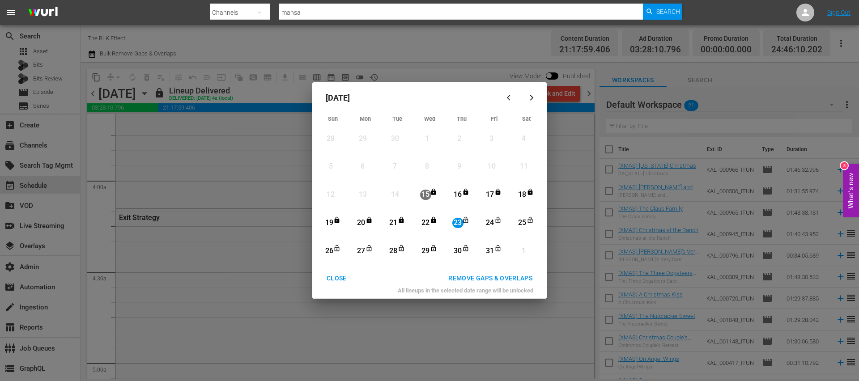
click at [497, 251] on div "Month View" at bounding box center [499, 250] width 7 height 9
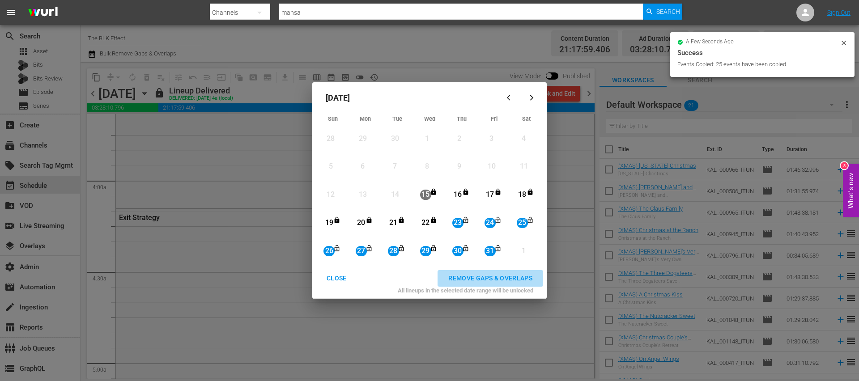
click at [497, 275] on div "REMOVE GAPS & OVERLAPS" at bounding box center [490, 278] width 98 height 11
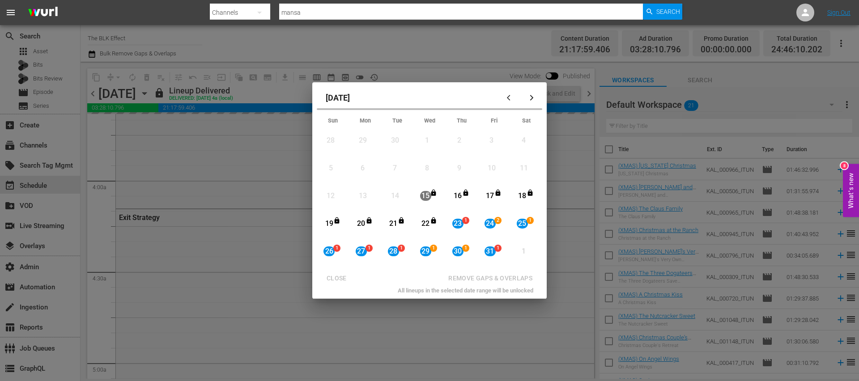
click at [334, 270] on div "CLOSE REMOVE GAPS & OVERLAPS" at bounding box center [429, 278] width 227 height 17
click at [334, 277] on div "CLOSE REMOVE GAPS & OVERLAPS" at bounding box center [429, 278] width 227 height 17
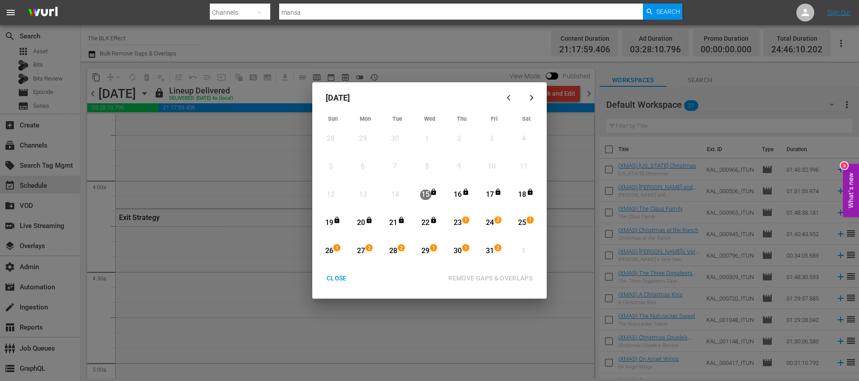
click at [328, 287] on div "CLOSE REMOVE GAPS & OVERLAPS All lineups in the selected date range will be unl…" at bounding box center [429, 284] width 227 height 28
click at [341, 284] on button "CLOSE" at bounding box center [337, 278] width 42 height 17
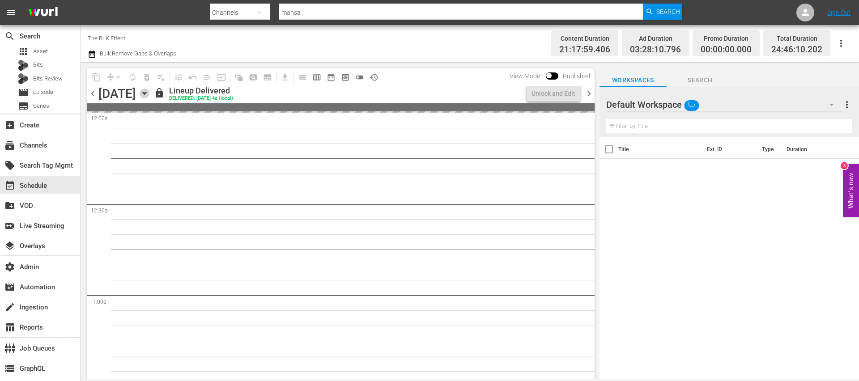
click at [149, 96] on icon "button" at bounding box center [145, 94] width 10 height 10
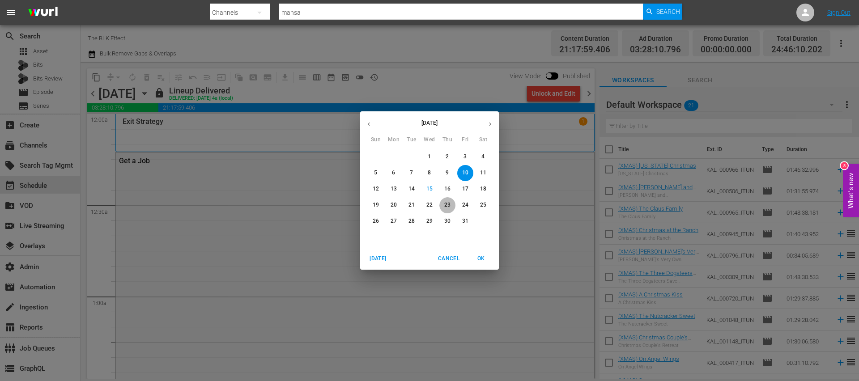
click at [445, 210] on button "23" at bounding box center [447, 205] width 16 height 16
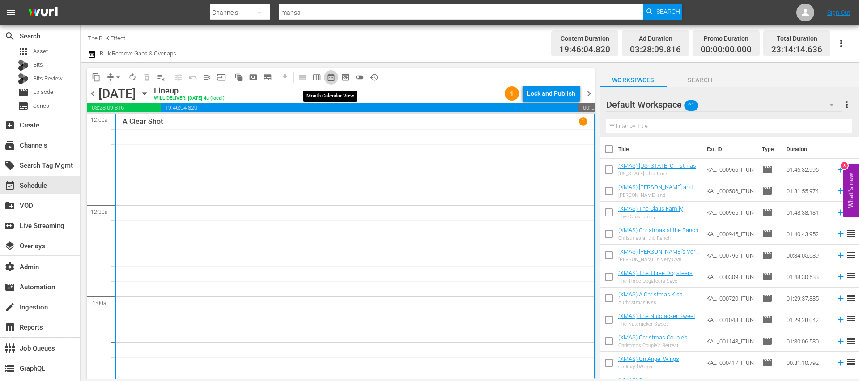
click at [332, 77] on span "date_range_outlined" at bounding box center [330, 77] width 9 height 9
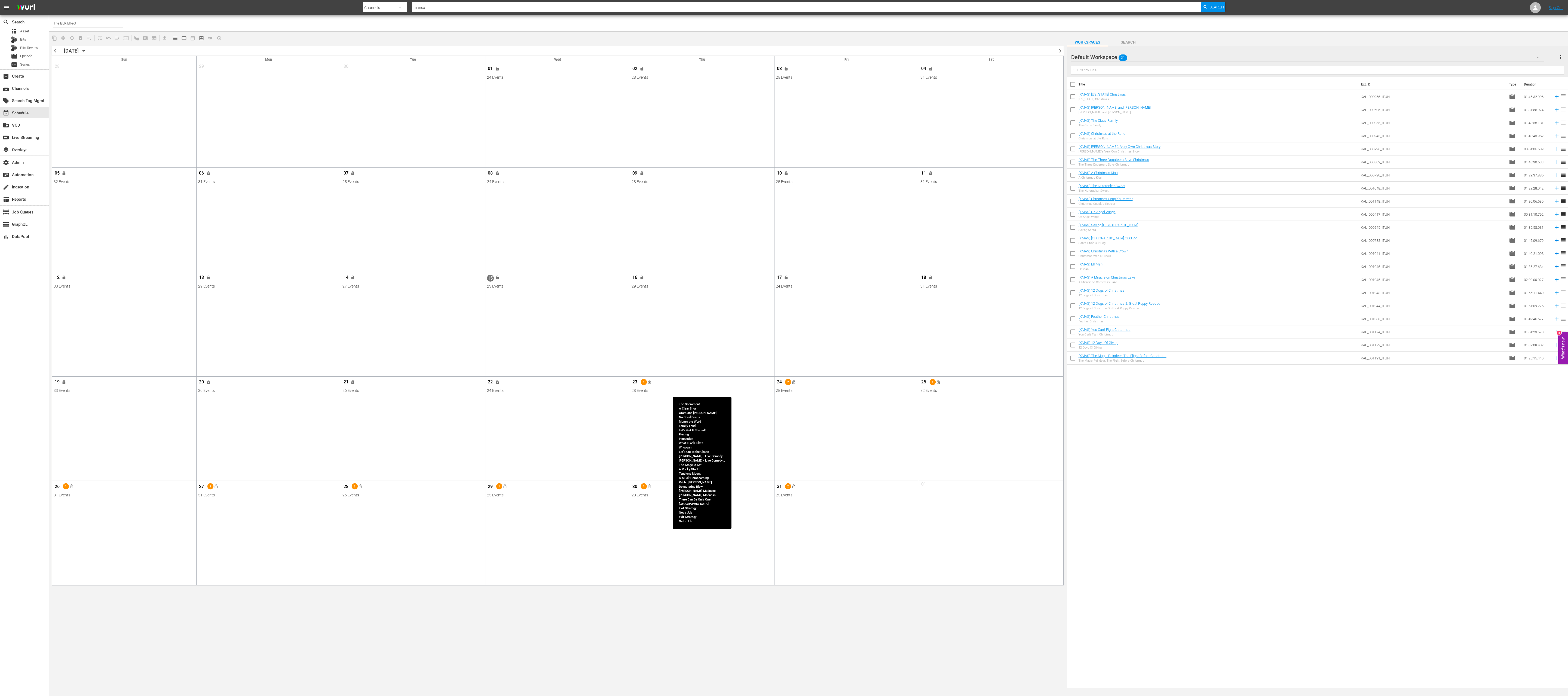
click at [522, 232] on button "lock_open" at bounding box center [649, 382] width 9 height 9
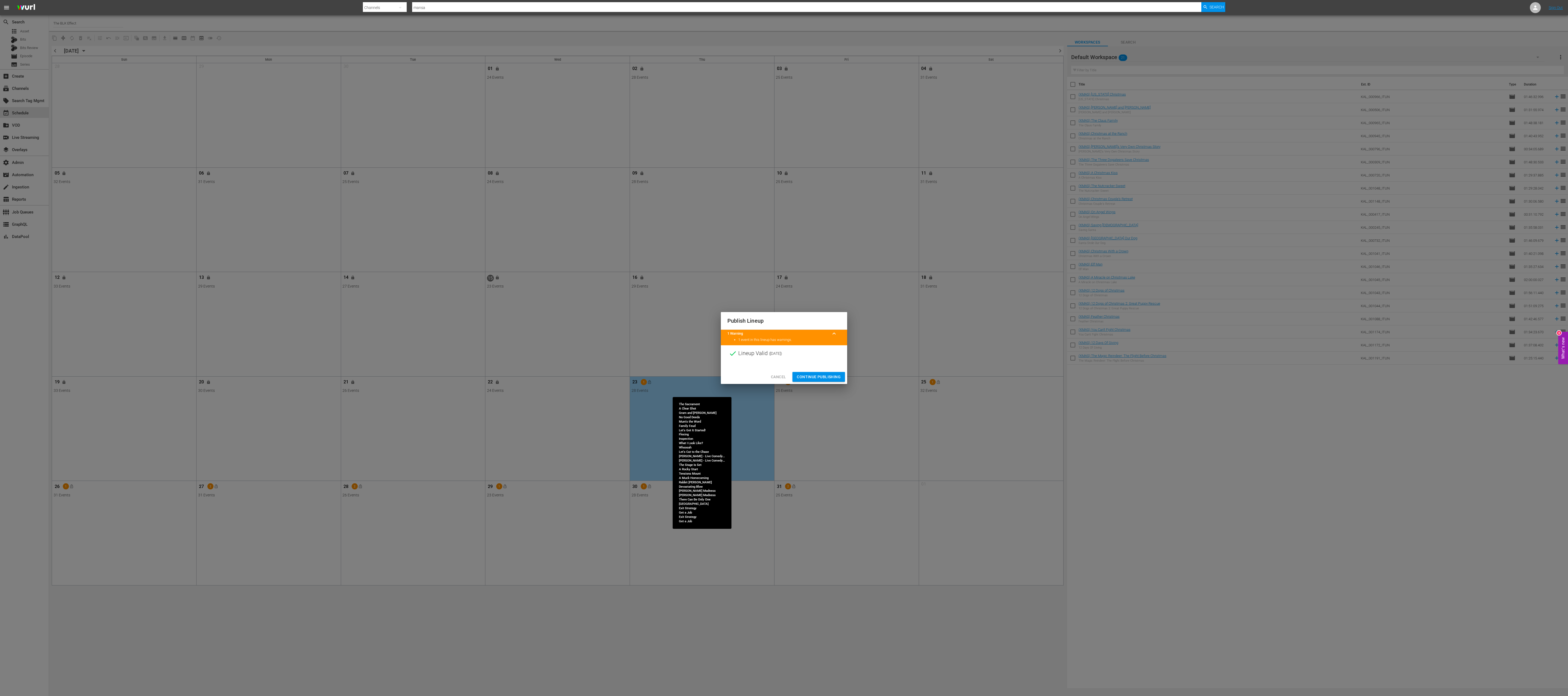
click at [522, 232] on span "Continue Publishing" at bounding box center [819, 377] width 44 height 7
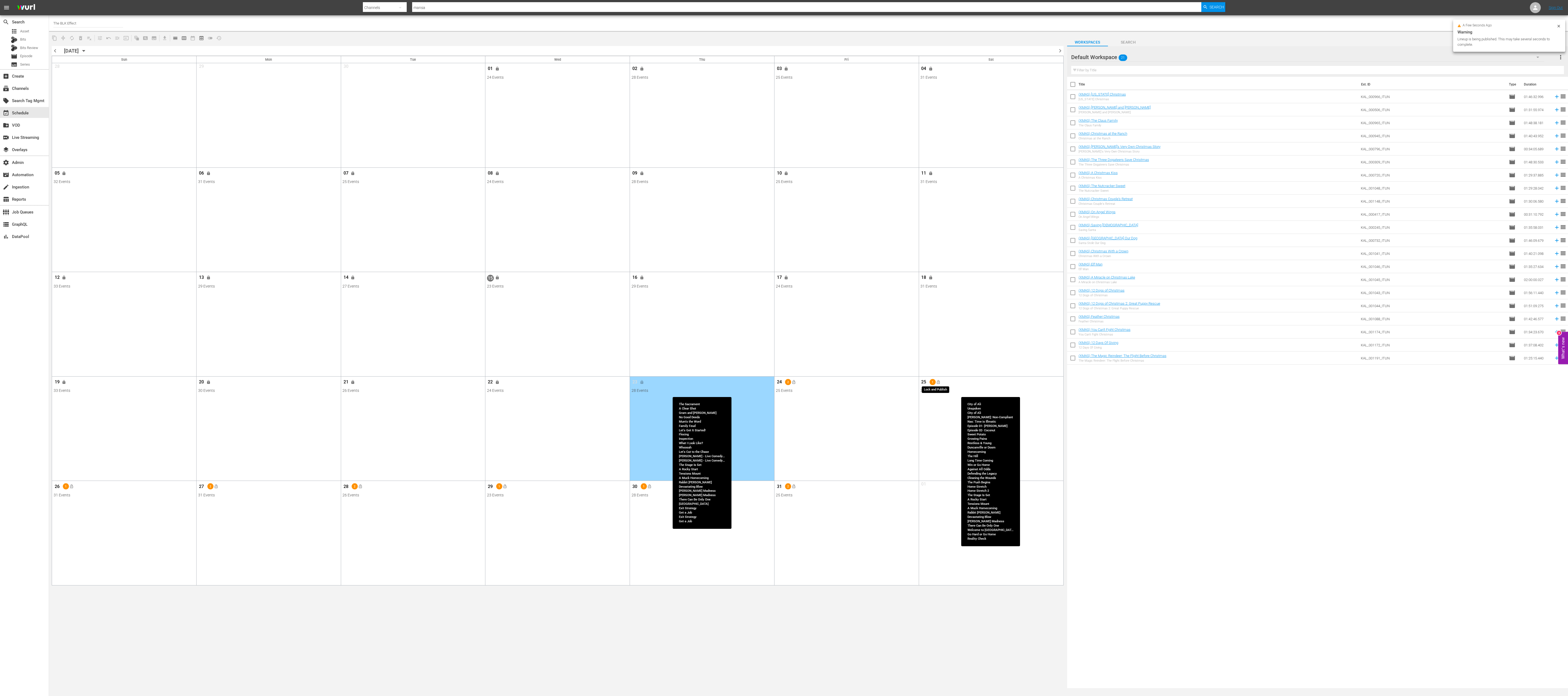
click at [522, 232] on button "lock_open" at bounding box center [938, 382] width 9 height 9
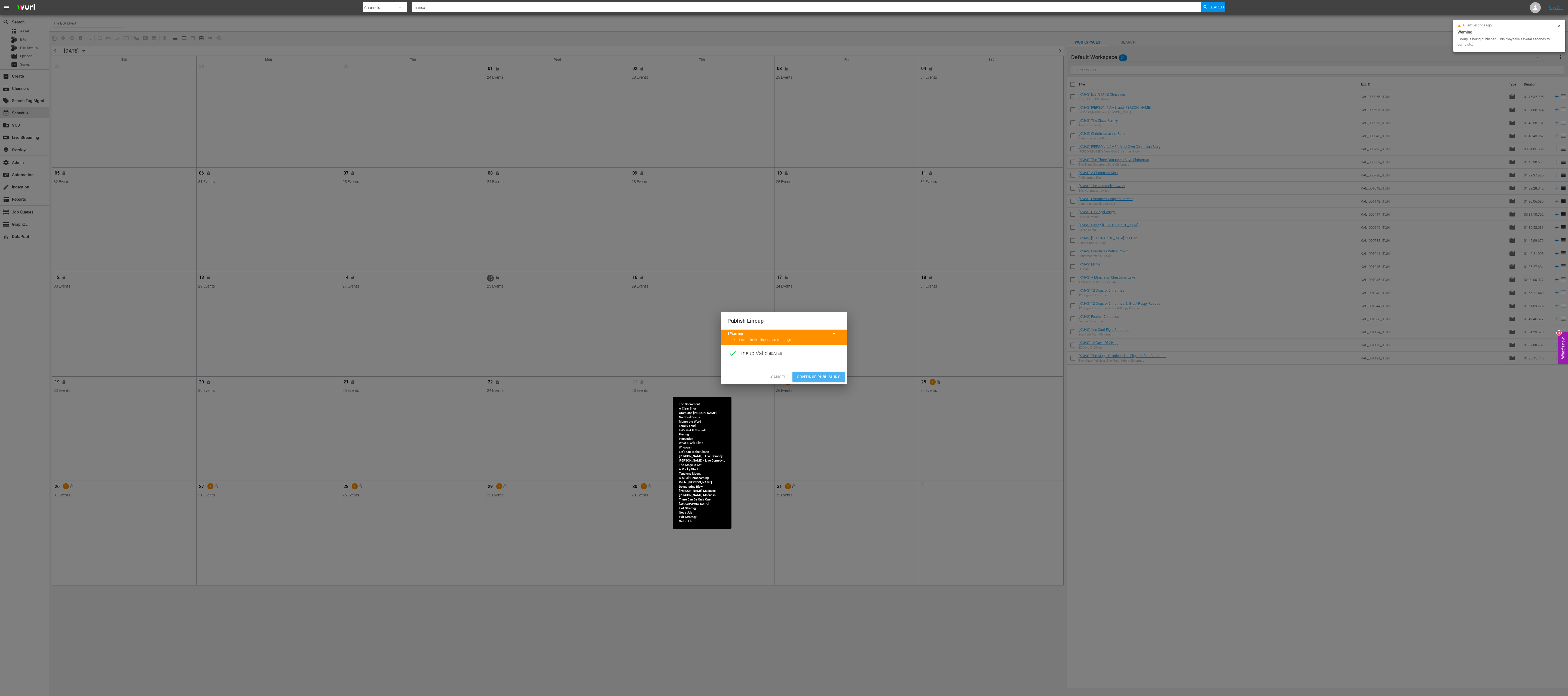
click at [522, 232] on span "Continue Publishing" at bounding box center [819, 377] width 44 height 7
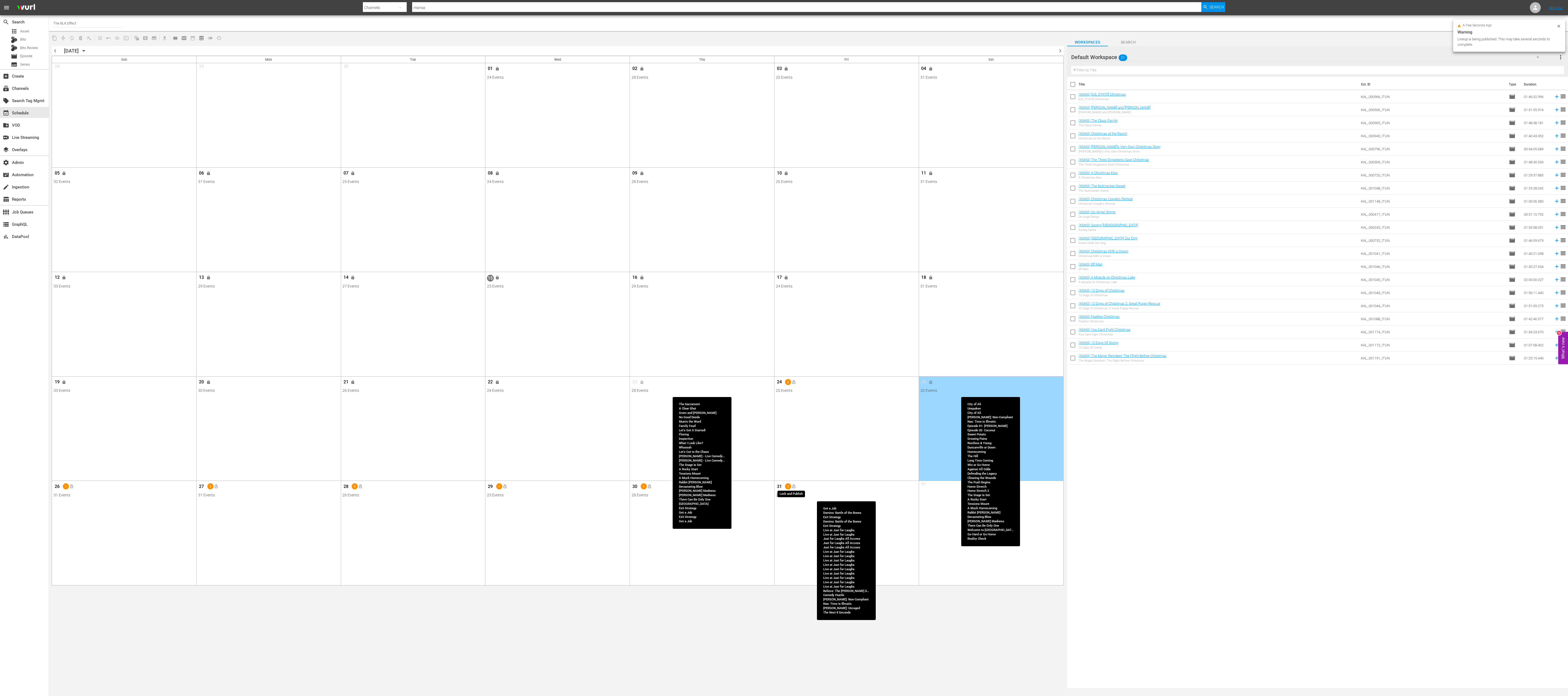
click at [522, 232] on span "lock_open" at bounding box center [794, 487] width 4 height 4
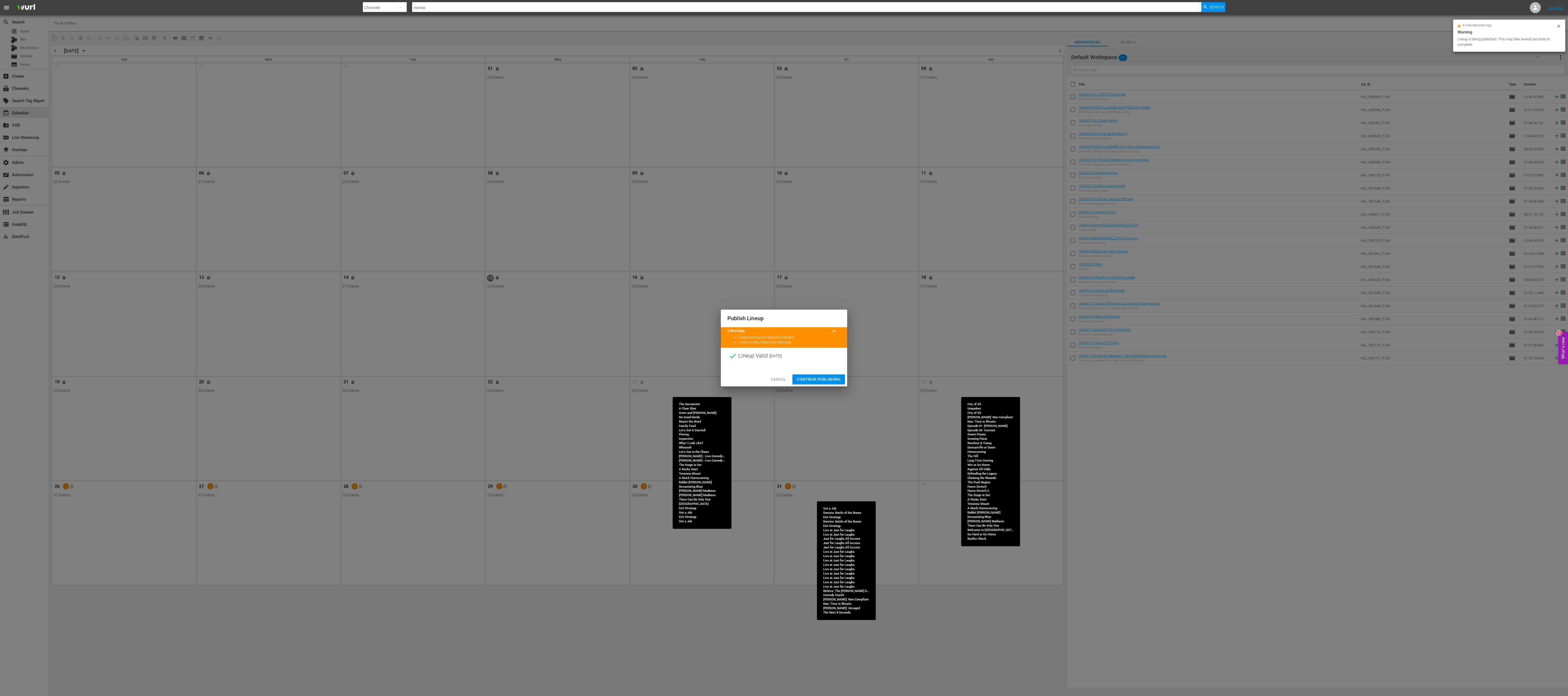
click at [522, 232] on span "Continue Publishing" at bounding box center [819, 379] width 44 height 7
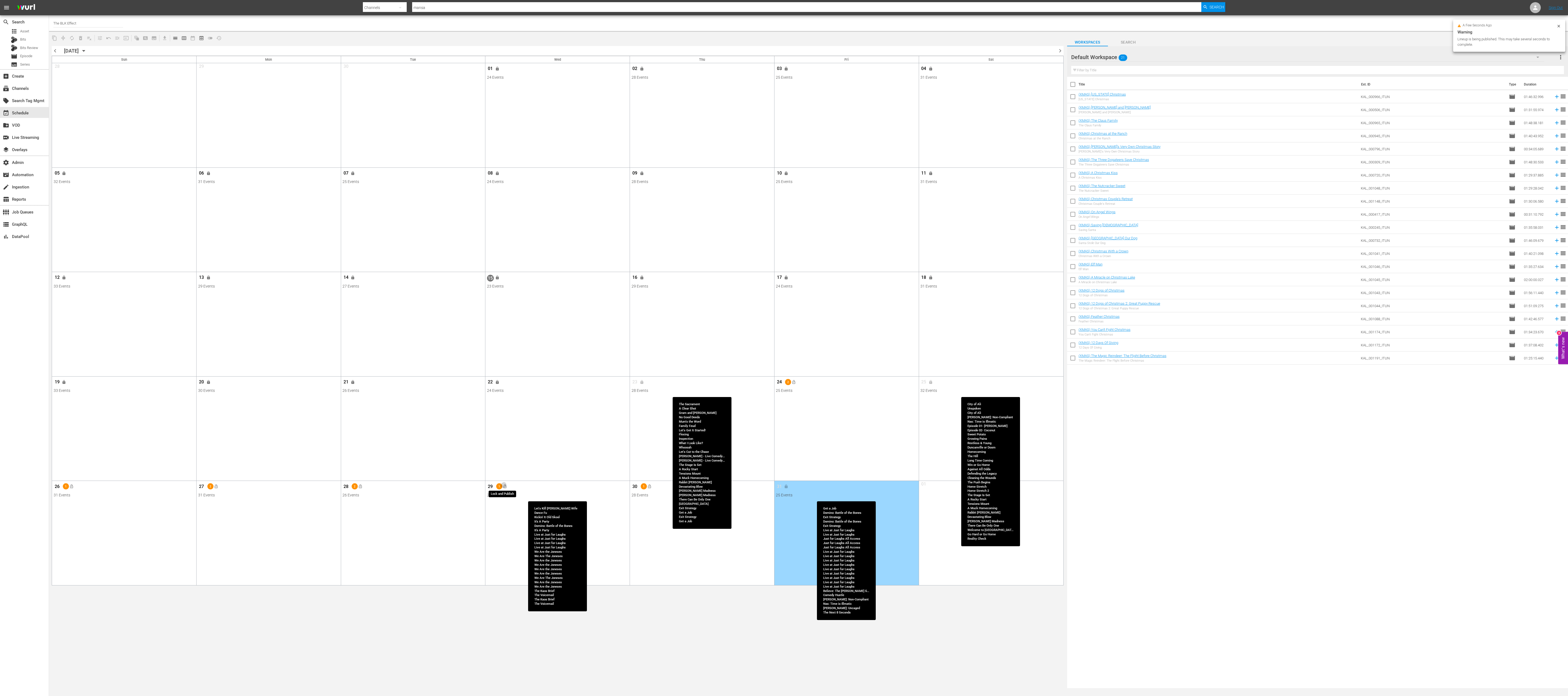
click at [505, 232] on span "lock_open" at bounding box center [505, 487] width 4 height 4
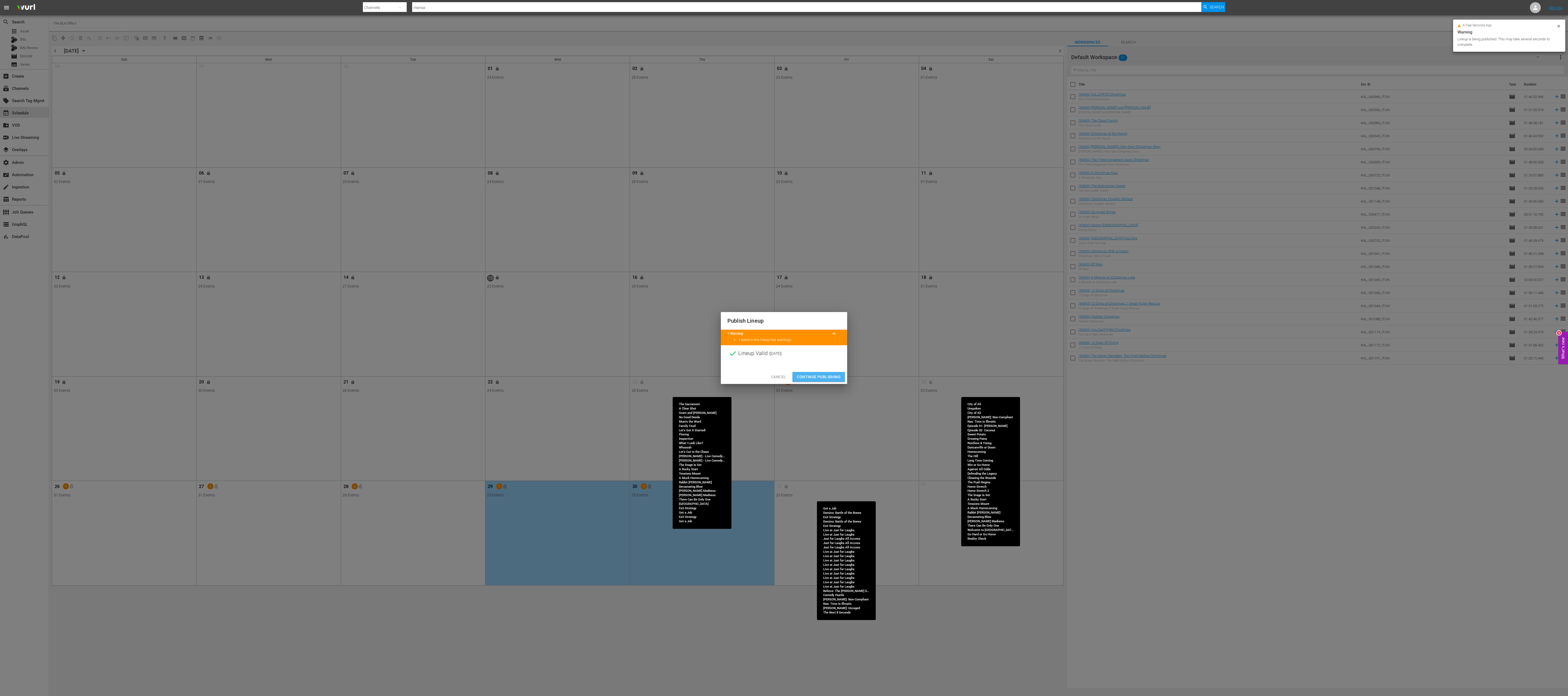
click at [522, 232] on span "Continue Publishing" at bounding box center [819, 377] width 44 height 7
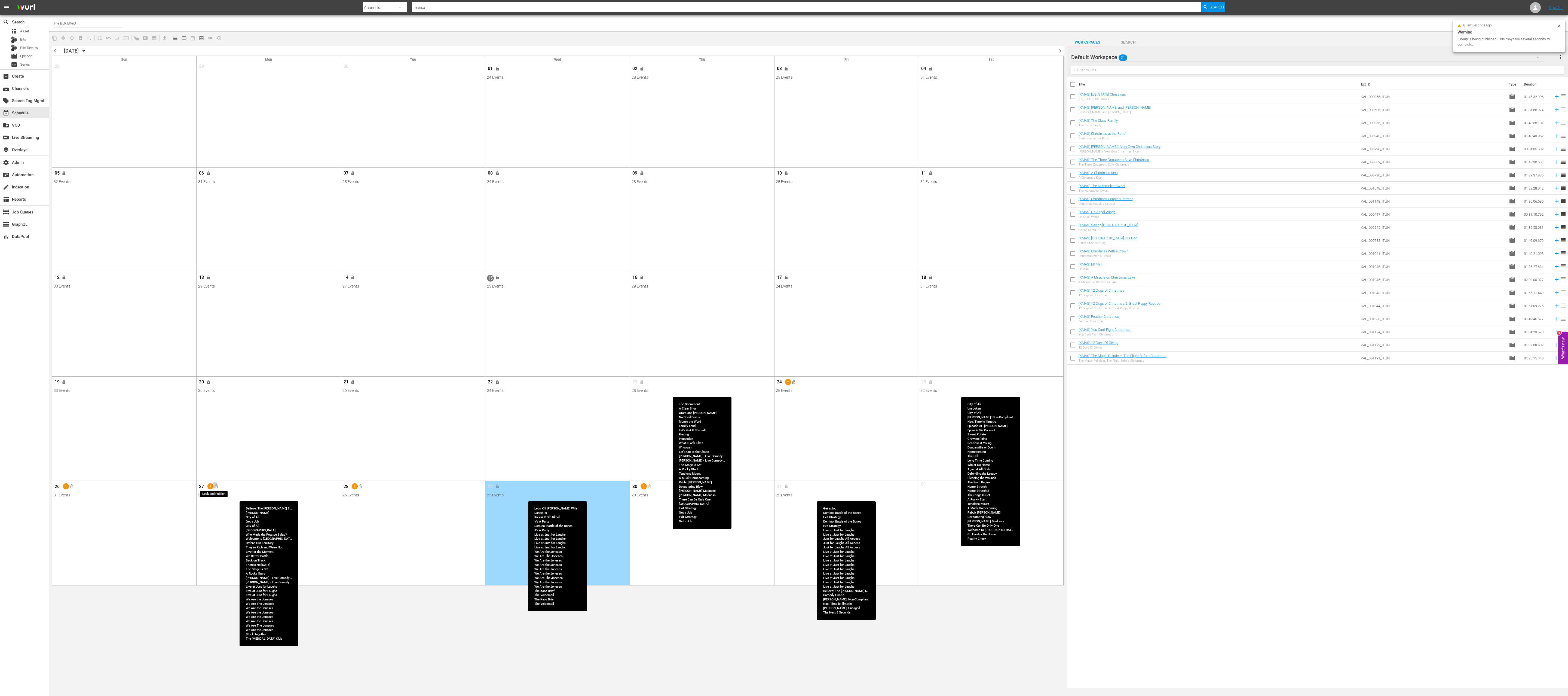
click at [217, 232] on span "lock_open" at bounding box center [215, 487] width 4 height 4
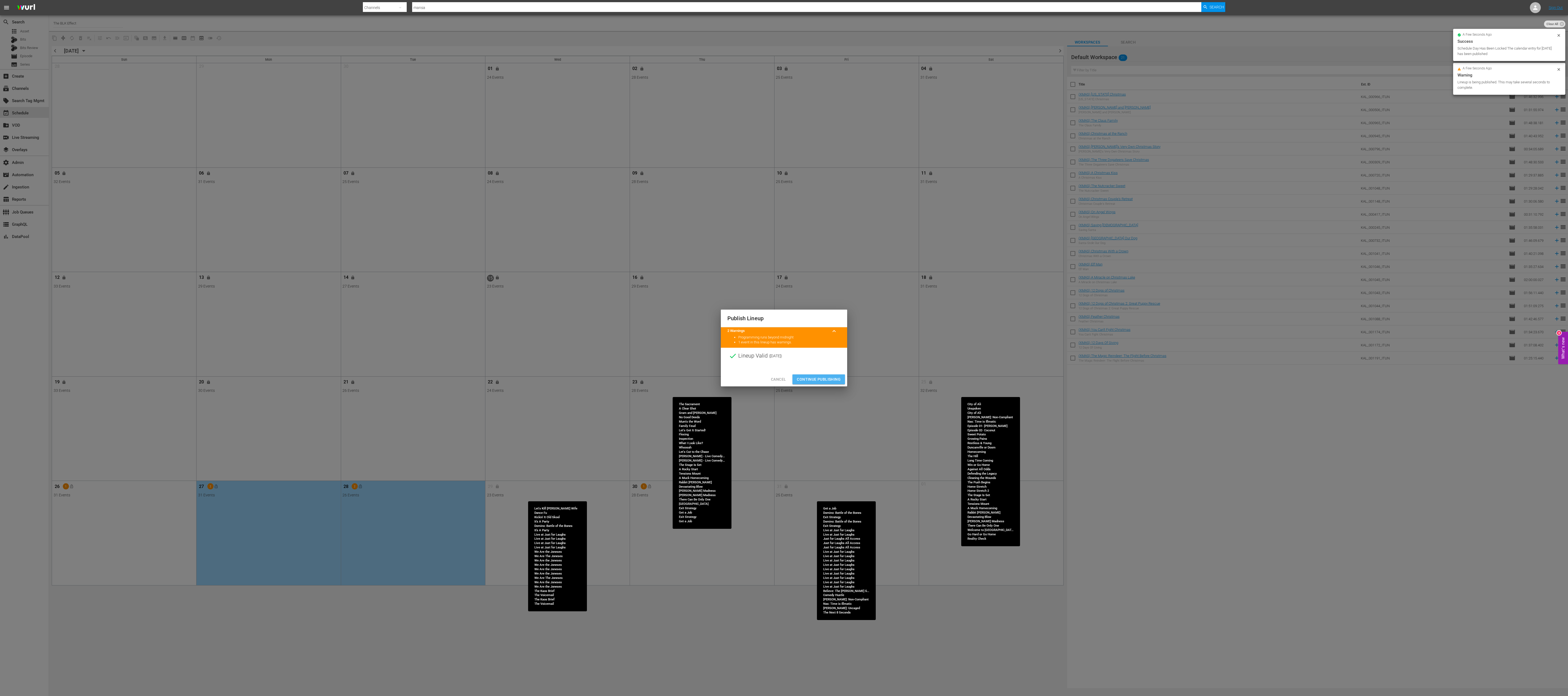
click at [522, 232] on span "Continue Publishing" at bounding box center [819, 379] width 44 height 7
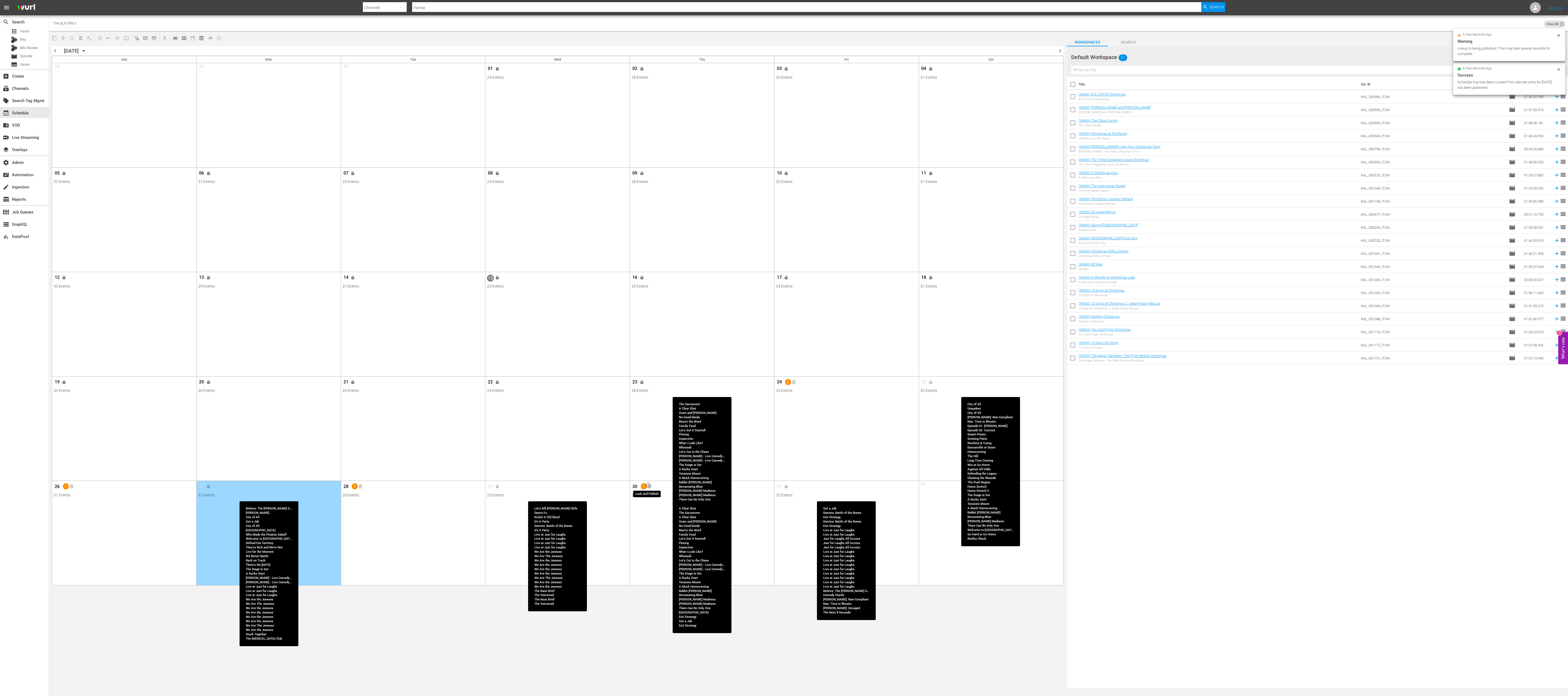
click at [522, 232] on button "lock_open" at bounding box center [649, 487] width 9 height 9
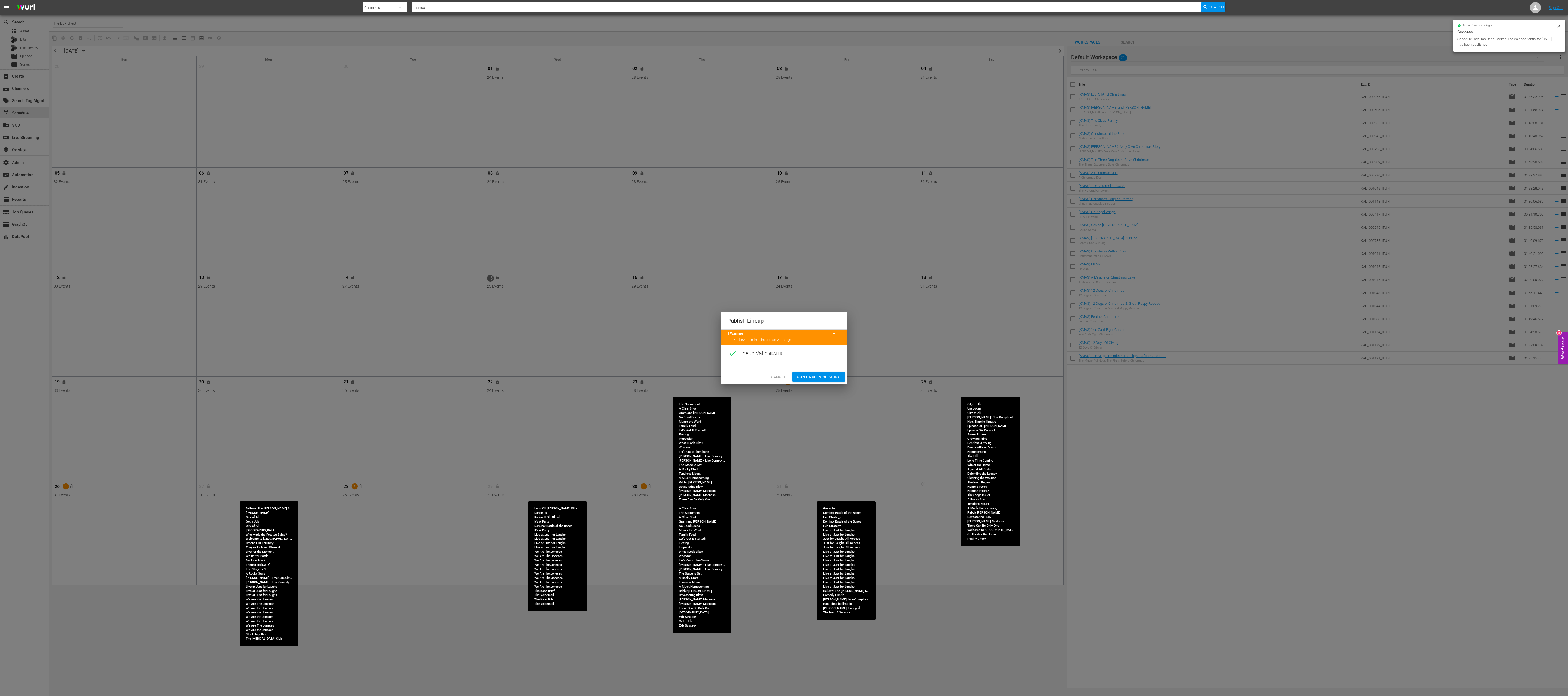
click at [522, 232] on div "Cancel Continue Publishing" at bounding box center [784, 377] width 127 height 15
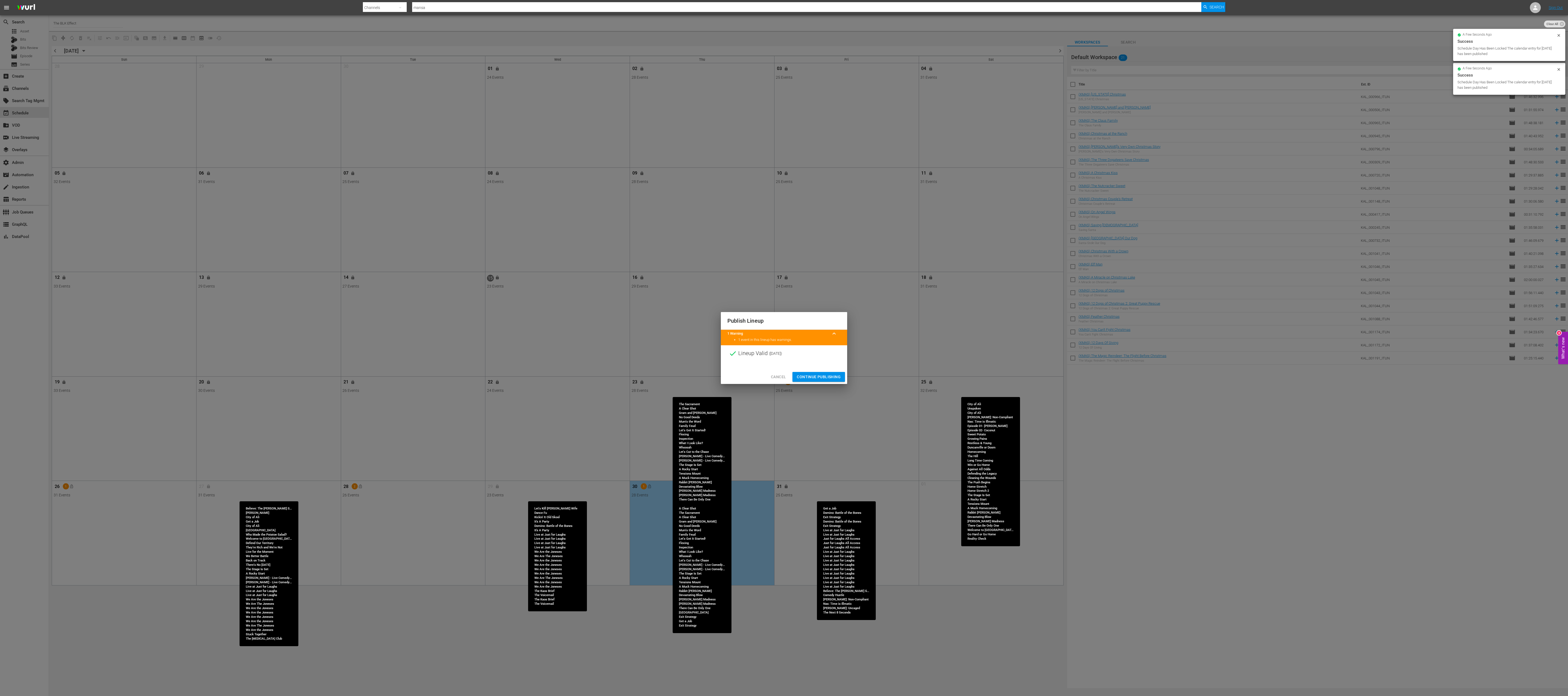
click at [522, 232] on span "Continue Publishing" at bounding box center [819, 377] width 44 height 7
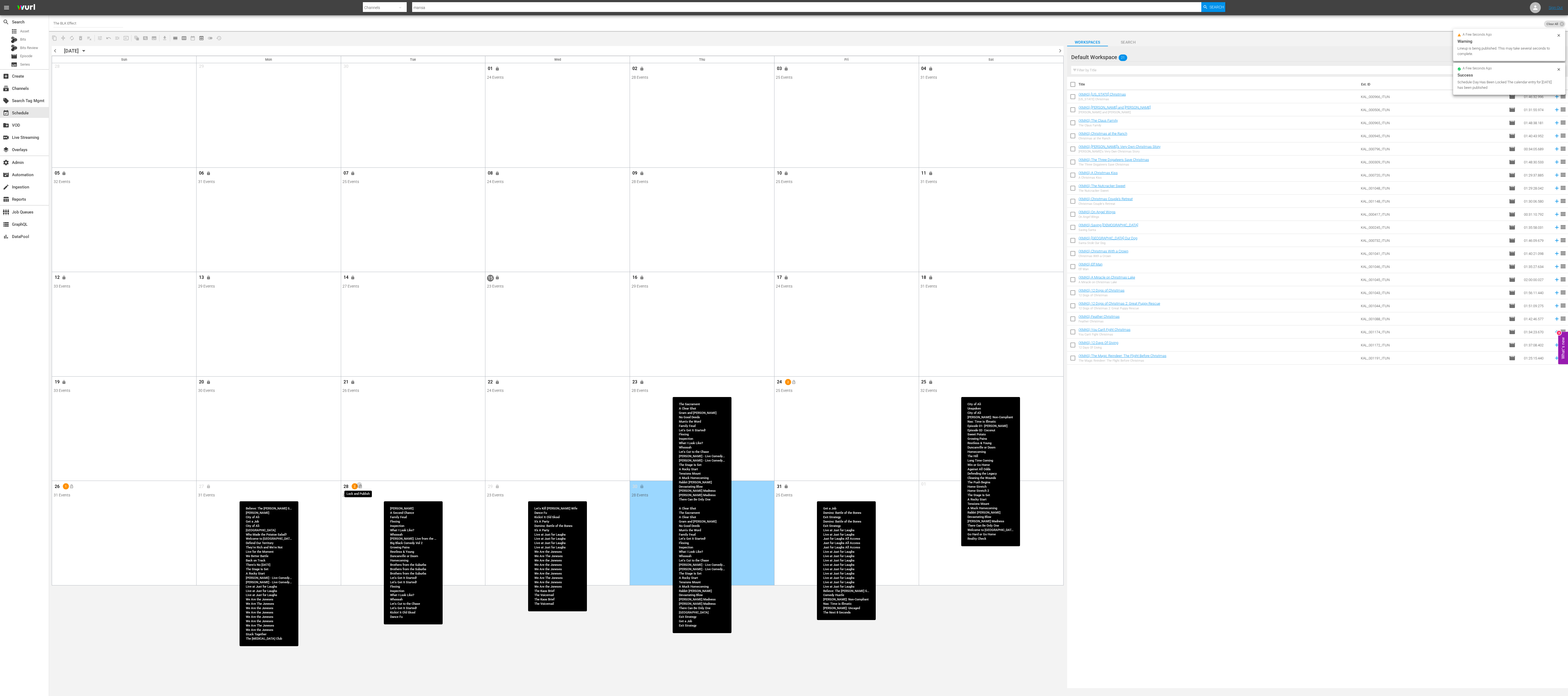
click at [363, 232] on button "lock_open" at bounding box center [360, 487] width 9 height 9
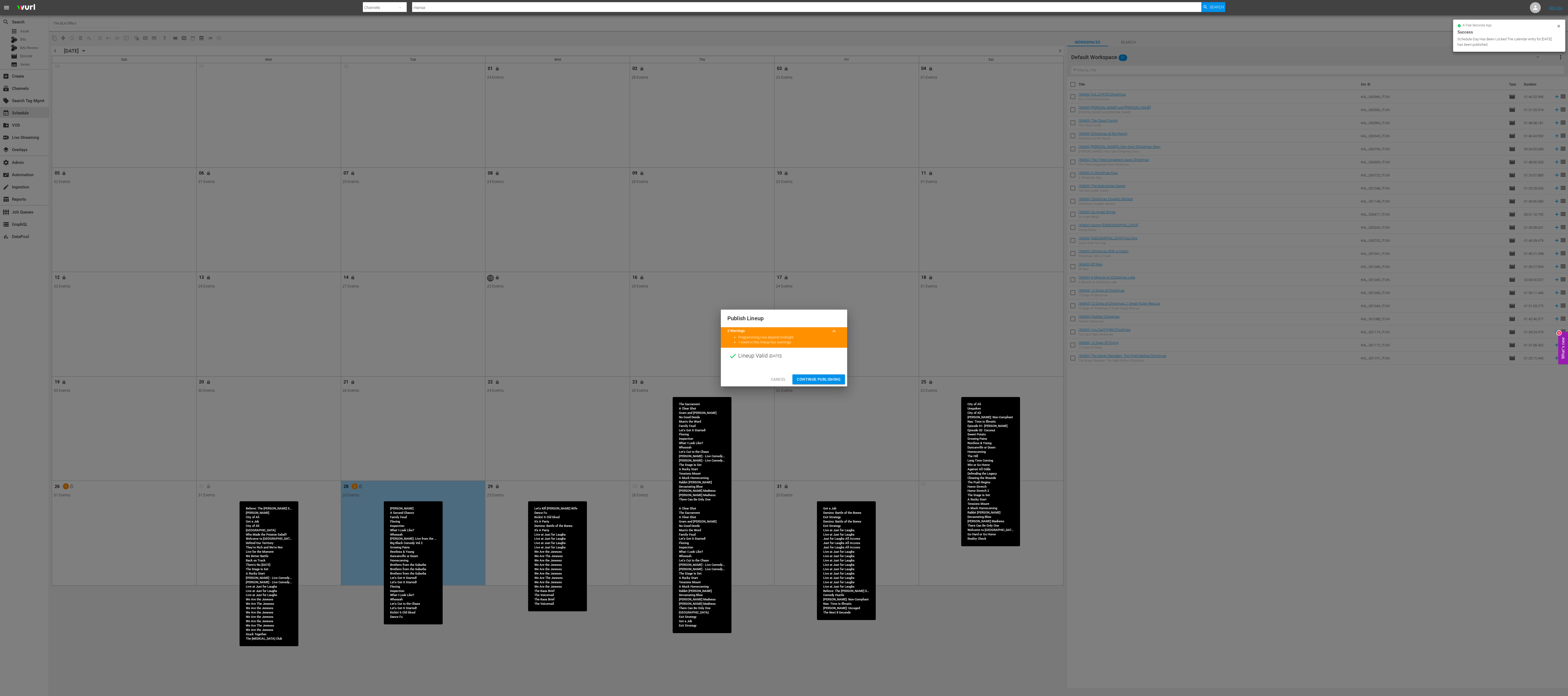
click at [522, 232] on span "Continue Publishing" at bounding box center [819, 379] width 44 height 7
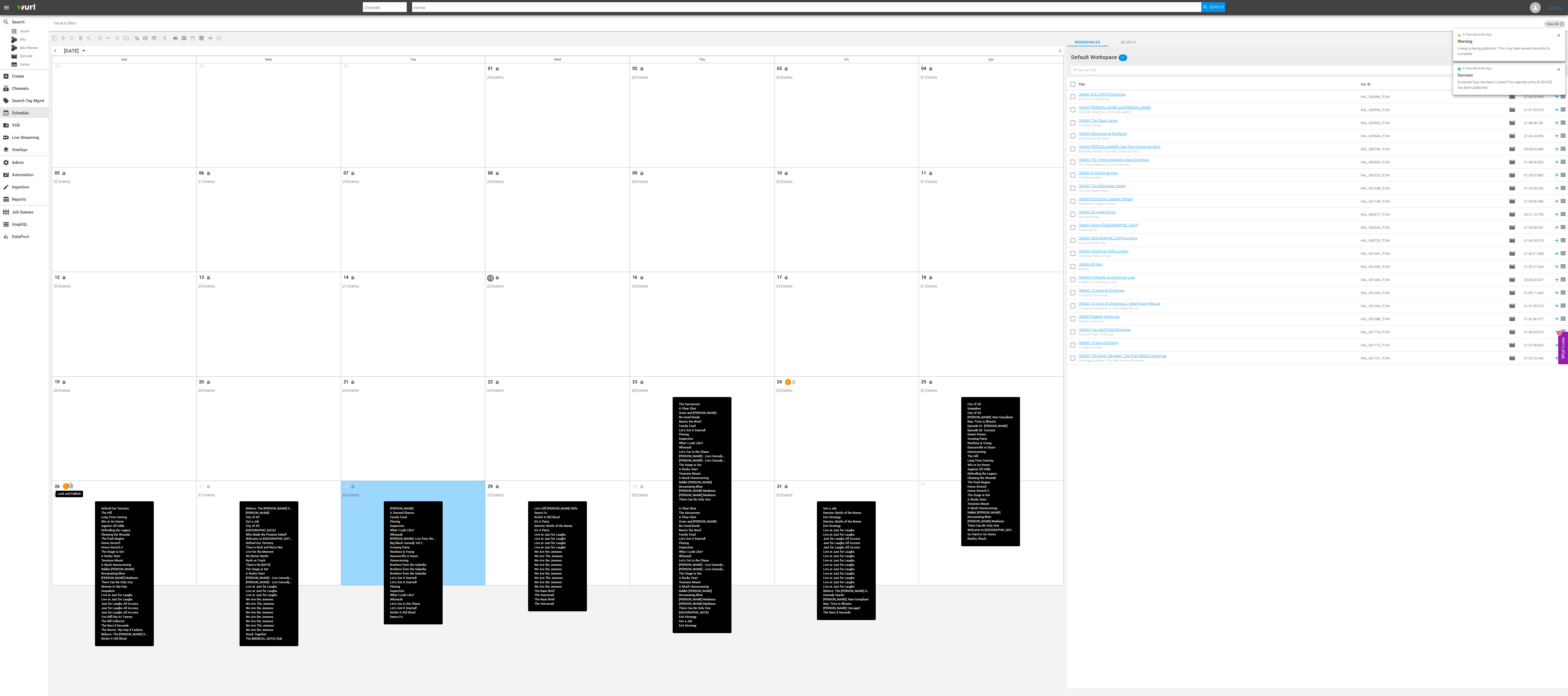
click at [72, 232] on span "lock_open" at bounding box center [71, 487] width 4 height 4
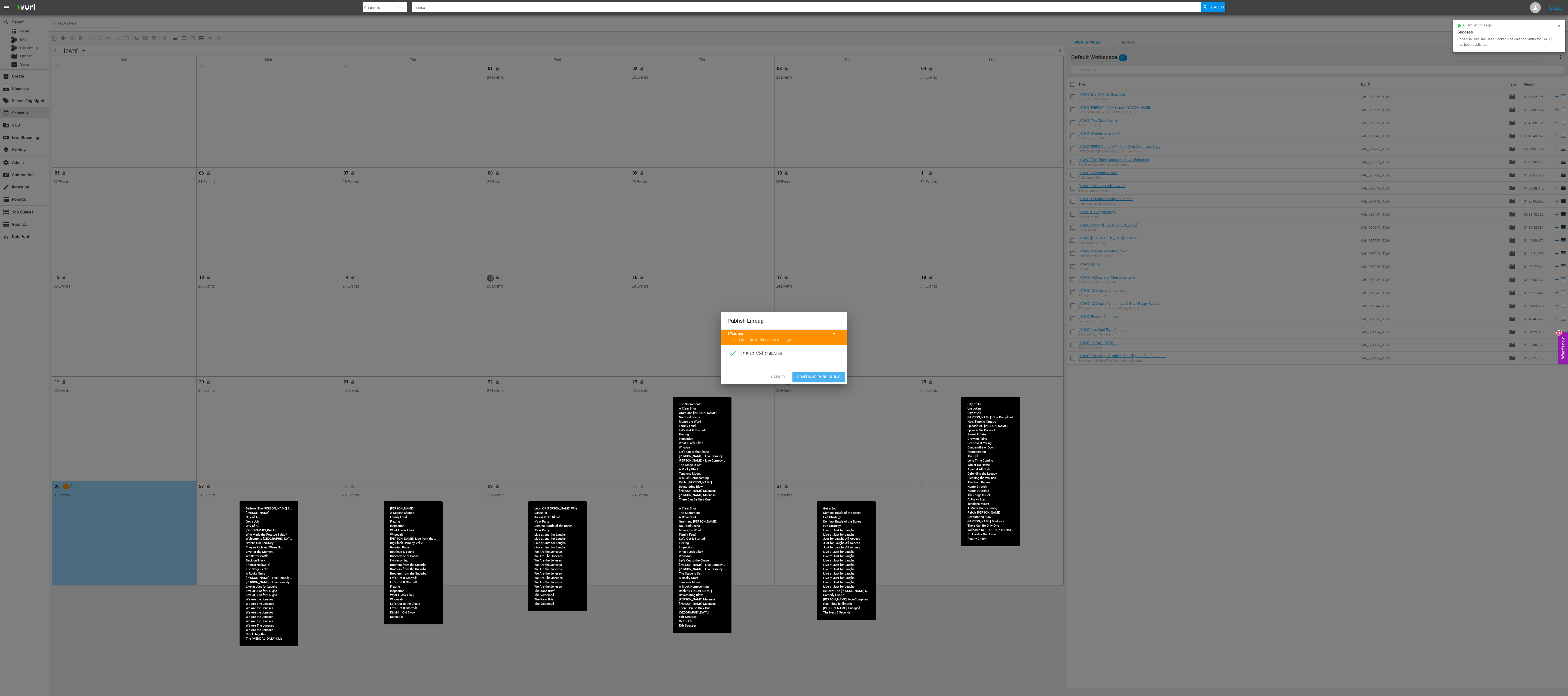
click at [522, 232] on span "Continue Publishing" at bounding box center [819, 377] width 44 height 7
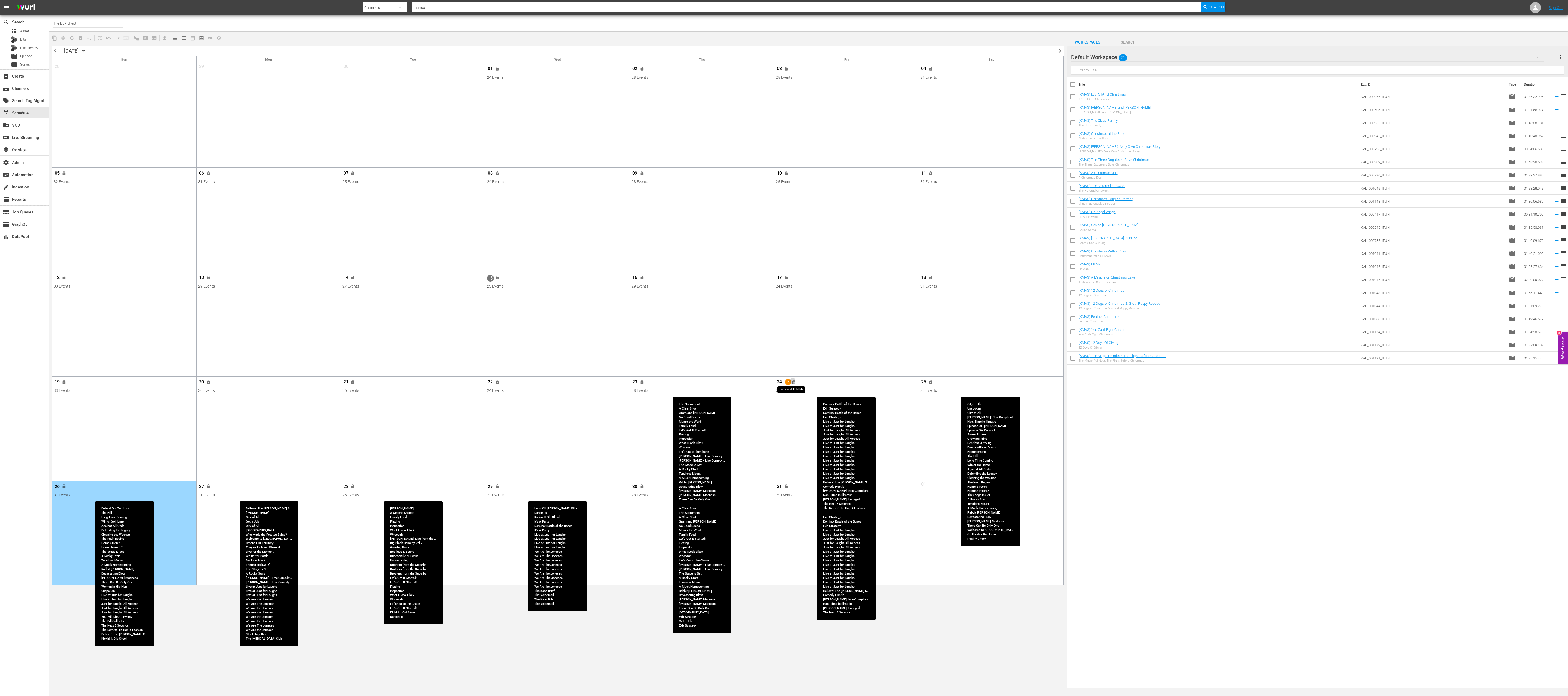
click at [522, 232] on span "lock_open" at bounding box center [794, 382] width 4 height 4
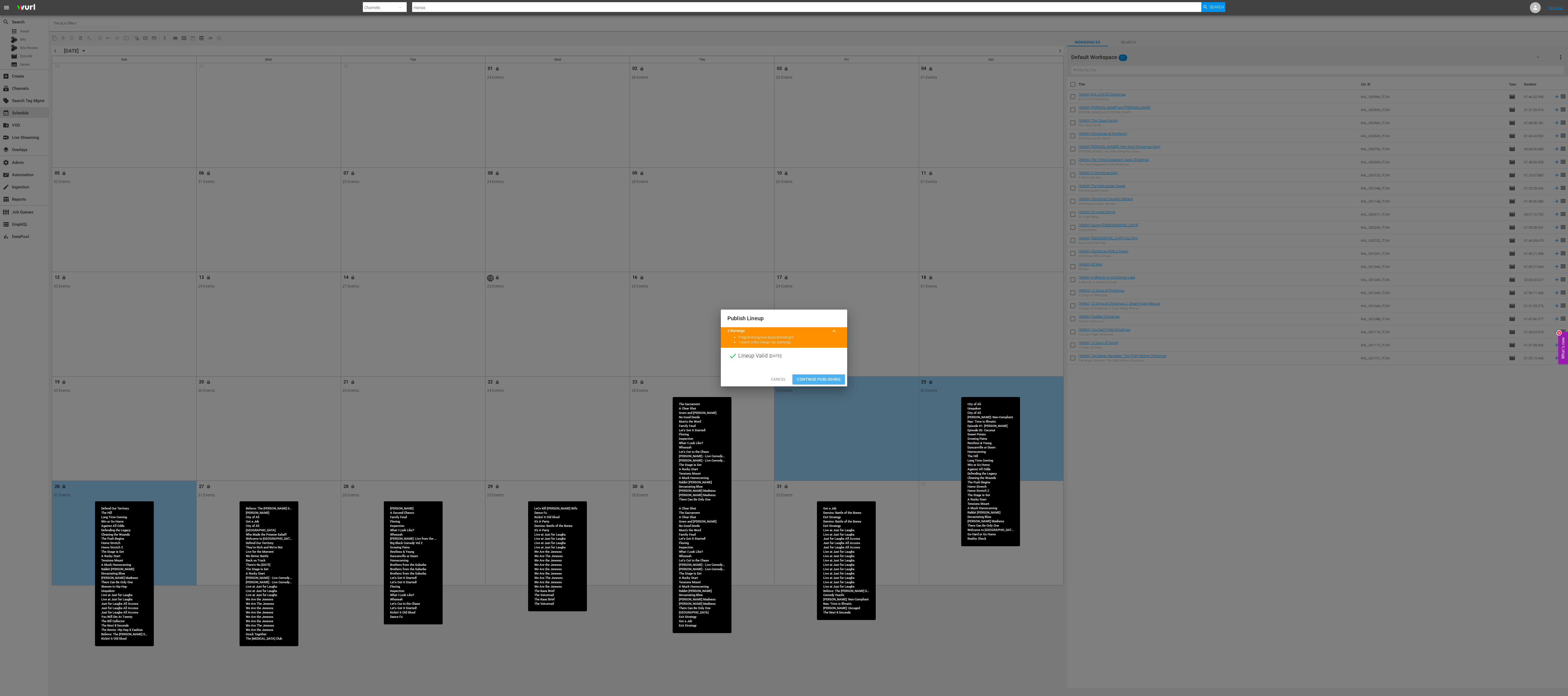
click at [522, 232] on span "Continue Publishing" at bounding box center [819, 379] width 44 height 7
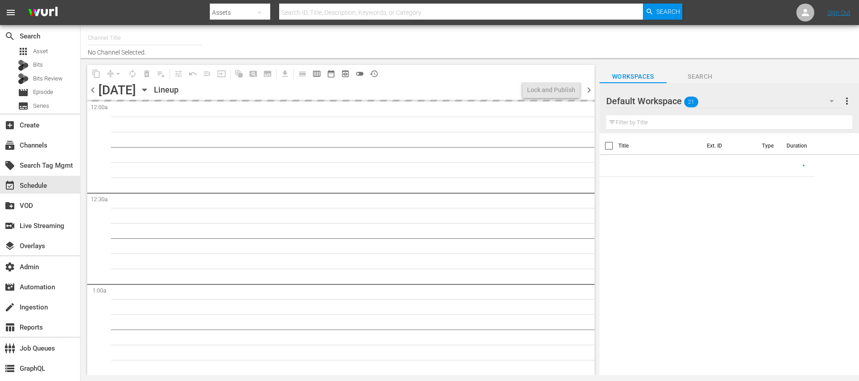
type input "[PERSON_NAME] (1769)"
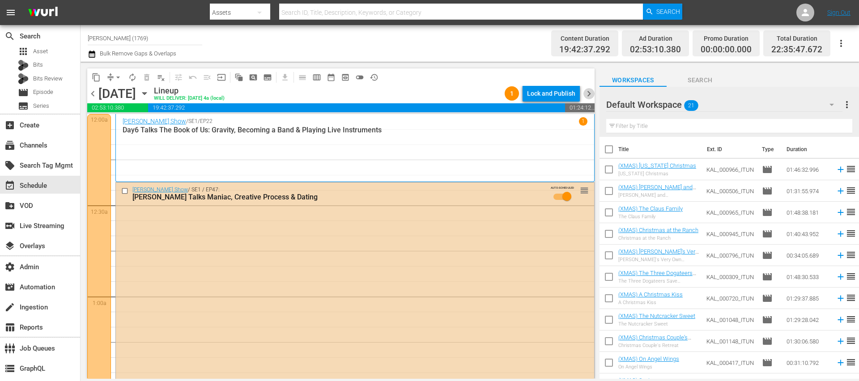
click at [591, 95] on span "chevron_right" at bounding box center [588, 93] width 11 height 11
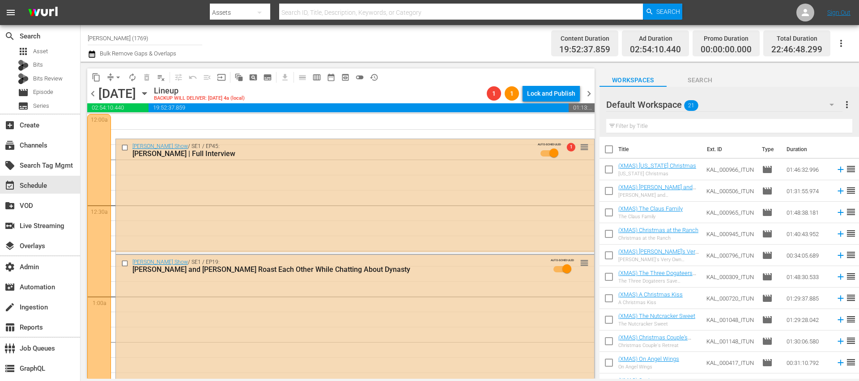
click at [93, 95] on span "chevron_left" at bounding box center [92, 93] width 11 height 11
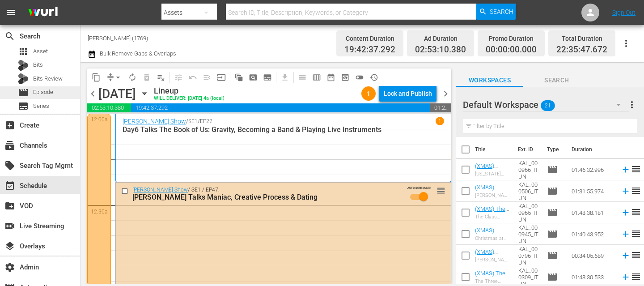
click at [48, 93] on span "Episode" at bounding box center [43, 92] width 20 height 9
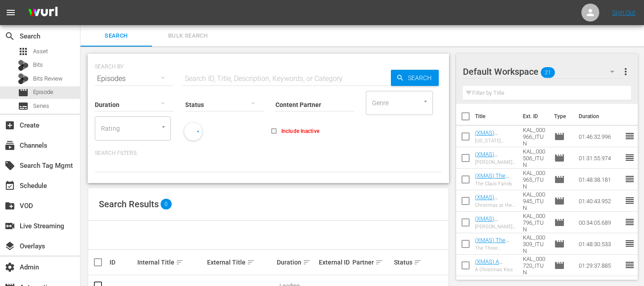
click at [628, 65] on button "more_vert" at bounding box center [625, 71] width 11 height 21
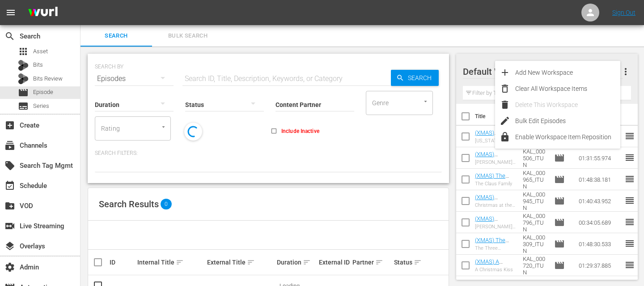
click at [535, 48] on div "Default Workspace 21 Default more_vert Filter by Title Title Ext. ID Type Durat…" at bounding box center [550, 180] width 188 height 267
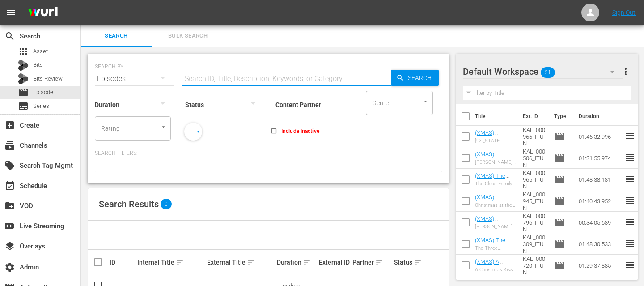
click at [216, 81] on input "text" at bounding box center [286, 78] width 208 height 21
type input "zac"
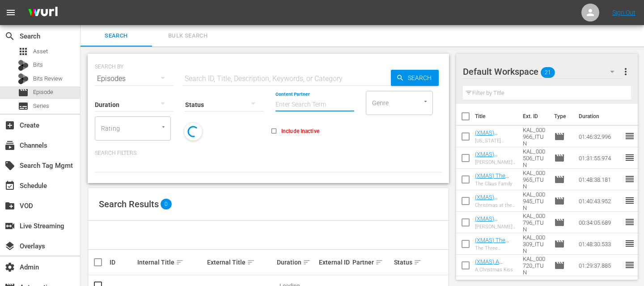
click at [286, 105] on input "Content Partner" at bounding box center [314, 105] width 79 height 32
type input "z"
click at [25, 104] on span "subtitles" at bounding box center [23, 106] width 11 height 11
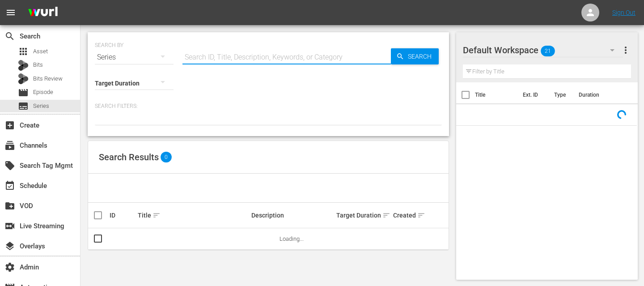
click at [206, 56] on input "text" at bounding box center [286, 57] width 208 height 21
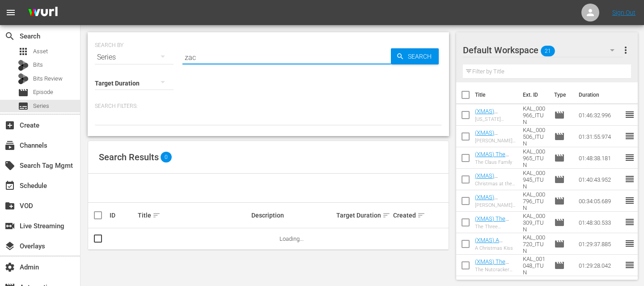
type input "[PERSON_NAME]"
click at [34, 95] on span "Episode" at bounding box center [43, 92] width 20 height 9
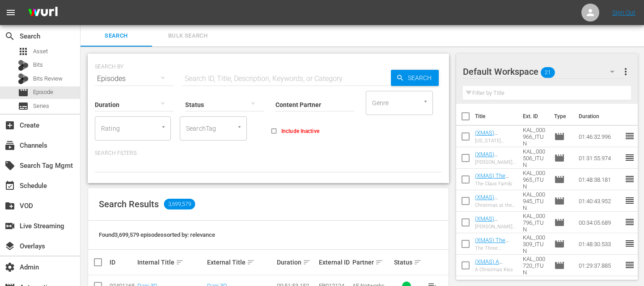
click at [229, 123] on div at bounding box center [235, 126] width 16 height 9
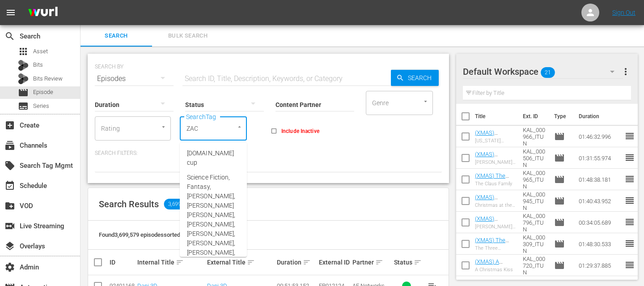
type input "[PERSON_NAME]"
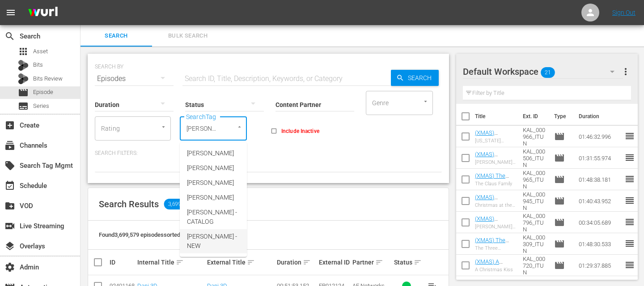
click at [215, 230] on li "[PERSON_NAME] - NEW" at bounding box center [213, 241] width 67 height 24
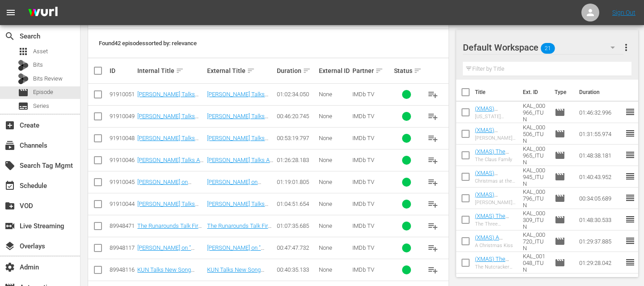
scroll to position [189, 0]
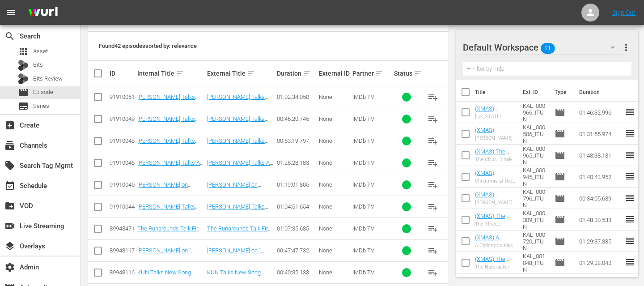
click at [97, 75] on input "checkbox" at bounding box center [102, 73] width 18 height 11
checkbox input "true"
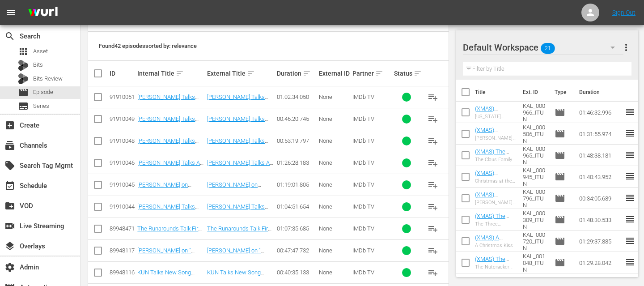
checkbox input "true"
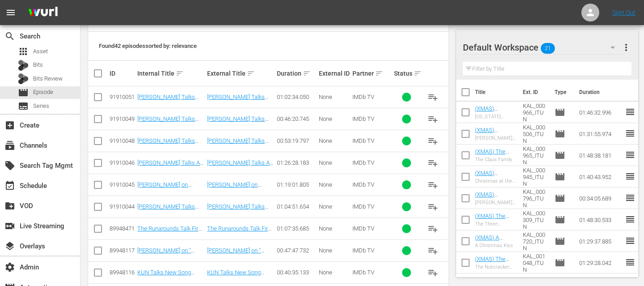
checkbox input "true"
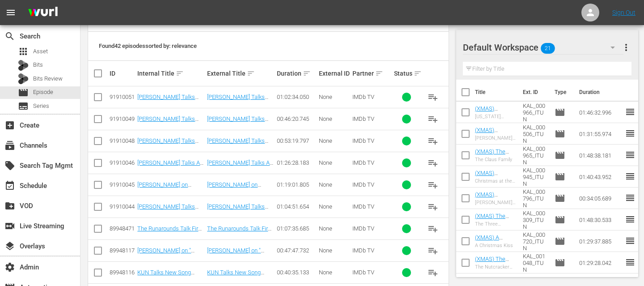
checkbox input "true"
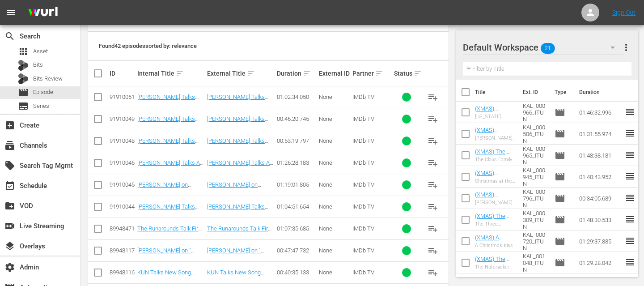
checkbox input "true"
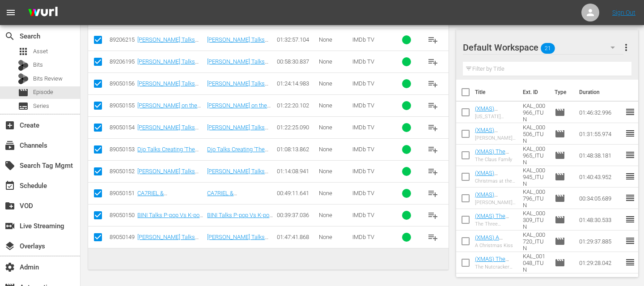
checkbox input "false"
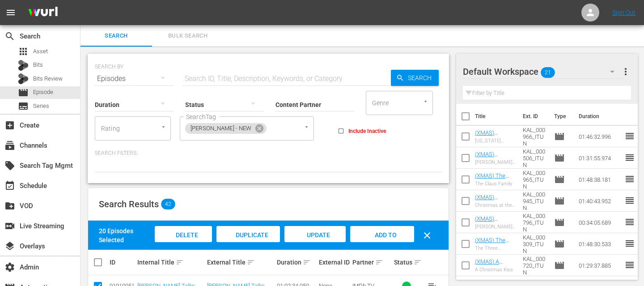
scroll to position [52, 0]
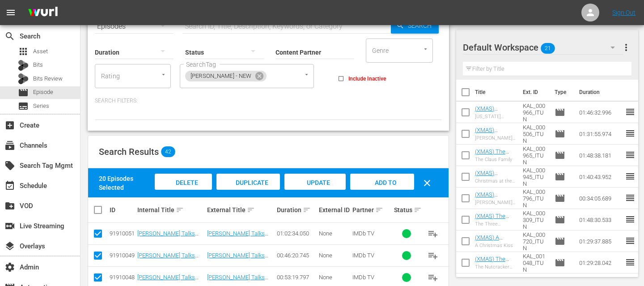
click at [369, 184] on span "Add to Workspace" at bounding box center [382, 191] width 44 height 24
